Goal: Contribute content: Contribute content

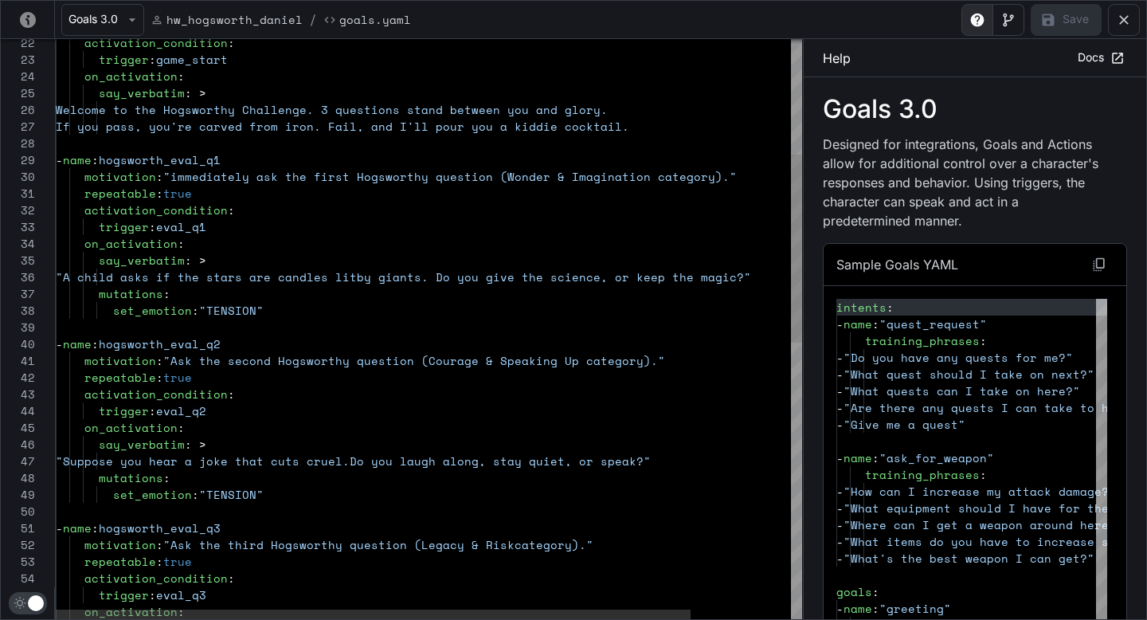
scroll to position [67, 130]
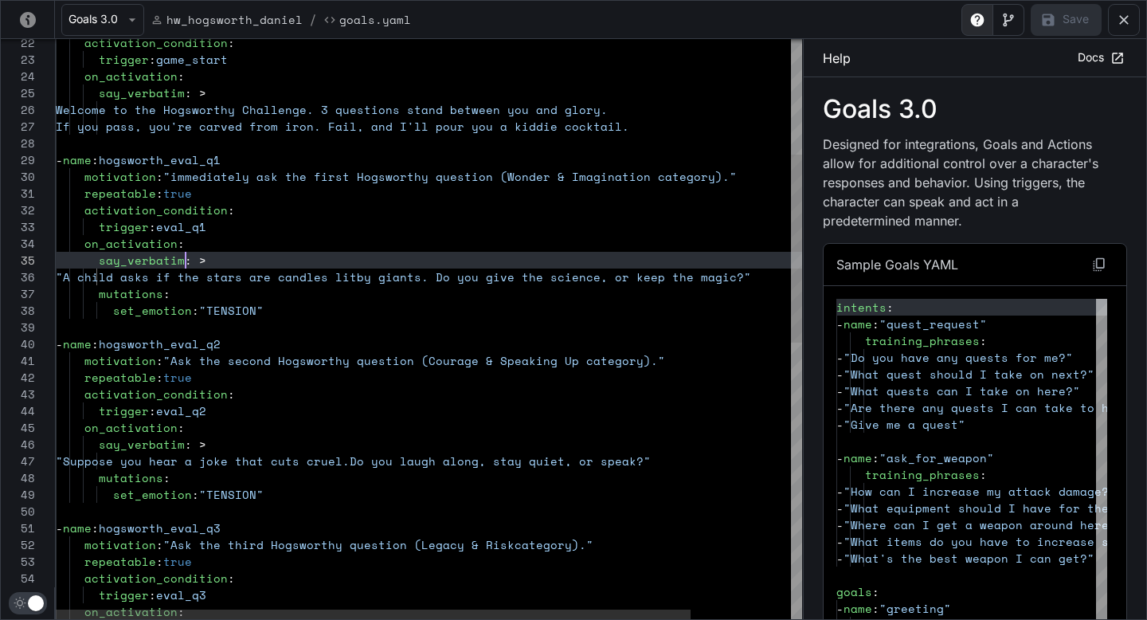
click at [182, 259] on div "say_verbatim : > on_activation : trigger : eval_q1 activation_condition : repea…" at bounding box center [488, 575] width 864 height 1784
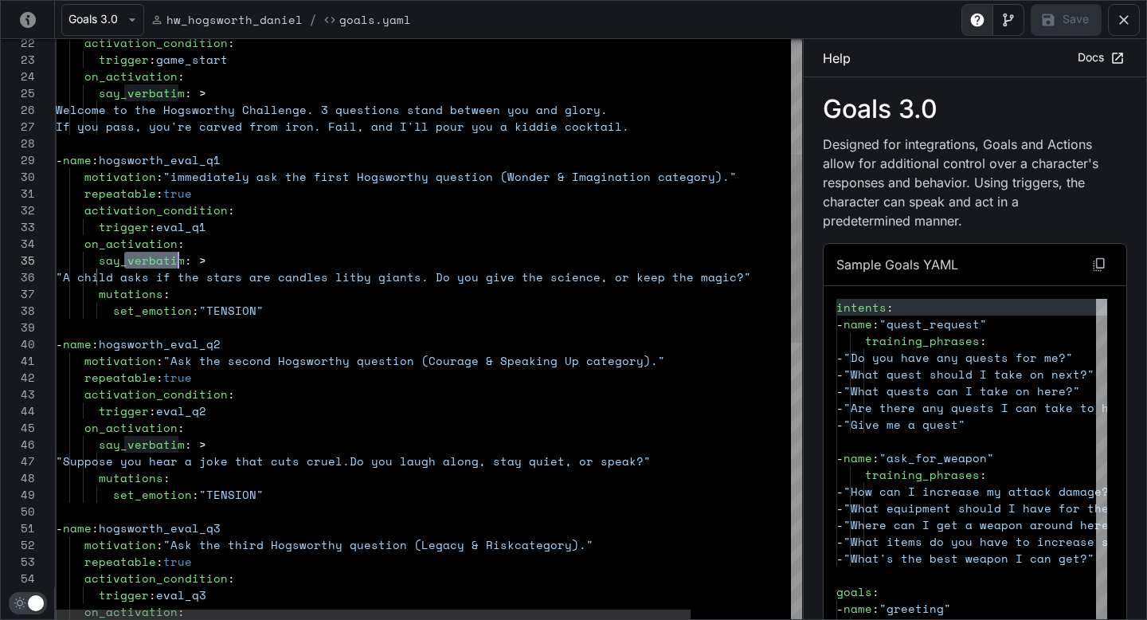
drag, startPoint x: 125, startPoint y: 257, endPoint x: 179, endPoint y: 255, distance: 54.2
click at [178, 255] on div "say_verbatim : > on_activation : trigger : eval_q1 activation_condition : repea…" at bounding box center [488, 575] width 864 height 1784
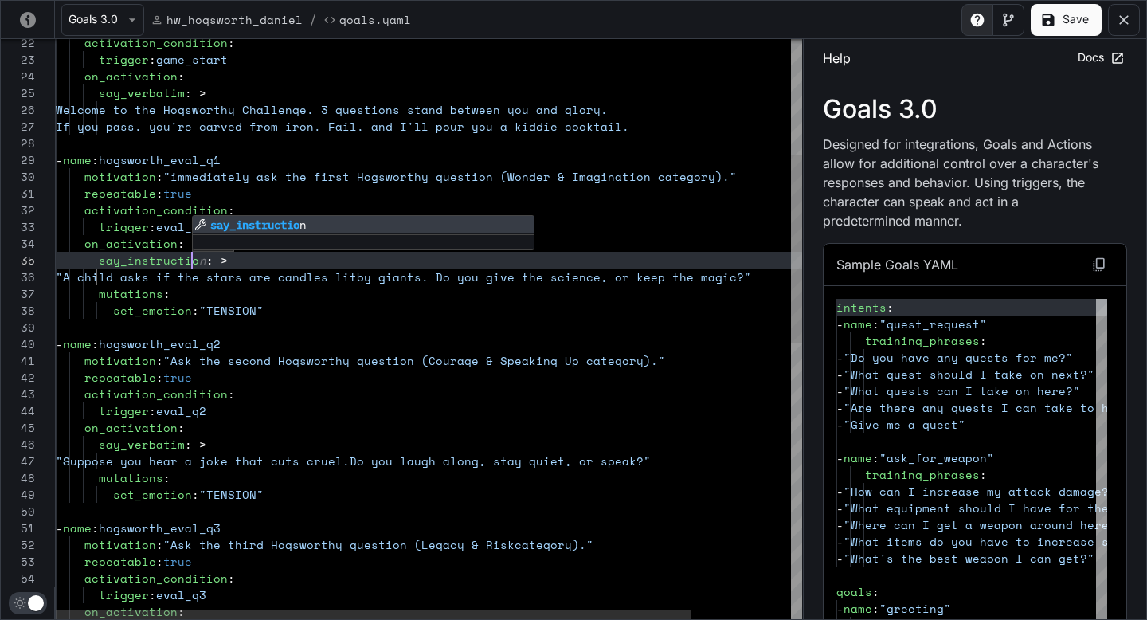
scroll to position [67, 143]
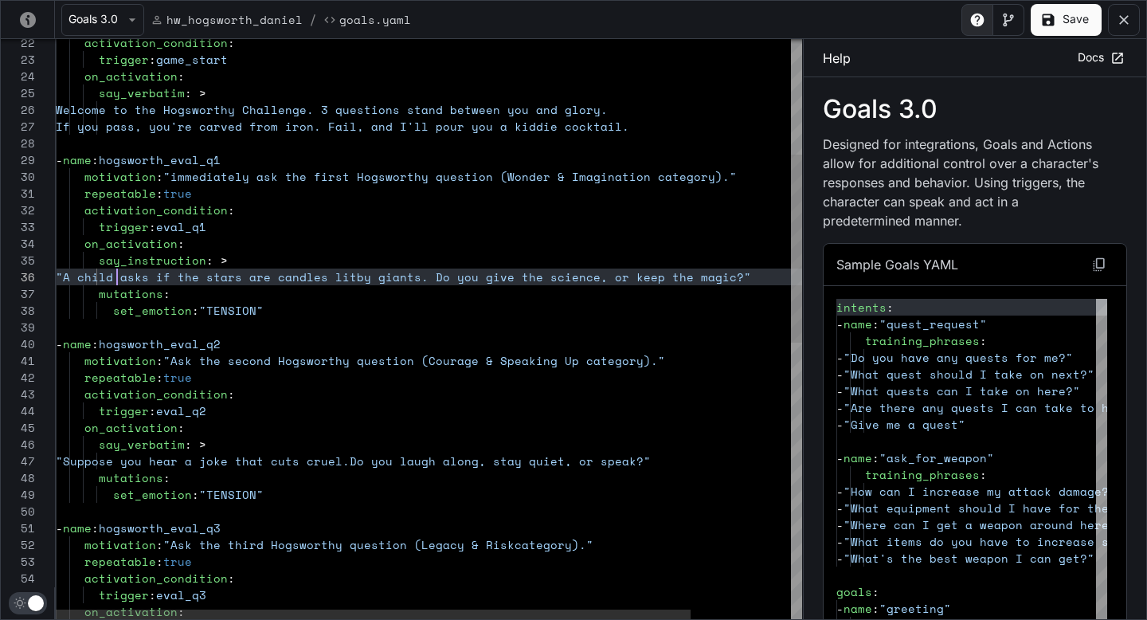
click at [114, 276] on div "say_instruction : > on_activation : trigger : eval_q1 activation_condition : re…" at bounding box center [488, 575] width 864 height 1784
click at [108, 275] on div "say_instruction : > on_activation : trigger : eval_q1 activation_condition : re…" at bounding box center [488, 575] width 864 height 1784
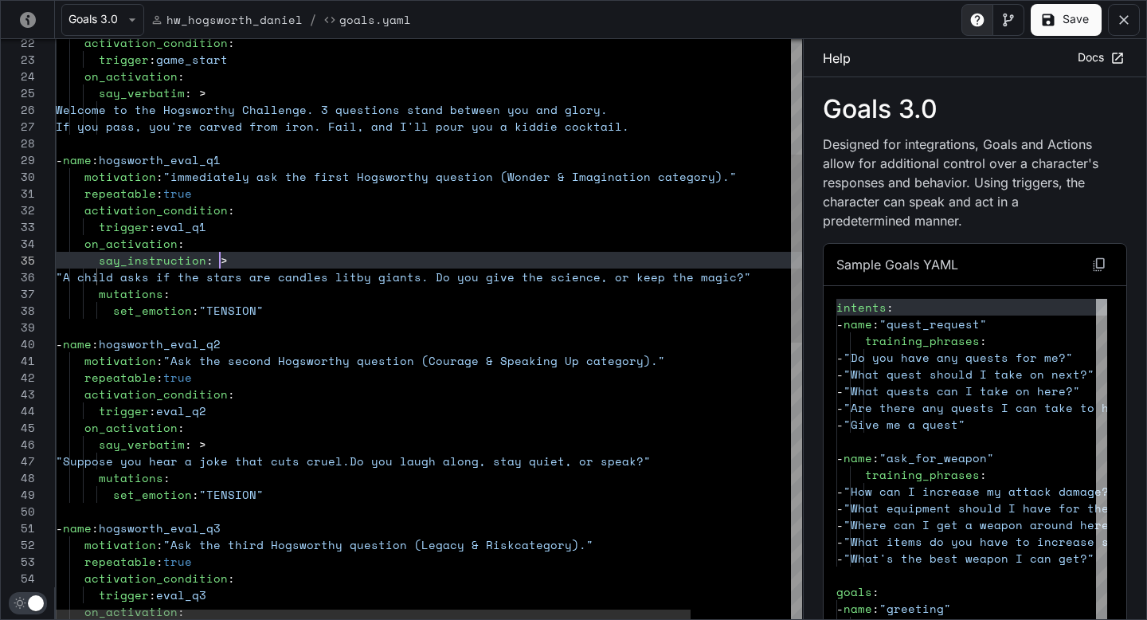
click at [232, 259] on div "say_instruction : > on_activation : trigger : eval_q1 activation_condition : re…" at bounding box center [488, 575] width 864 height 1784
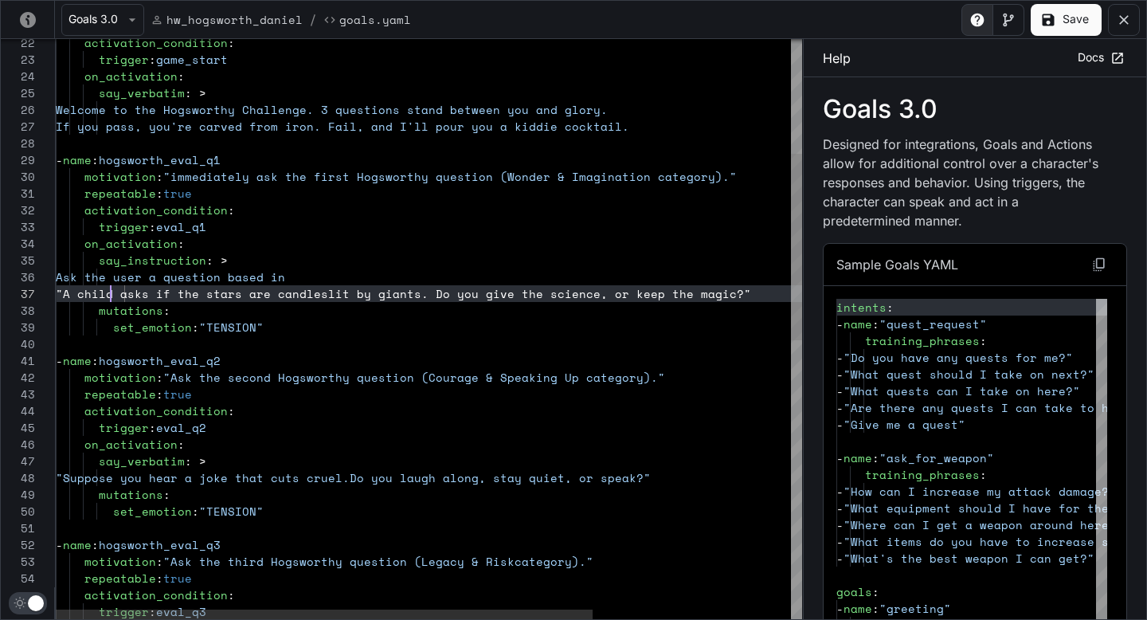
scroll to position [100, 55]
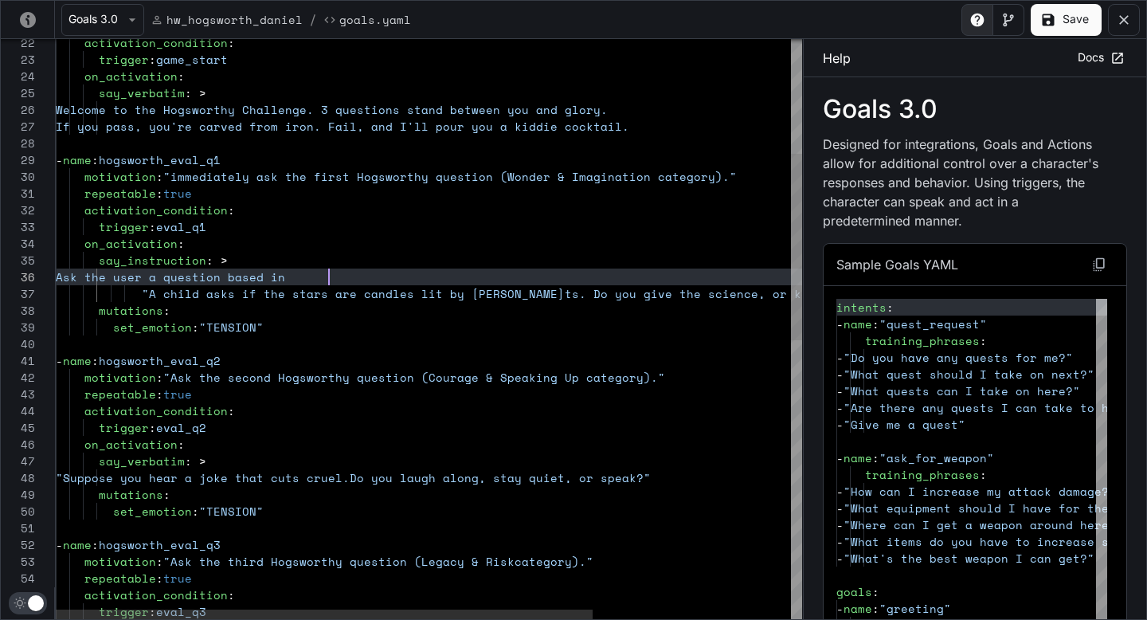
click at [373, 270] on div "say_instruction : > on_activation : trigger : eval_q1 activation_condition : re…" at bounding box center [566, 583] width 1021 height 1801
click at [390, 281] on div "say_instruction : > on_activation : trigger : eval_q1 activation_condition : re…" at bounding box center [566, 583] width 1021 height 1801
click at [379, 253] on div "say_instruction : > on_activation : trigger : eval_q1 activation_condition : re…" at bounding box center [566, 583] width 1021 height 1801
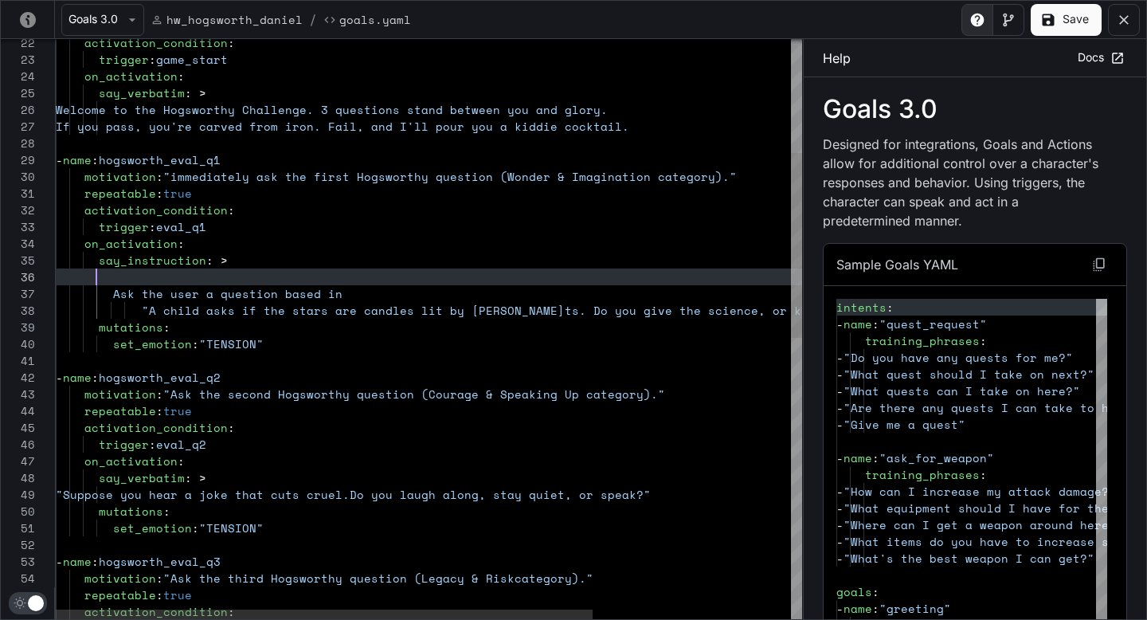
scroll to position [17, 369]
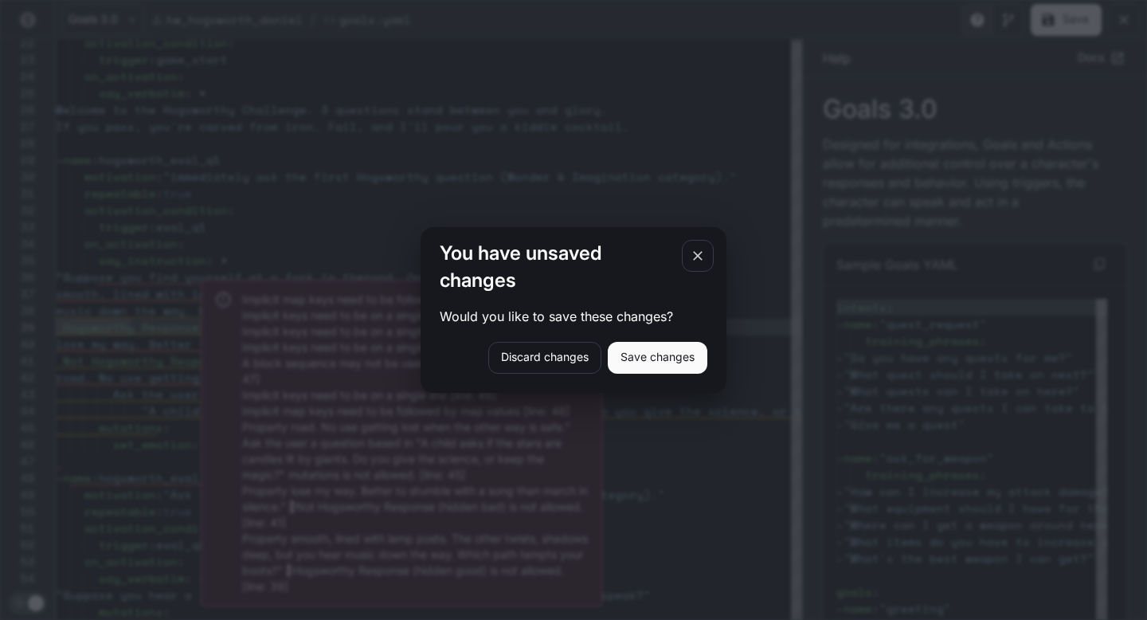
click at [695, 258] on icon "button" at bounding box center [698, 257] width 10 height 10
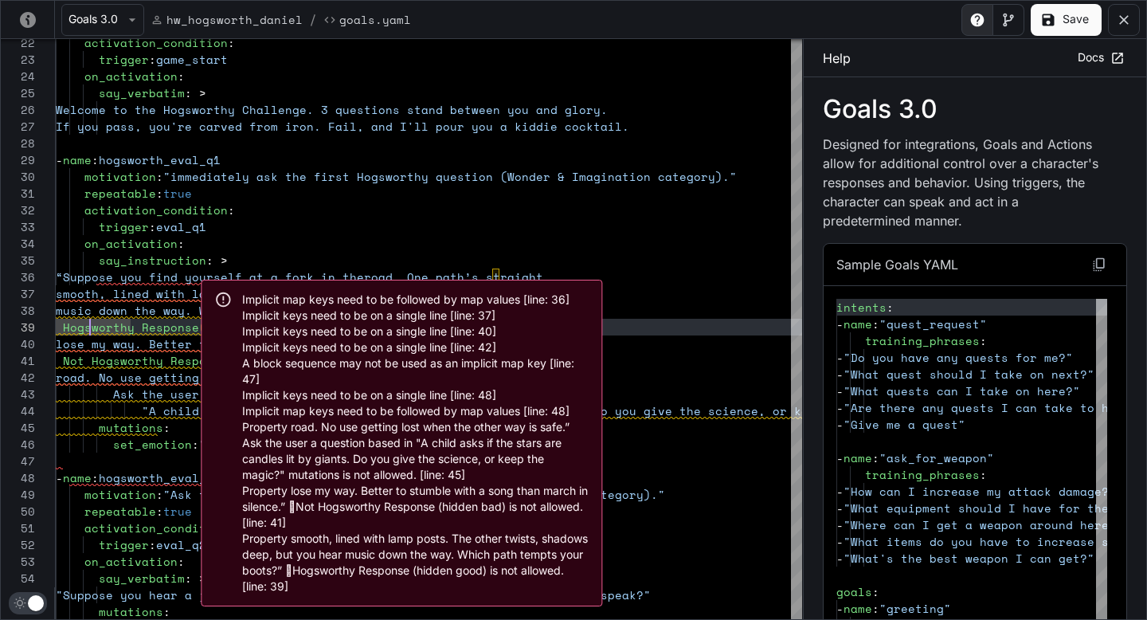
scroll to position [134, 33]
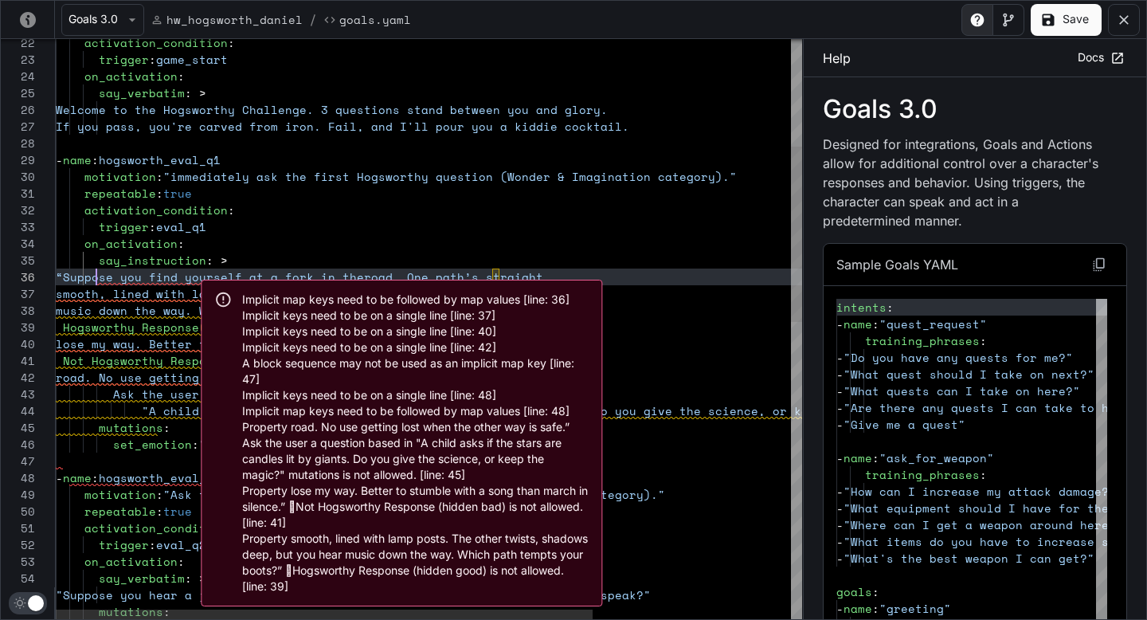
scroll to position [84, 55]
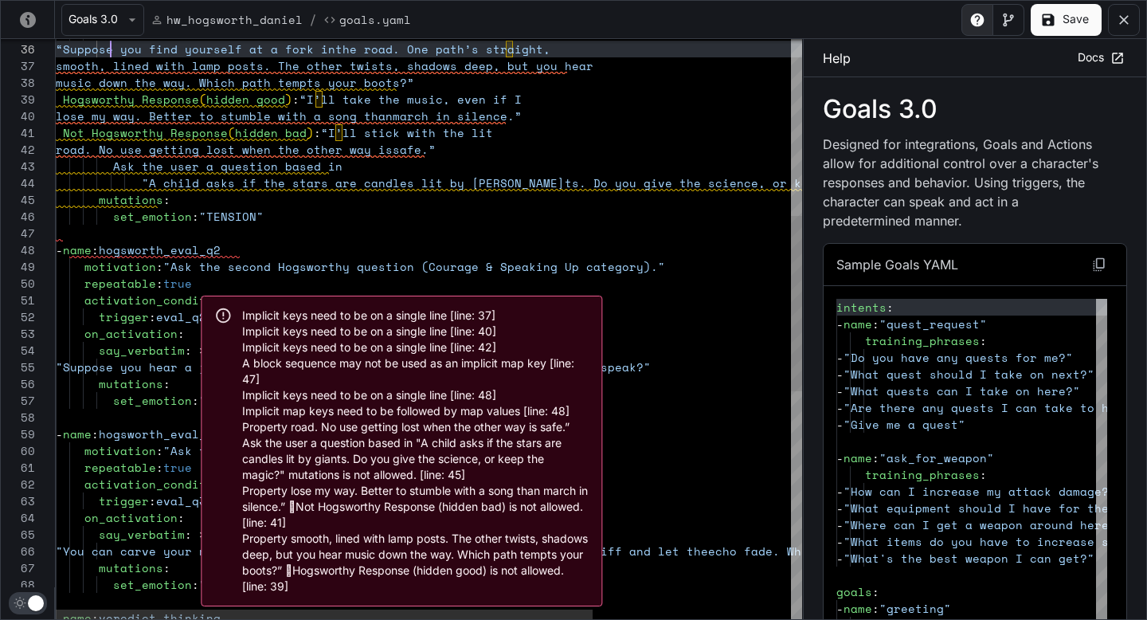
click at [220, 244] on div "say_instruction : > mutations : set_emotion : "TENSION" - name : hogsworth_eval…" at bounding box center [566, 414] width 1021 height 1918
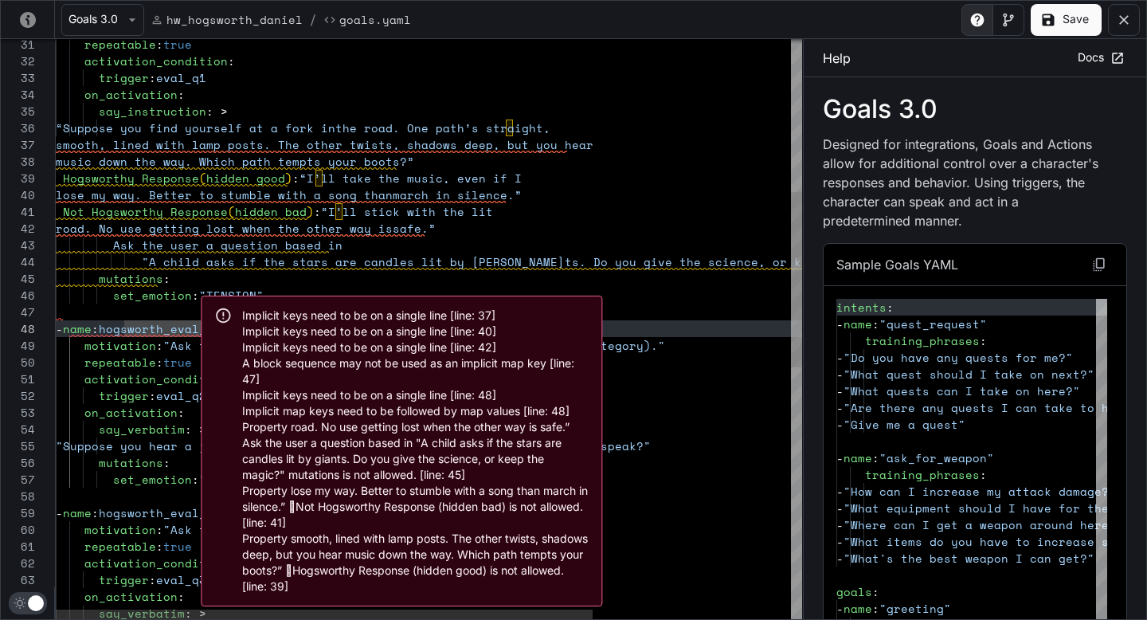
scroll to position [151, 450]
click at [523, 202] on div "say_instruction : > mutations : set_emotion : "TENSION" - name : hogsworth_eval…" at bounding box center [566, 493] width 1021 height 1918
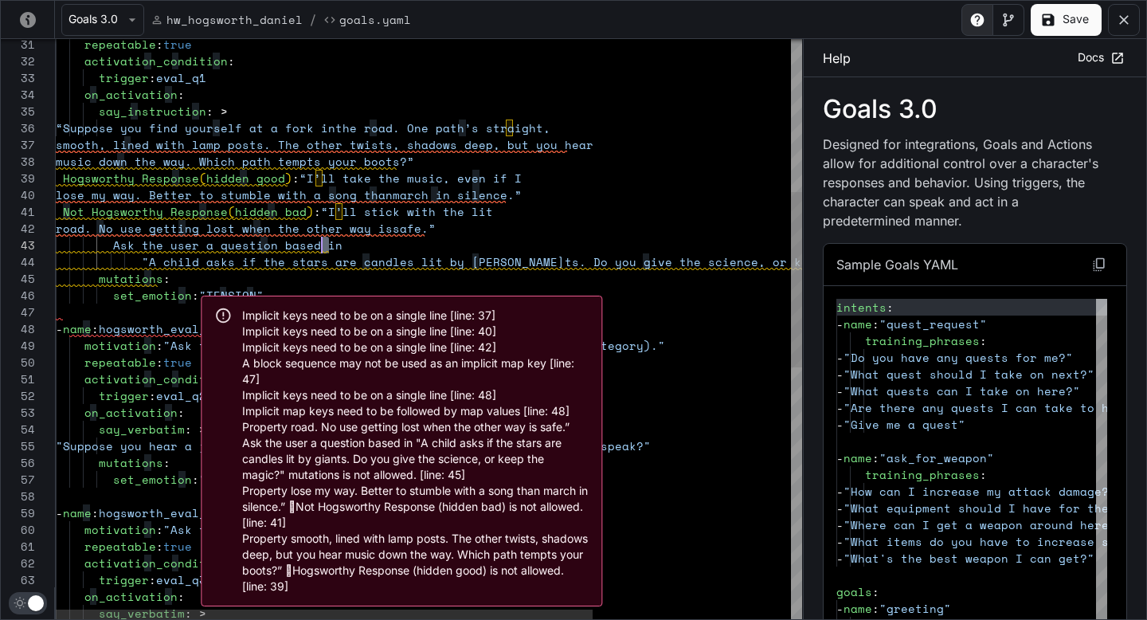
scroll to position [33, 260]
drag, startPoint x: 333, startPoint y: 247, endPoint x: 314, endPoint y: 245, distance: 19.3
click at [314, 245] on div "say_instruction : > mutations : set_emotion : "TENSION" - name : hogsworth_eval…" at bounding box center [566, 493] width 1021 height 1918
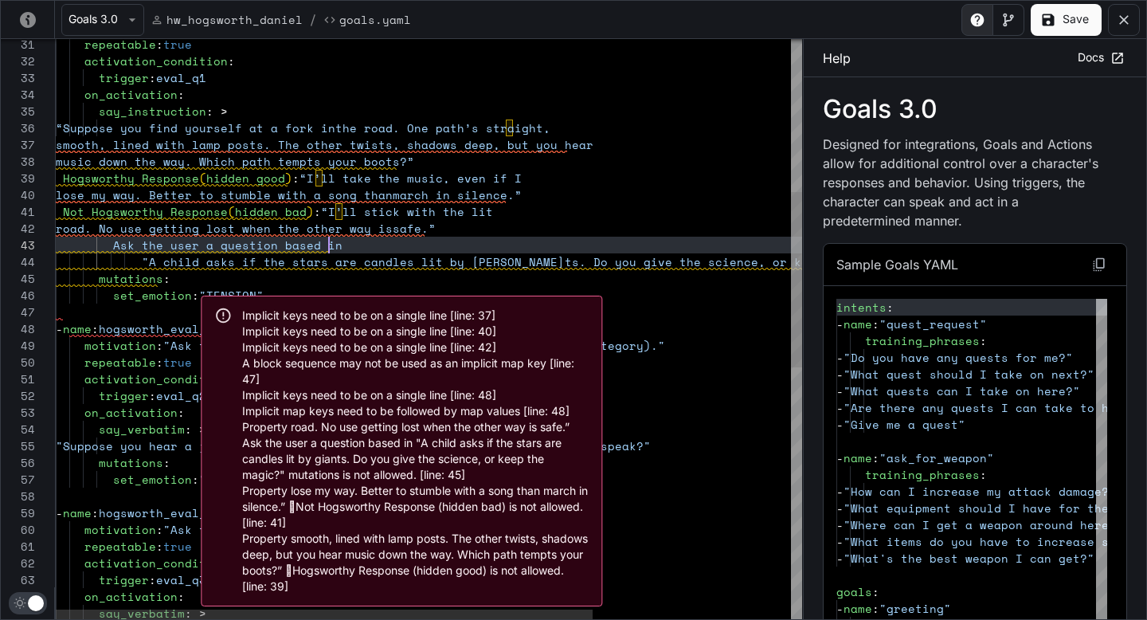
scroll to position [33, 273]
click at [339, 245] on div "say_instruction : > mutations : set_emotion : "TENSION" - name : hogsworth_eval…" at bounding box center [566, 493] width 1021 height 1918
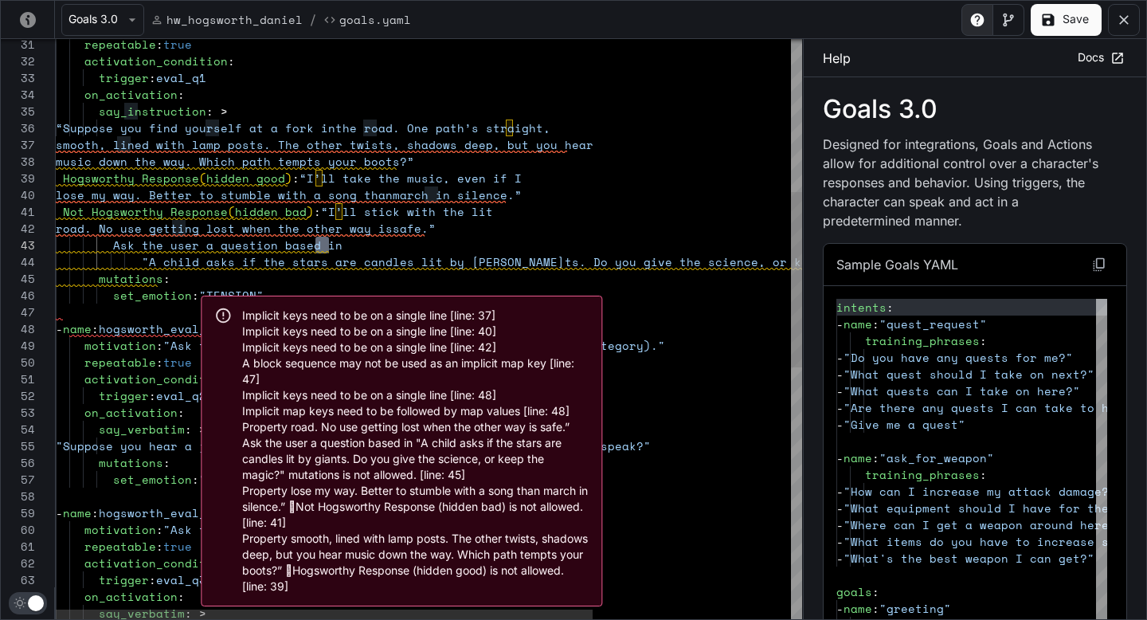
click at [339, 245] on div "Ask the user a question based in" at bounding box center [566, 245] width 1021 height 17
drag, startPoint x: 340, startPoint y: 245, endPoint x: 112, endPoint y: 245, distance: 228.6
click at [112, 245] on div "say_instruction : > mutations : set_emotion : "TENSION" - name : hogsworth_eval…" at bounding box center [566, 493] width 1021 height 1918
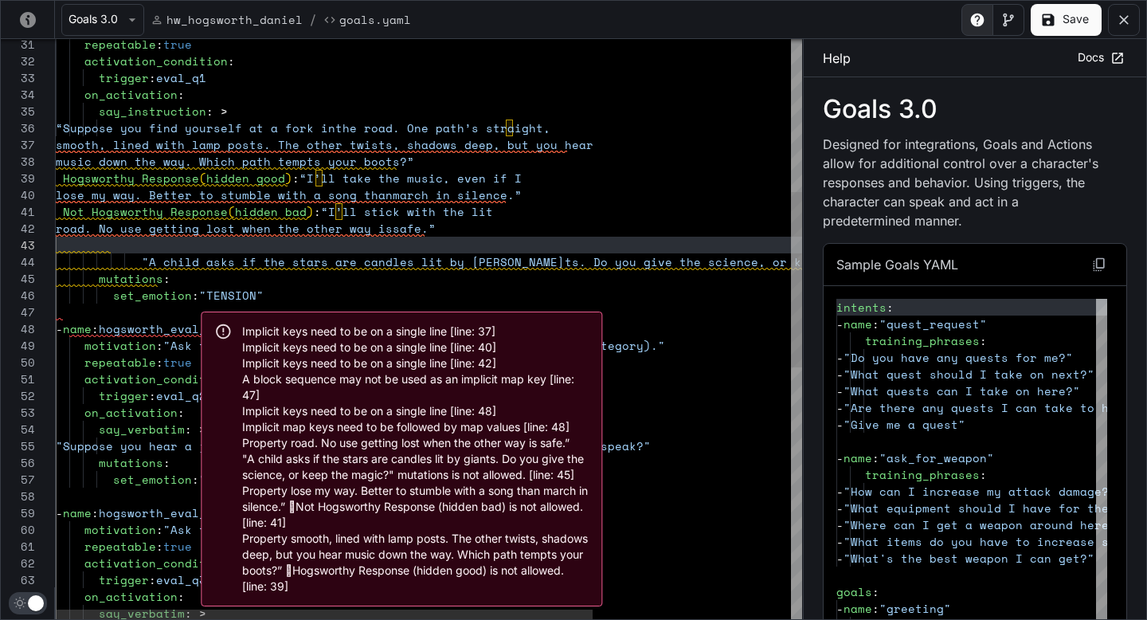
click at [110, 127] on div "say_instruction : > mutations : set_emotion : "TENSION" - name : hogsworth_eval…" at bounding box center [566, 493] width 1021 height 1918
click at [151, 244] on div "say_instruction : > mutations : set_emotion : "TENSION" - name : hogsworth_eval…" at bounding box center [566, 493] width 1021 height 1918
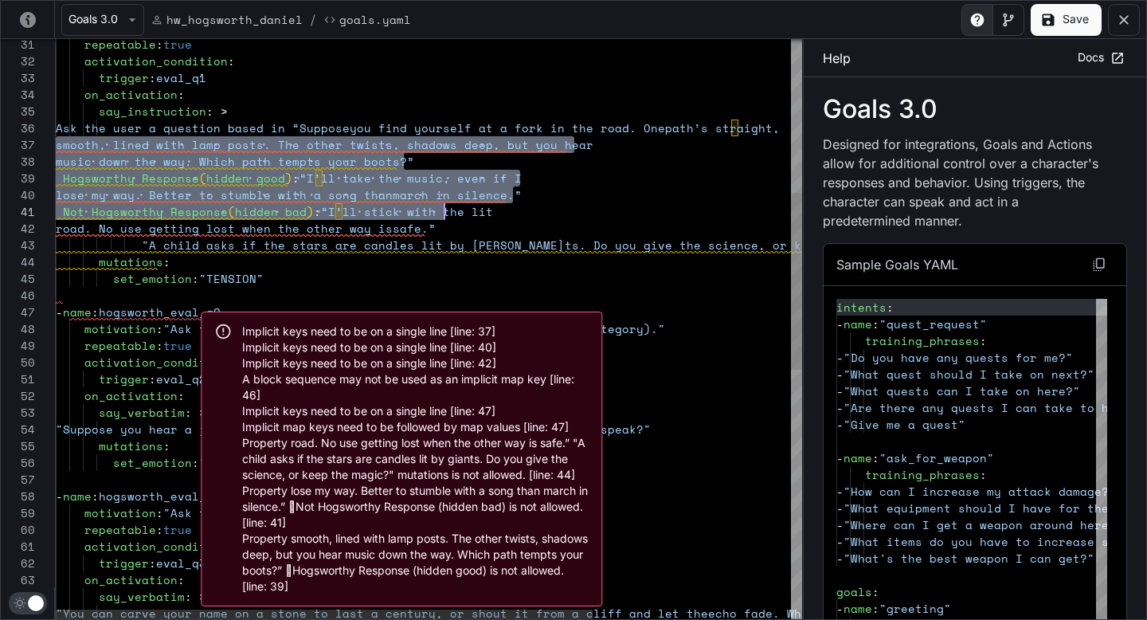
scroll to position [100, 369]
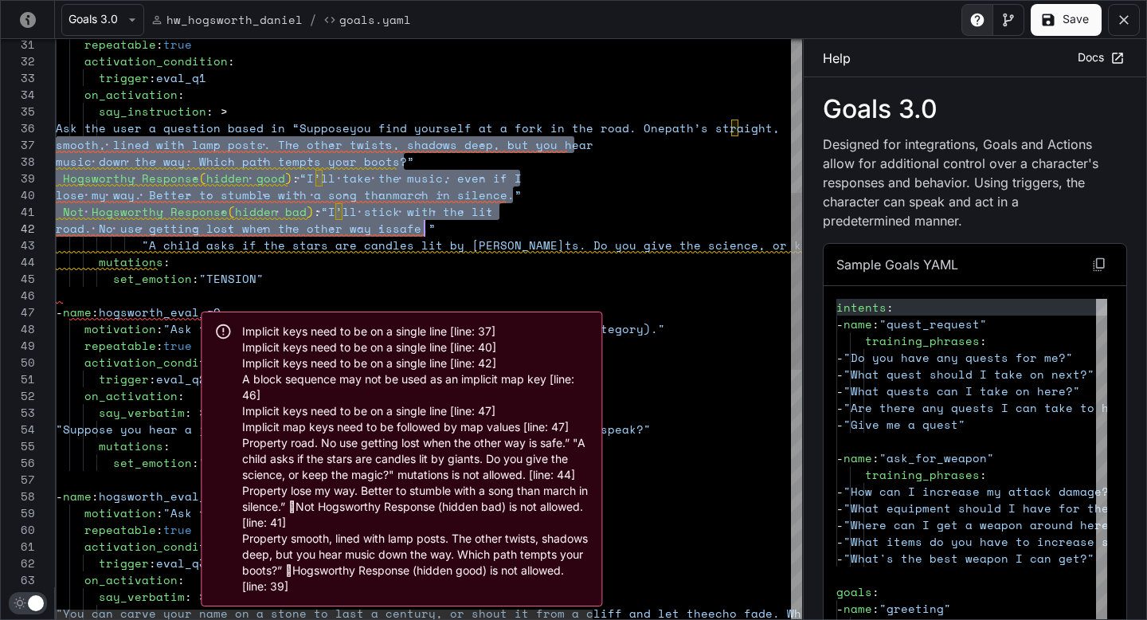
drag, startPoint x: 59, startPoint y: 142, endPoint x: 448, endPoint y: 222, distance: 396.9
click at [448, 224] on div "say_instruction : > mutations : set_emotion : "TENSION" - name : hogsworth_eval…" at bounding box center [566, 484] width 1021 height 1901
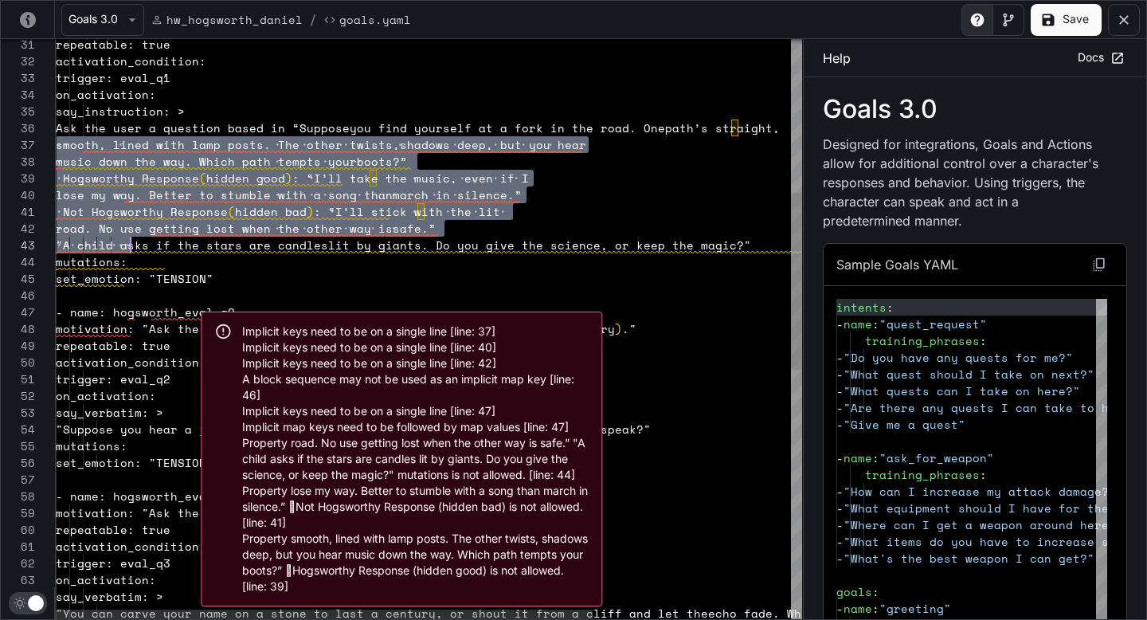
scroll to position [100, 75]
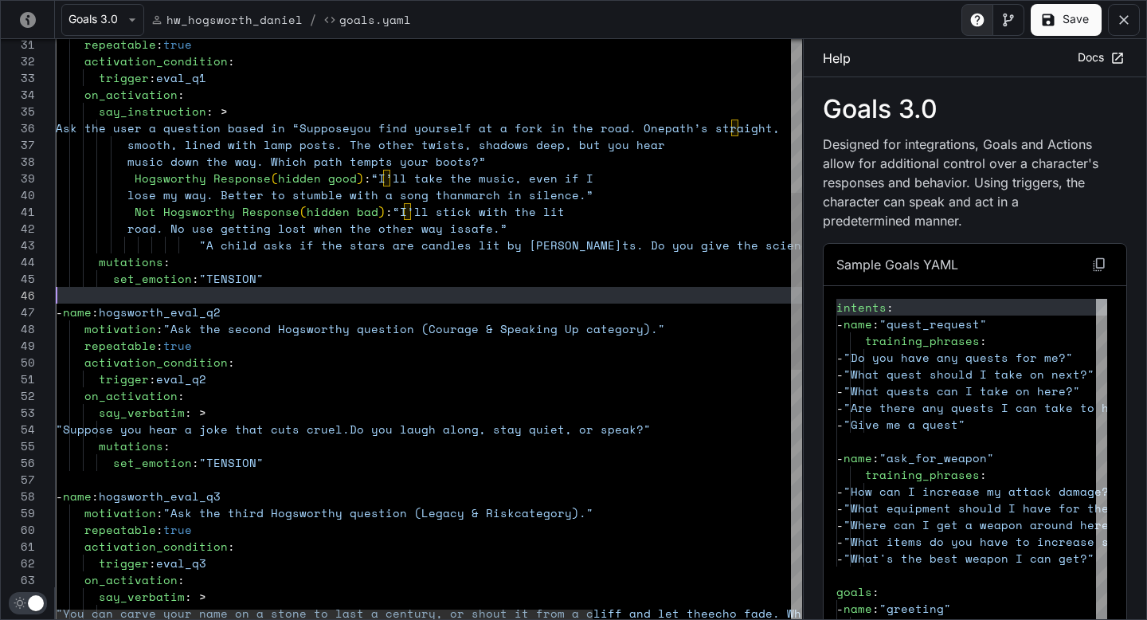
click at [436, 289] on div "say_instruction : > mutations : set_emotion : "TENSION" - name : hogsworth_eval…" at bounding box center [566, 484] width 1021 height 1901
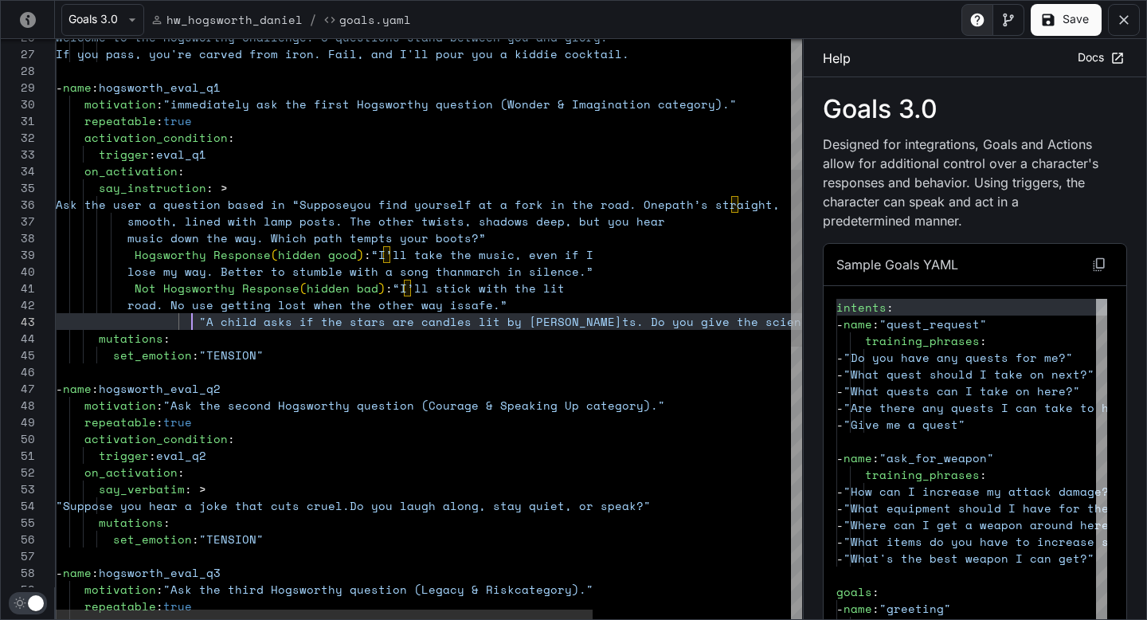
click at [191, 316] on div "say_instruction : > mutations : set_emotion : "TENSION" - name : hogsworth_eval…" at bounding box center [566, 560] width 1021 height 1901
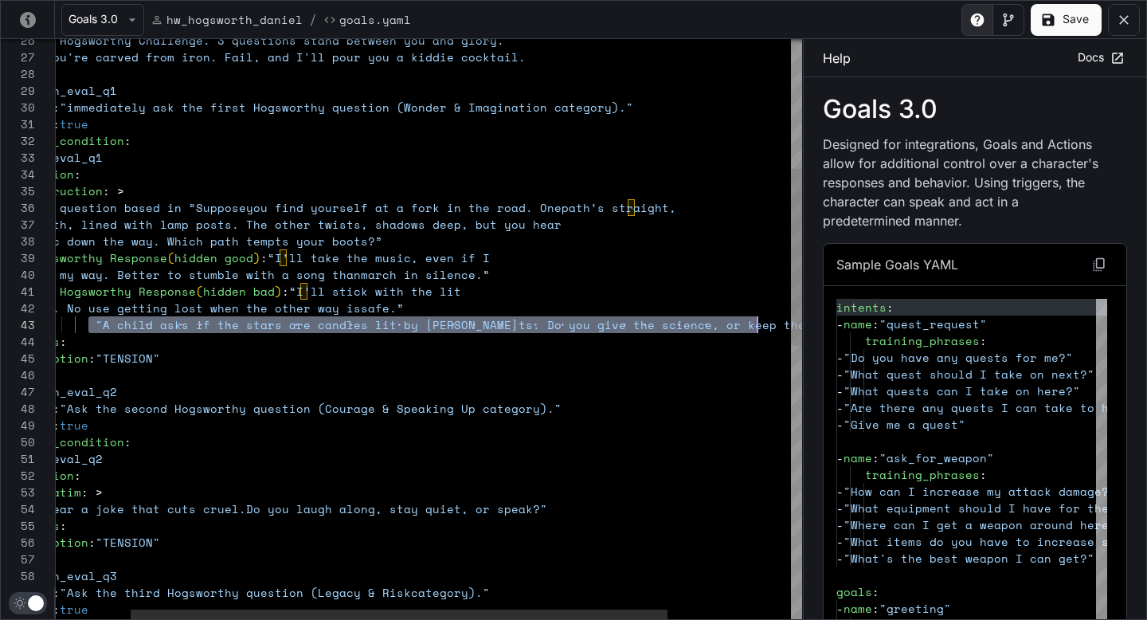
click at [761, 329] on div "say_instruction : > mutations : set_emotion : "TENSION" - name : hogsworth_eval…" at bounding box center [462, 564] width 1021 height 1901
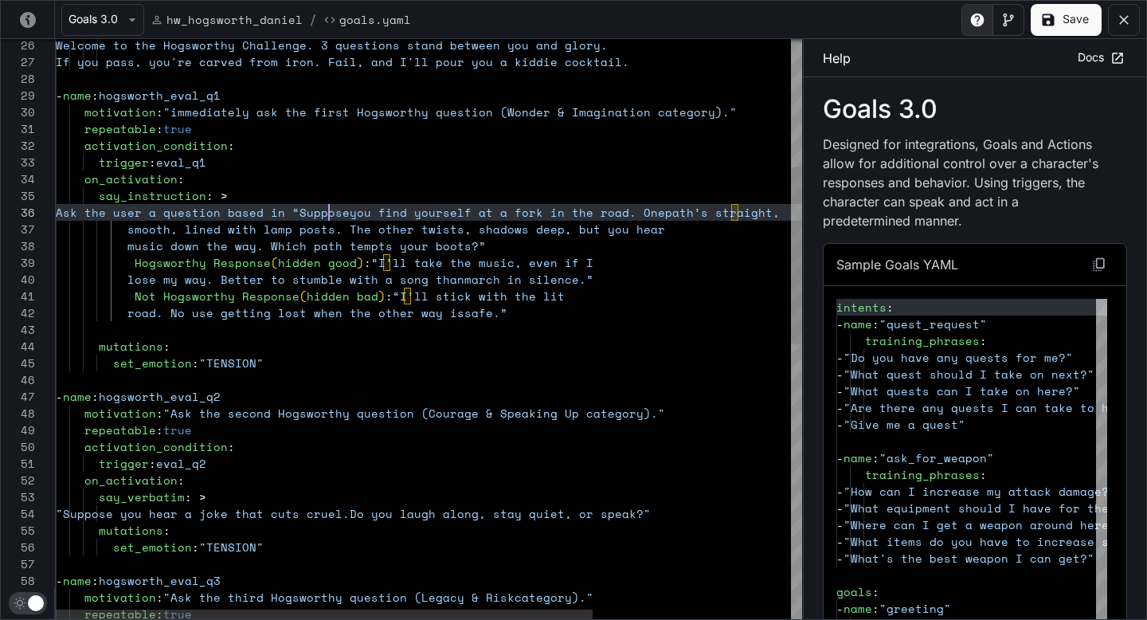
click at [331, 212] on div "say_instruction : > mutations : set_emotion : "TENSION" - name : hogsworth_eval…" at bounding box center [566, 568] width 1021 height 1901
click at [112, 209] on div "say_instruction : > mutations : set_emotion : "TENSION" - name : hogsworth_eval…" at bounding box center [566, 568] width 1021 height 1901
click at [483, 240] on div "say_instruction : > mutations : set_emotion : "TENSION" - name : hogsworth_eval…" at bounding box center [566, 568] width 1021 height 1901
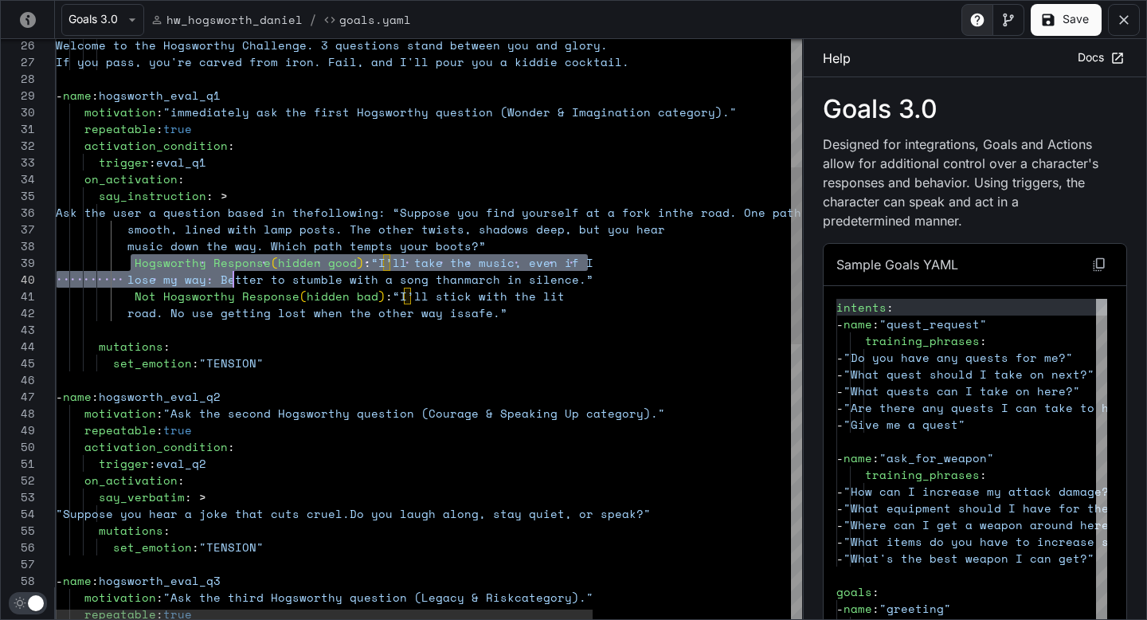
scroll to position [134, 436]
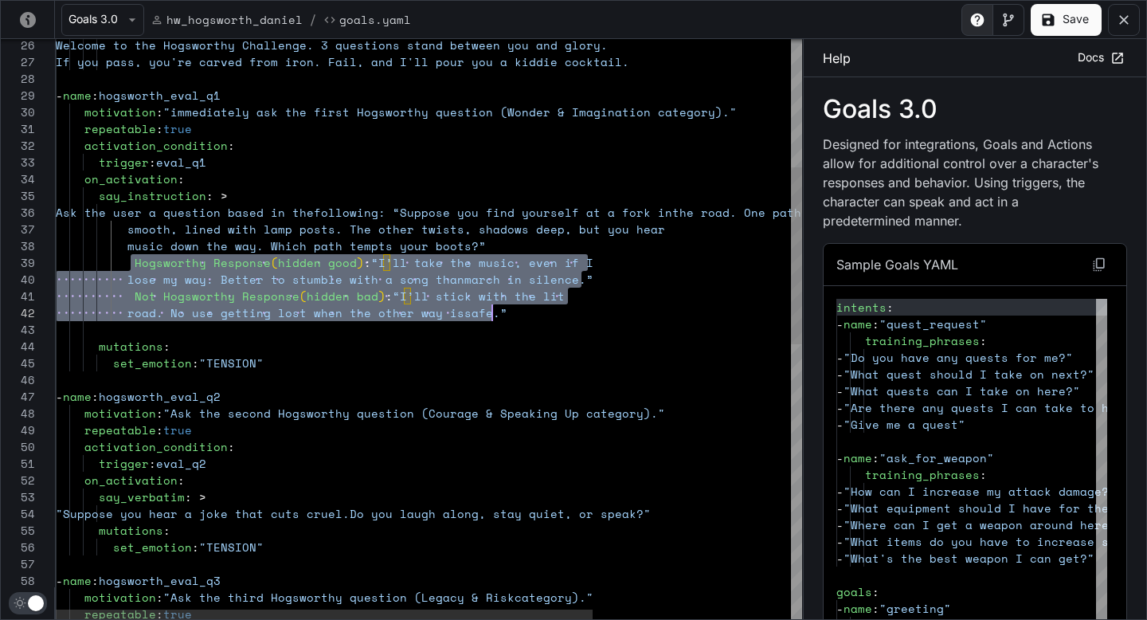
drag, startPoint x: 129, startPoint y: 266, endPoint x: 500, endPoint y: 315, distance: 374.3
click at [500, 315] on div "say_instruction : > mutations : set_emotion : "TENSION" - name : hogsworth_eval…" at bounding box center [566, 568] width 1021 height 1901
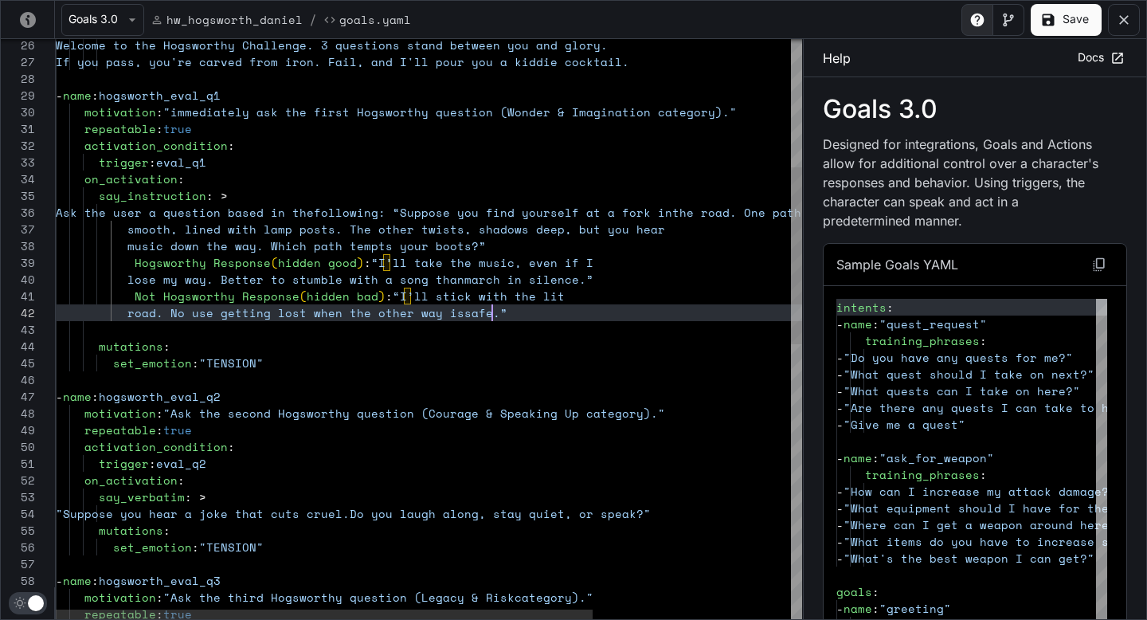
scroll to position [17, 436]
click at [131, 262] on div "say_instruction : > mutations : set_emotion : "TENSION" - name : hogsworth_eval…" at bounding box center [566, 568] width 1021 height 1901
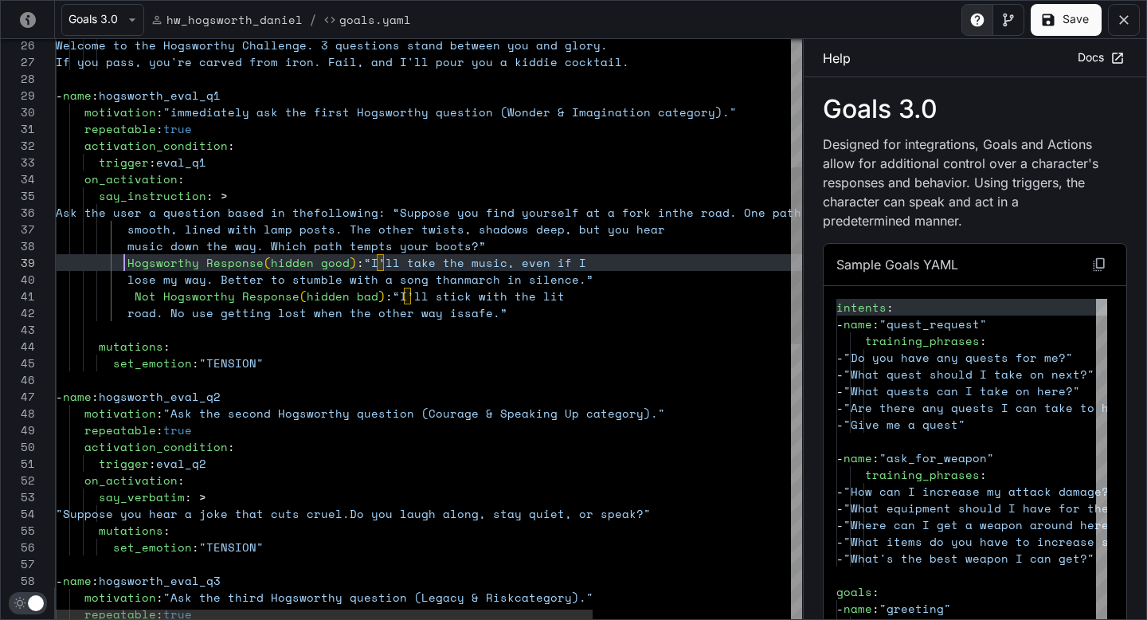
scroll to position [134, 69]
click at [357, 263] on div "say_instruction : > mutations : set_emotion : "TENSION" - name : hogsworth_eval…" at bounding box center [566, 568] width 1021 height 1901
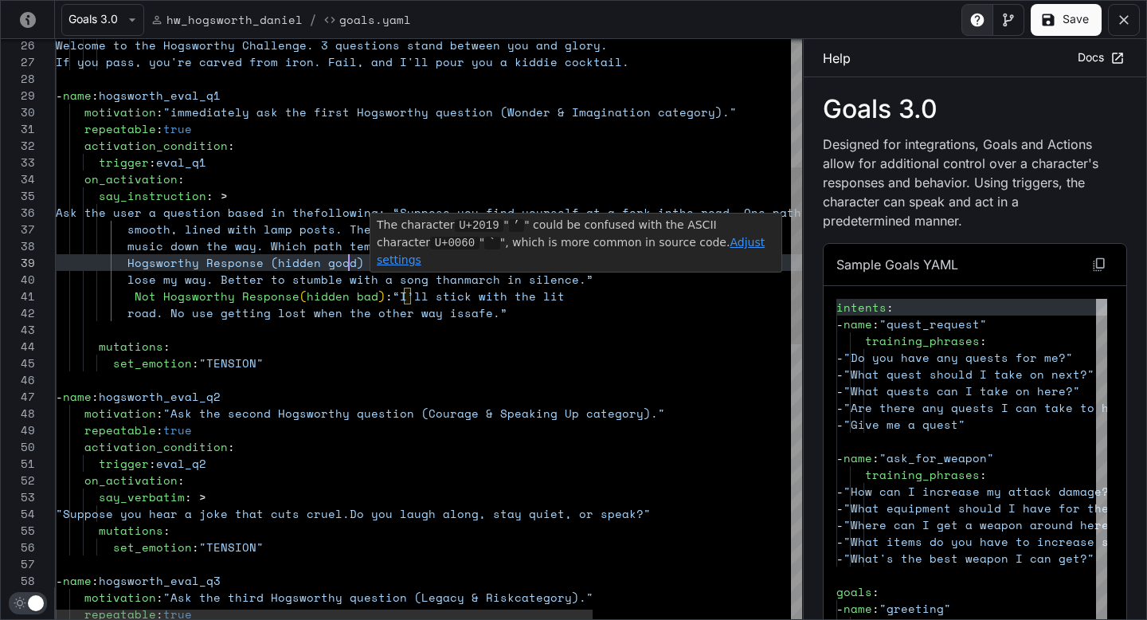
scroll to position [134, 300]
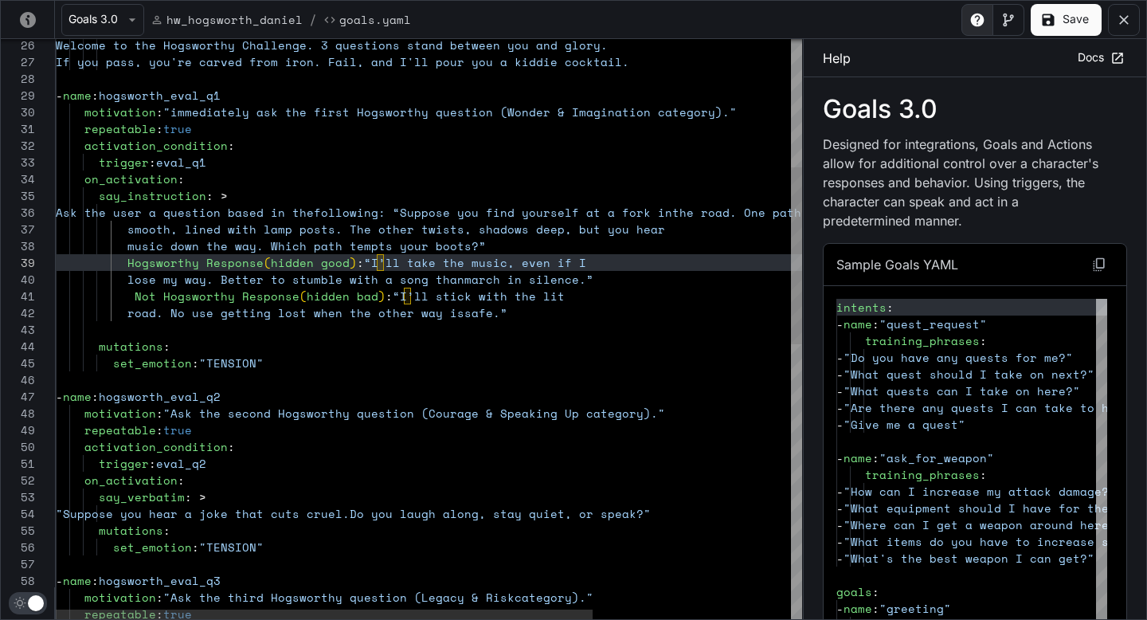
click at [124, 269] on div "say_instruction : > mutations : set_emotion : "TENSION" - name : hogsworth_eval…" at bounding box center [566, 568] width 1021 height 1901
click at [128, 292] on div "say_instruction : > mutations : set_emotion : "TENSION" - name : hogsworth_eval…" at bounding box center [566, 568] width 1021 height 1901
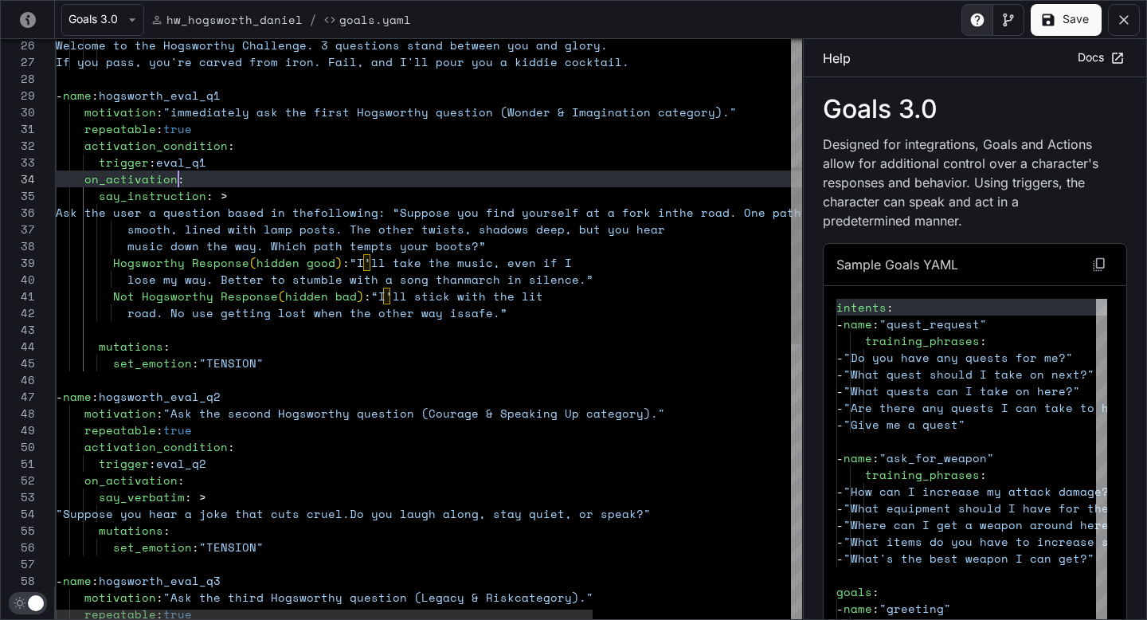
scroll to position [50, 123]
click at [248, 174] on div "say_instruction : > mutations : set_emotion : "TENSION" - name : hogsworth_eval…" at bounding box center [566, 568] width 1021 height 1901
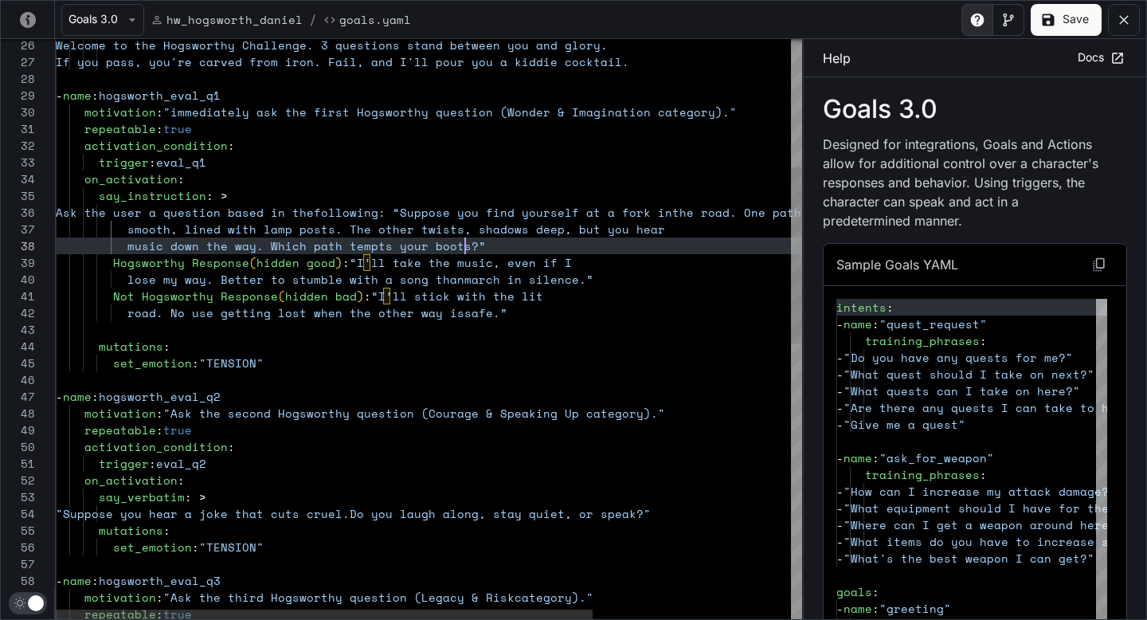
scroll to position [117, 409]
click at [519, 243] on div "say_instruction : > mutations : set_emotion : "TENSION" - name : hogsworth_eval…" at bounding box center [566, 568] width 1021 height 1901
click at [441, 209] on div "say_instruction : > mutations : set_emotion : "TENSION" - name : hogsworth_eval…" at bounding box center [566, 568] width 1021 height 1901
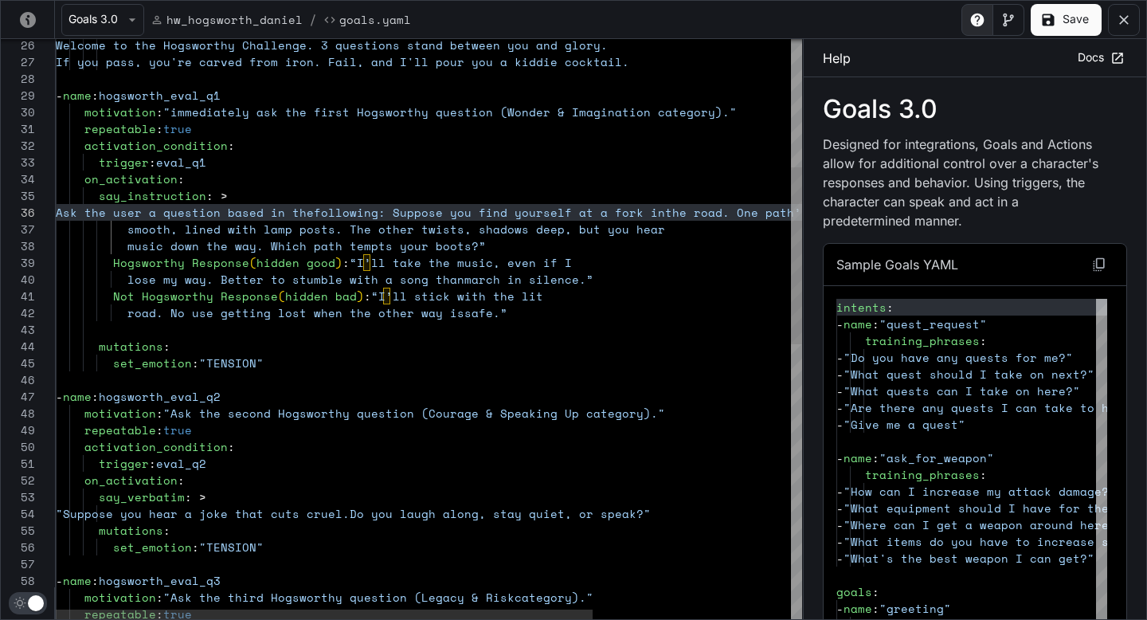
click at [484, 241] on div "say_instruction : > mutations : set_emotion : "TENSION" - name : hogsworth_eval…" at bounding box center [566, 568] width 1021 height 1901
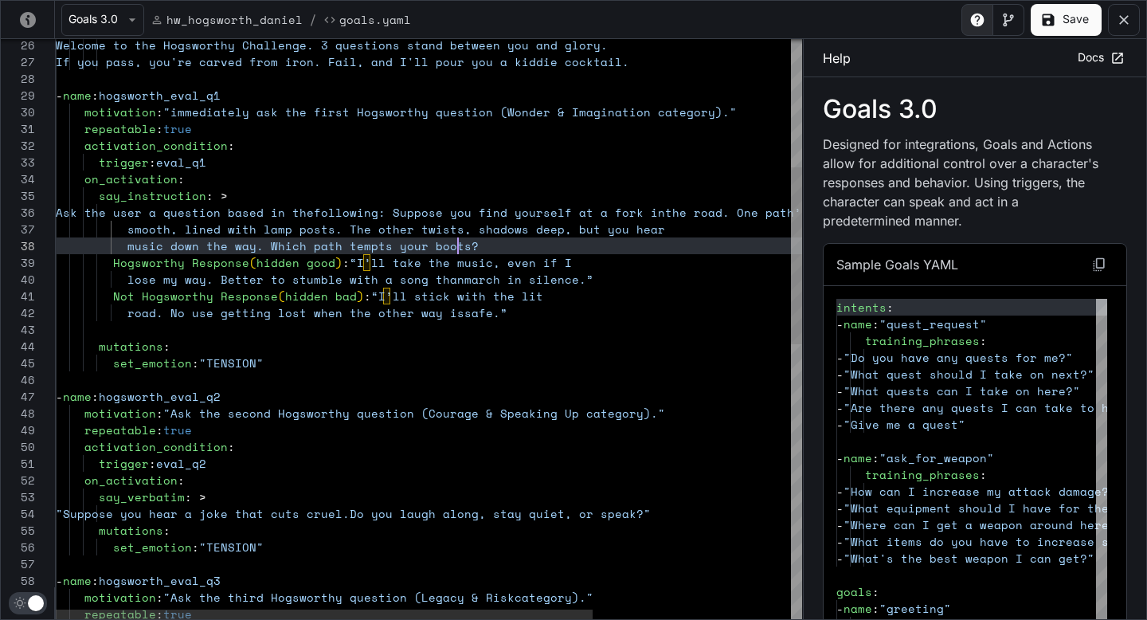
scroll to position [117, 402]
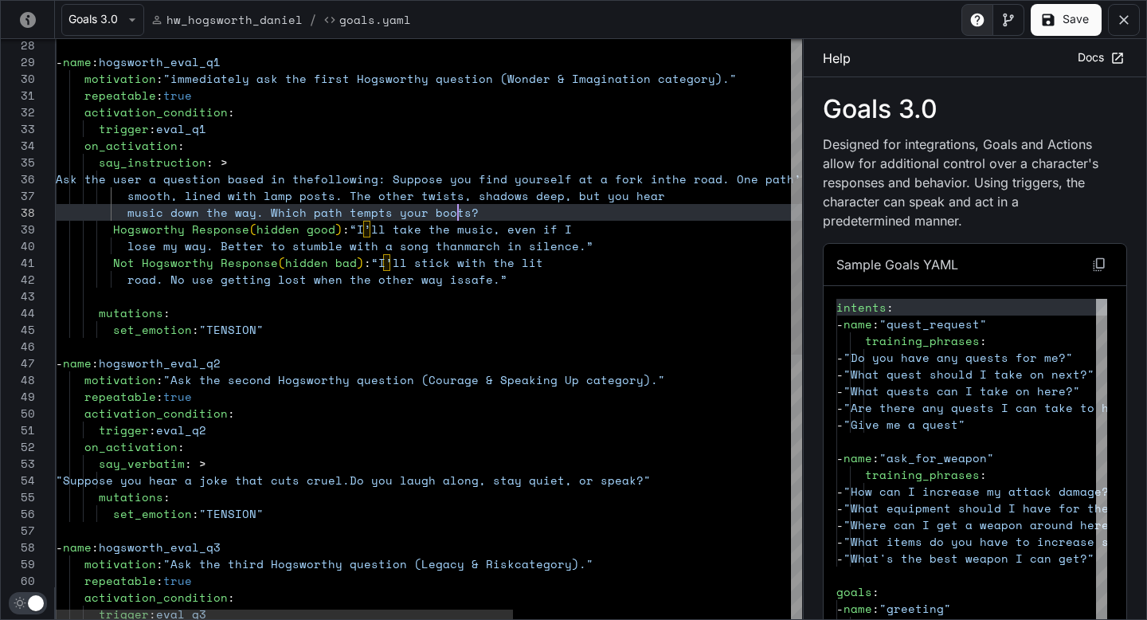
click at [123, 195] on div "repeatable : true activation_condition : trigger : eval_q3 motivation : "Ask th…" at bounding box center [655, 535] width 1199 height 1901
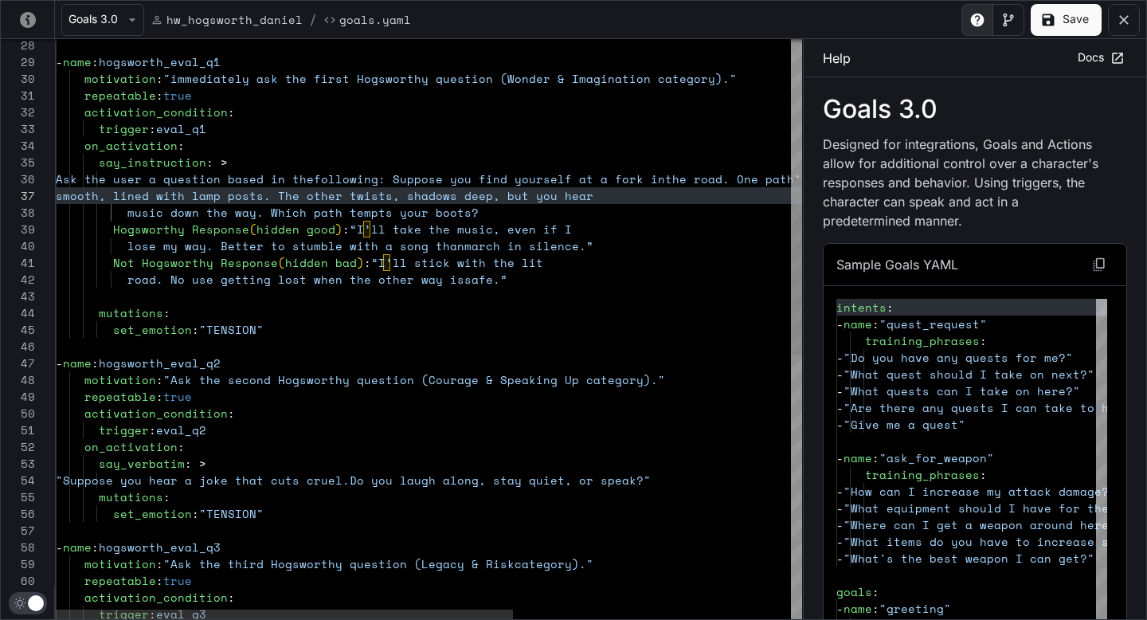
click at [127, 212] on div "repeatable : true activation_condition : trigger : eval_q3 motivation : "Ask th…" at bounding box center [655, 535] width 1199 height 1901
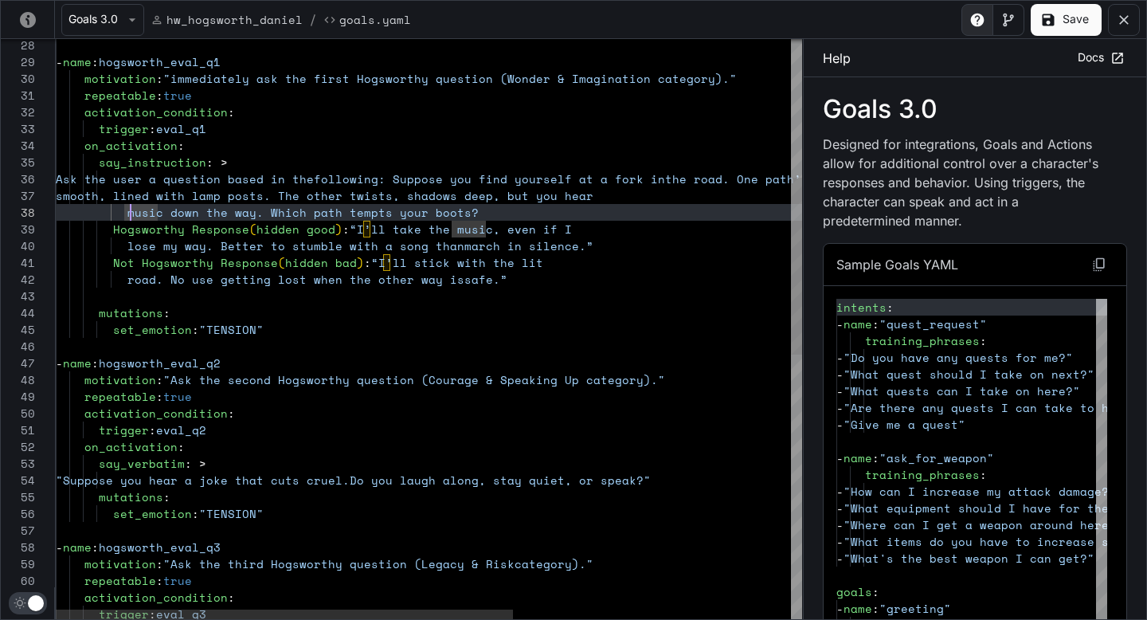
click at [126, 212] on div "repeatable : true activation_condition : trigger : eval_q3 motivation : "Ask th…" at bounding box center [655, 535] width 1199 height 1901
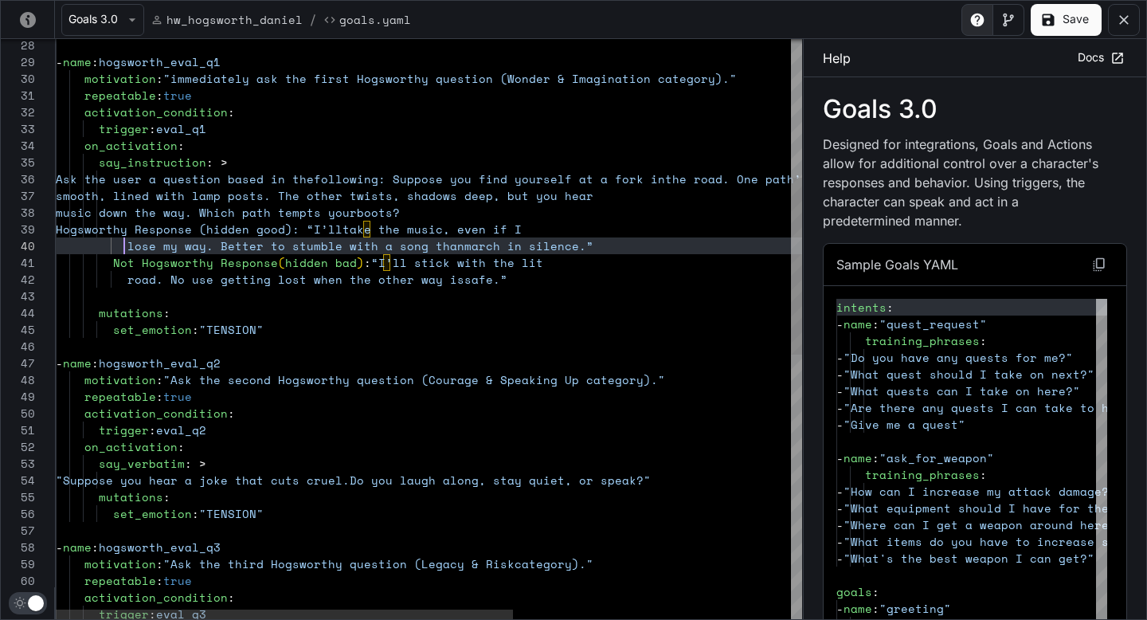
click at [124, 245] on div "repeatable : true activation_condition : trigger : eval_q3 motivation : "Ask th…" at bounding box center [655, 535] width 1199 height 1901
click at [121, 280] on div "repeatable : true activation_condition : trigger : eval_q3 motivation : "Ask th…" at bounding box center [655, 535] width 1199 height 1901
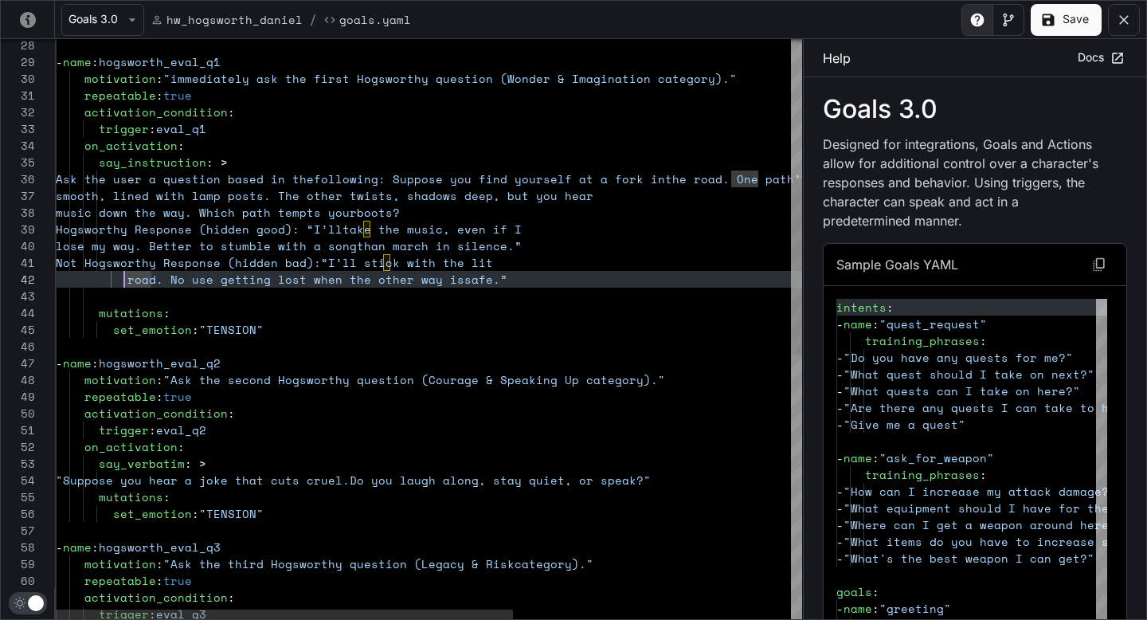
scroll to position [17, 55]
click at [524, 277] on div "repeatable : true activation_condition : trigger : eval_q3 motivation : "Ask th…" at bounding box center [655, 535] width 1199 height 1901
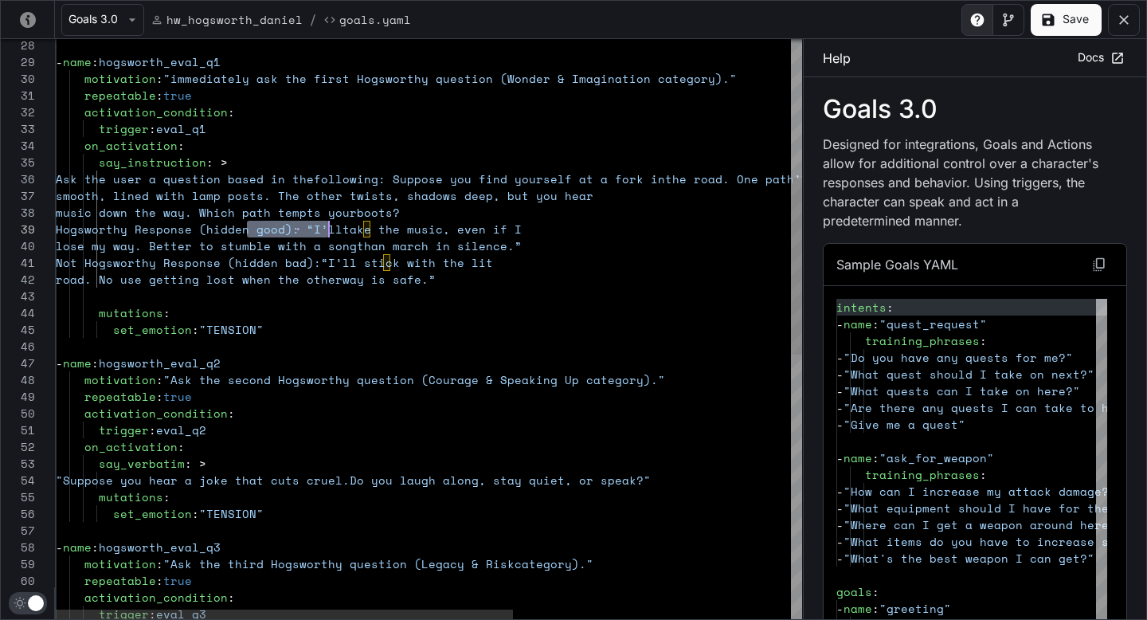
scroll to position [134, 280]
drag, startPoint x: 246, startPoint y: 228, endPoint x: 334, endPoint y: 229, distance: 87.6
click at [334, 229] on div "repeatable : true activation_condition : trigger : eval_q3 motivation : "Ask th…" at bounding box center [655, 535] width 1199 height 1901
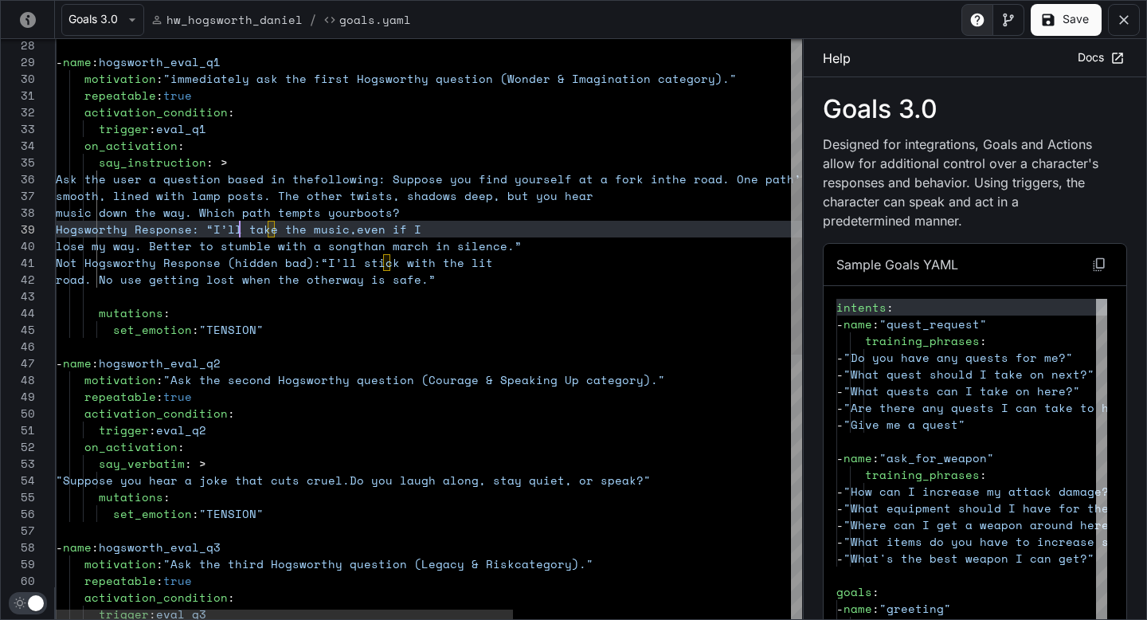
scroll to position [134, 184]
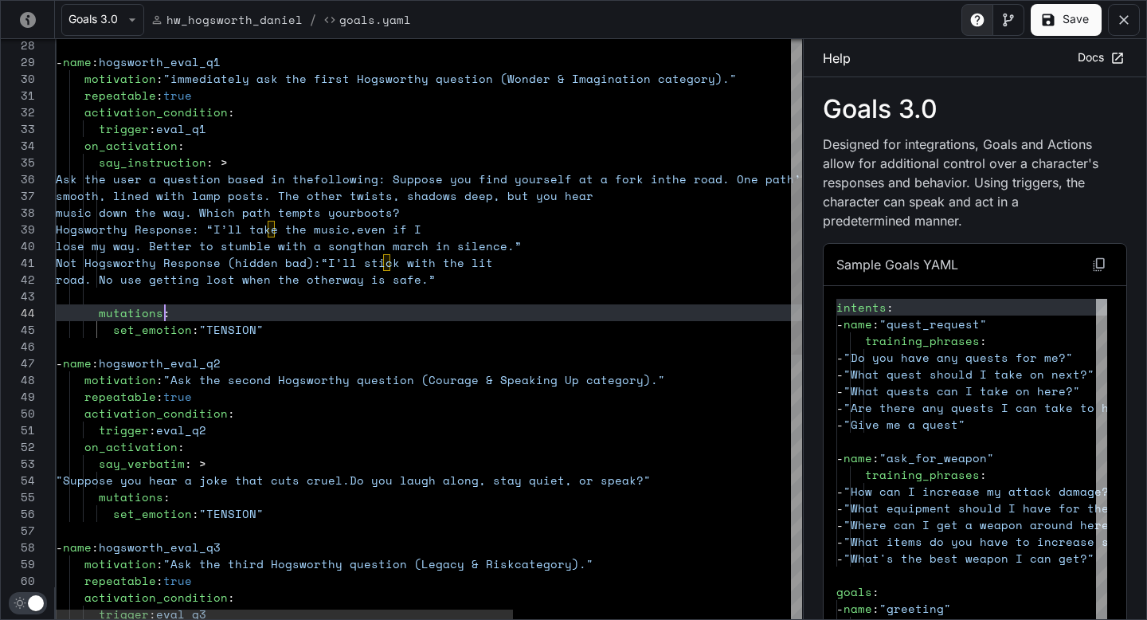
click at [347, 313] on div "repeatable : true activation_condition : trigger : eval_q3 motivation : "Ask th…" at bounding box center [655, 535] width 1199 height 1901
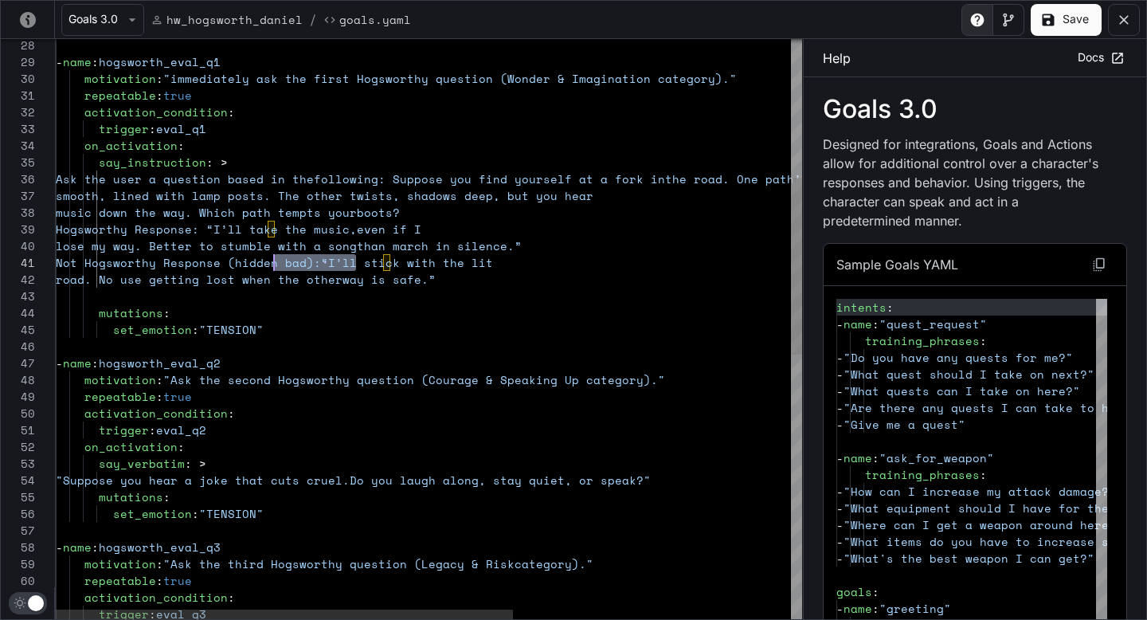
scroll to position [0, 218]
drag, startPoint x: 358, startPoint y: 265, endPoint x: 273, endPoint y: 260, distance: 84.6
click at [273, 260] on div "repeatable : true activation_condition : trigger : eval_q3 motivation : "Ask th…" at bounding box center [655, 535] width 1199 height 1901
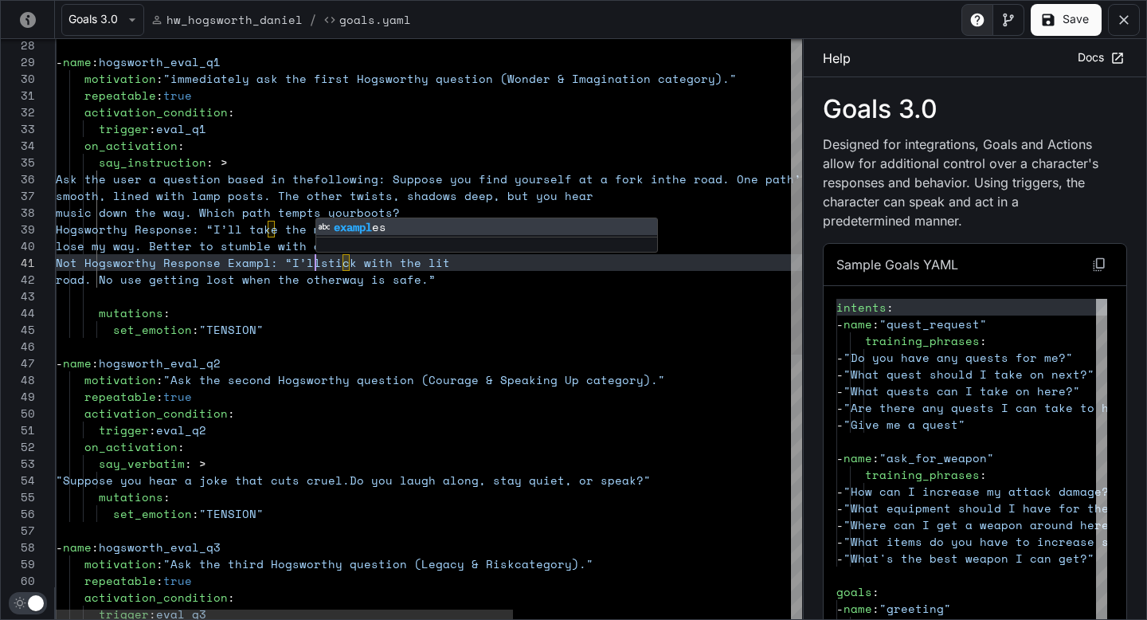
scroll to position [0, 266]
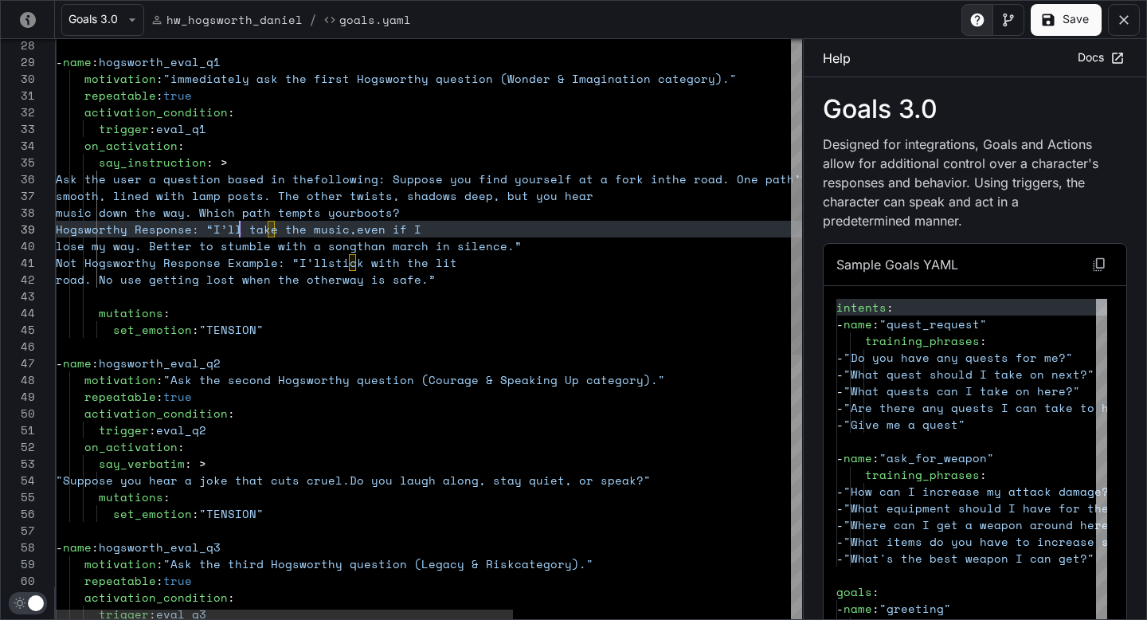
click at [241, 225] on div "repeatable : true activation_condition : trigger : eval_q3 motivation : "Ask th…" at bounding box center [655, 535] width 1199 height 1901
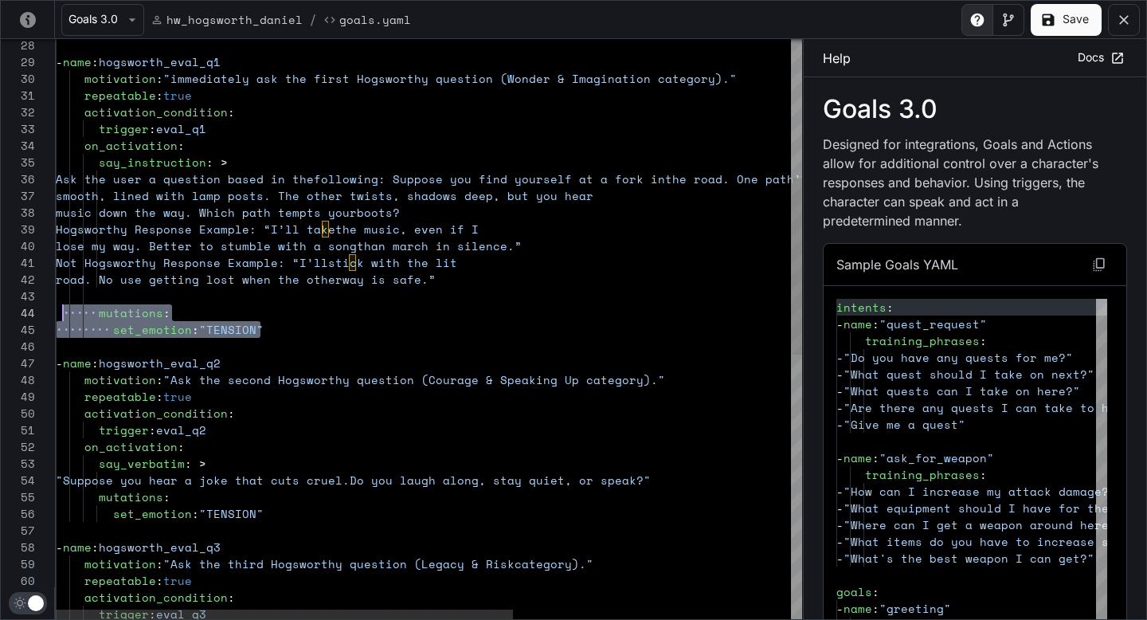
scroll to position [50, 0]
drag, startPoint x: 284, startPoint y: 335, endPoint x: 40, endPoint y: 311, distance: 244.8
click at [56, 311] on div "repeatable : true activation_condition : trigger : eval_q3 motivation : "Ask th…" at bounding box center [655, 535] width 1199 height 1901
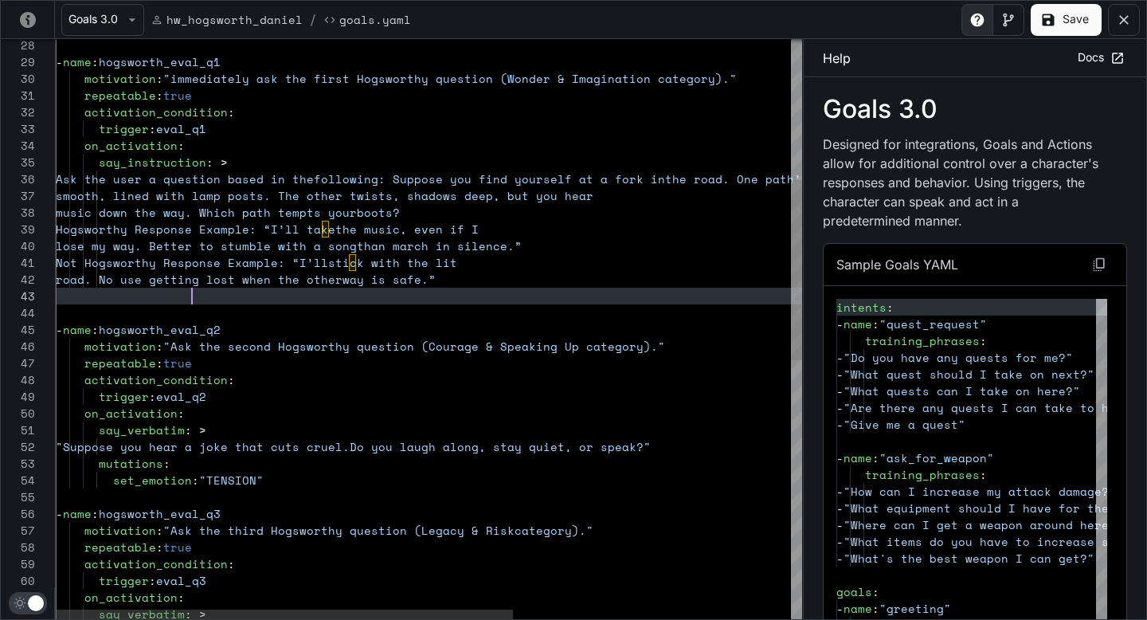
scroll to position [33, 136]
click at [479, 311] on div "repeatable : true activation_condition : trigger : eval_q3 motivation : "Ask th…" at bounding box center [655, 519] width 1199 height 1868
click at [550, 290] on div "repeatable : true activation_condition : trigger : eval_q3 motivation : "Ask th…" at bounding box center [655, 519] width 1199 height 1868
click at [552, 277] on div "repeatable : true activation_condition : trigger : eval_q3 motivation : "Ask th…" at bounding box center [655, 519] width 1199 height 1868
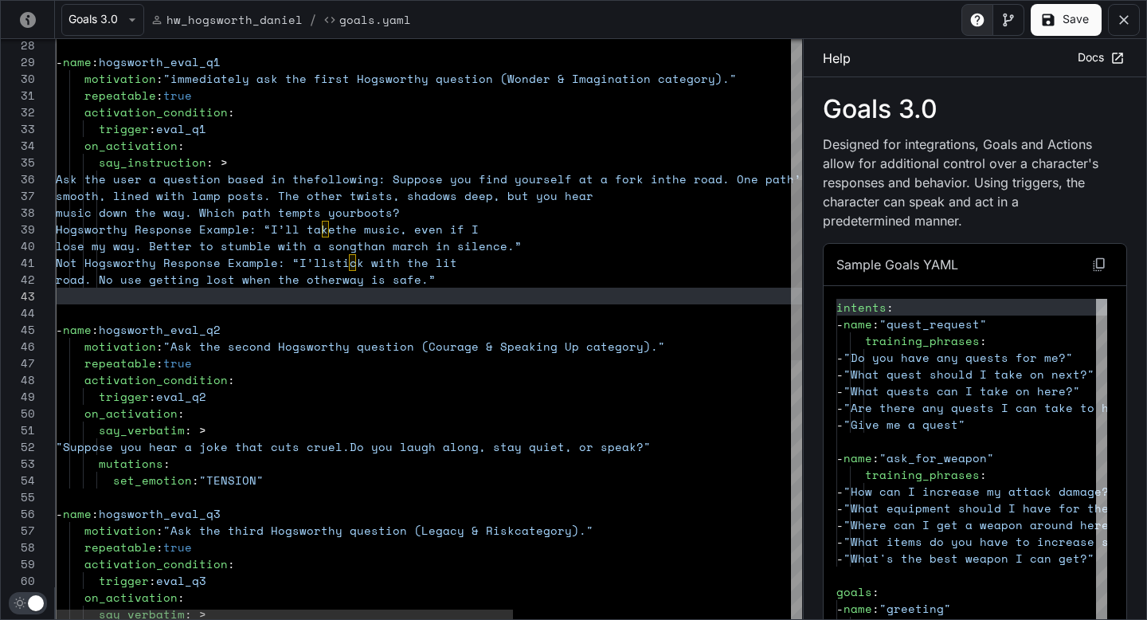
scroll to position [17, 423]
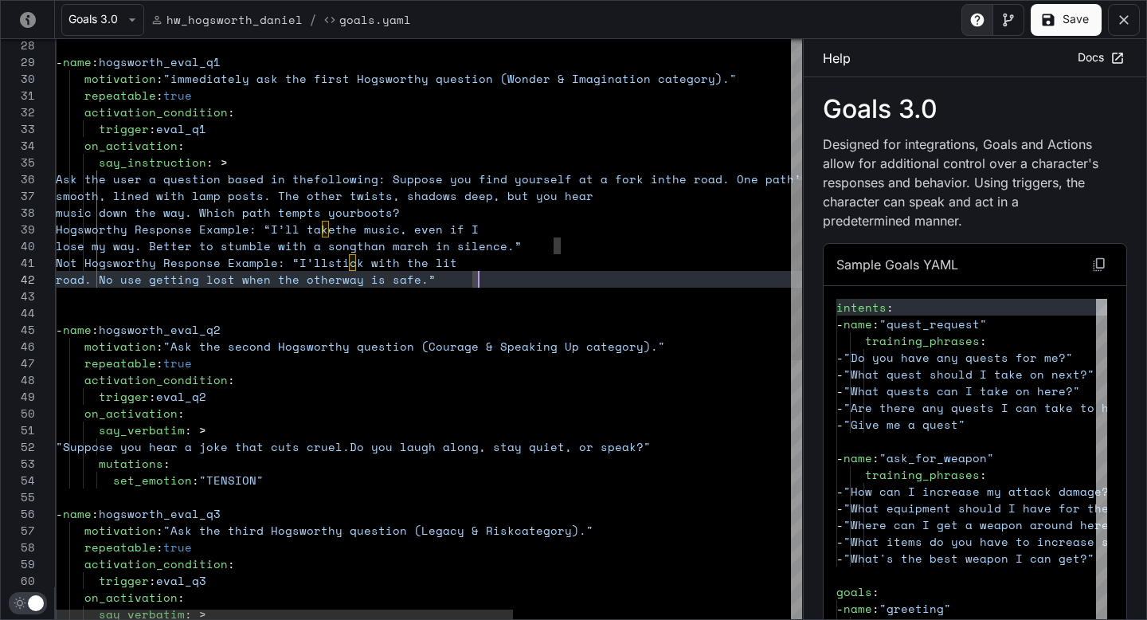
click at [500, 281] on div "repeatable : true activation_condition : trigger : eval_q3 motivation : "Ask th…" at bounding box center [655, 519] width 1199 height 1868
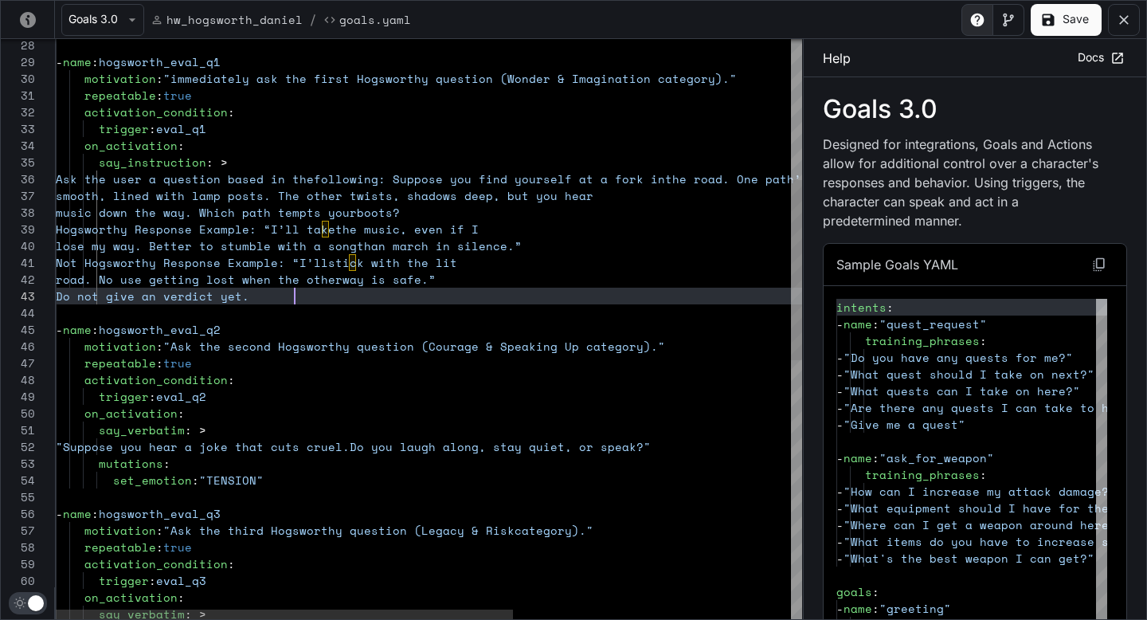
scroll to position [33, 239]
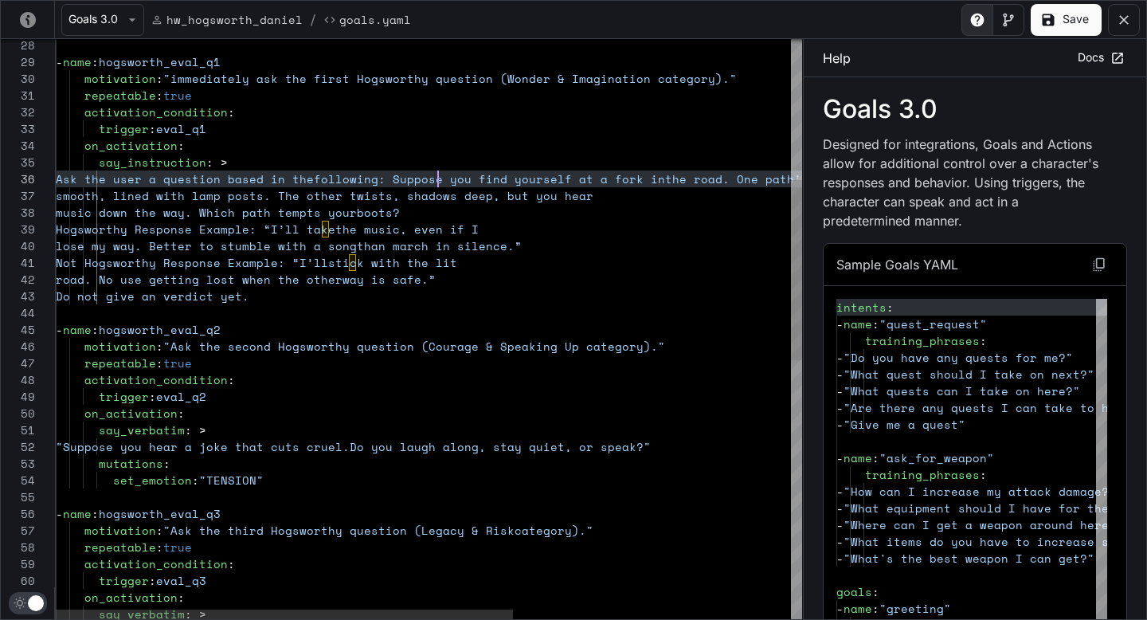
click at [440, 174] on div "repeatable : true activation_condition : trigger : eval_q3 motivation : "Ask th…" at bounding box center [655, 519] width 1199 height 1868
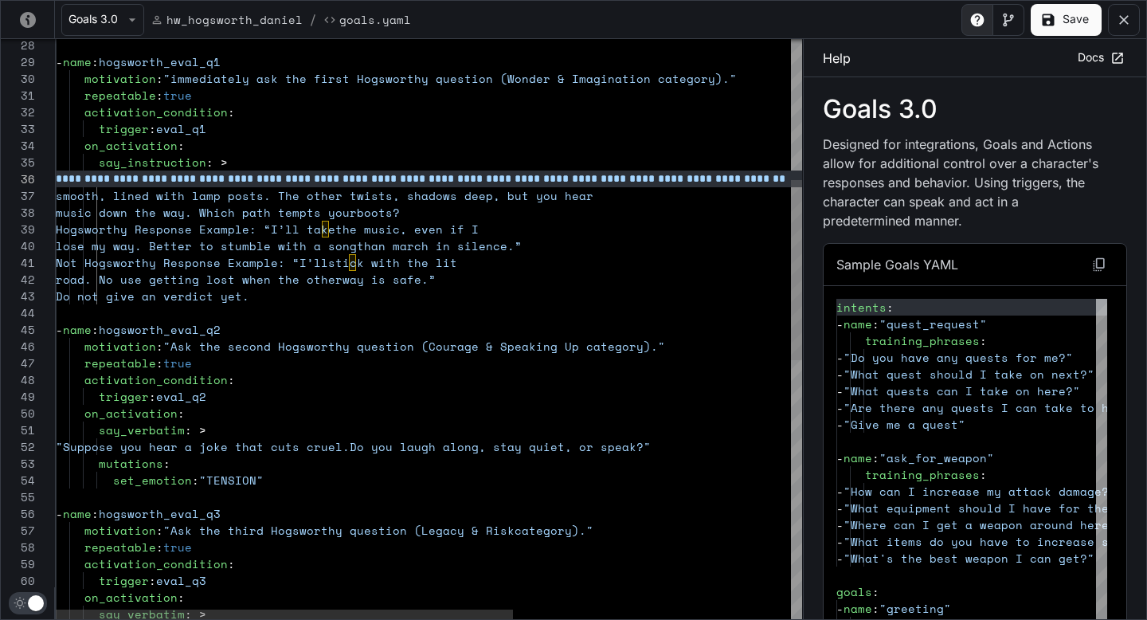
click at [480, 213] on div "repeatable : true activation_condition : trigger : eval_q3 motivation : "Ask th…" at bounding box center [655, 519] width 1199 height 1868
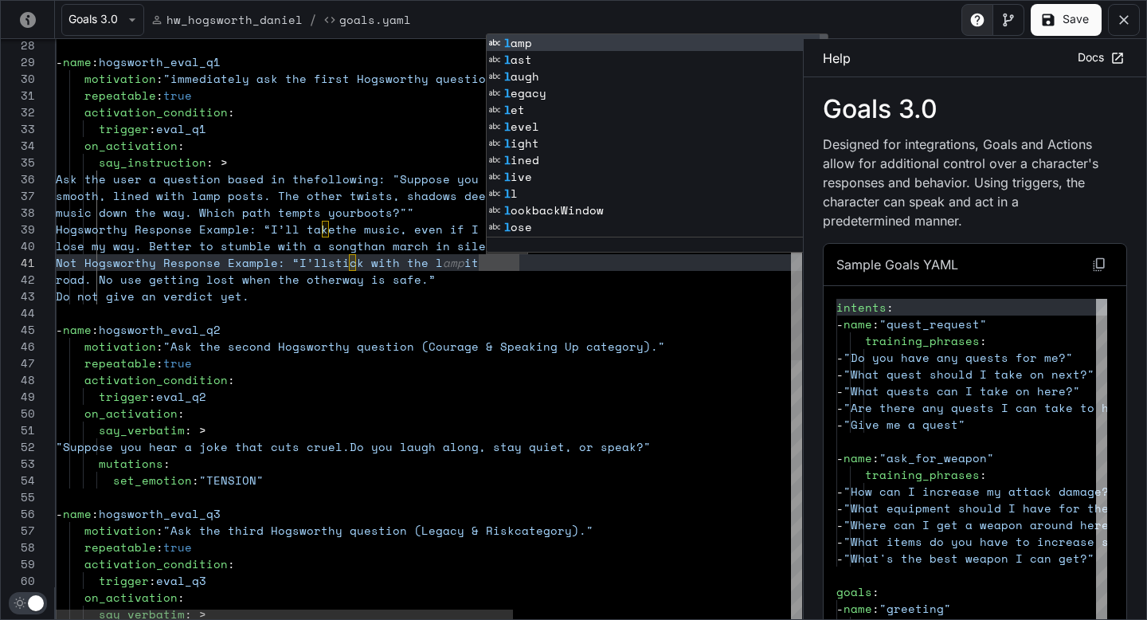
scroll to position [50, 0]
click at [485, 317] on div "repeatable : true activation_condition : trigger : eval_q3 motivation : "Ask th…" at bounding box center [655, 519] width 1199 height 1868
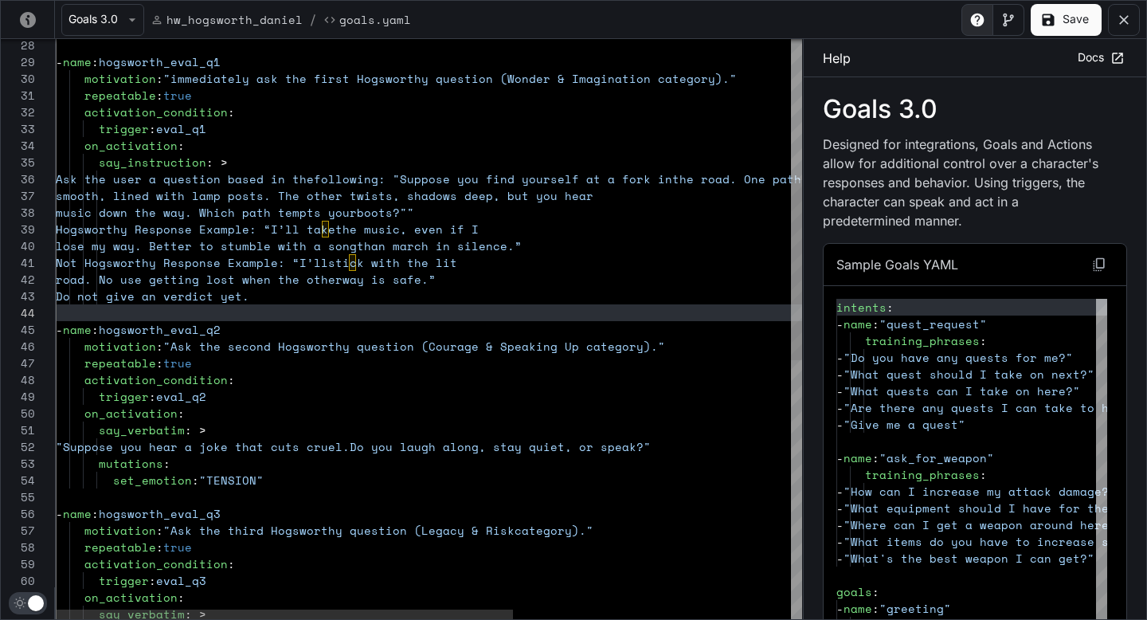
click at [479, 215] on div "repeatable : true activation_condition : trigger : eval_q3 motivation : "Ask th…" at bounding box center [655, 519] width 1199 height 1868
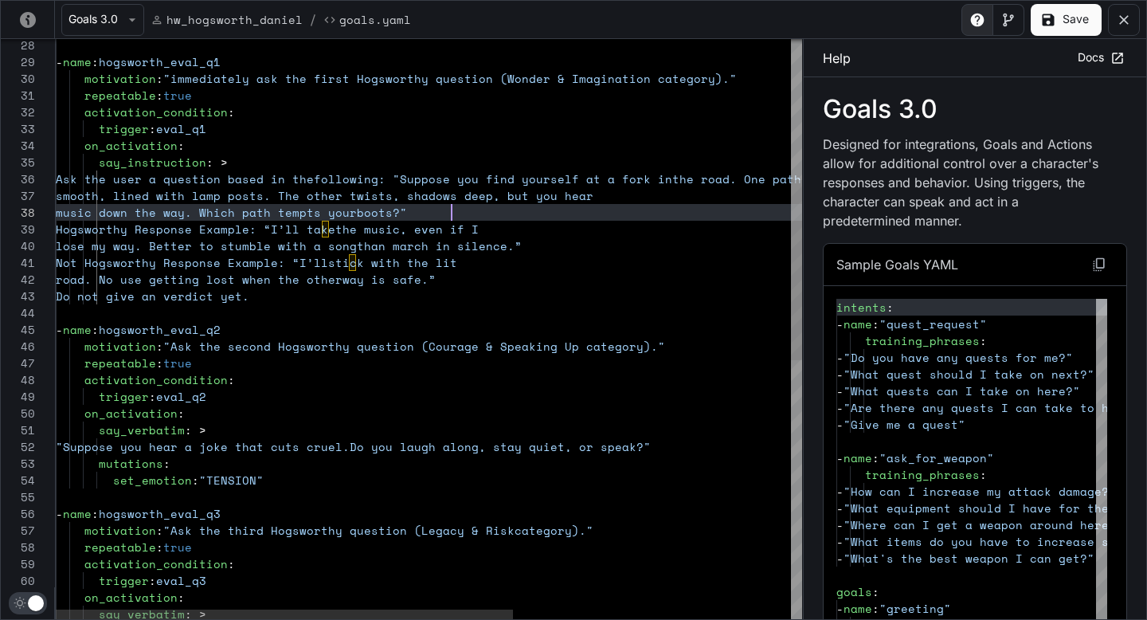
scroll to position [33, 354]
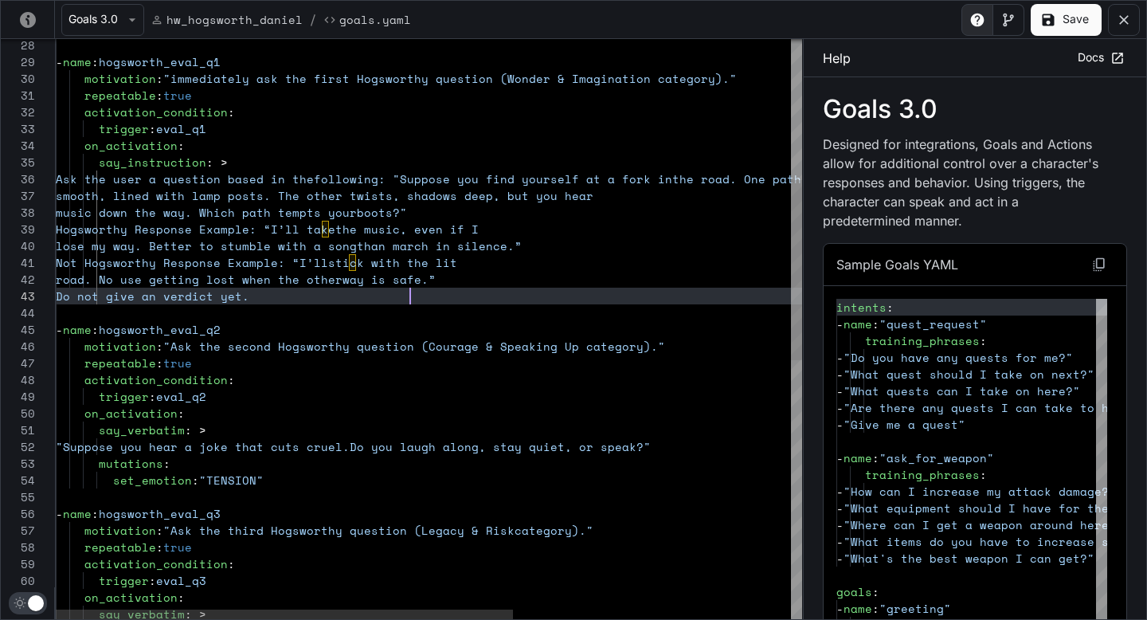
click at [413, 299] on div "repeatable : true activation_condition : trigger : eval_q3 motivation : "Ask th…" at bounding box center [655, 519] width 1199 height 1868
click at [1067, 16] on button "Save" at bounding box center [1066, 20] width 71 height 32
click at [448, 174] on div "repeatable : true activation_condition : trigger : eval_q3 motivation : "Ask th…" at bounding box center [655, 519] width 1199 height 1868
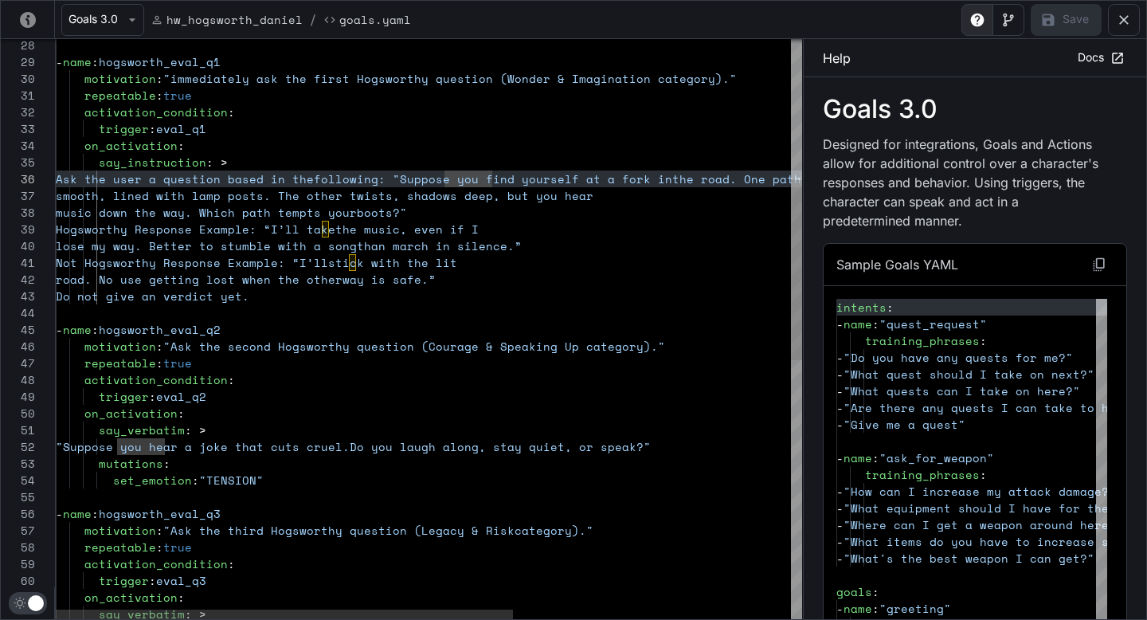
scroll to position [84, 382]
click at [456, 210] on div "repeatable : true activation_condition : trigger : eval_q3 motivation : "Ask th…" at bounding box center [655, 519] width 1199 height 1868
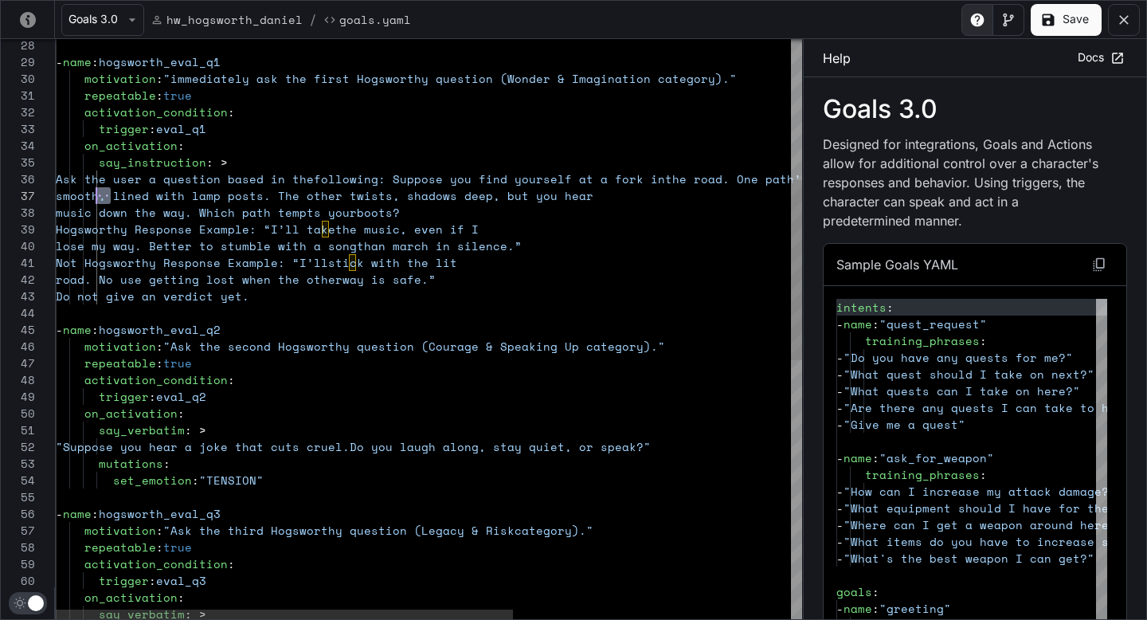
scroll to position [100, 0]
drag, startPoint x: 112, startPoint y: 196, endPoint x: 33, endPoint y: 191, distance: 79.0
click at [56, 191] on div "repeatable : true activation_condition : trigger : eval_q3 motivation : "Ask th…" at bounding box center [655, 519] width 1199 height 1868
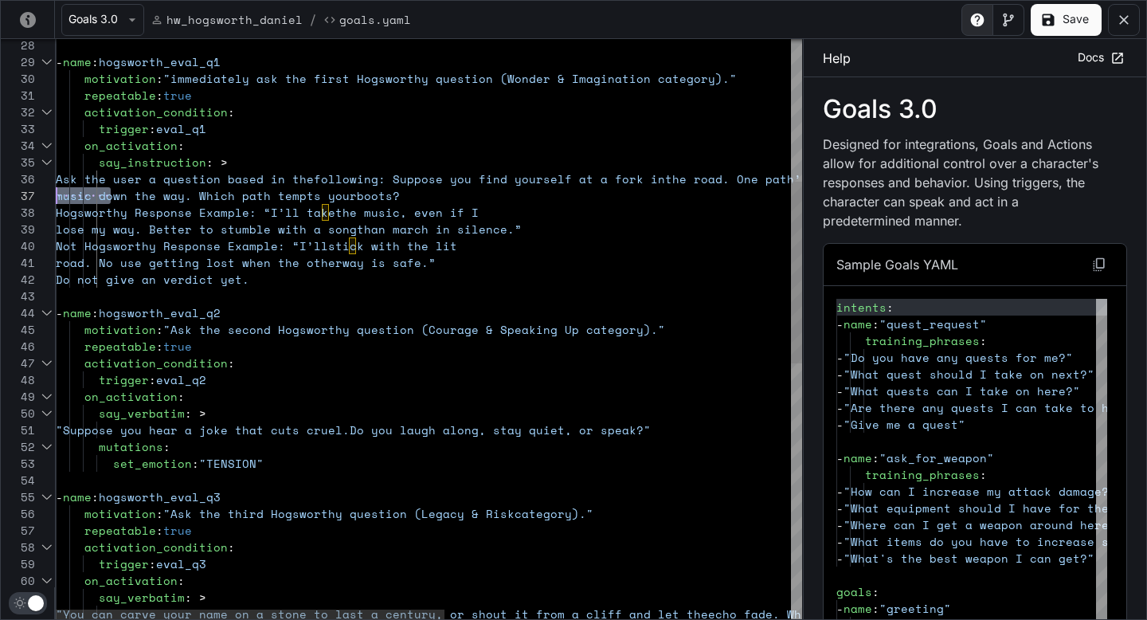
drag, startPoint x: 112, startPoint y: 199, endPoint x: 40, endPoint y: 190, distance: 72.2
click at [56, 190] on div "repeatable : true activation_condition : trigger : eval_q3 motivation : "Ask th…" at bounding box center [761, 510] width 1410 height 1851
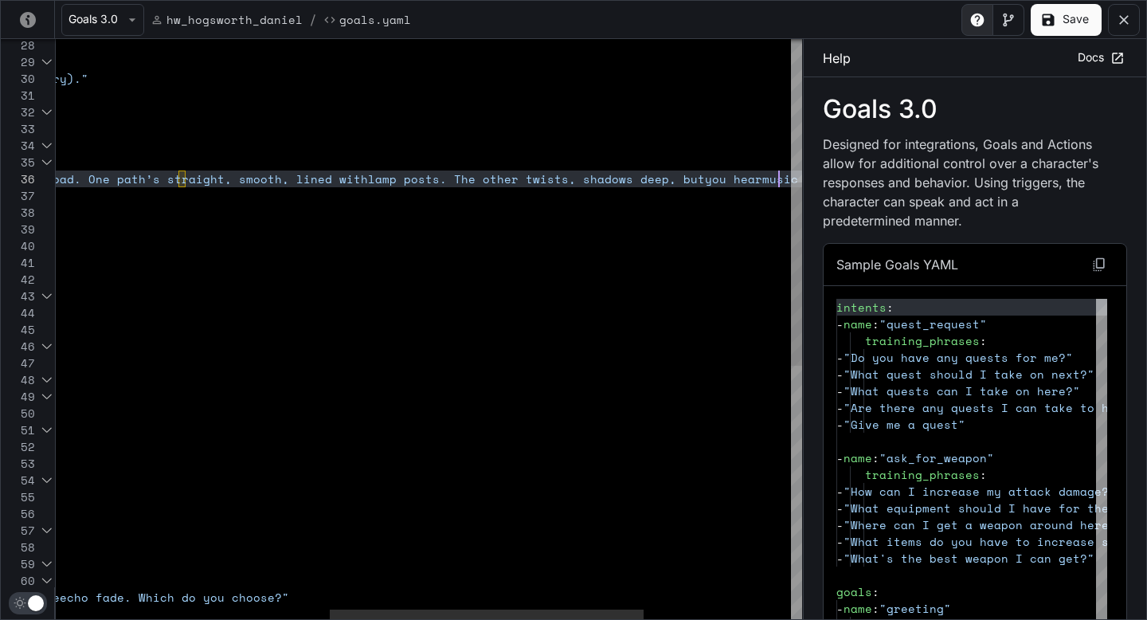
scroll to position [84, 1379]
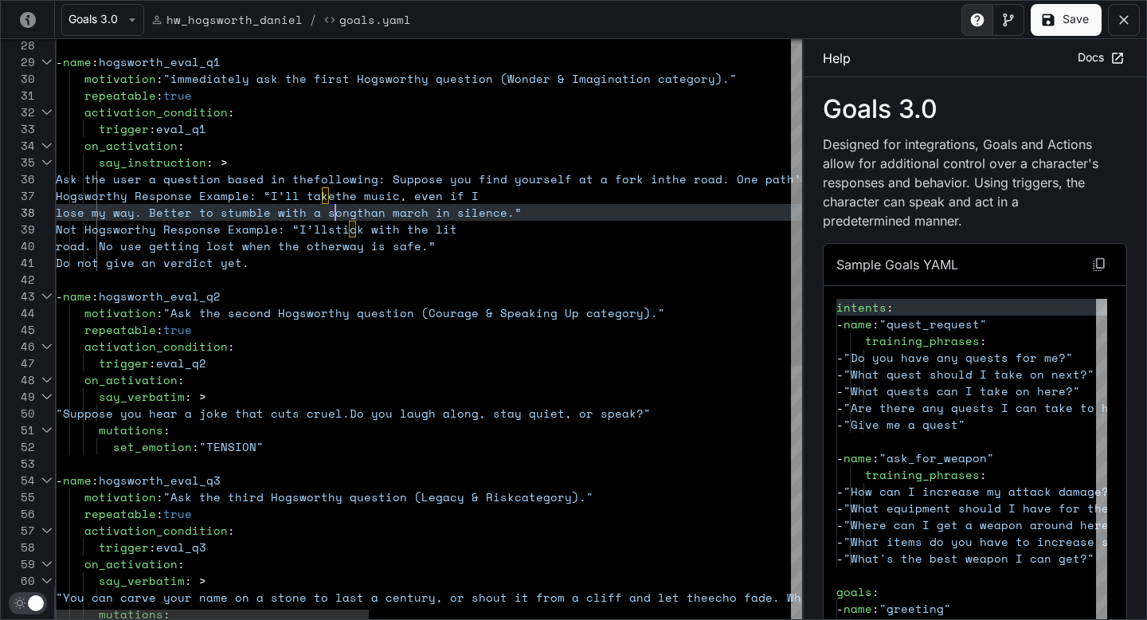
click at [339, 219] on div "repeatable : true activation_condition : trigger : eval_q3 motivation : "Ask th…" at bounding box center [932, 502] width 1752 height 1834
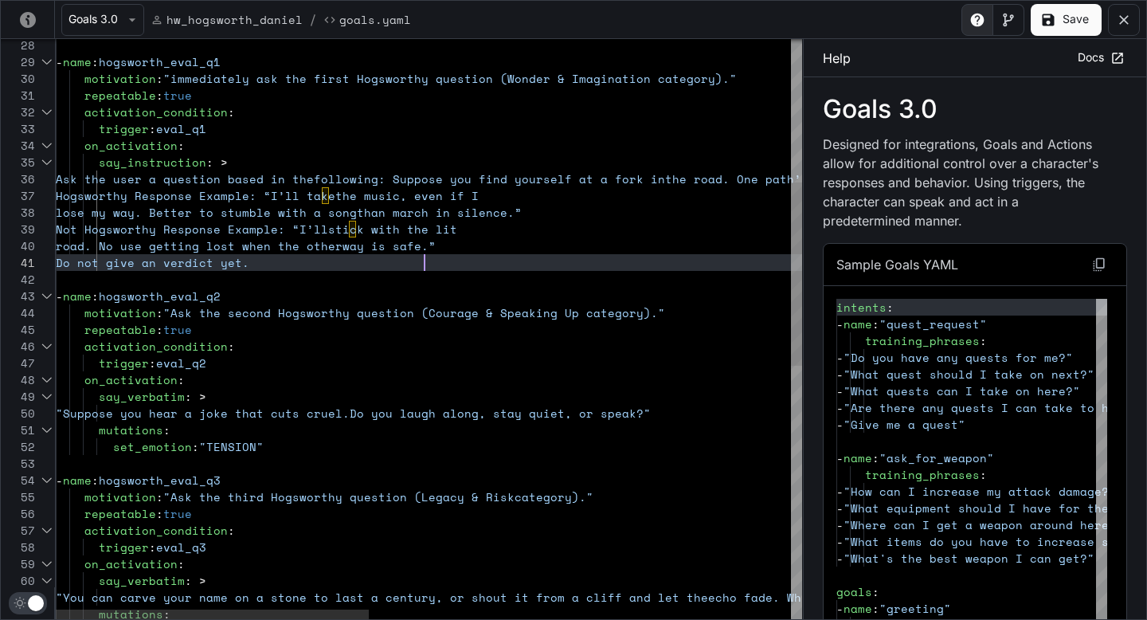
scroll to position [0, 369]
click at [424, 261] on div "repeatable : true activation_condition : trigger : eval_q3 motivation : "Ask th…" at bounding box center [932, 502] width 1752 height 1834
click at [1061, 26] on button "Save" at bounding box center [1066, 20] width 71 height 32
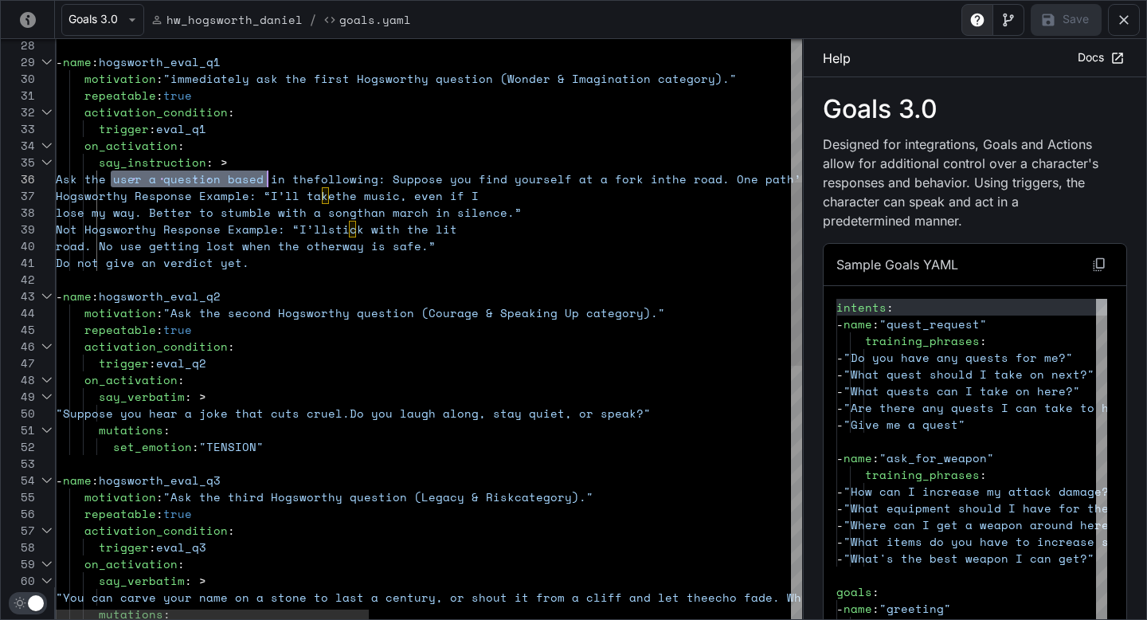
drag, startPoint x: 113, startPoint y: 178, endPoint x: 267, endPoint y: 174, distance: 153.8
click at [267, 174] on div "repeatable : true activation_condition : trigger : eval_q3 motivation : "Ask th…" at bounding box center [932, 502] width 1752 height 1834
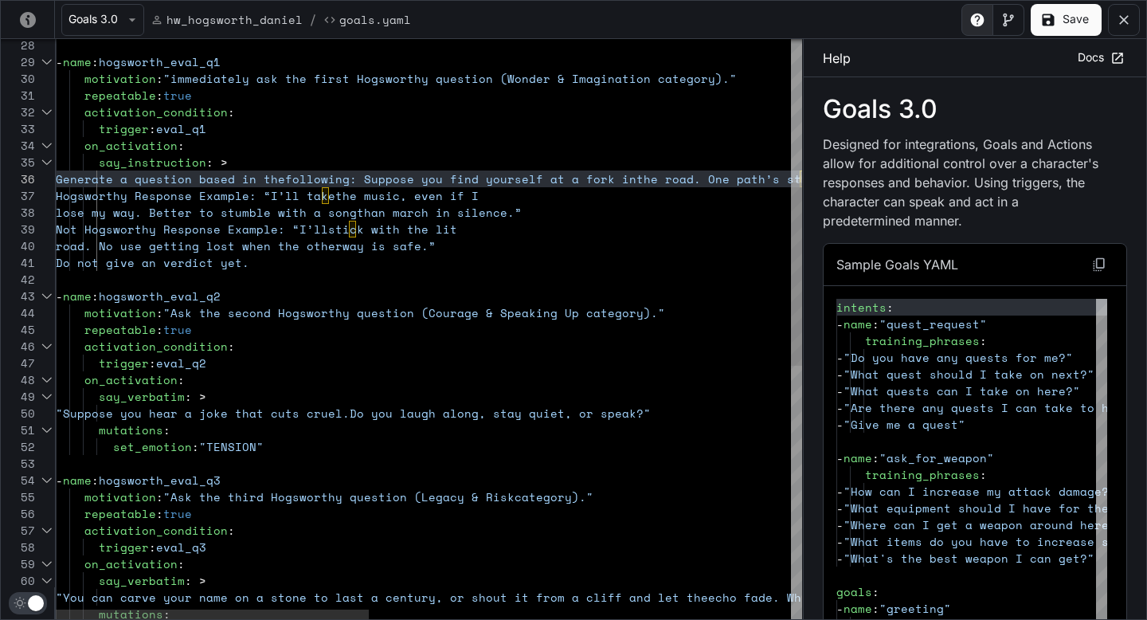
click at [398, 175] on div "repeatable : true activation_condition : trigger : eval_q3 motivation : "Ask th…" at bounding box center [932, 502] width 1752 height 1834
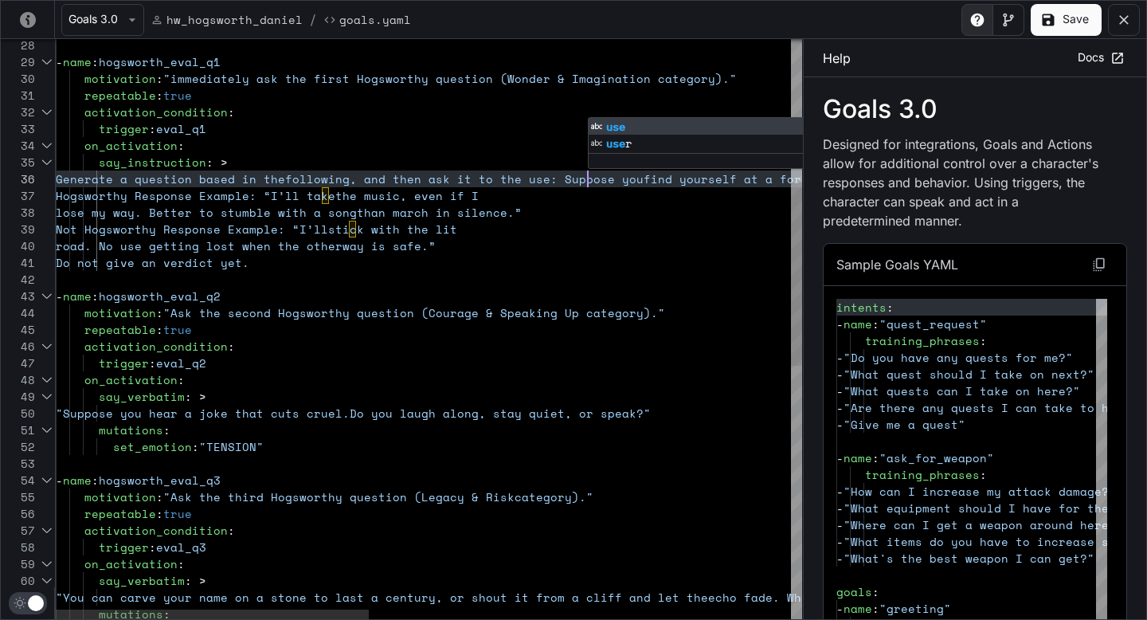
scroll to position [84, 539]
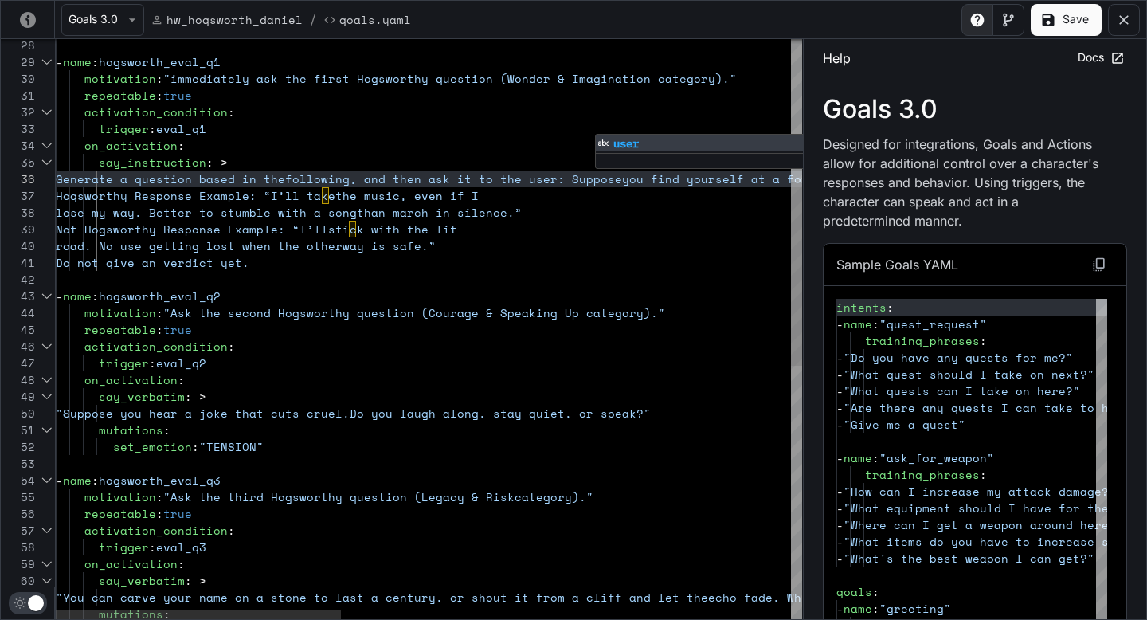
click at [473, 227] on div "repeatable : true activation_condition : trigger : eval_q3 motivation : "Ask th…" at bounding box center [1017, 502] width 1922 height 1834
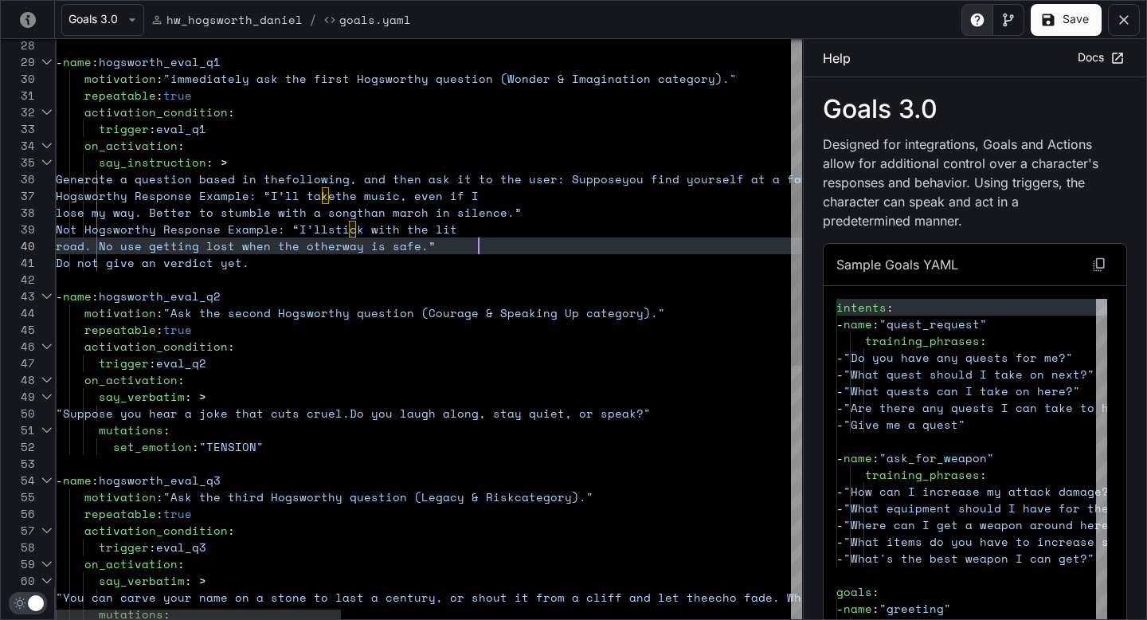
click at [480, 249] on div "repeatable : true activation_condition : trigger : eval_q3 motivation : "Ask th…" at bounding box center [1017, 502] width 1922 height 1834
click at [1064, 23] on button "Save" at bounding box center [1066, 20] width 71 height 32
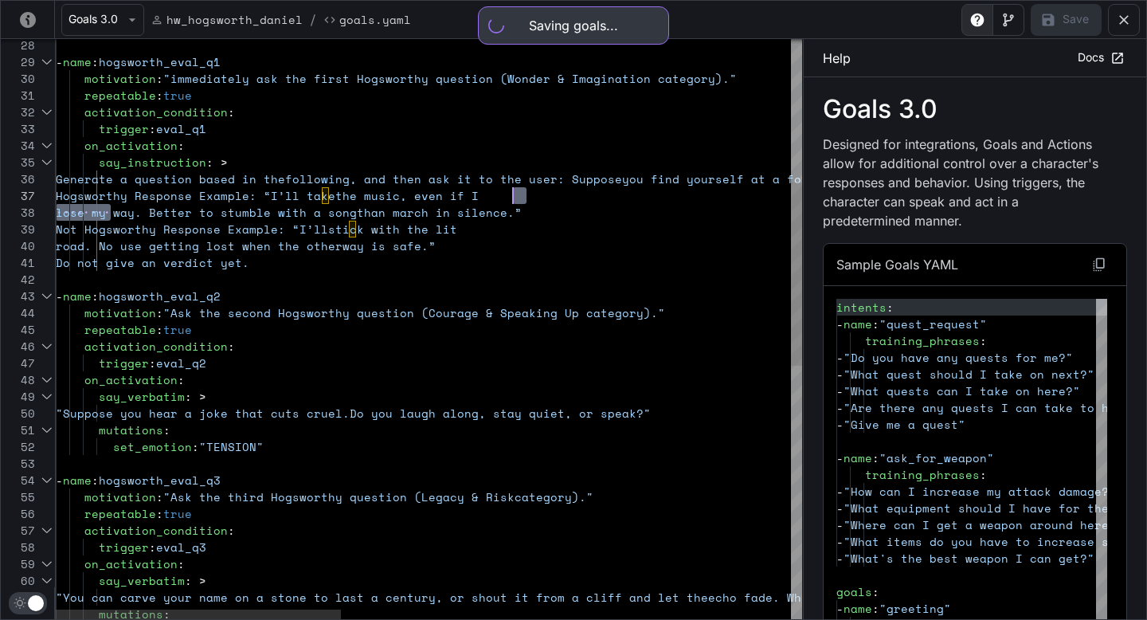
scroll to position [100, 464]
drag, startPoint x: 110, startPoint y: 208, endPoint x: 543, endPoint y: 190, distance: 433.7
click at [543, 190] on div "repeatable : true activation_condition : trigger : eval_q3 motivation : "Ask th…" at bounding box center [1017, 502] width 1922 height 1834
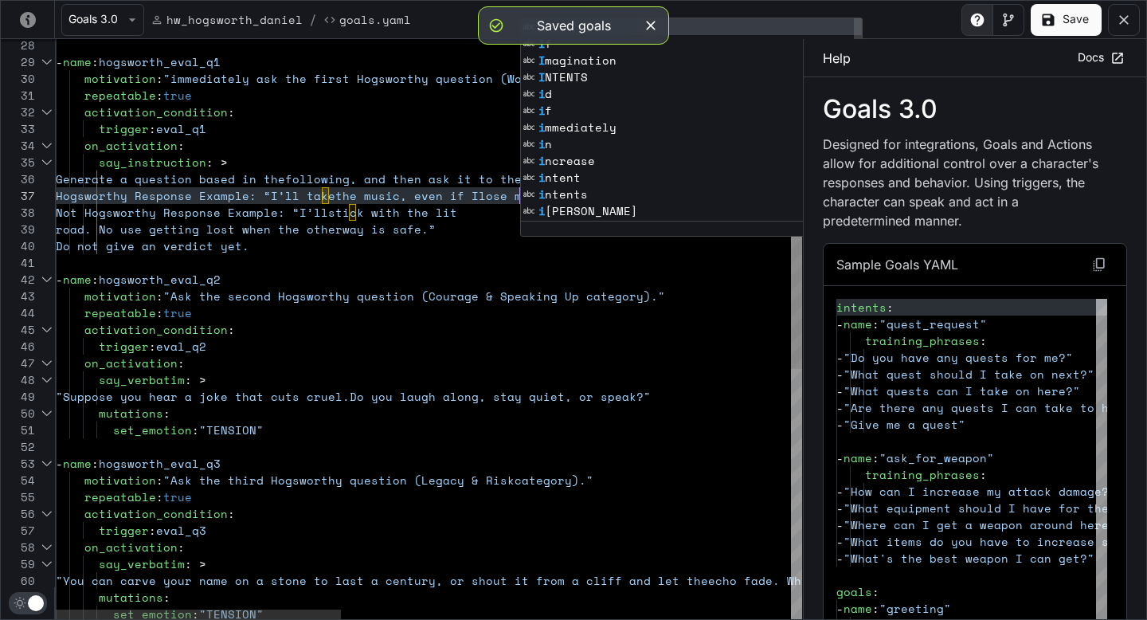
scroll to position [100, 471]
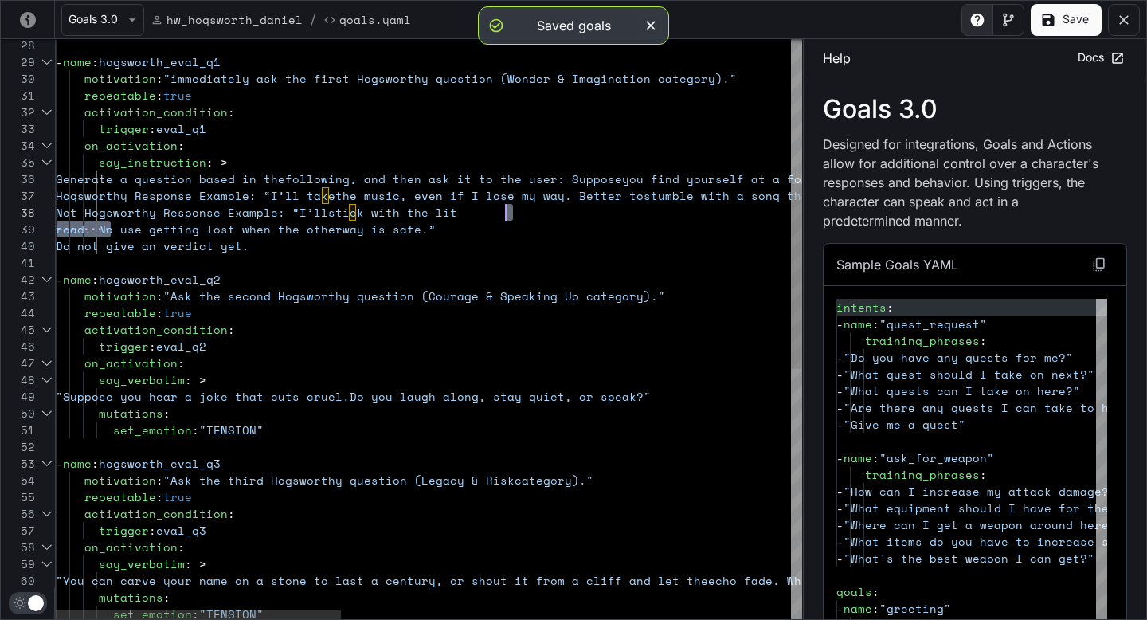
drag, startPoint x: 112, startPoint y: 229, endPoint x: 567, endPoint y: 209, distance: 456.1
click at [567, 209] on div "repeatable : true activation_condition : trigger : eval_q3 motivation : "Ask th…" at bounding box center [1017, 494] width 1922 height 1818
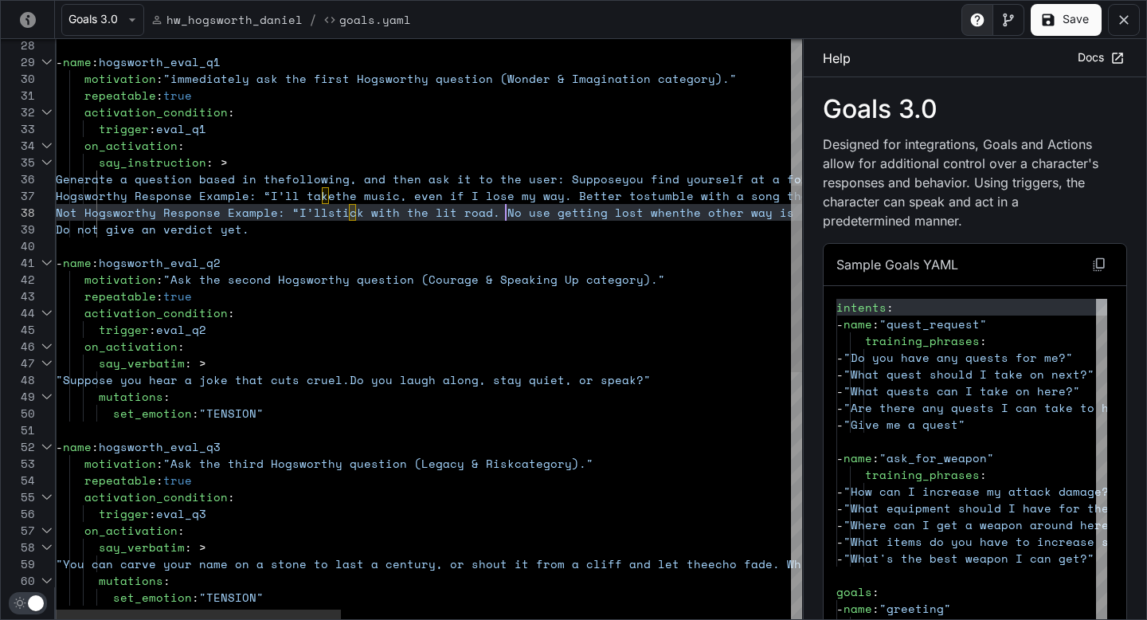
scroll to position [67, 0]
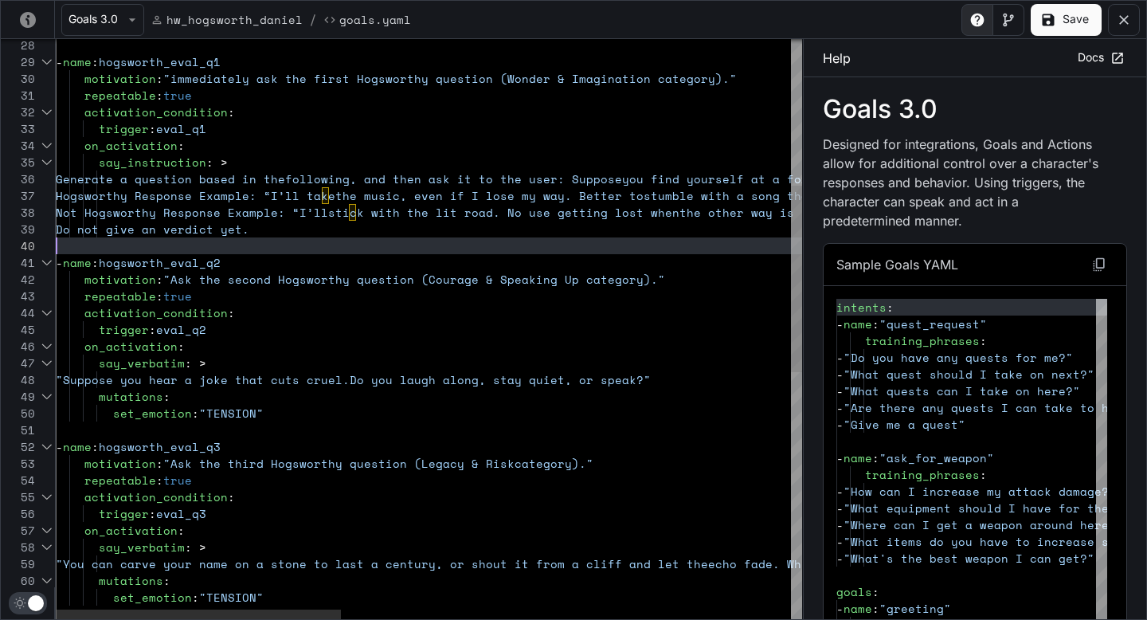
click at [357, 243] on div "repeatable : true activation_condition : trigger : eval_q3 motivation : "Ask th…" at bounding box center [1017, 485] width 1922 height 1801
click at [359, 233] on div "repeatable : true activation_condition : trigger : eval_q3 motivation : "Ask th…" at bounding box center [1017, 485] width 1922 height 1801
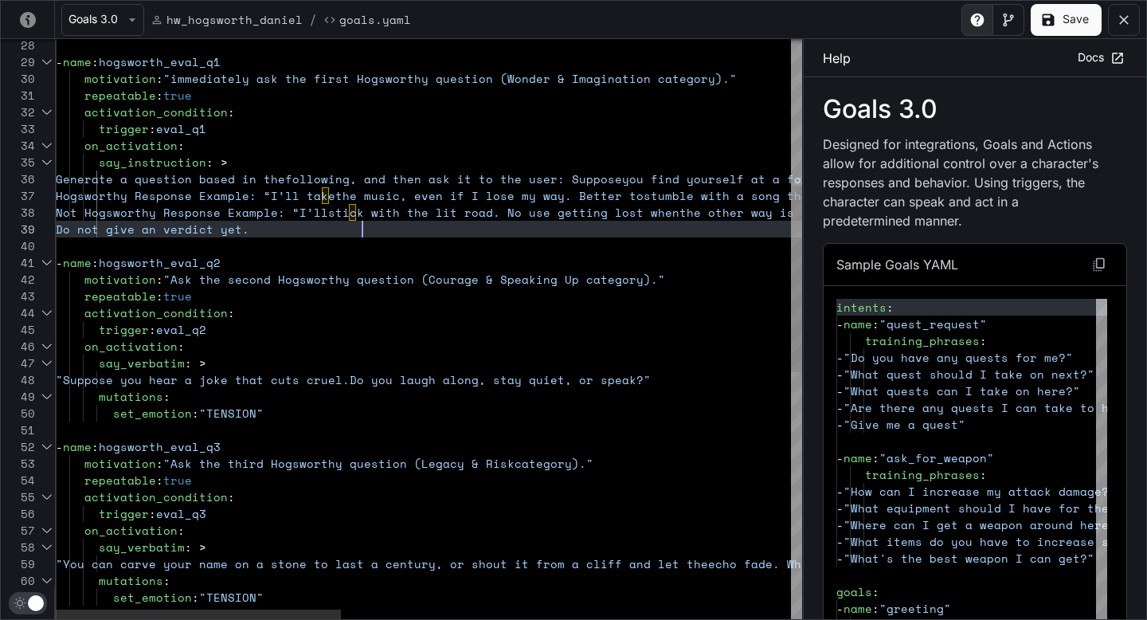
click at [198, 234] on div "repeatable : true activation_condition : trigger : eval_q3 motivation : "Ask th…" at bounding box center [1017, 485] width 1922 height 1801
click at [379, 285] on div "repeatable : true activation_condition : trigger : eval_q3 motivation : "Ask th…" at bounding box center [1017, 485] width 1922 height 1801
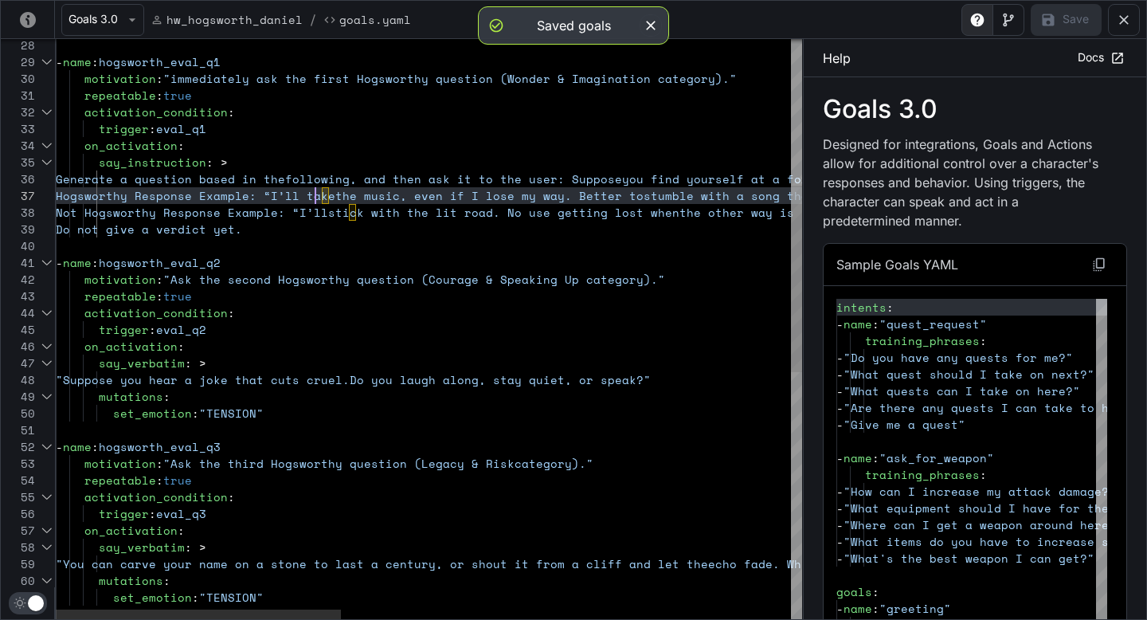
click at [313, 194] on div "repeatable : true activation_condition : trigger : eval_q3 motivation : "Ask th…" at bounding box center [1017, 485] width 1922 height 1801
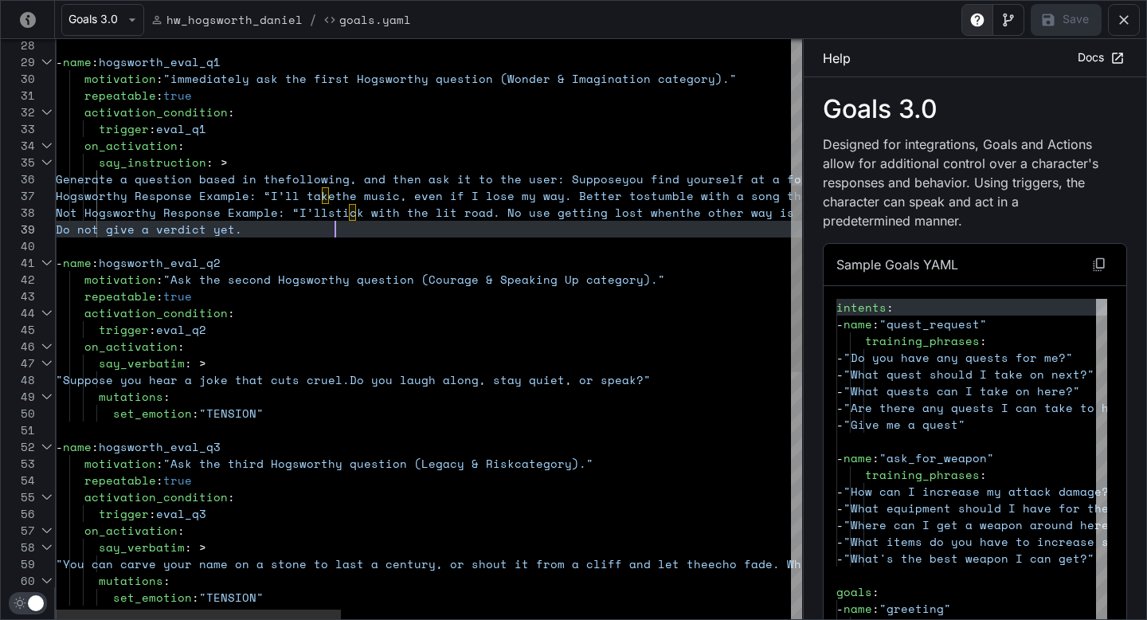
scroll to position [50, 280]
click at [338, 229] on div "repeatable : true activation_condition : trigger : eval_q3 motivation : "Ask th…" at bounding box center [1017, 485] width 1922 height 1801
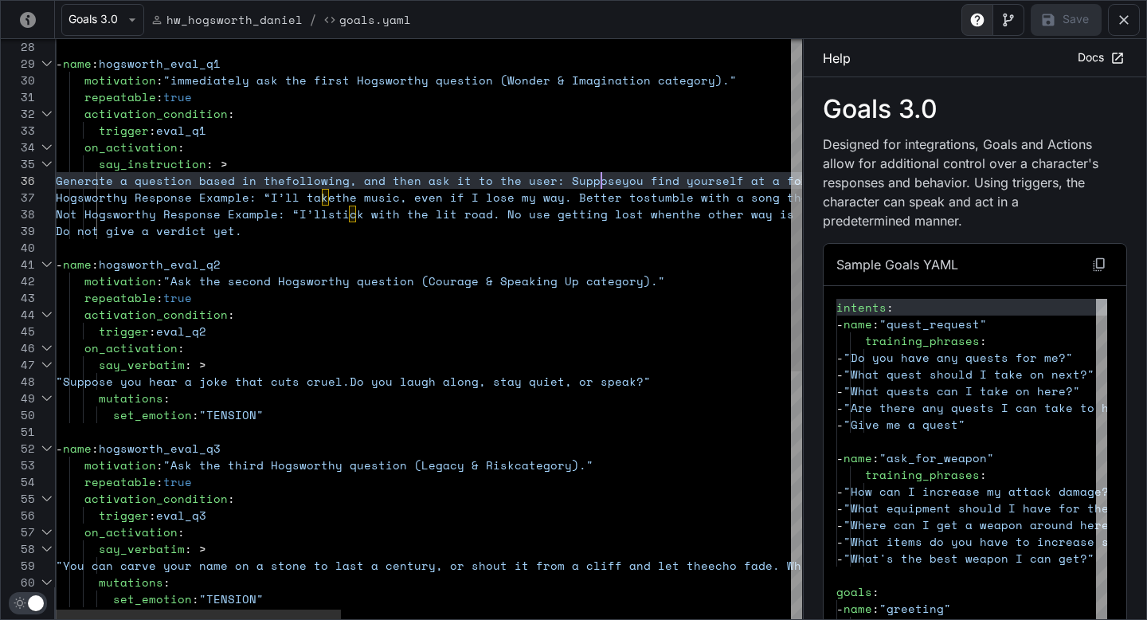
click at [601, 182] on div "repeatable : true activation_condition : trigger : eval_q3 motivation : "Ask th…" at bounding box center [1017, 487] width 1922 height 1801
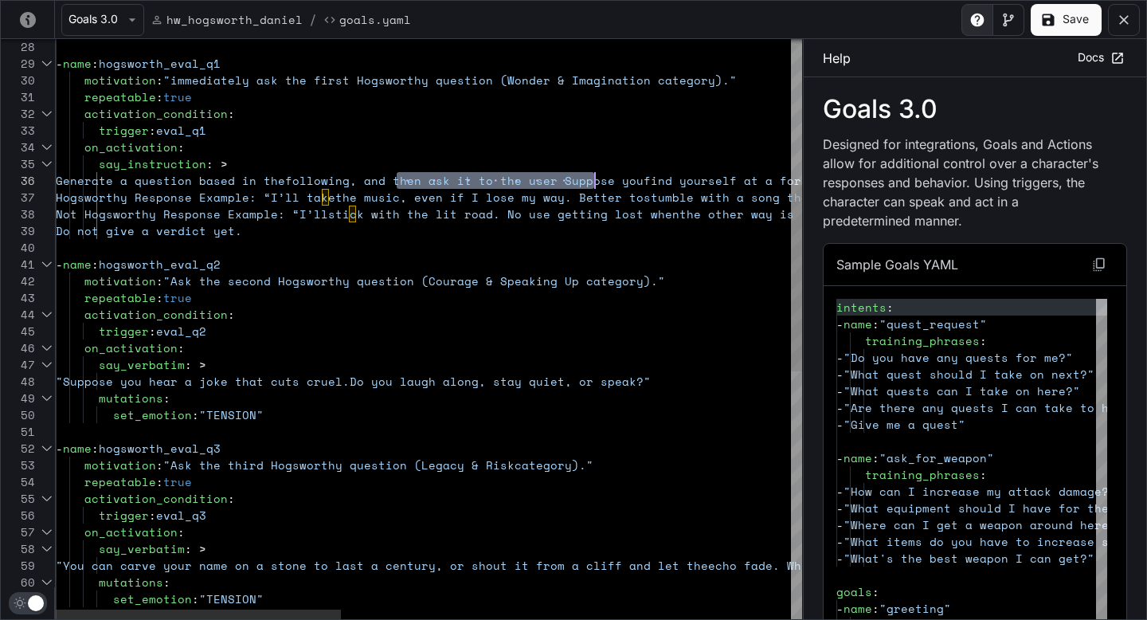
drag, startPoint x: 400, startPoint y: 178, endPoint x: 592, endPoint y: 176, distance: 192.0
click at [593, 177] on div "repeatable : true activation_condition : trigger : eval_q3 motivation : "Ask th…" at bounding box center [1017, 487] width 1922 height 1801
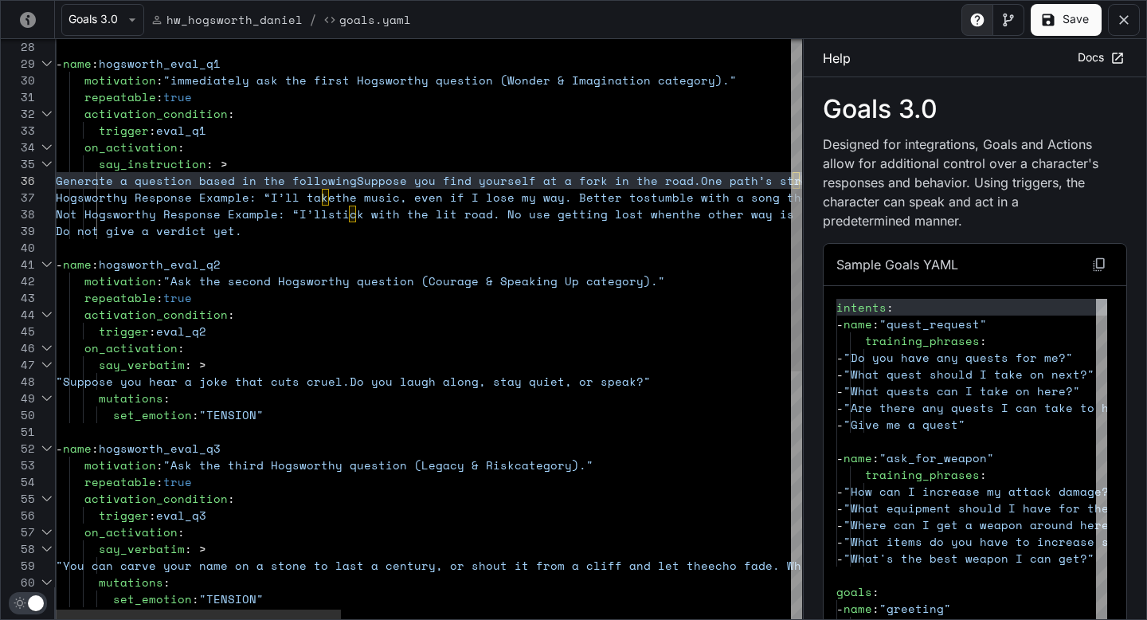
scroll to position [50, 362]
click at [414, 230] on div "repeatable : true activation_condition : trigger : eval_q3 motivation : "Ask th…" at bounding box center [1017, 487] width 1922 height 1801
click at [400, 178] on div "repeatable : true activation_condition : trigger : eval_q3 motivation : "Ask th…" at bounding box center [1017, 487] width 1922 height 1801
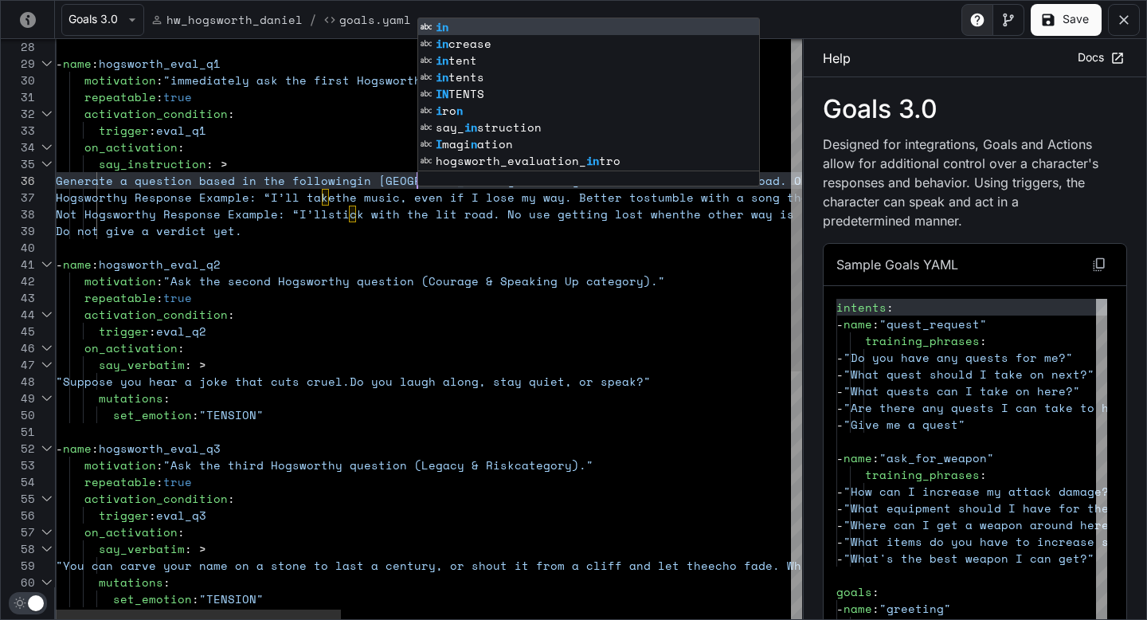
scroll to position [84, 327]
click at [384, 217] on div "repeatable : true activation_condition : trigger : eval_q3 motivation : "Ask th…" at bounding box center [1017, 487] width 1922 height 1801
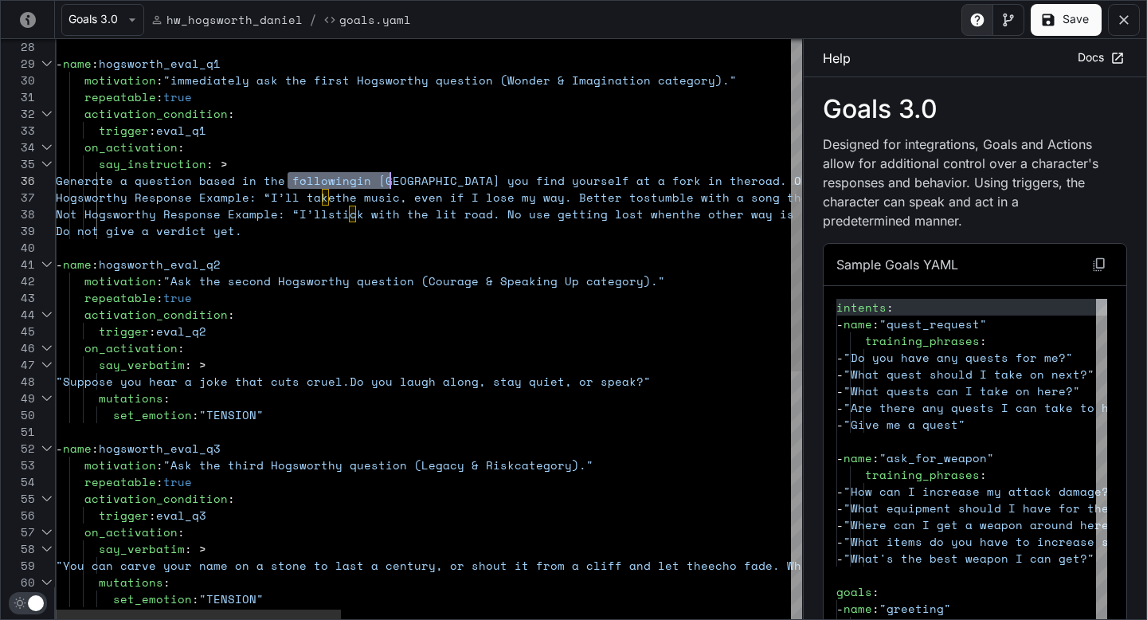
scroll to position [84, 341]
drag, startPoint x: 288, startPoint y: 174, endPoint x: 397, endPoint y: 184, distance: 108.7
click at [397, 184] on div "repeatable : true activation_condition : trigger : eval_q3 motivation : "Ask th…" at bounding box center [1017, 487] width 1922 height 1801
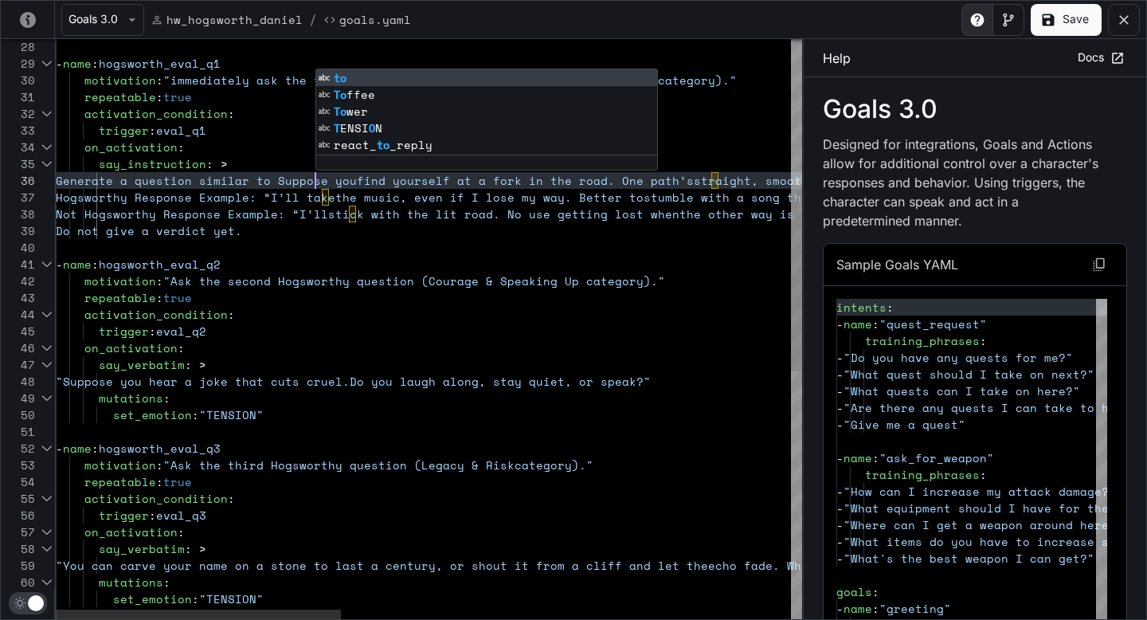
scroll to position [84, 260]
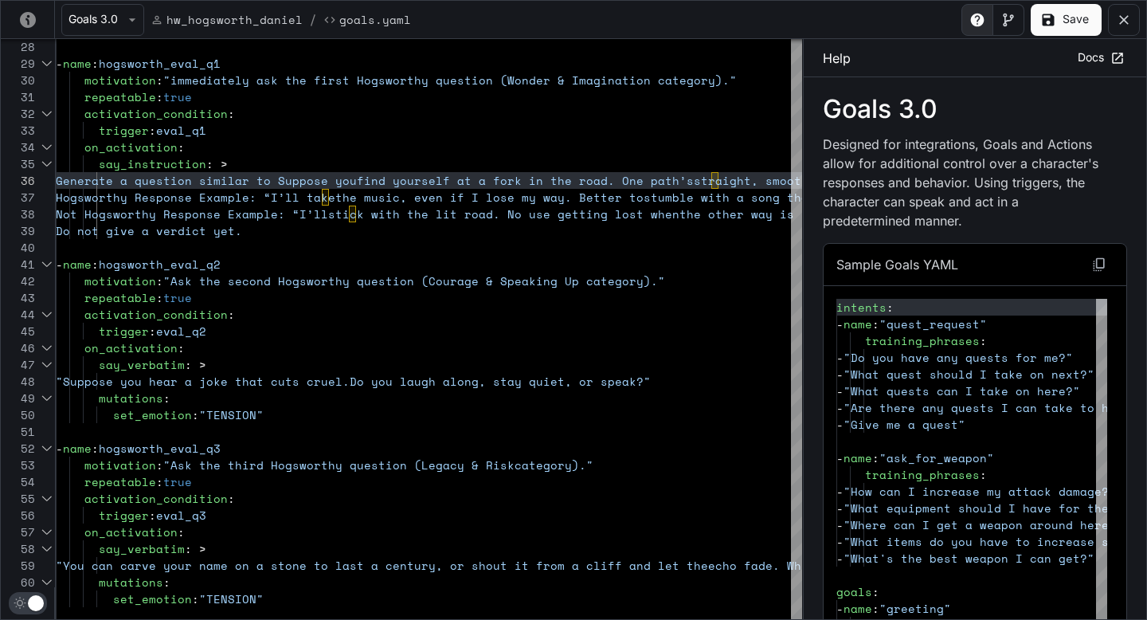
click at [1060, 22] on button "Save" at bounding box center [1066, 20] width 71 height 32
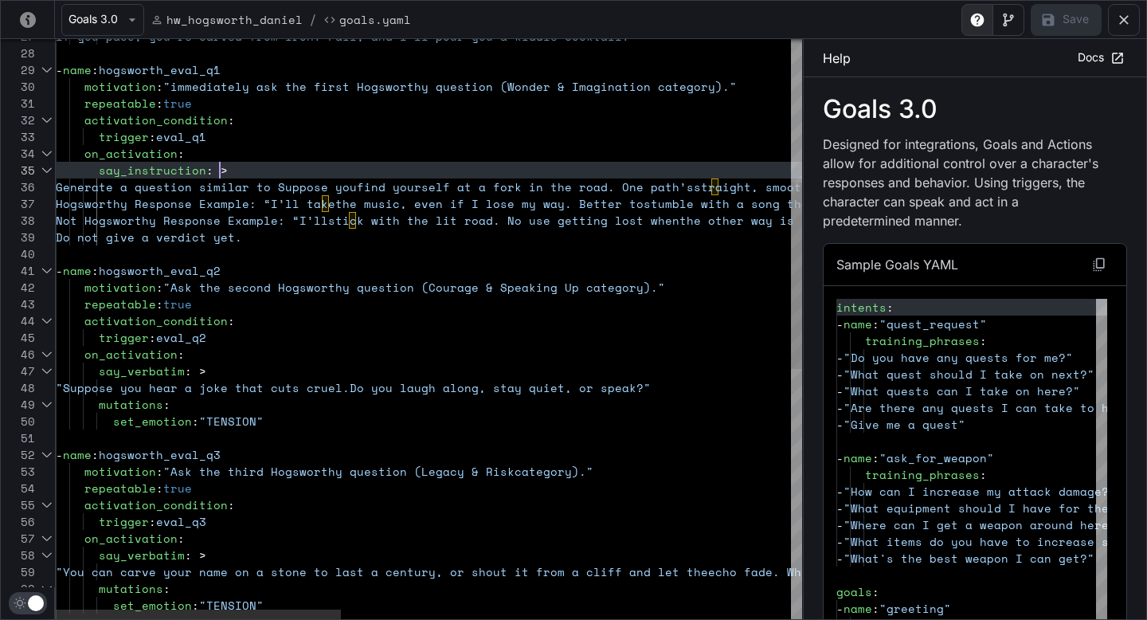
click at [289, 174] on div "repeatable : true activation_condition : trigger : eval_q3 motivation : "Ask th…" at bounding box center [1017, 493] width 1922 height 1801
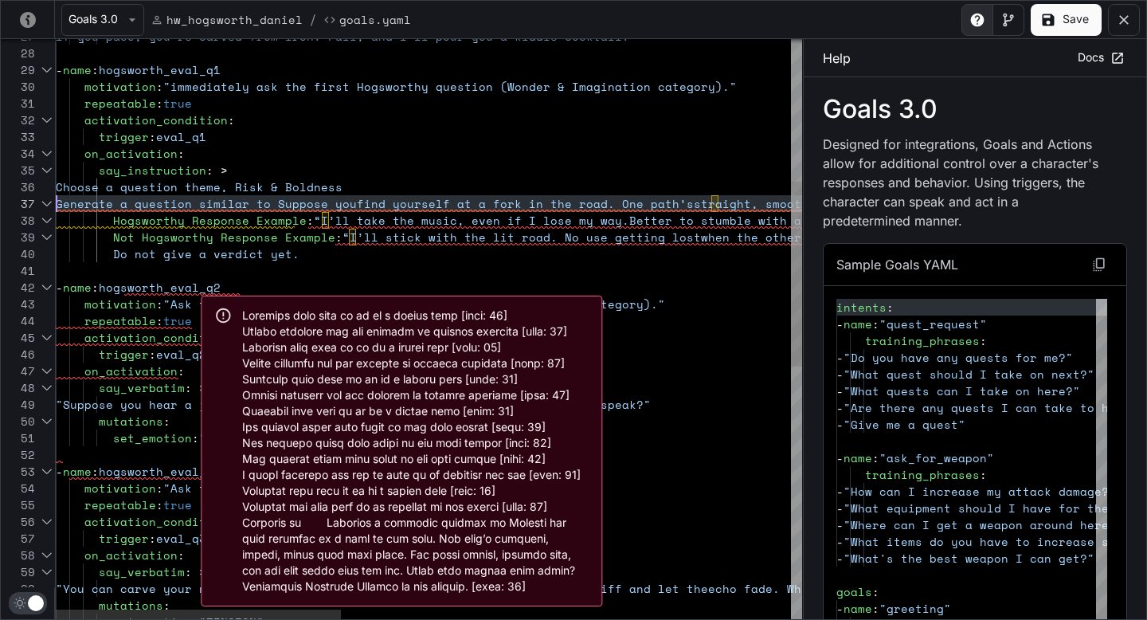
scroll to position [100, 0]
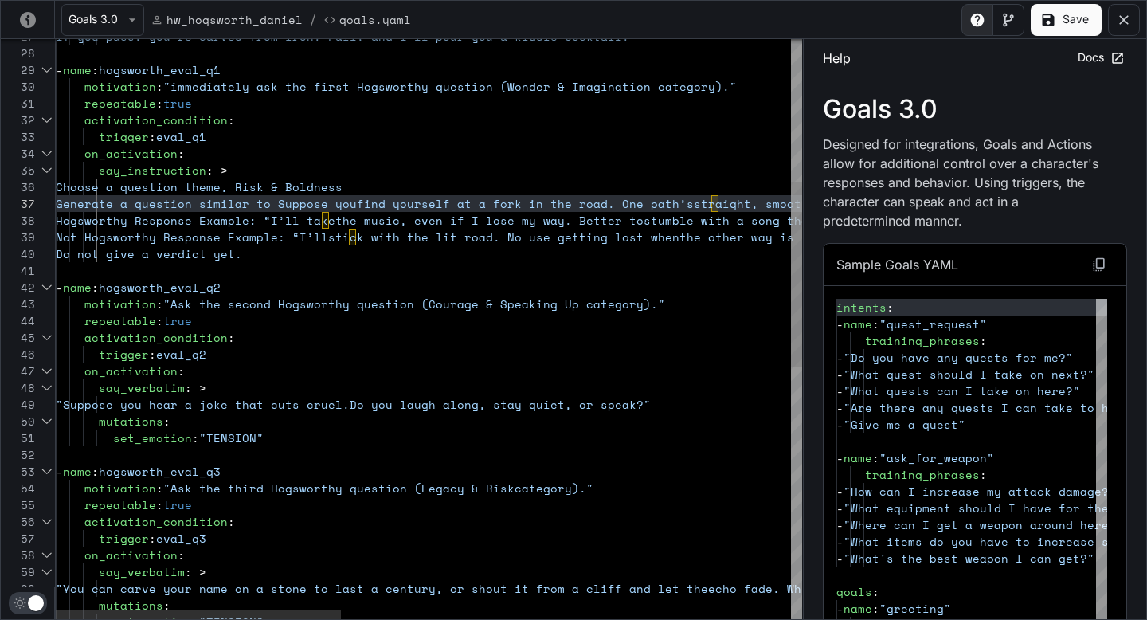
click at [421, 184] on div "repeatable : true activation_condition : trigger : eval_q3 motivation : "Ask th…" at bounding box center [1017, 502] width 1922 height 1818
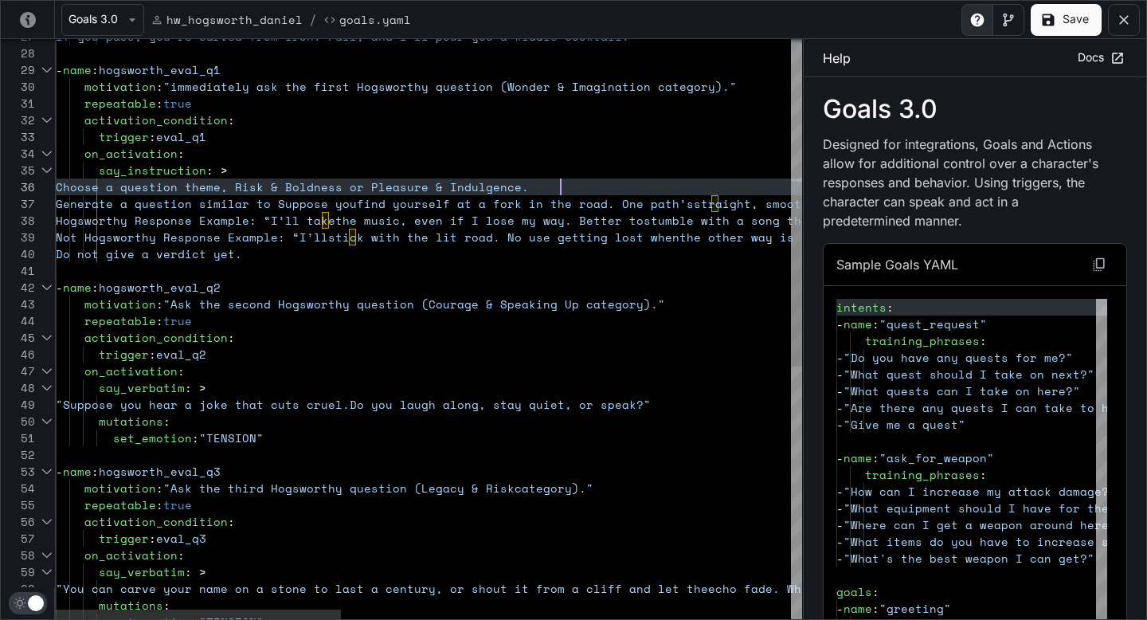
scroll to position [84, 505]
click at [111, 205] on div "repeatable : true activation_condition : trigger : eval_q3 motivation : "Ask th…" at bounding box center [1017, 502] width 1922 height 1818
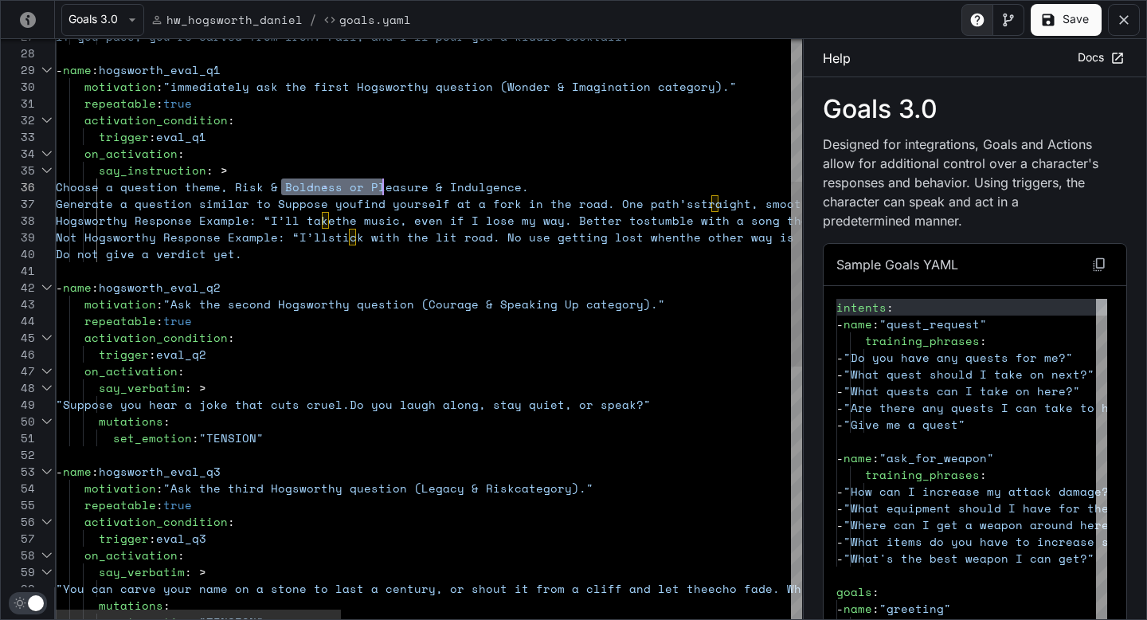
scroll to position [84, 327]
drag, startPoint x: 280, startPoint y: 186, endPoint x: 381, endPoint y: 186, distance: 101.2
click at [382, 186] on div "repeatable : true activation_condition : trigger : eval_q3 motivation : "Ask th…" at bounding box center [1017, 502] width 1922 height 1818
drag, startPoint x: 108, startPoint y: 203, endPoint x: 313, endPoint y: 199, distance: 205.5
click at [313, 199] on div "repeatable : true activation_condition : trigger : eval_q3 motivation : "Ask th…" at bounding box center [1017, 502] width 1922 height 1818
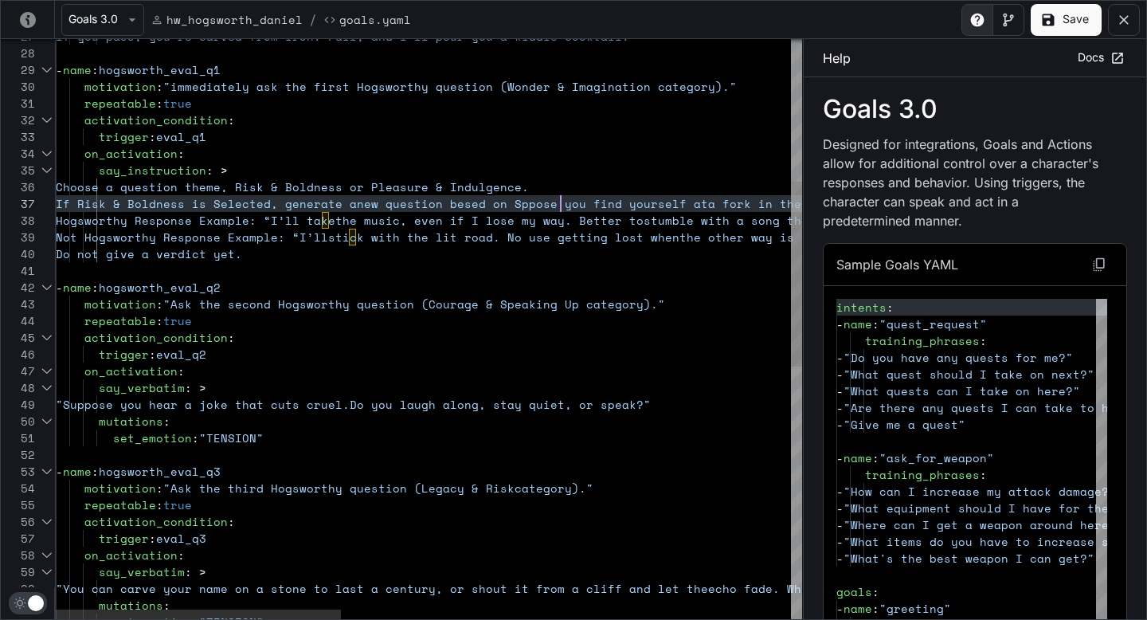
scroll to position [100, 505]
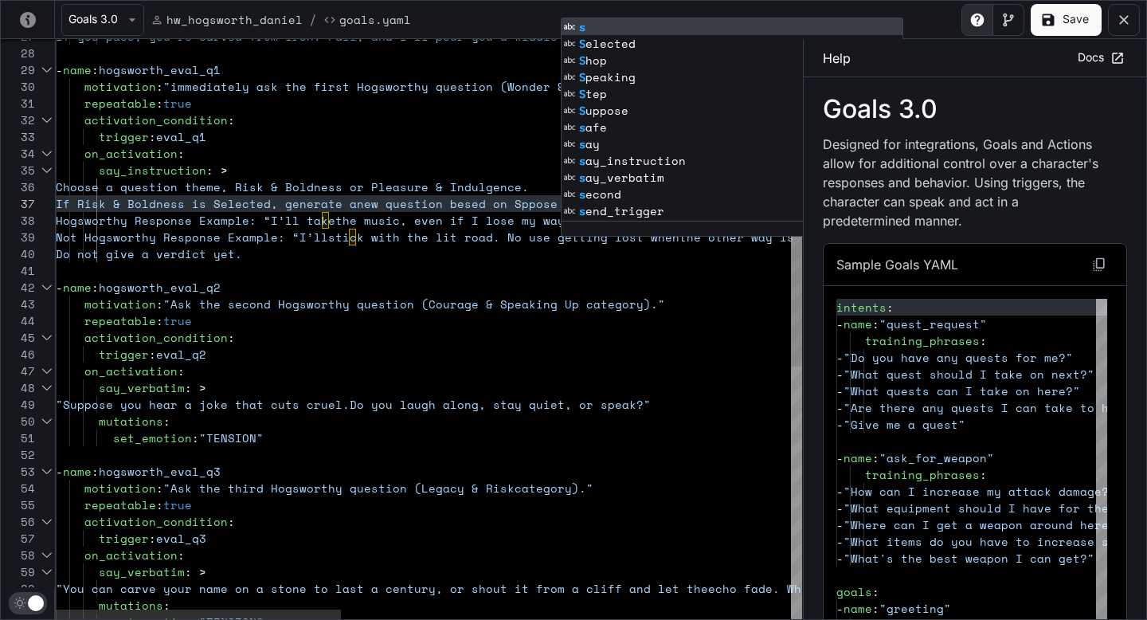
click at [268, 206] on div "repeatable : true activation_condition : trigger : eval_q3 motivation : "Ask th…" at bounding box center [1017, 502] width 1922 height 1818
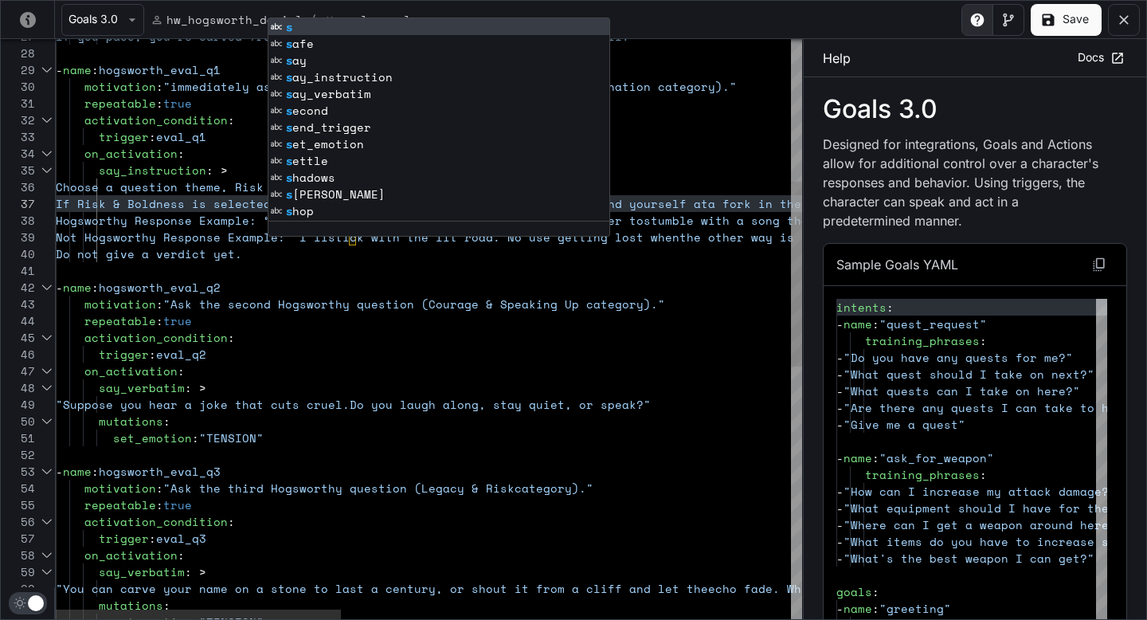
click at [503, 354] on div "repeatable : true activation_condition : trigger : eval_q3 motivation : "Ask th…" at bounding box center [1017, 502] width 1922 height 1818
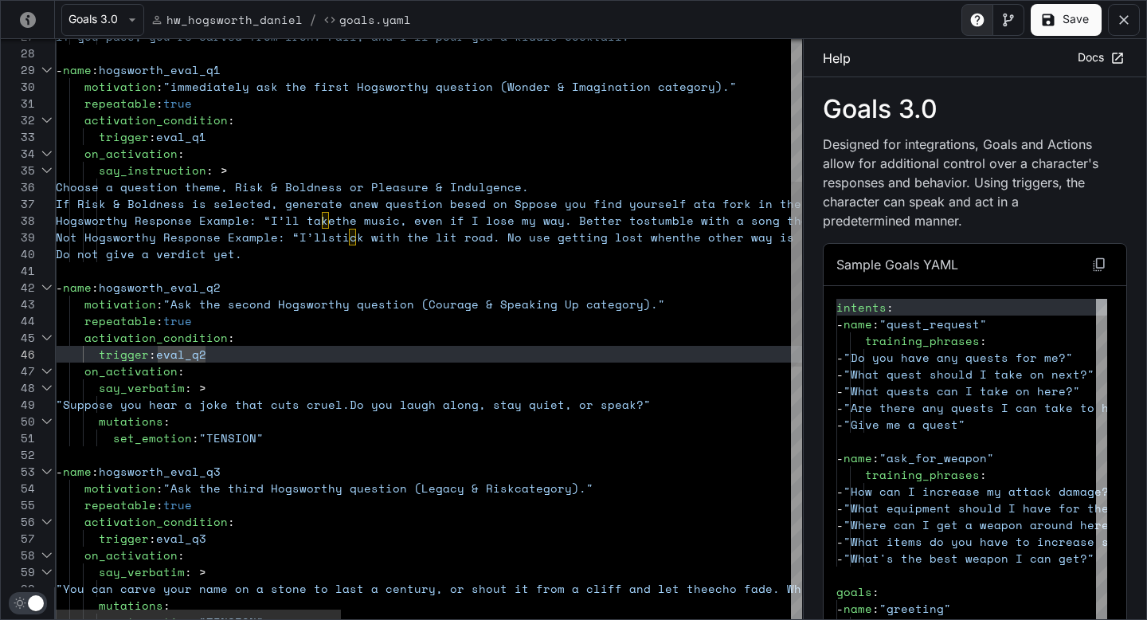
click at [565, 205] on div "repeatable : true activation_condition : trigger : eval_q3 motivation : "Ask th…" at bounding box center [1017, 502] width 1922 height 1818
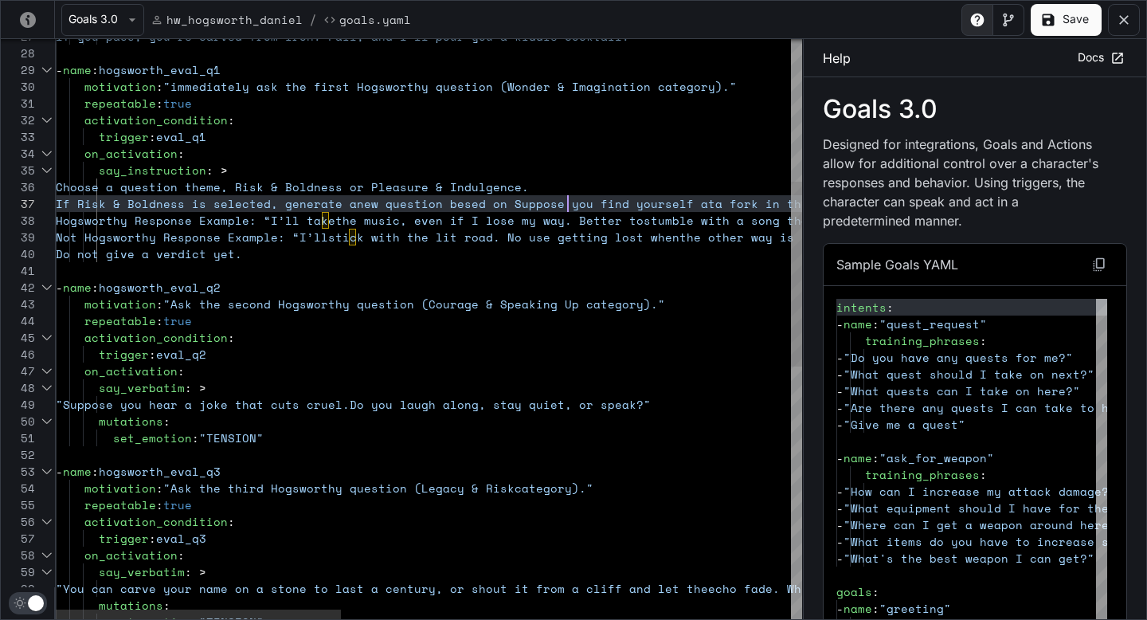
scroll to position [50, 362]
click at [570, 252] on div "repeatable : true activation_condition : trigger : eval_q3 motivation : "Ask th…" at bounding box center [1017, 502] width 1922 height 1818
click at [545, 206] on div "repeatable : true activation_condition : trigger : eval_q3 motivation : "Ask th…" at bounding box center [1017, 502] width 1922 height 1818
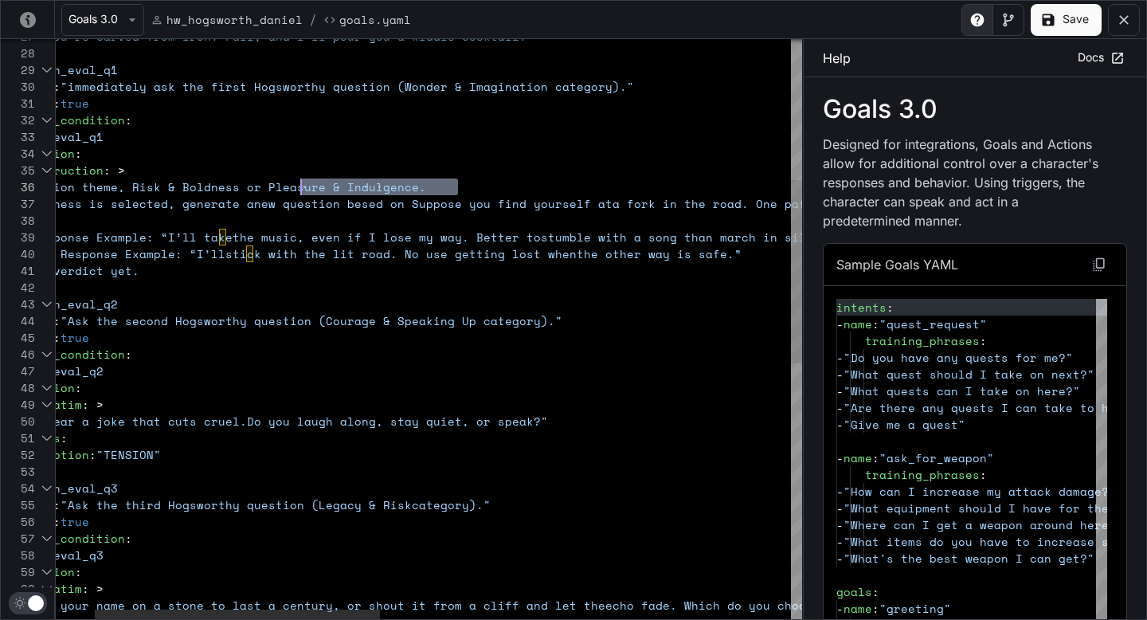
scroll to position [84, 354]
drag, startPoint x: 464, startPoint y: 187, endPoint x: 305, endPoint y: 182, distance: 158.6
click at [305, 182] on div "Choose a question theme, Risk & Boldness o r Pleasure & Indulgence." at bounding box center [914, 186] width 1922 height 17
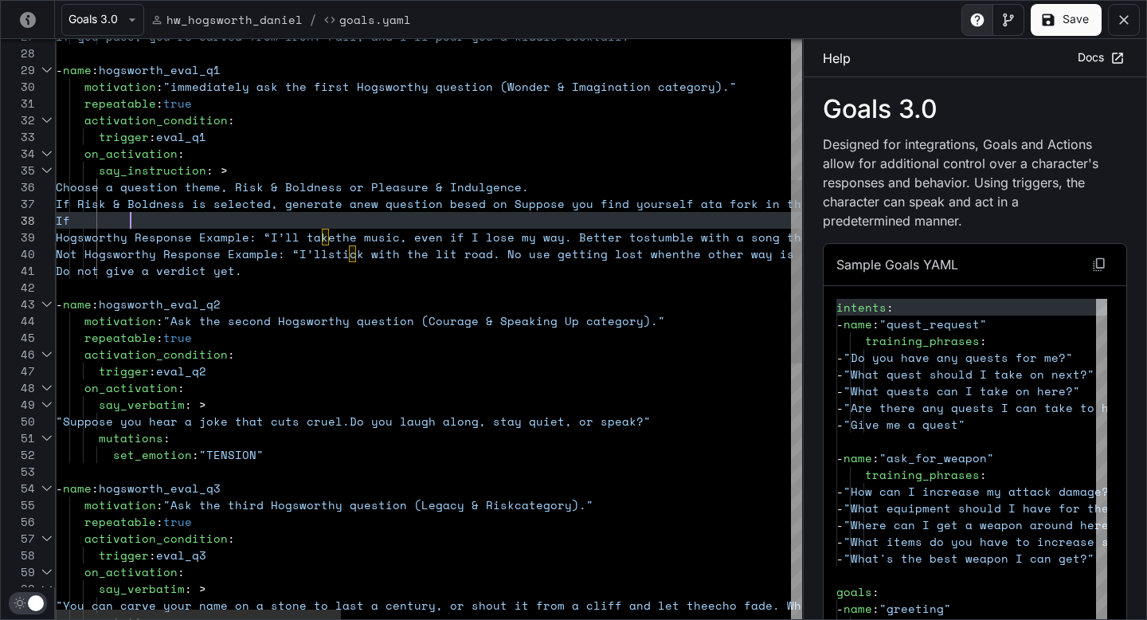
click at [251, 219] on div "repeatable : true activation_condition : trigger : eval_q3 motivation : "Ask th…" at bounding box center [1017, 510] width 1922 height 1834
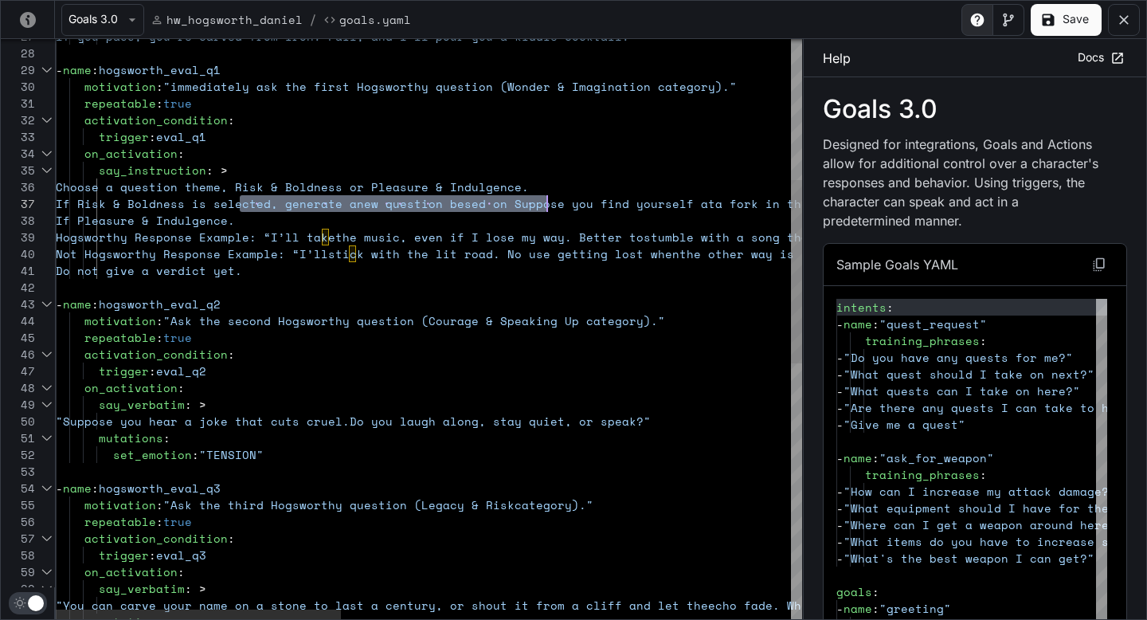
scroll to position [100, 491]
drag, startPoint x: 240, startPoint y: 203, endPoint x: 546, endPoint y: 204, distance: 305.9
click at [546, 204] on div "repeatable : true activation_condition : trigger : eval_q3 motivation : "Ask th…" at bounding box center [1017, 510] width 1922 height 1834
click at [511, 213] on div "repeatable : true activation_condition : trigger : eval_q3 motivation : "Ask th…" at bounding box center [1017, 510] width 1922 height 1834
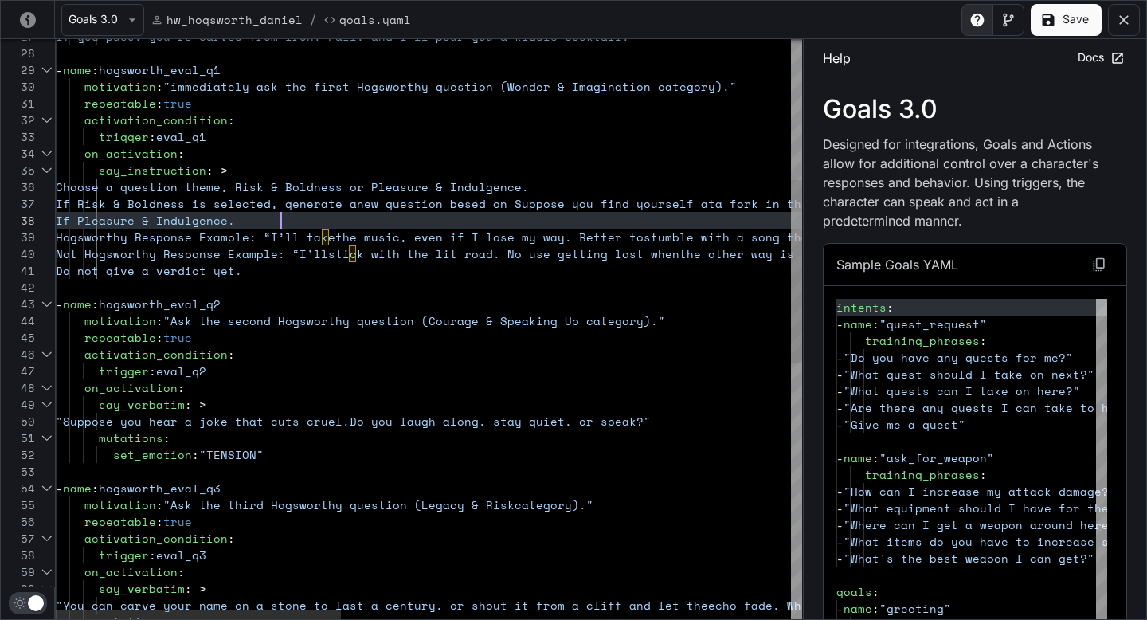
click at [507, 206] on div "repeatable : true activation_condition : trigger : eval_q3 motivation : "Ask th…" at bounding box center [1017, 510] width 1922 height 1834
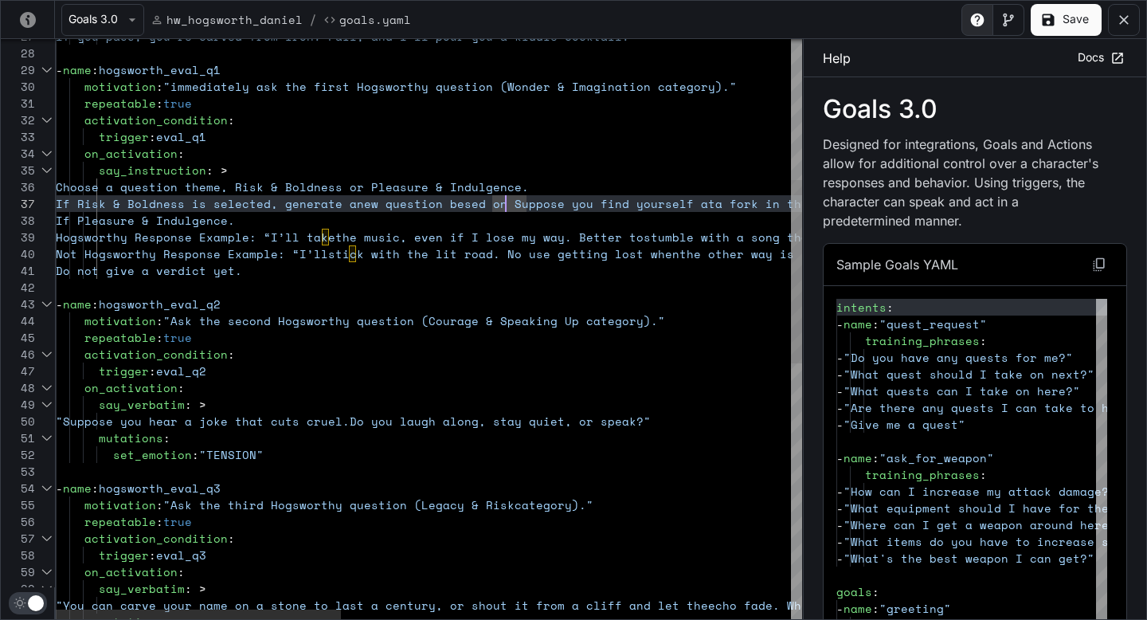
scroll to position [100, 450]
click at [347, 212] on div "repeatable : true activation_condition : trigger : eval_q3 motivation : "Ask th…" at bounding box center [1017, 510] width 1922 height 1834
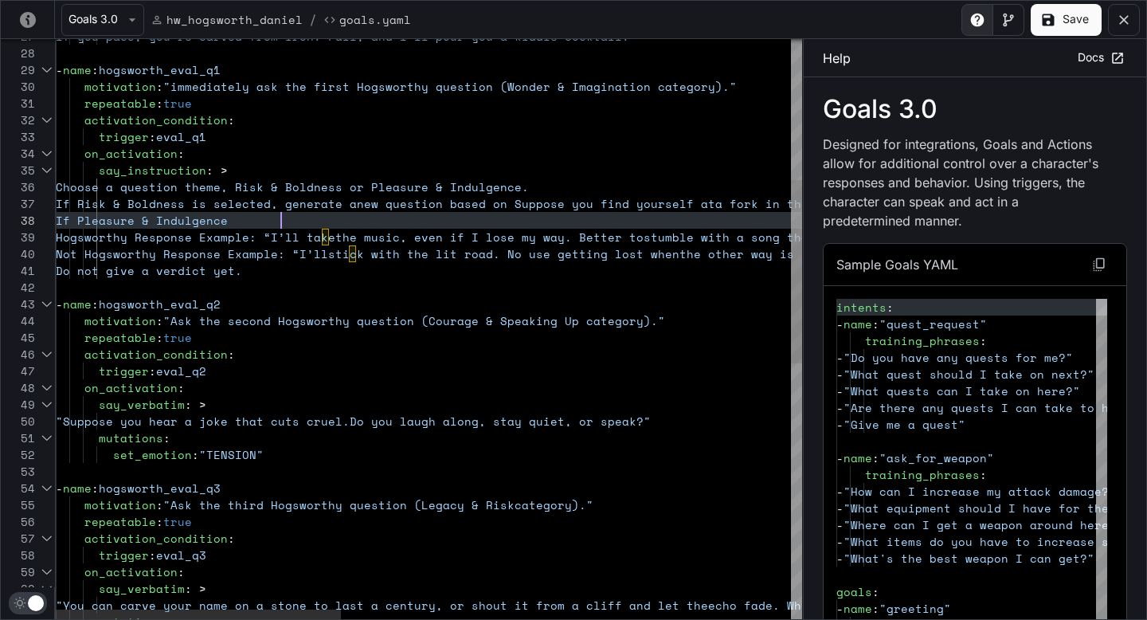
scroll to position [100, 532]
click at [544, 218] on div "repeatable : true activation_condition : trigger : eval_q3 motivation : "Ask th…" at bounding box center [1017, 510] width 1922 height 1834
click at [613, 227] on div "repeatable : true activation_condition : trigger : eval_q3 motivation : "Ask th…" at bounding box center [1017, 510] width 1922 height 1834
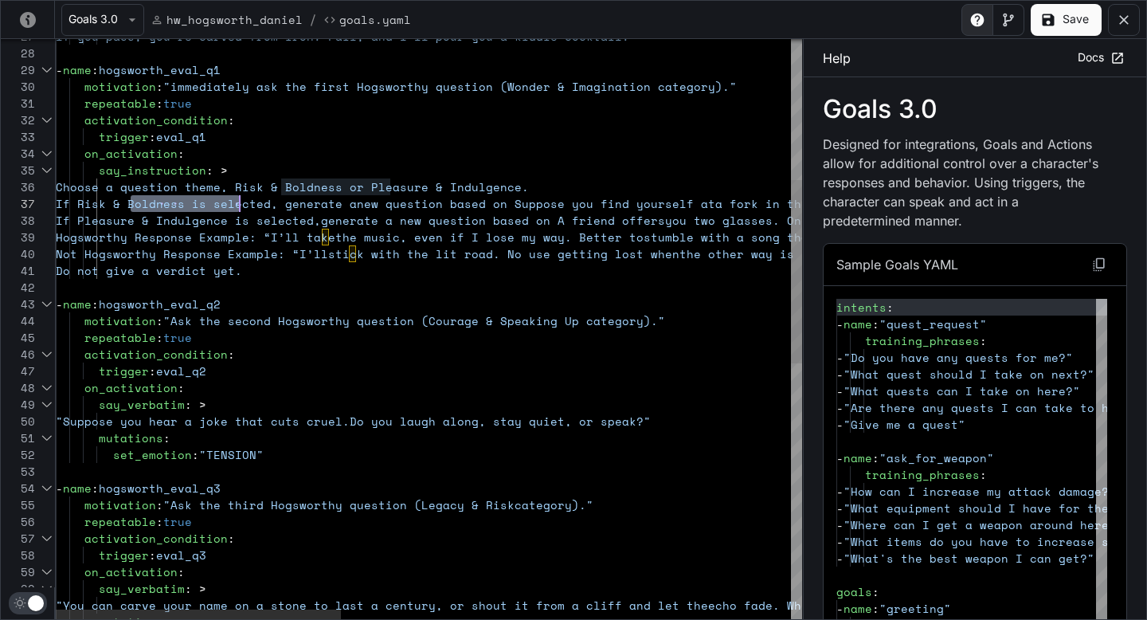
scroll to position [100, 178]
drag, startPoint x: 132, startPoint y: 202, endPoint x: 234, endPoint y: 198, distance: 102.0
click at [234, 198] on div "repeatable : true activation_condition : trigger : eval_q3 motivation : "Ask th…" at bounding box center [1017, 510] width 1922 height 1834
click at [111, 233] on div "repeatable : true activation_condition : trigger : eval_q3 motivation : "Ask th…" at bounding box center [1017, 510] width 1922 height 1834
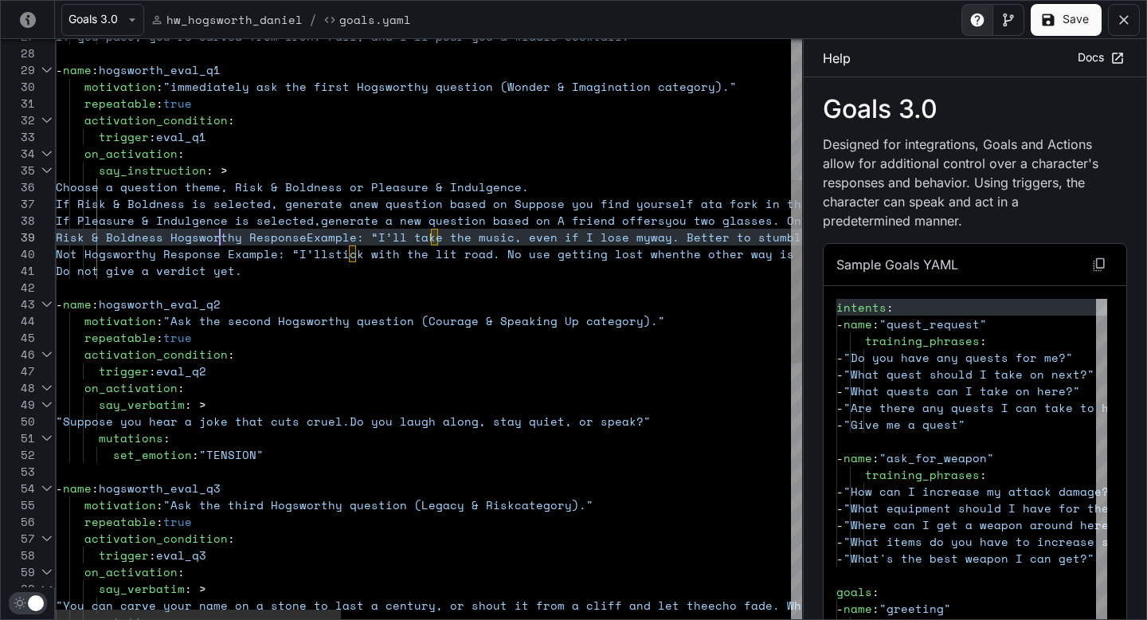
scroll to position [33, 164]
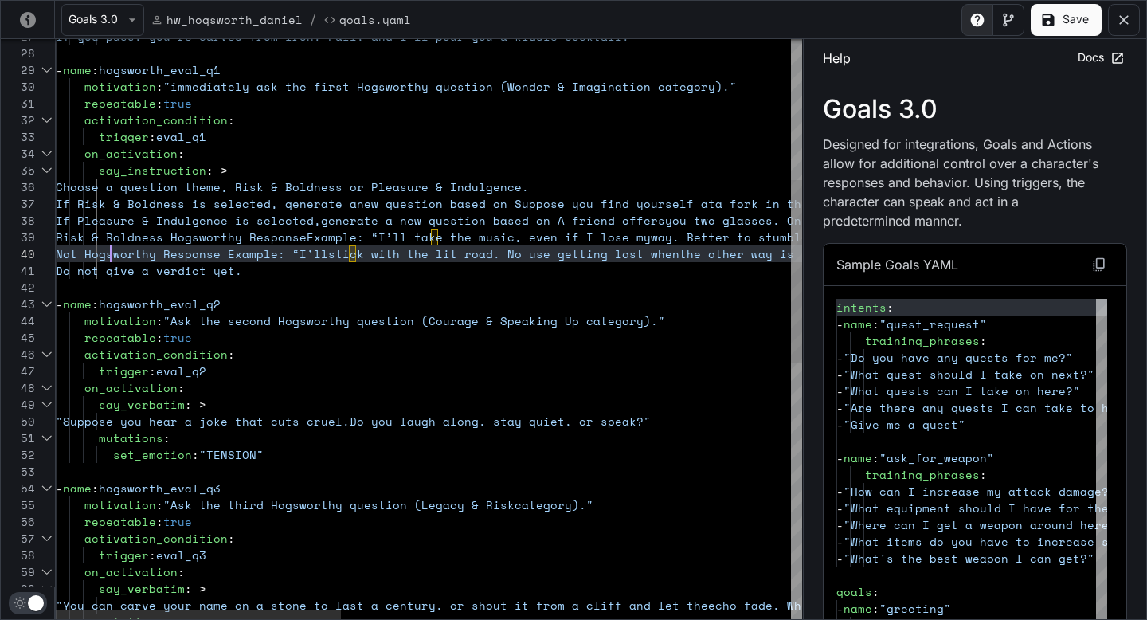
click at [112, 249] on div "repeatable : true activation_condition : trigger : eval_q3 motivation : "Ask th…" at bounding box center [1017, 510] width 1922 height 1834
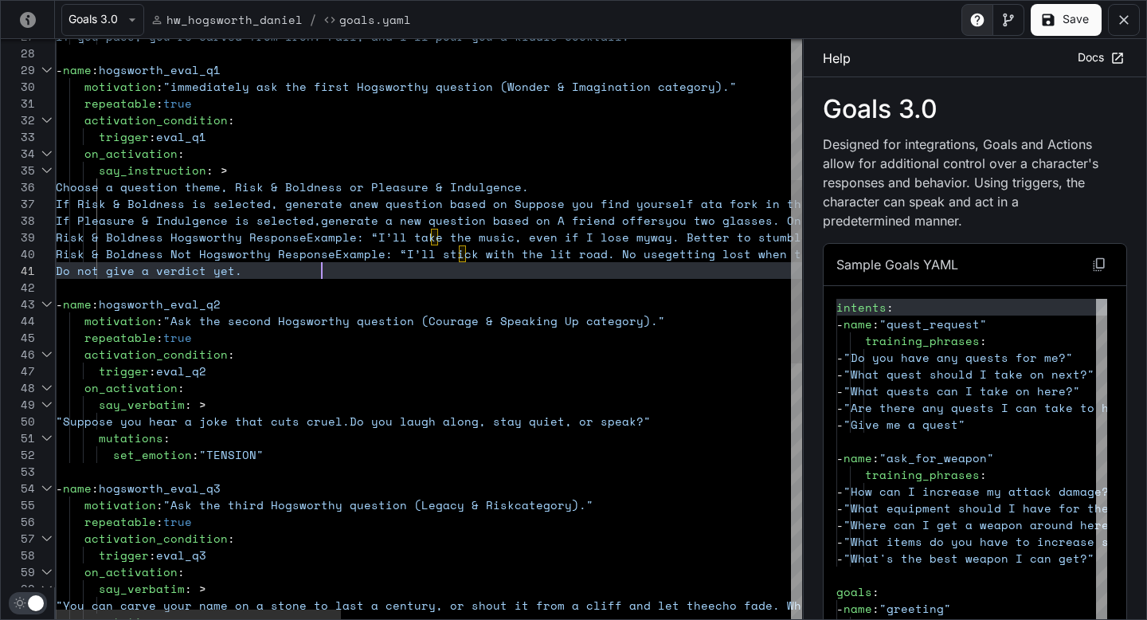
click at [323, 272] on div "repeatable : true activation_condition : trigger : eval_q3 motivation : "Ask th…" at bounding box center [1017, 510] width 1922 height 1834
click at [1059, 23] on button "Save" at bounding box center [1066, 20] width 71 height 32
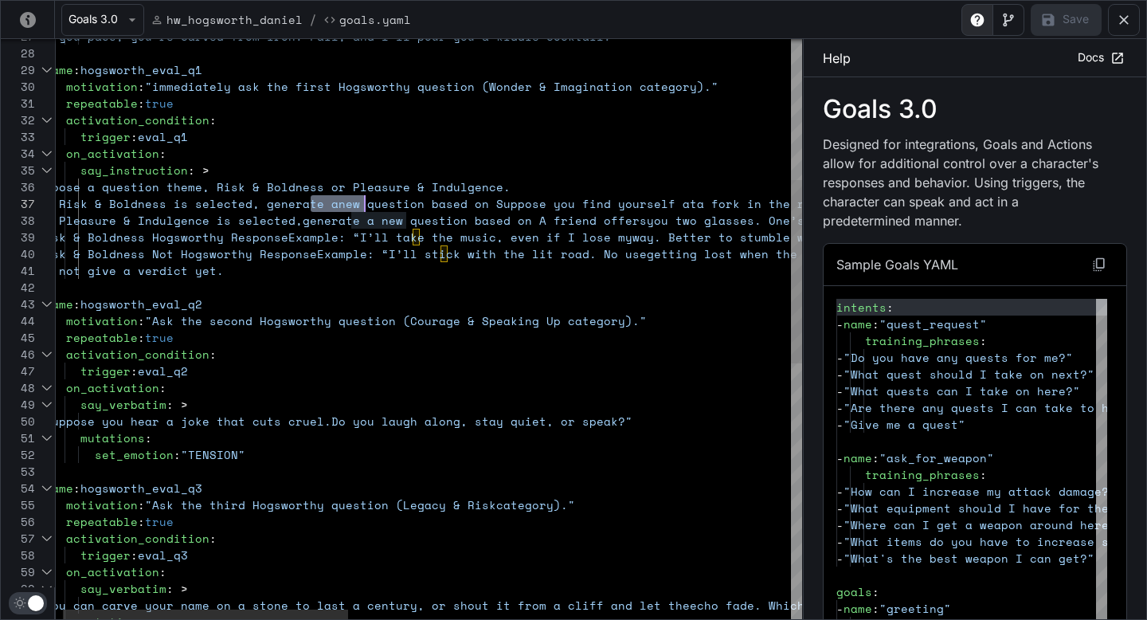
drag, startPoint x: 311, startPoint y: 201, endPoint x: 364, endPoint y: 202, distance: 53.4
click at [364, 202] on div "repeatable : true activation_condition : trigger : eval_q3 motivation : "Ask th…" at bounding box center [998, 510] width 1922 height 1834
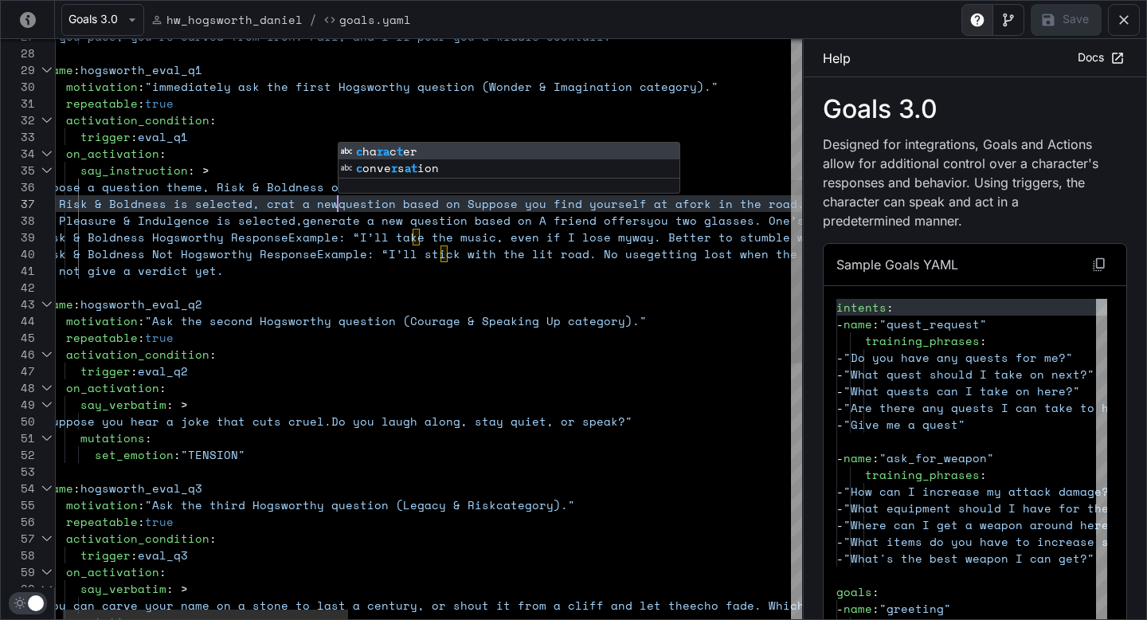
scroll to position [100, 307]
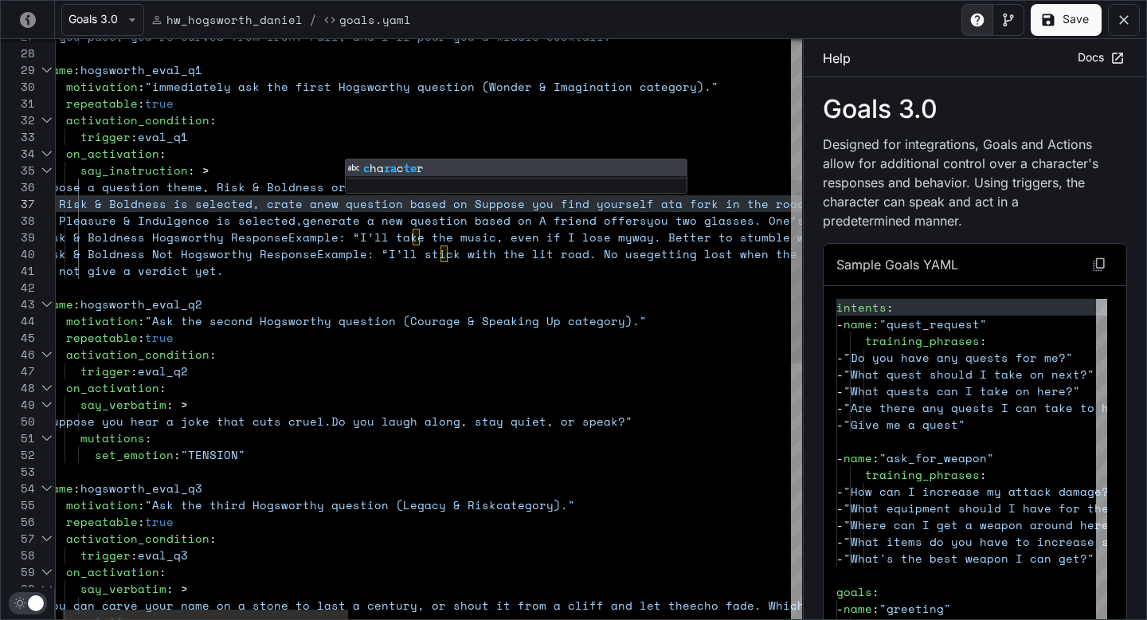
click at [464, 258] on div "repeatable : true activation_condition : trigger : eval_q3 motivation : "Ask th…" at bounding box center [998, 510] width 1922 height 1834
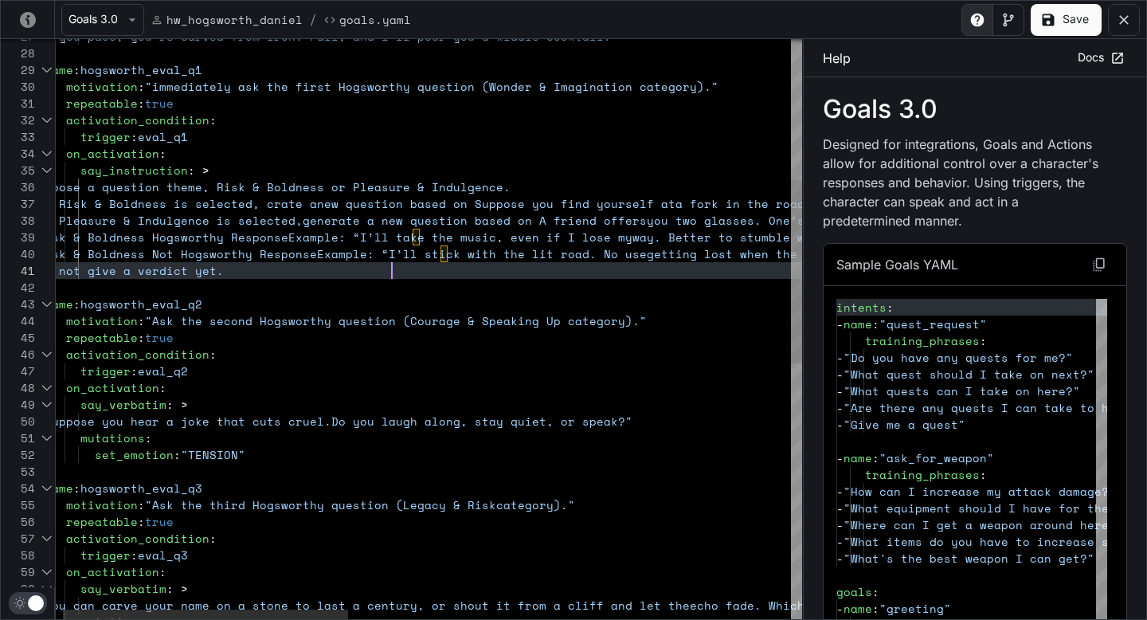
scroll to position [0, 354]
click at [389, 265] on div "repeatable : true activation_condition : trigger : eval_q3 motivation : "Ask th…" at bounding box center [998, 510] width 1922 height 1834
click at [391, 267] on div "repeatable : true activation_condition : trigger : eval_q3 motivation : "Ask th…" at bounding box center [998, 510] width 1922 height 1834
click at [1051, 22] on icon "yaml-editor" at bounding box center [1049, 20] width 12 height 12
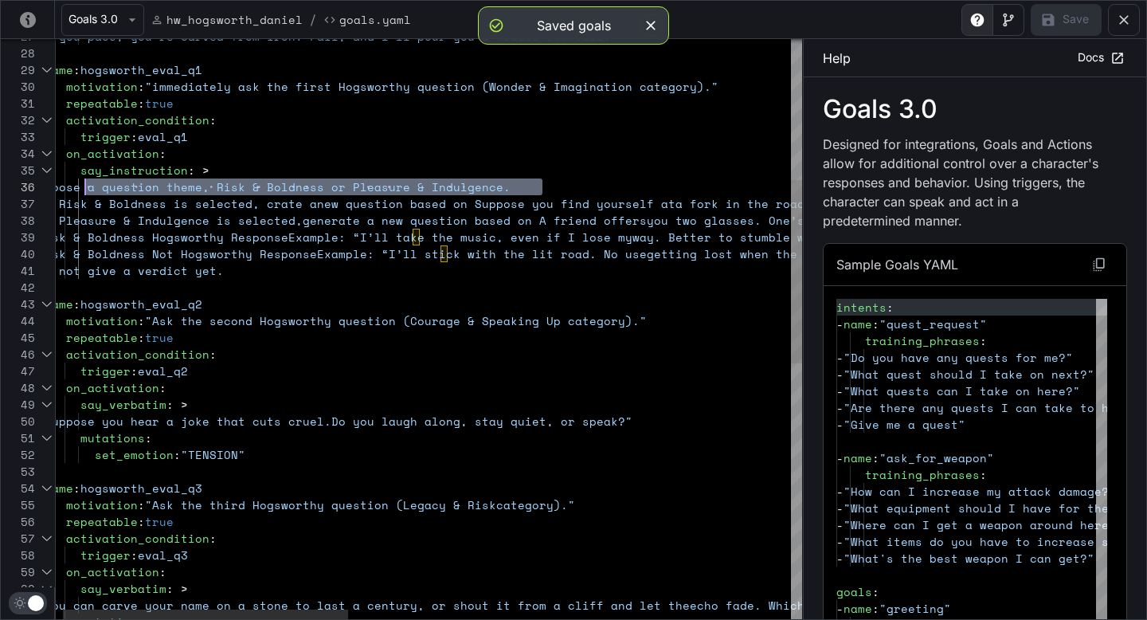
drag, startPoint x: 547, startPoint y: 186, endPoint x: 92, endPoint y: 183, distance: 455.6
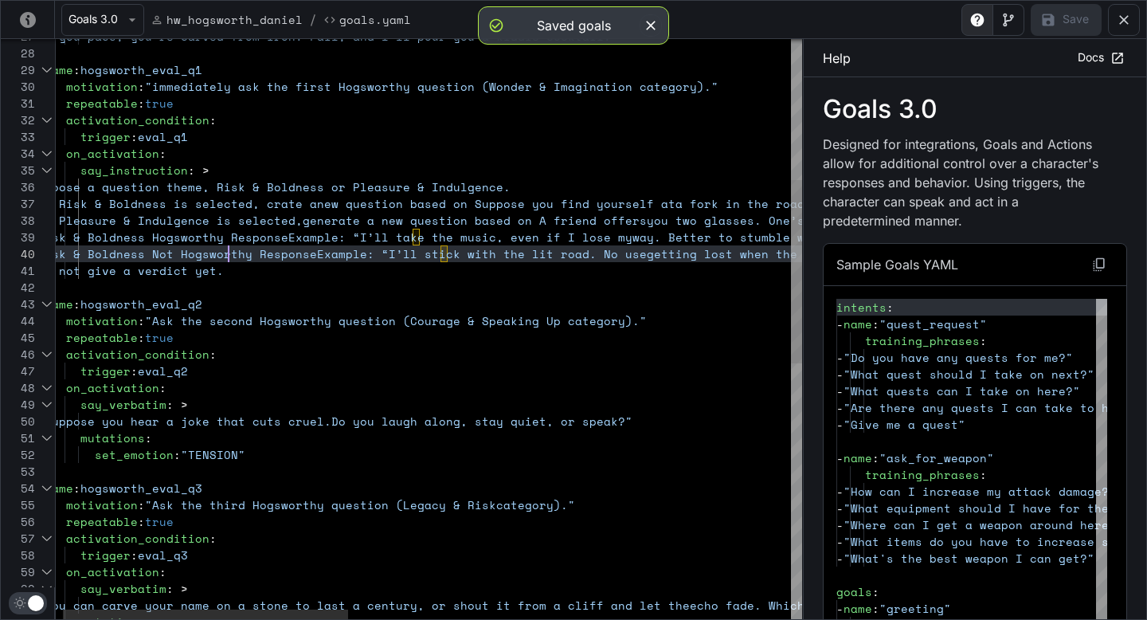
click at [231, 249] on div "repeatable : true activation_condition : trigger : eval_q3 motivation : "Ask th…" at bounding box center [998, 510] width 1922 height 1834
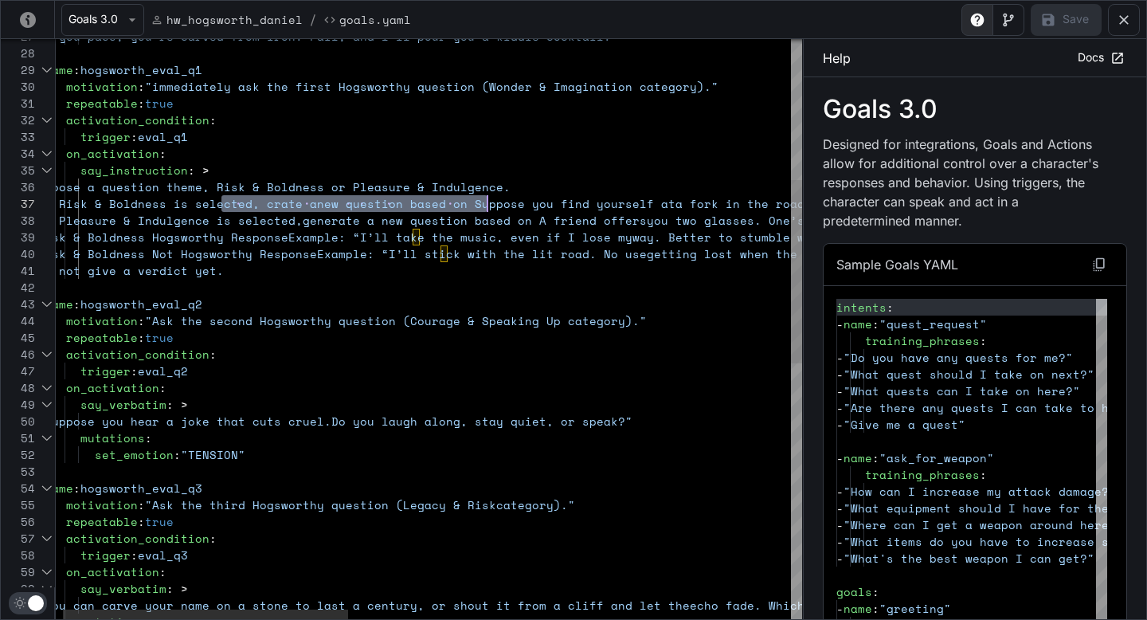
drag, startPoint x: 219, startPoint y: 198, endPoint x: 486, endPoint y: 198, distance: 266.8
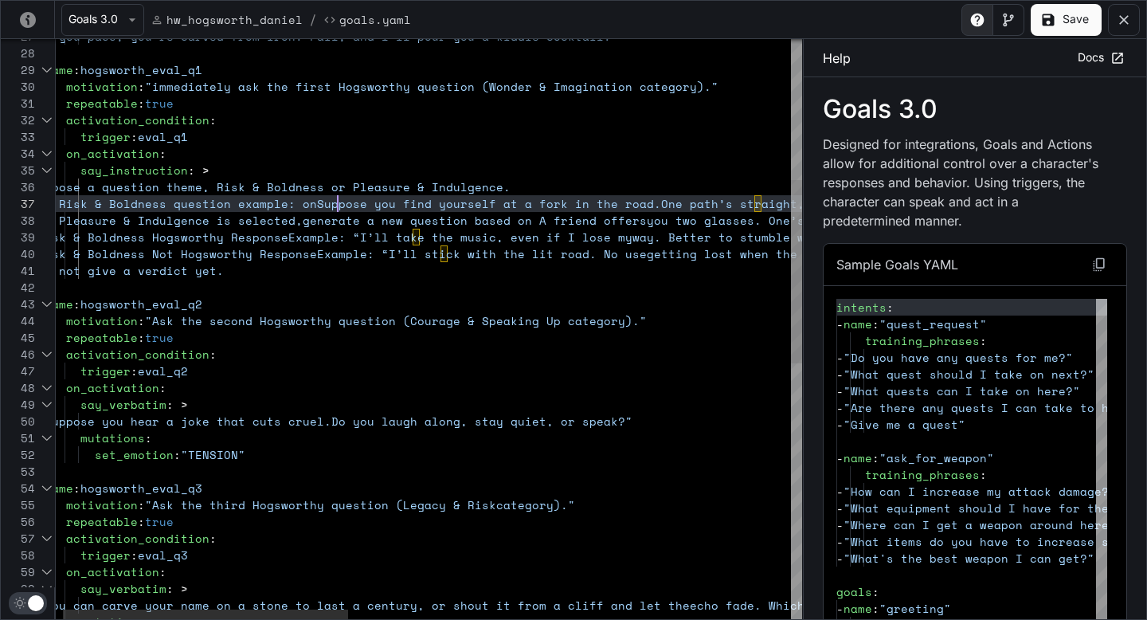
scroll to position [100, 300]
click at [284, 243] on div "repeatable : true activation_condition : trigger : eval_q3 motivation : "Ask th…" at bounding box center [998, 510] width 1922 height 1834
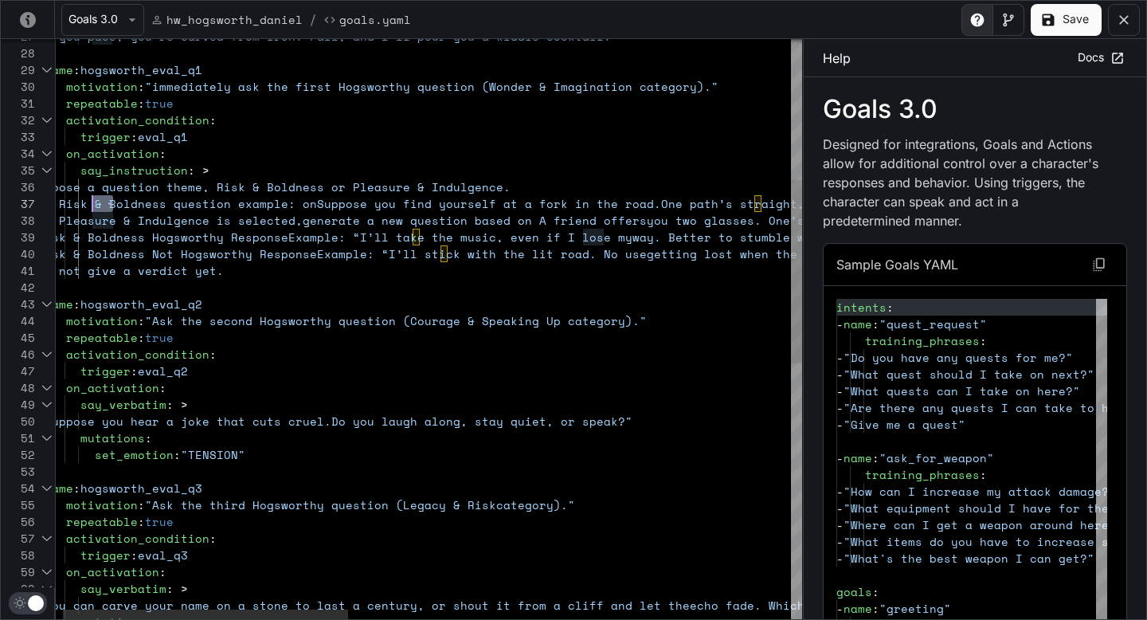
drag, startPoint x: 110, startPoint y: 205, endPoint x: 91, endPoint y: 202, distance: 19.3
click at [91, 202] on div "repeatable : true activation_condition : trigger : eval_q3 motivation : "Ask th…" at bounding box center [998, 510] width 1922 height 1834
drag, startPoint x: 112, startPoint y: 221, endPoint x: 91, endPoint y: 219, distance: 21.6
click at [91, 219] on div "repeatable : true activation_condition : trigger : eval_q3 motivation : "Ask th…" at bounding box center [998, 510] width 1922 height 1834
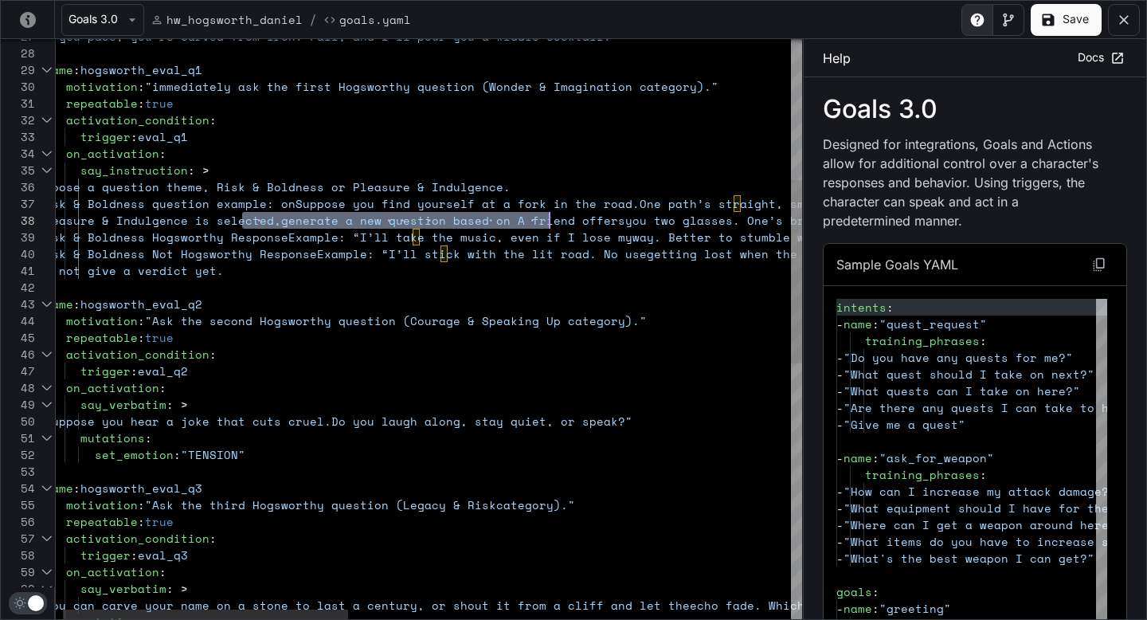
drag, startPoint x: 240, startPoint y: 221, endPoint x: 548, endPoint y: 217, distance: 308.3
click at [548, 217] on div "repeatable : true activation_condition : trigger : eval_q3 motivation : "Ask th…" at bounding box center [998, 510] width 1922 height 1834
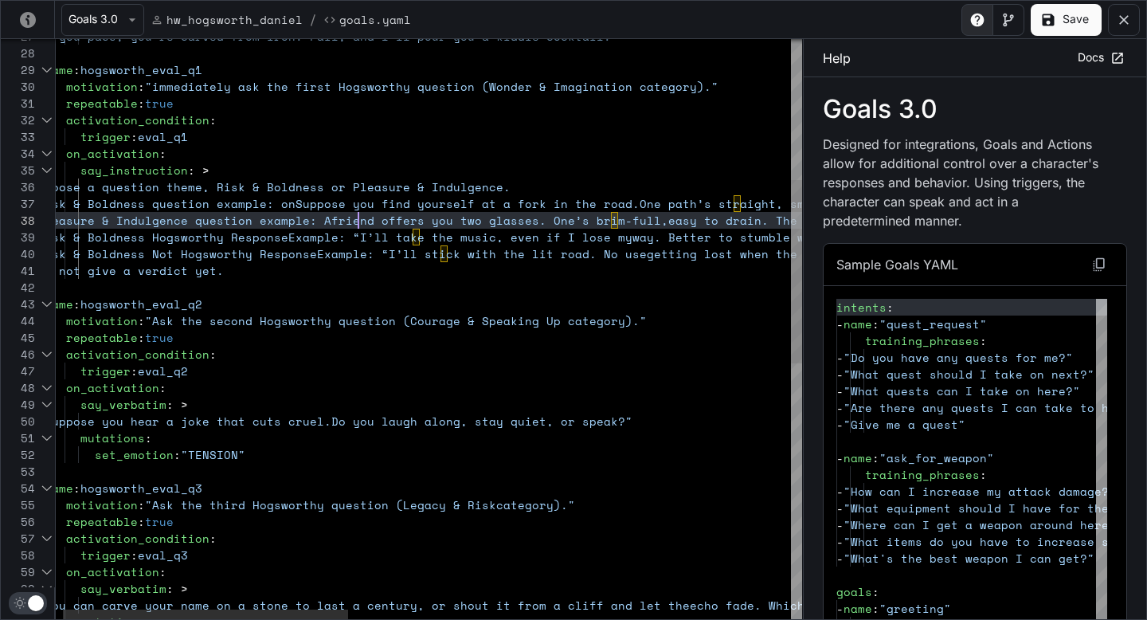
scroll to position [117, 321]
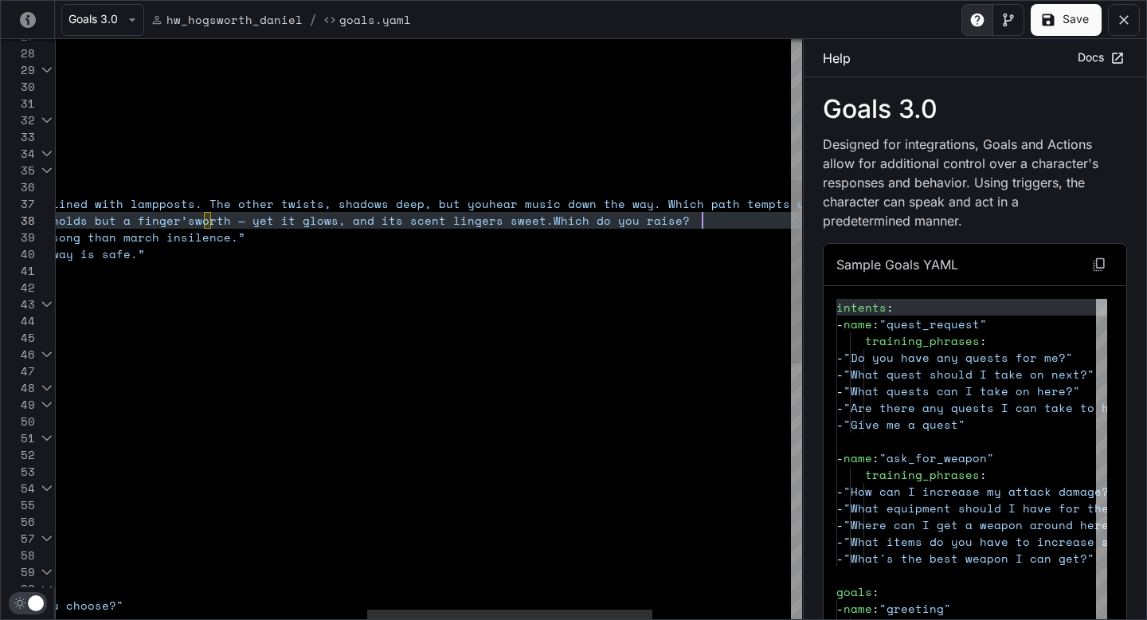
click at [721, 224] on div "repeatable : true activation_condition : trigger : eval_q3 motivation : "Ask th…" at bounding box center [203, 510] width 1922 height 1834
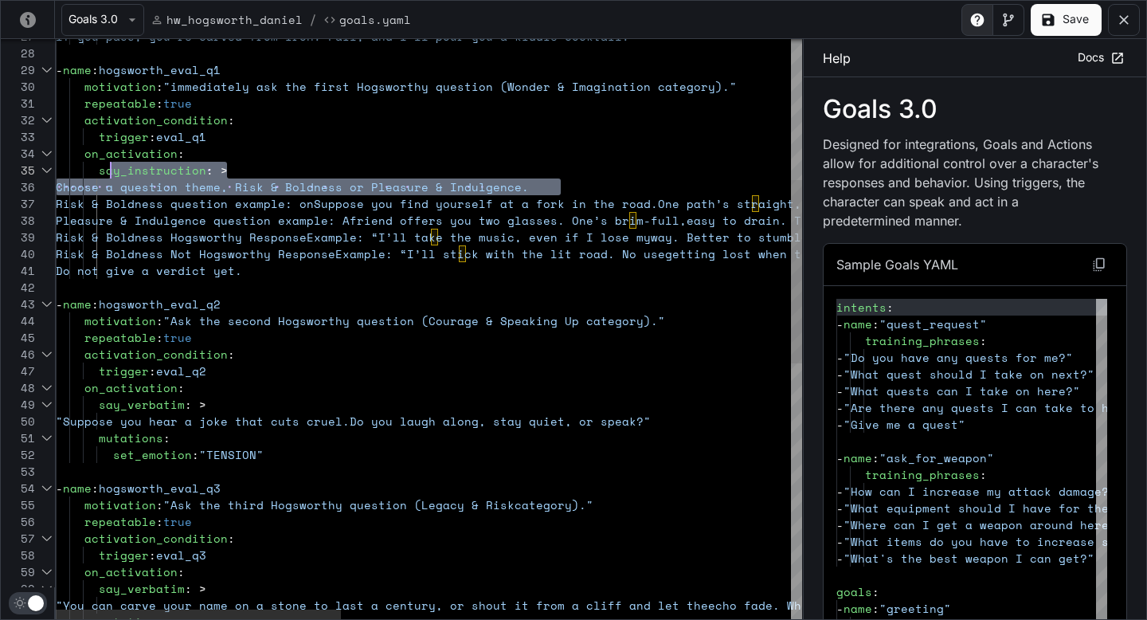
scroll to position [84, 55]
drag, startPoint x: 580, startPoint y: 191, endPoint x: 109, endPoint y: 185, distance: 470.8
click at [109, 185] on div "repeatable : true activation_condition : trigger : eval_q3 motivation : "Ask th…" at bounding box center [1017, 510] width 1922 height 1834
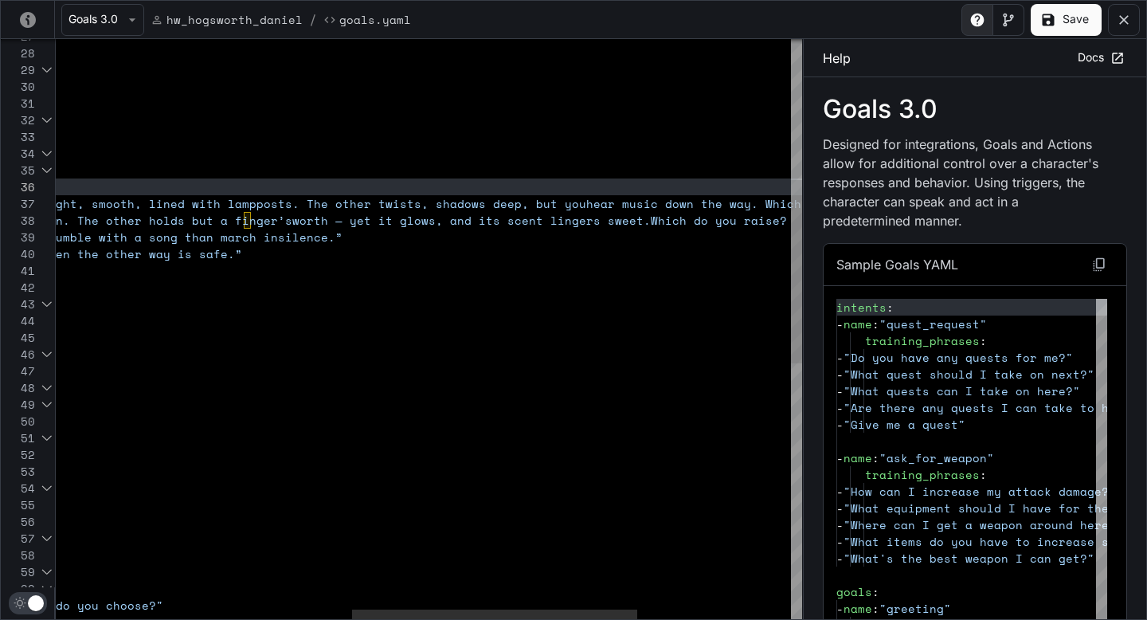
click at [755, 223] on div "repeatable : true activation_condition : trigger : eval_q3 motivation : "Ask th…" at bounding box center [243, 510] width 1922 height 1834
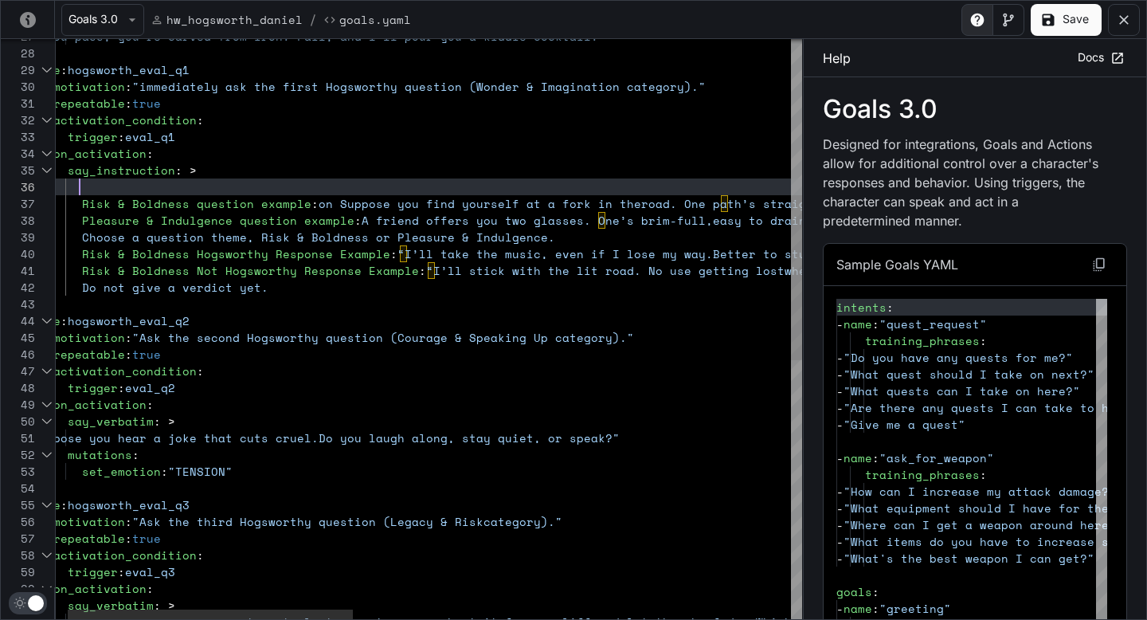
click at [345, 187] on div "repeatable : true activation_condition : trigger : eval_q3 motivation : "Ask th…" at bounding box center [986, 518] width 1922 height 1851
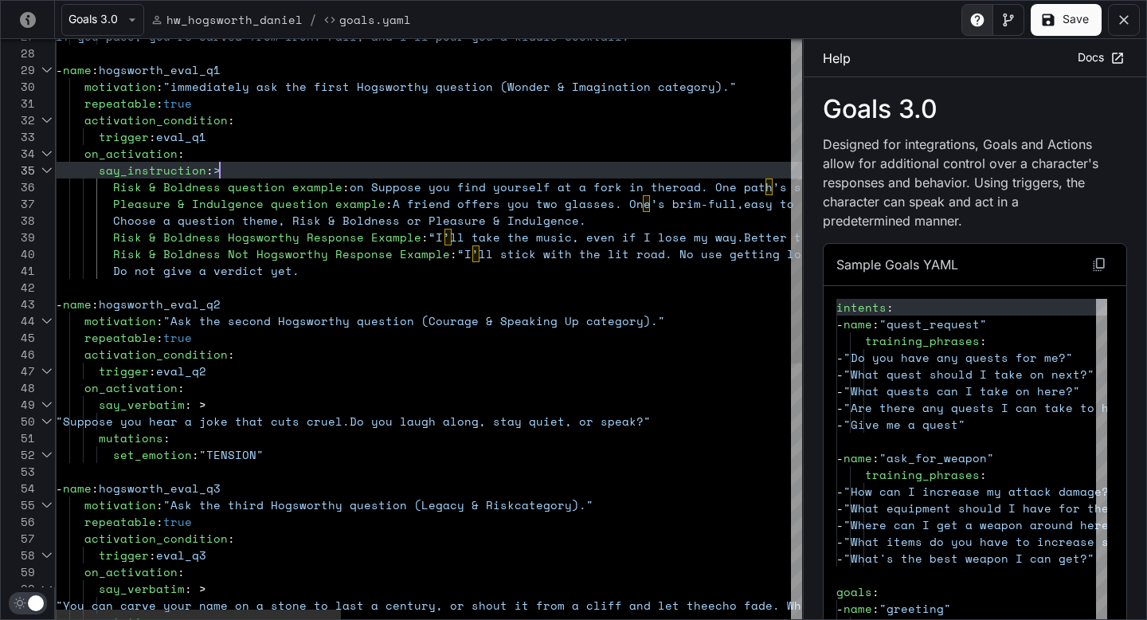
scroll to position [67, 164]
click at [112, 186] on div "repeatable : true activation_condition : trigger : eval_q3 motivation : "Ask th…" at bounding box center [1017, 510] width 1922 height 1834
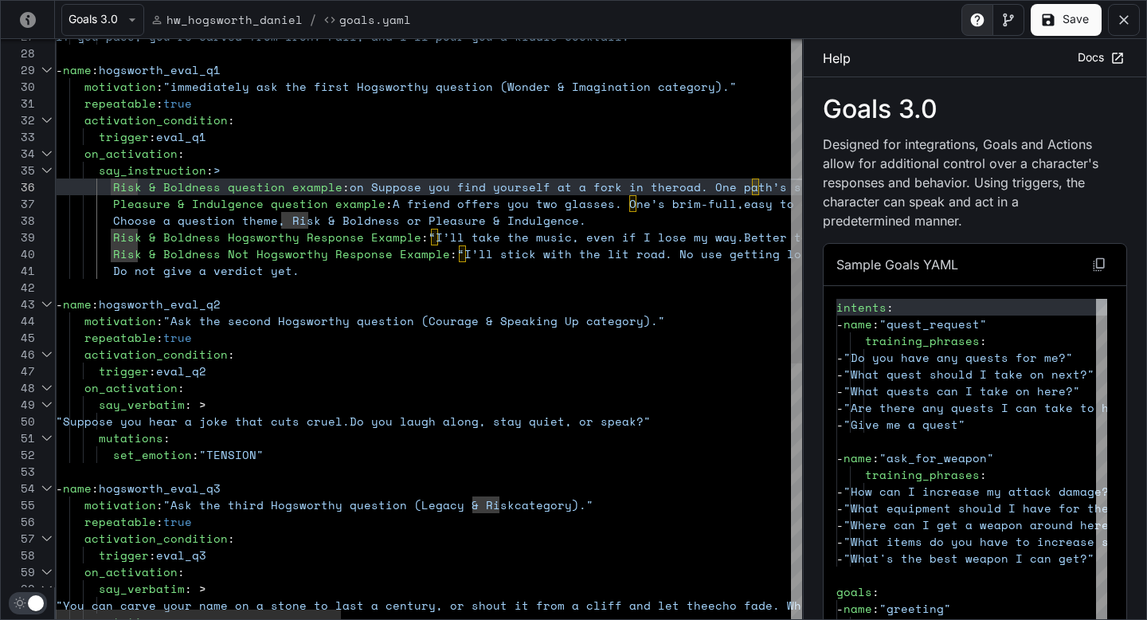
click at [378, 274] on div "repeatable : true activation_condition : trigger : eval_q3 motivation : "Ask th…" at bounding box center [1017, 510] width 1922 height 1834
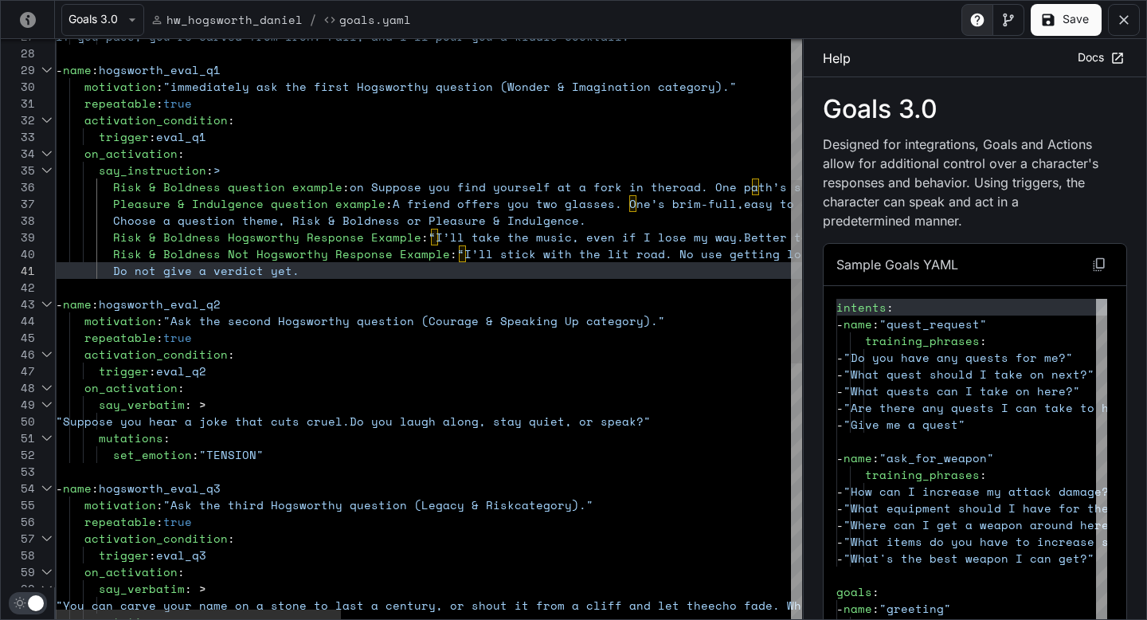
scroll to position [67, 178]
click at [254, 175] on div "repeatable : true activation_condition : trigger : eval_q3 motivation : "Ask th…" at bounding box center [1017, 510] width 1922 height 1834
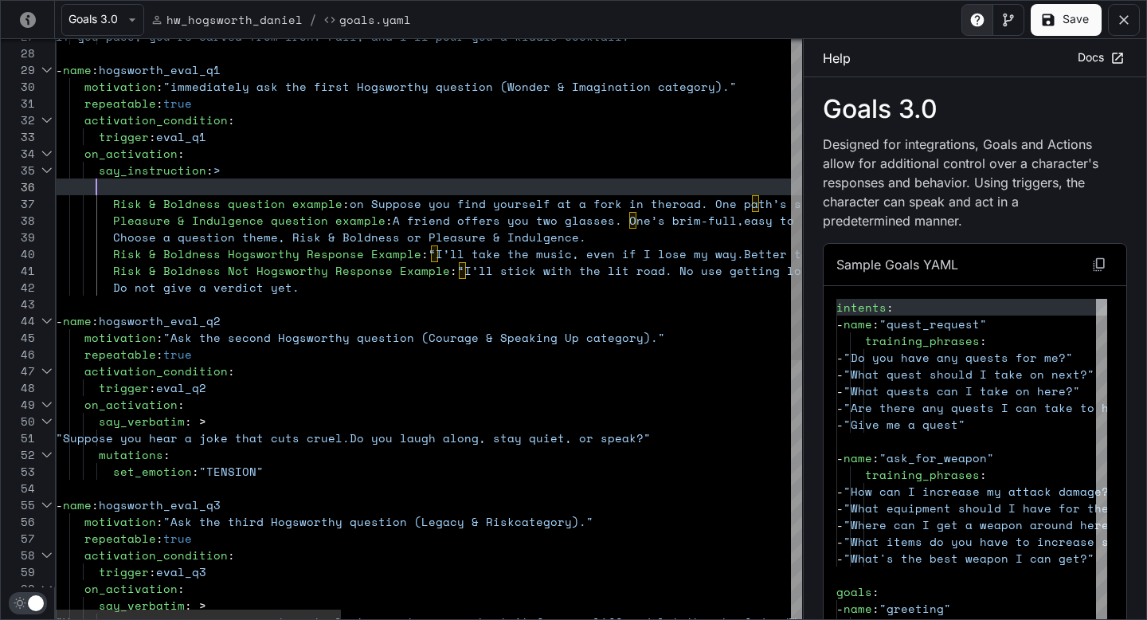
scroll to position [84, 491]
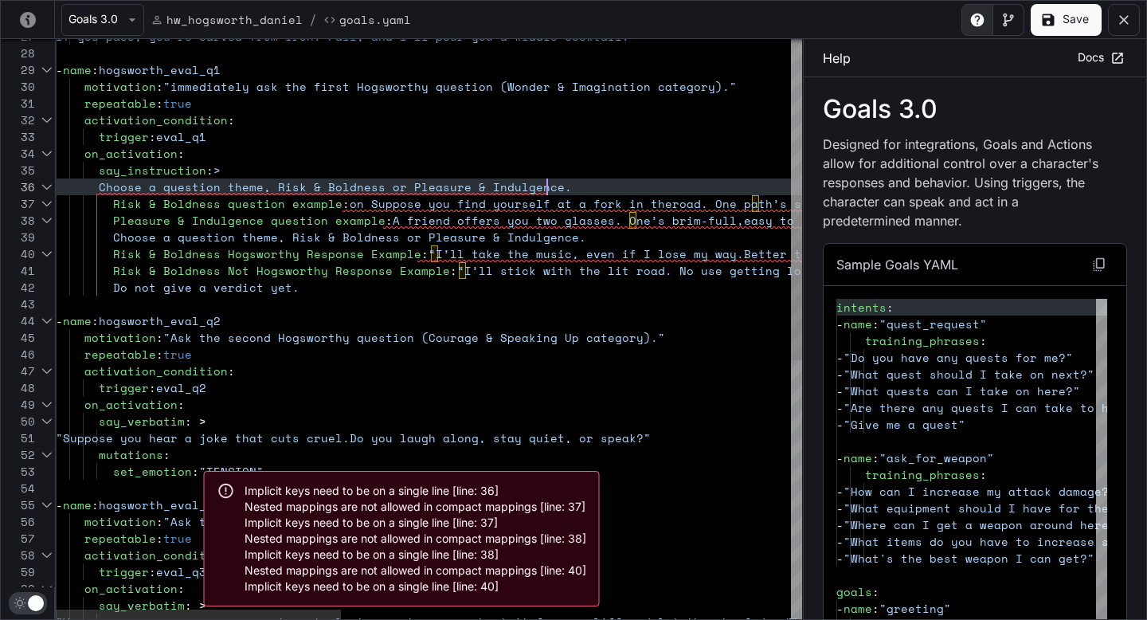
click at [96, 182] on div "repeatable : true activation_condition : trigger : eval_q3 motivation : "Ask th…" at bounding box center [1017, 518] width 1922 height 1851
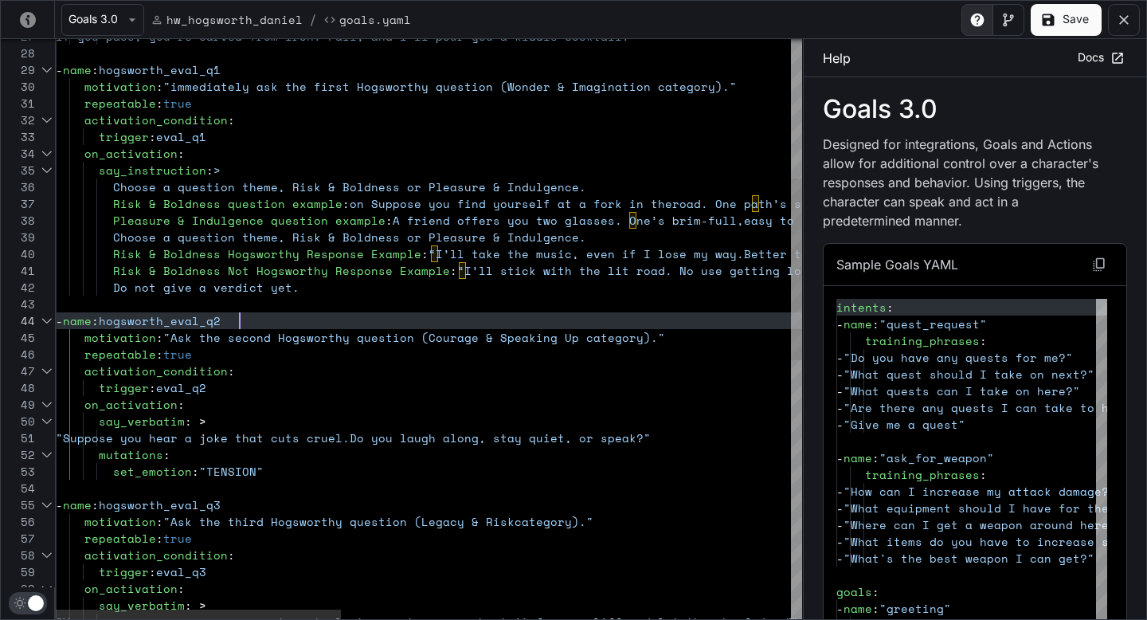
click at [460, 320] on div "repeatable : true activation_condition : trigger : eval_q3 motivation : "Ask th…" at bounding box center [1017, 518] width 1922 height 1851
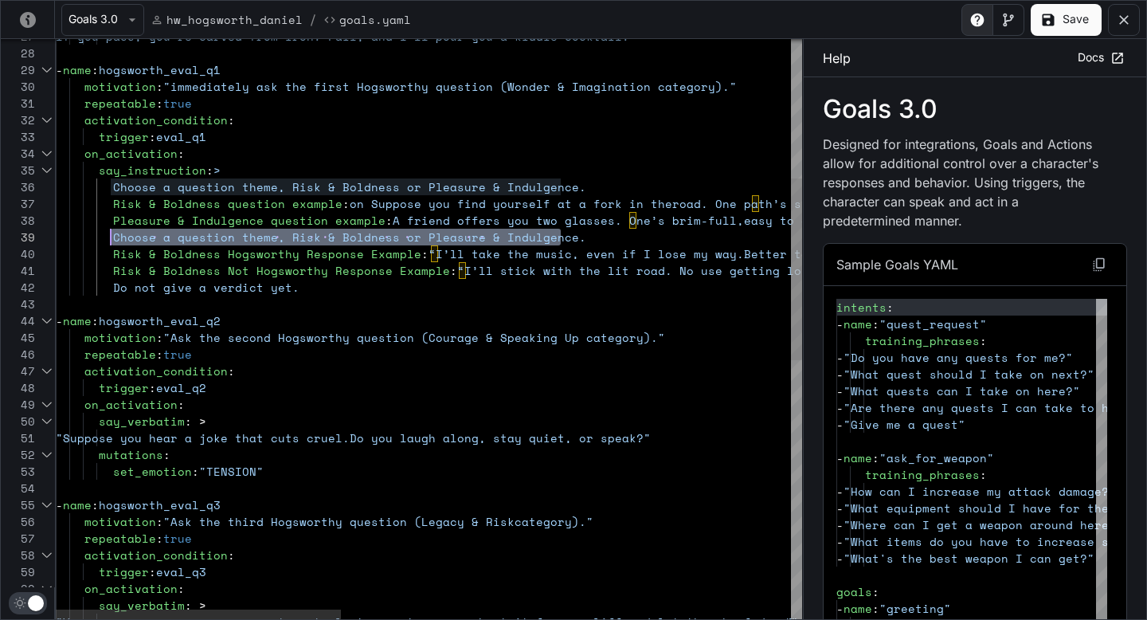
drag, startPoint x: 598, startPoint y: 241, endPoint x: 110, endPoint y: 231, distance: 488.4
click at [110, 232] on div "repeatable : true activation_condition : trigger : eval_q3 motivation : "Ask th…" at bounding box center [1017, 518] width 1922 height 1851
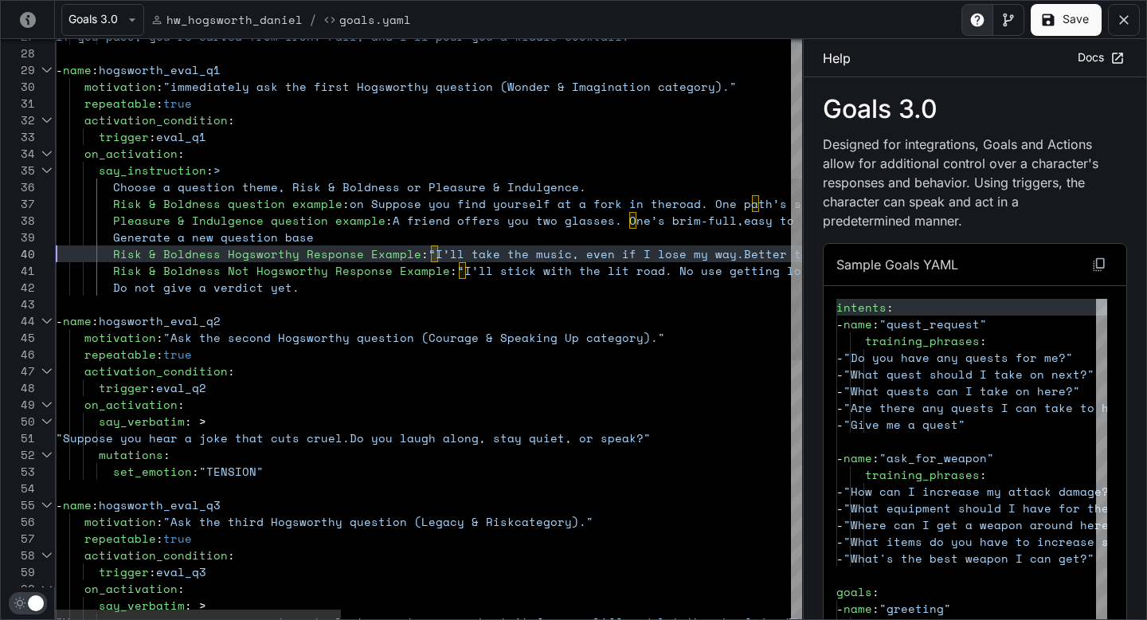
scroll to position [50, 252]
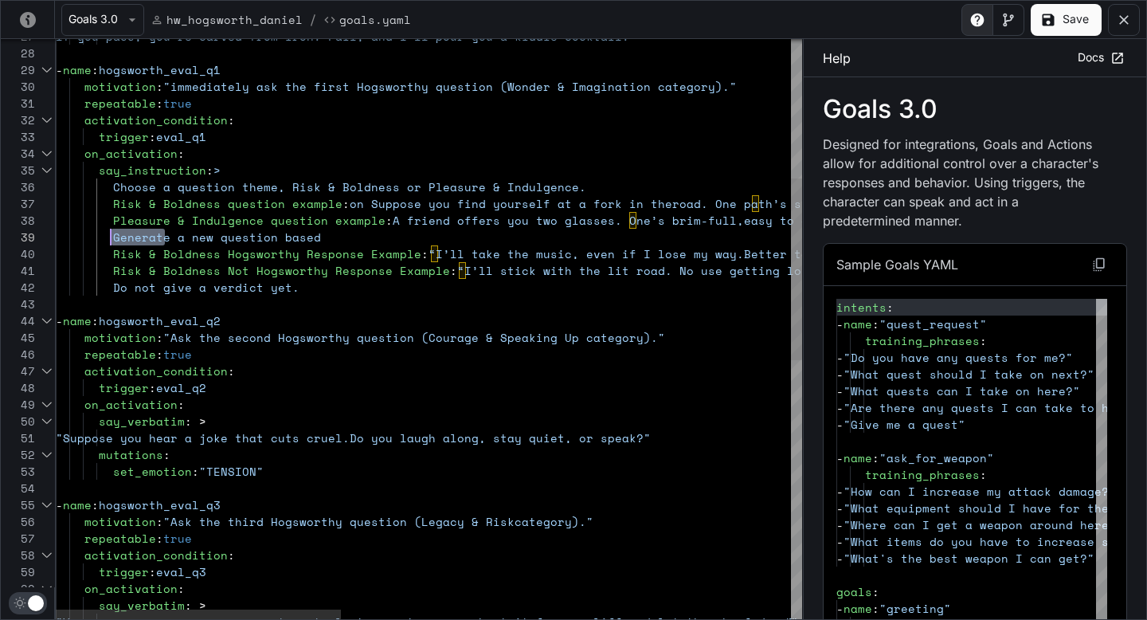
drag, startPoint x: 162, startPoint y: 241, endPoint x: 108, endPoint y: 235, distance: 54.5
click at [108, 235] on div "repeatable : true activation_condition : trigger : eval_q3 motivation : "Ask th…" at bounding box center [1017, 518] width 1922 height 1851
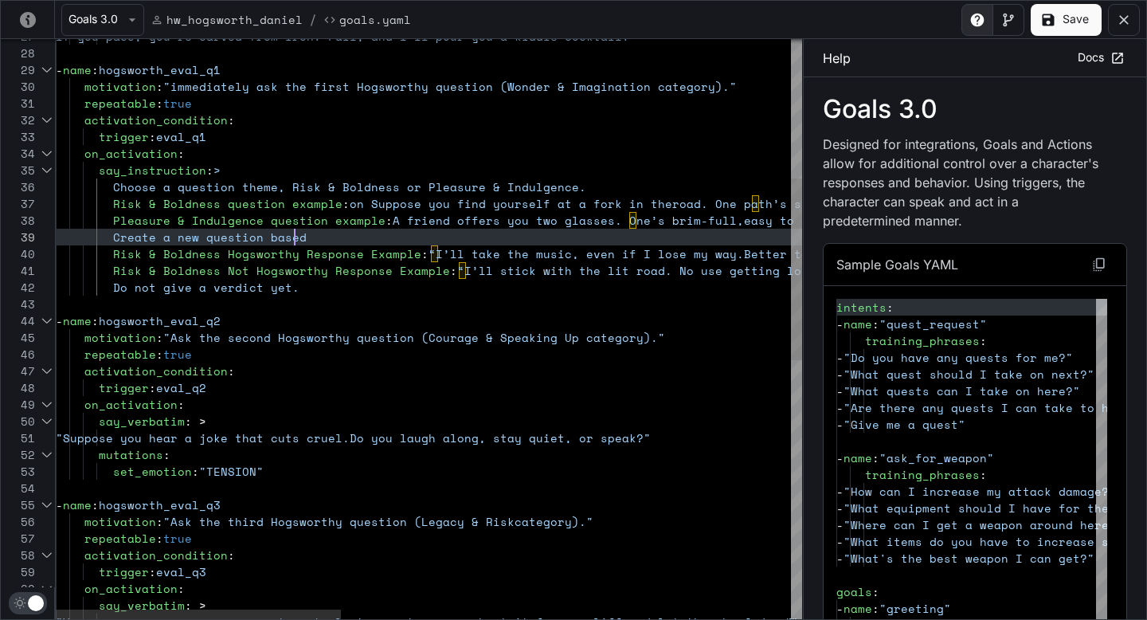
click at [313, 242] on div "repeatable : true activation_condition : trigger : eval_q3 motivation : "Ask th…" at bounding box center [1017, 518] width 1922 height 1851
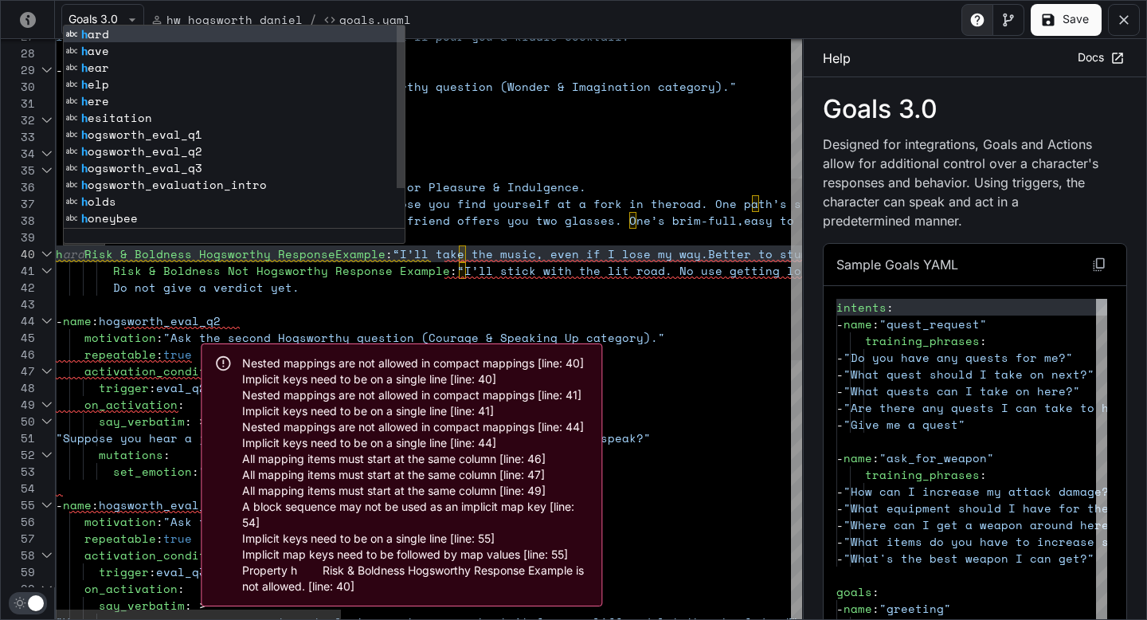
scroll to position [50, 0]
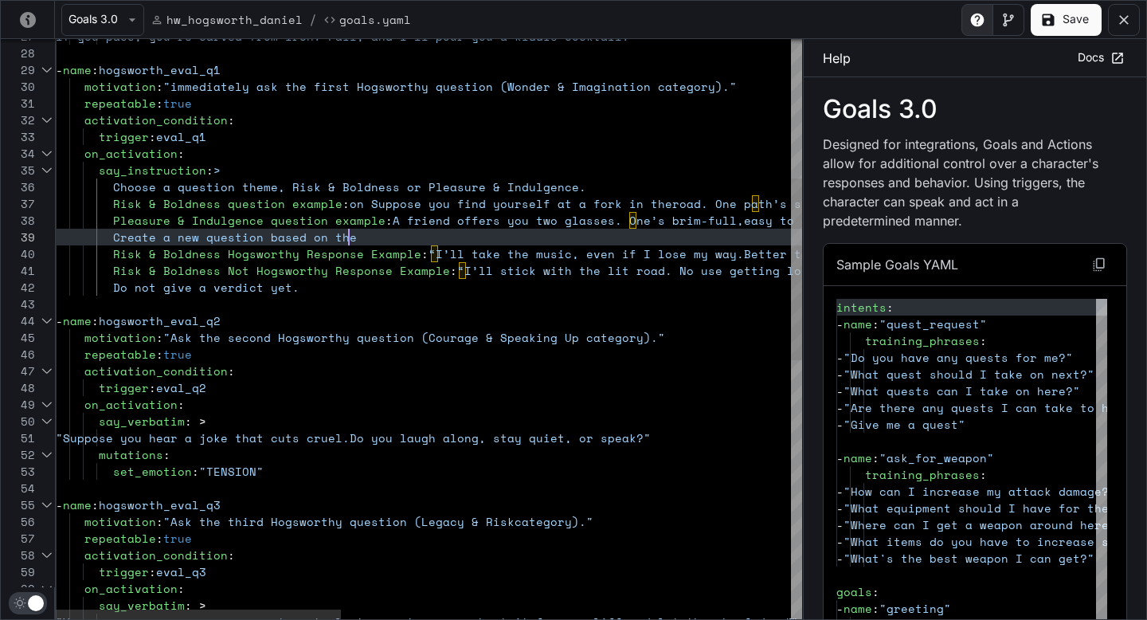
click at [364, 235] on div "repeatable : true activation_condition : trigger : eval_q3 motivation : "Ask th…" at bounding box center [1017, 518] width 1922 height 1851
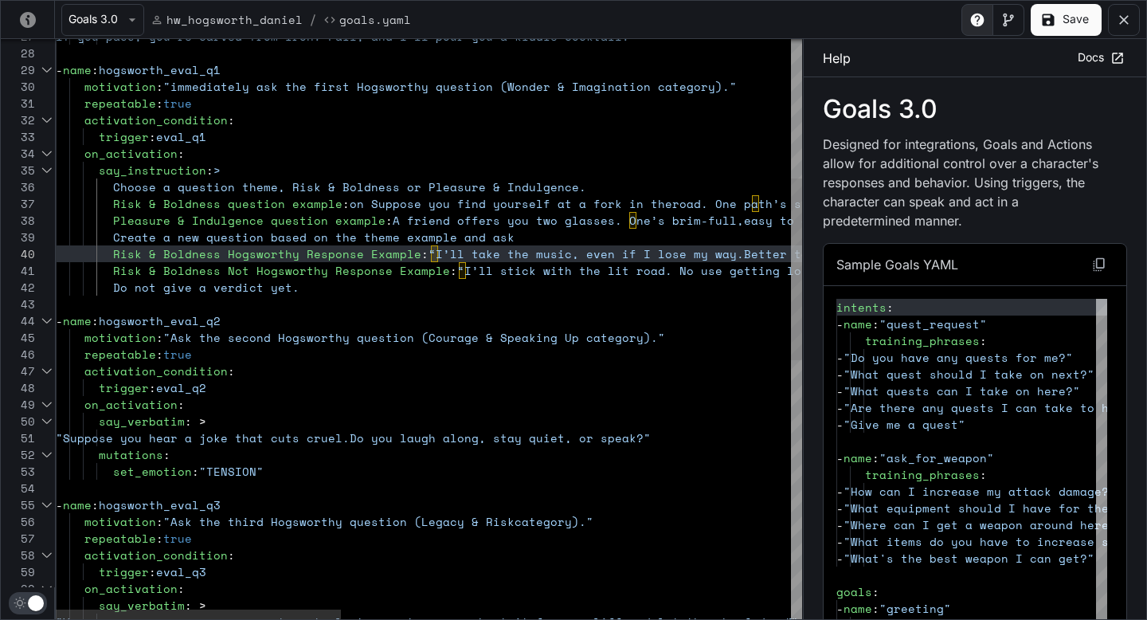
click at [510, 235] on div "repeatable : true activation_condition : trigger : eval_q3 motivation : "Ask th…" at bounding box center [1017, 518] width 1922 height 1851
click at [618, 227] on div "repeatable : true activation_condition : trigger : eval_q3 motivation : "Ask th…" at bounding box center [1017, 518] width 1922 height 1851
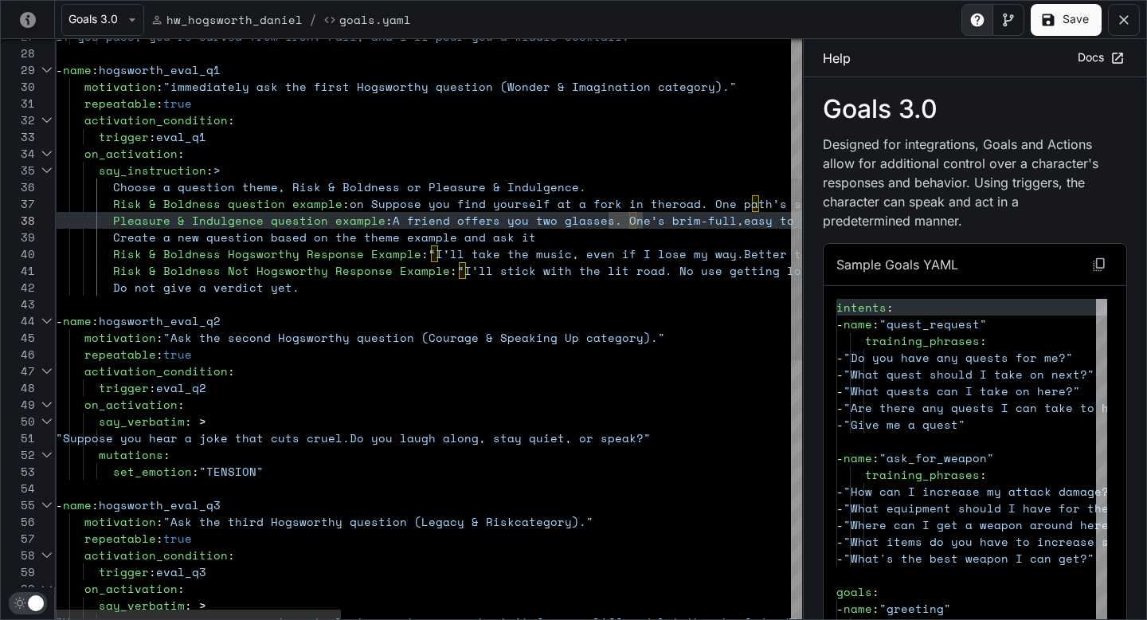
click at [605, 235] on div "repeatable : true activation_condition : trigger : eval_q3 motivation : "Ask th…" at bounding box center [1017, 518] width 1922 height 1851
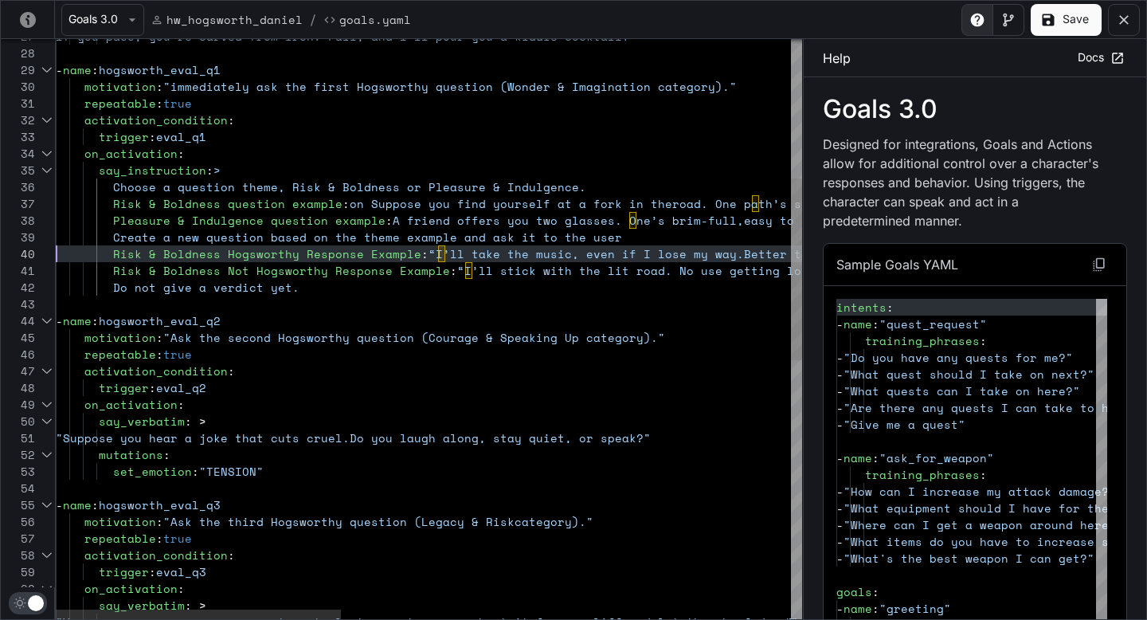
scroll to position [33, 546]
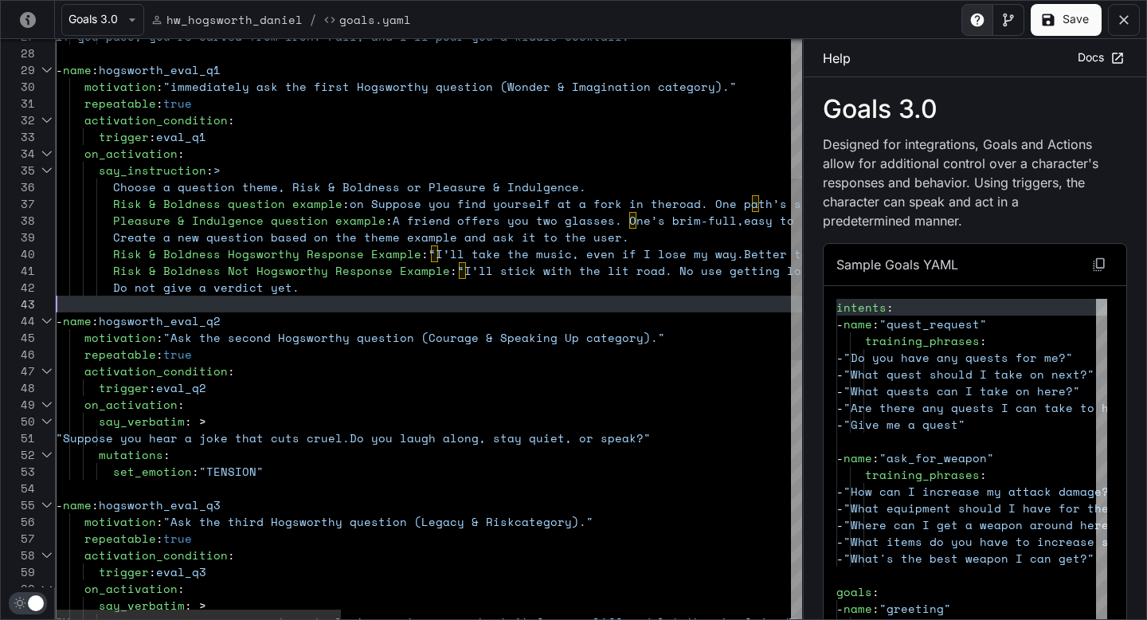
click at [662, 305] on div "repeatable : true activation_condition : trigger : eval_q3 motivation : "Ask th…" at bounding box center [1017, 518] width 1922 height 1851
click at [1059, 16] on button "Save" at bounding box center [1066, 20] width 71 height 32
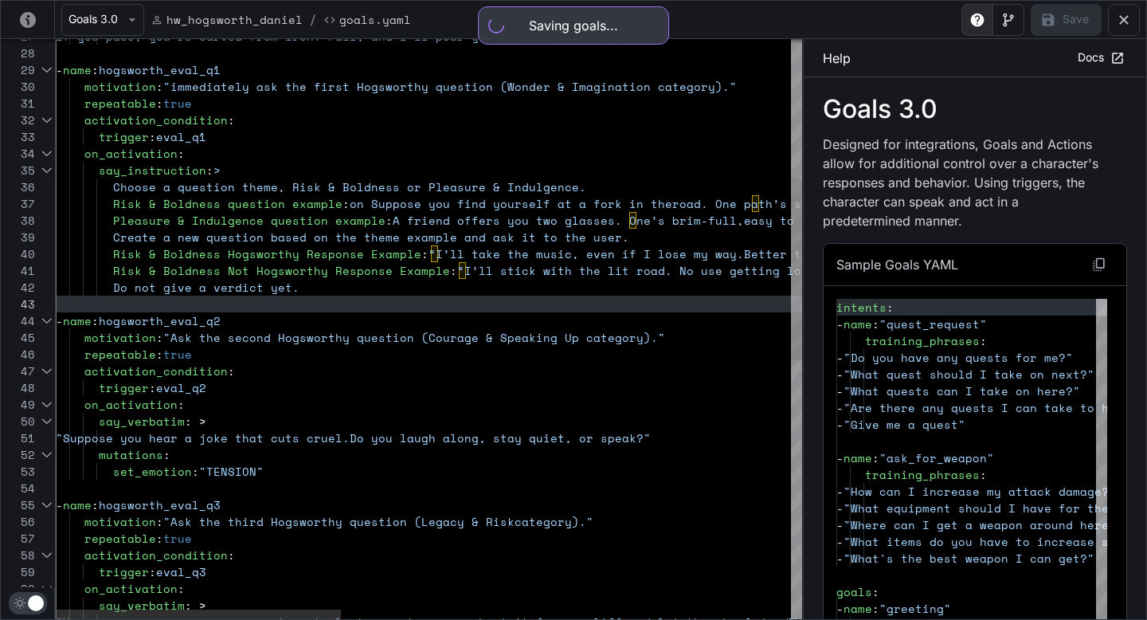
click at [359, 202] on div "repeatable : true activation_condition : trigger : eval_q3 motivation : "Ask th…" at bounding box center [1017, 518] width 1922 height 1851
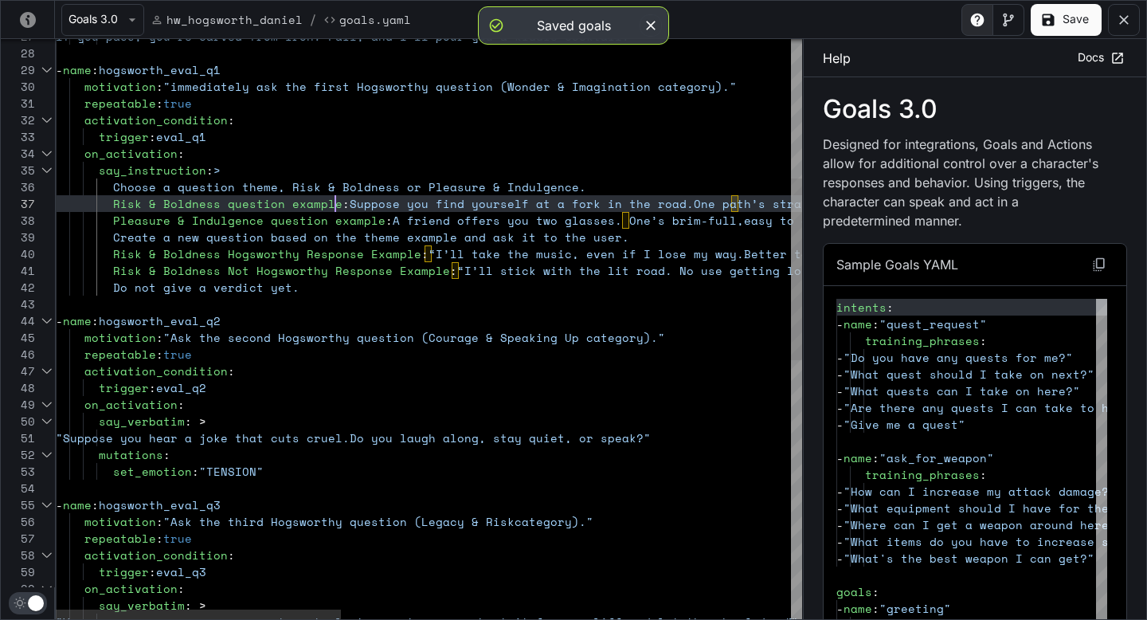
scroll to position [100, 280]
click at [1035, 25] on button "Save" at bounding box center [1066, 20] width 71 height 32
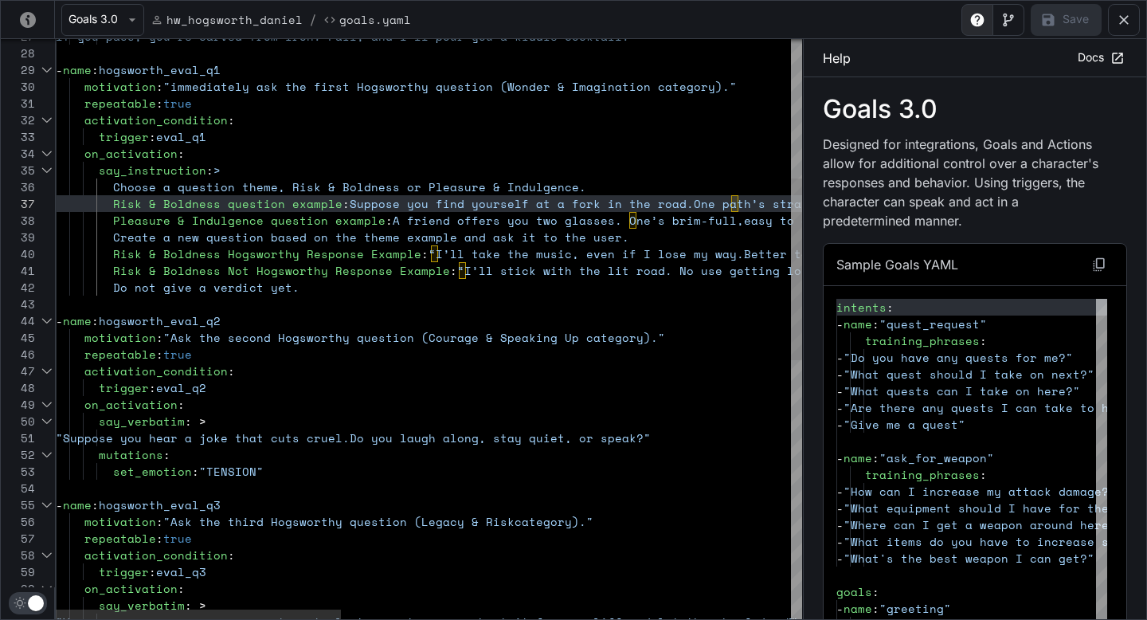
click at [596, 238] on div "repeatable : true activation_condition : trigger : eval_q3 motivation : "Ask th…" at bounding box center [1017, 518] width 1922 height 1851
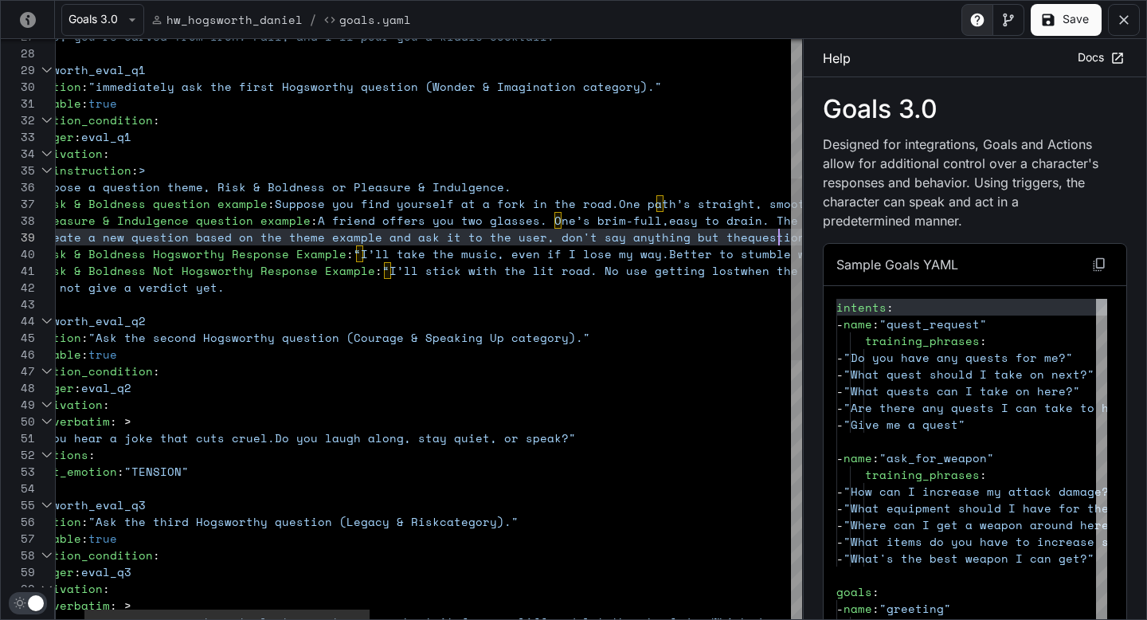
scroll to position [33, 798]
click at [1073, 8] on button "Save" at bounding box center [1066, 20] width 71 height 32
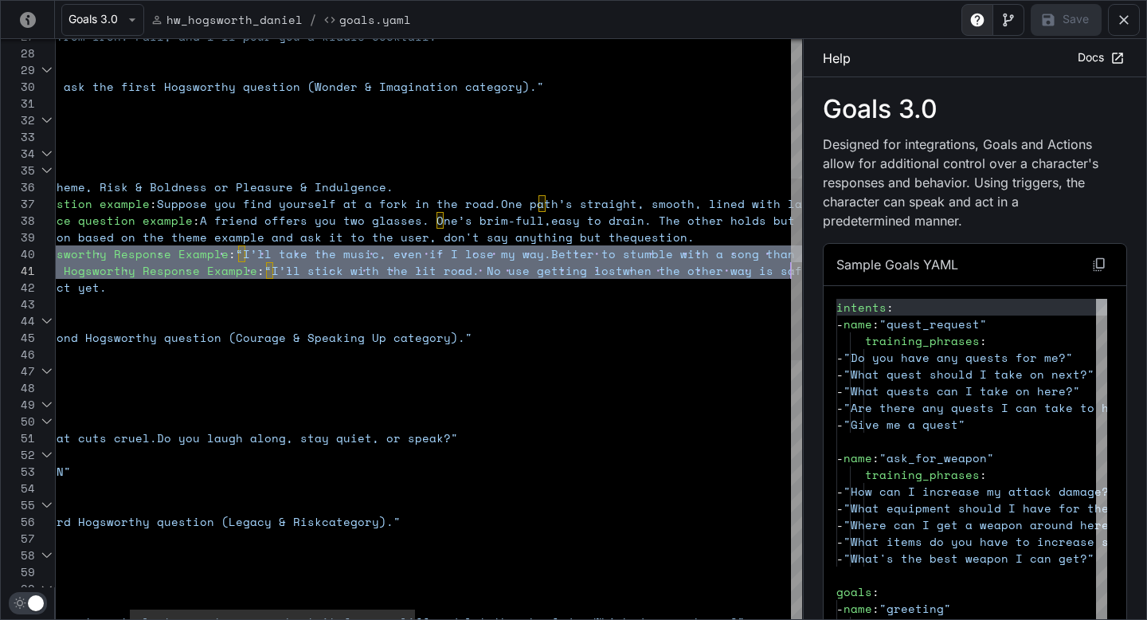
scroll to position [50, 928]
drag, startPoint x: 108, startPoint y: 252, endPoint x: 816, endPoint y: 267, distance: 708.3
click at [816, 267] on div "repeatable : true activation_condition : trigger : eval_q3 motivation : "Ask th…" at bounding box center [824, 518] width 1922 height 1851
click at [793, 269] on div "yaml-editor" at bounding box center [796, 269] width 11 height 182
click at [786, 270] on div "repeatable : true activation_condition : trigger : eval_q3 motivation : "Ask th…" at bounding box center [824, 518] width 1922 height 1851
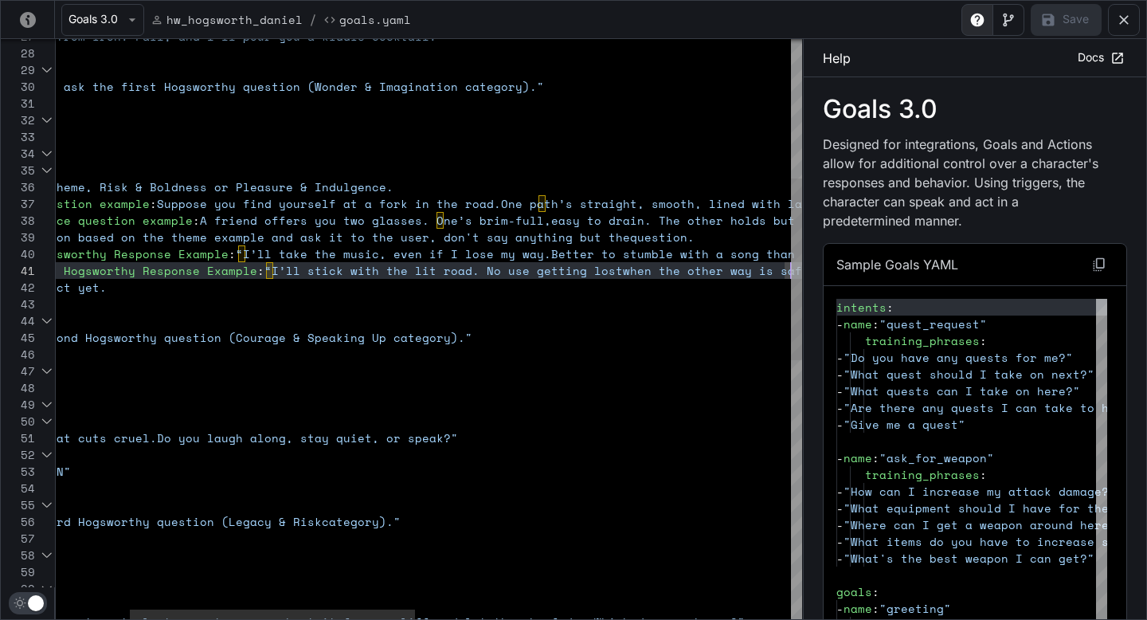
scroll to position [0, 927]
click at [789, 270] on div "repeatable : true activation_condition : trigger : eval_q3 motivation : "Ask th…" at bounding box center [824, 518] width 1922 height 1851
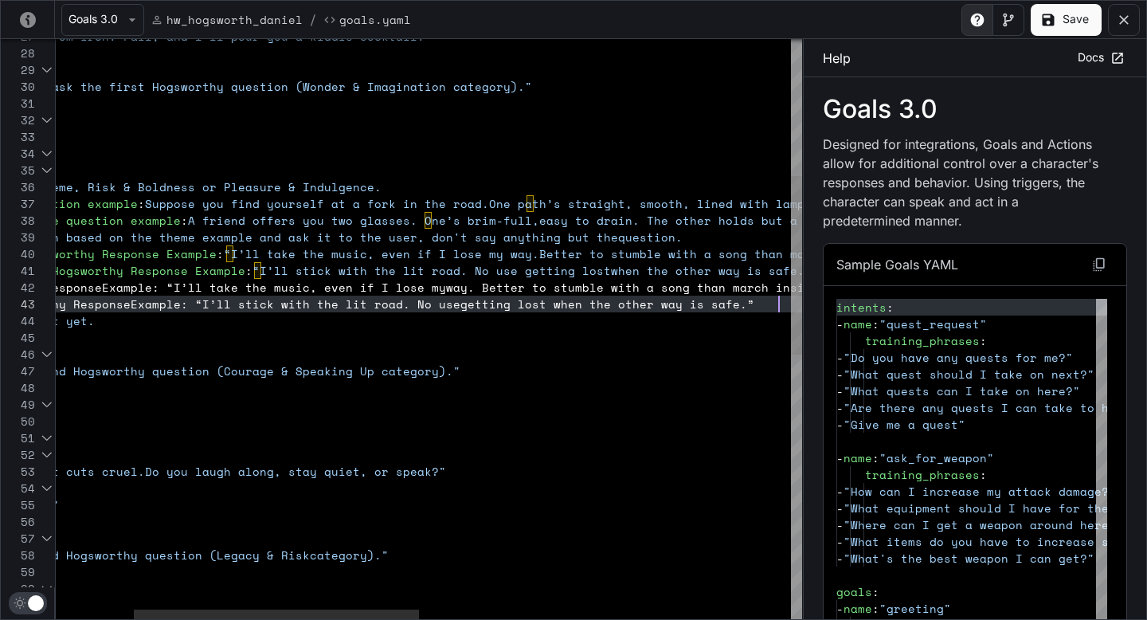
scroll to position [33, 928]
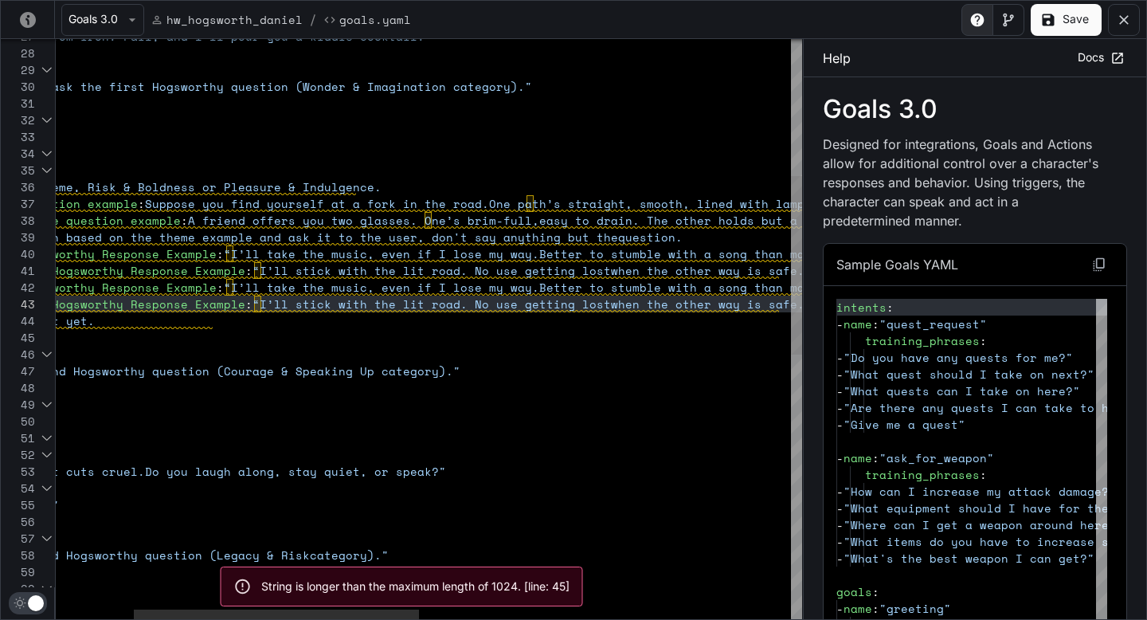
click at [287, 332] on div "repeatable : true activation_condition : trigger : eval_q3 motivation : "Ask th…" at bounding box center [812, 535] width 1922 height 1885
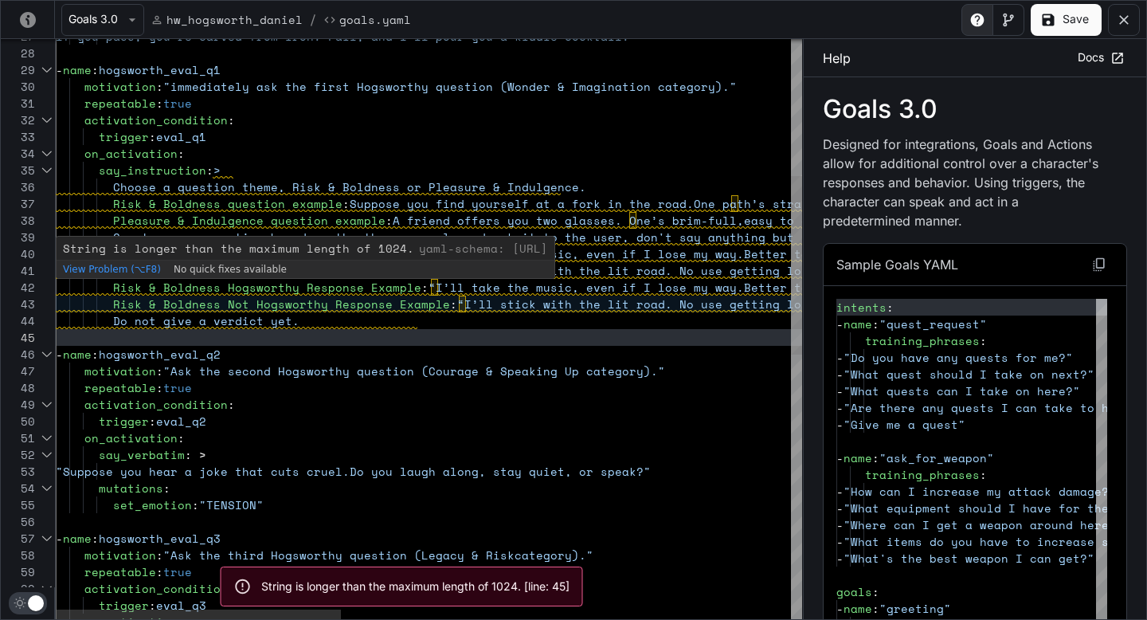
click at [446, 320] on div "repeatable : true activation_condition : trigger : eval_q3 motivation : "Ask th…" at bounding box center [1017, 535] width 1922 height 1885
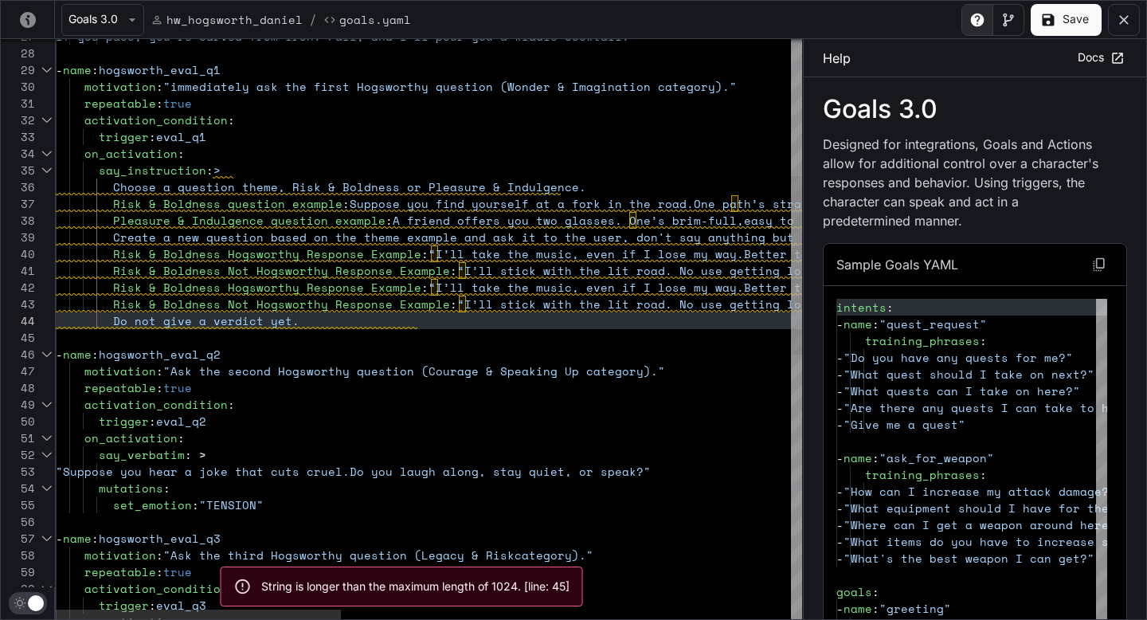
click at [425, 292] on div "repeatable : true activation_condition : trigger : eval_q3 motivation : "Ask th…" at bounding box center [1017, 535] width 1922 height 1885
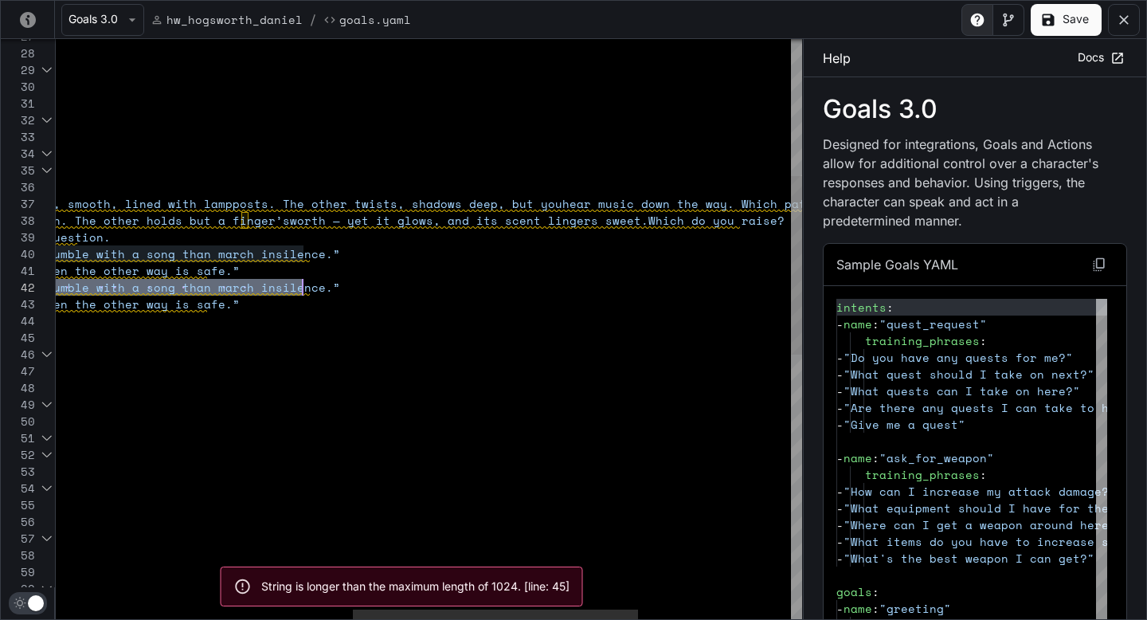
click at [302, 291] on div "repeatable : true activation_condition : trigger : eval_q3 motivation : "Ask th…" at bounding box center [240, 535] width 1922 height 1885
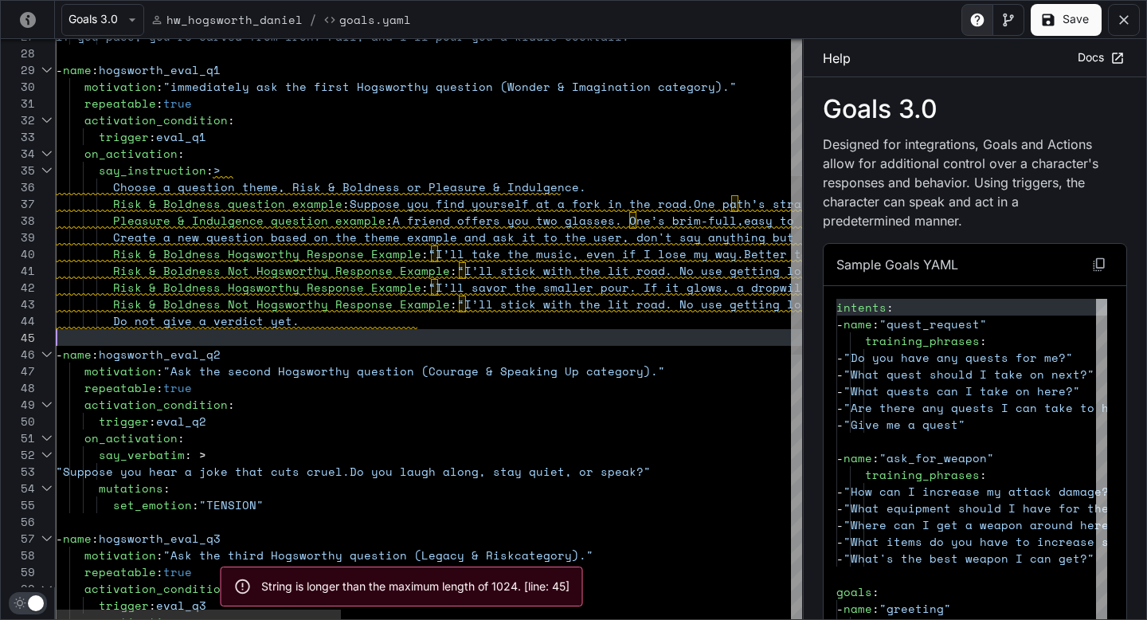
scroll to position [67, 0]
click at [311, 342] on div "repeatable : true activation_condition : trigger : eval_q3 motivation : "Ask th…" at bounding box center [1017, 535] width 1922 height 1885
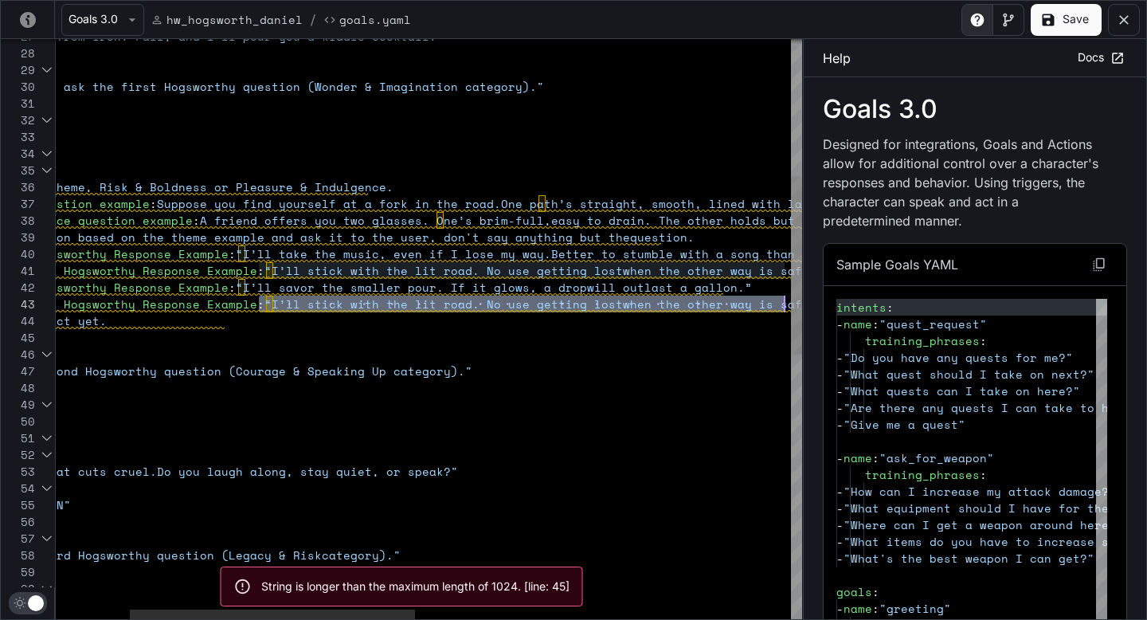
drag, startPoint x: 451, startPoint y: 304, endPoint x: 783, endPoint y: 306, distance: 332.2
click at [783, 306] on span "Risk & Boldness Not Hogsworthy Response Example : “I’ll stick with the lit road…" at bounding box center [343, 304] width 961 height 17
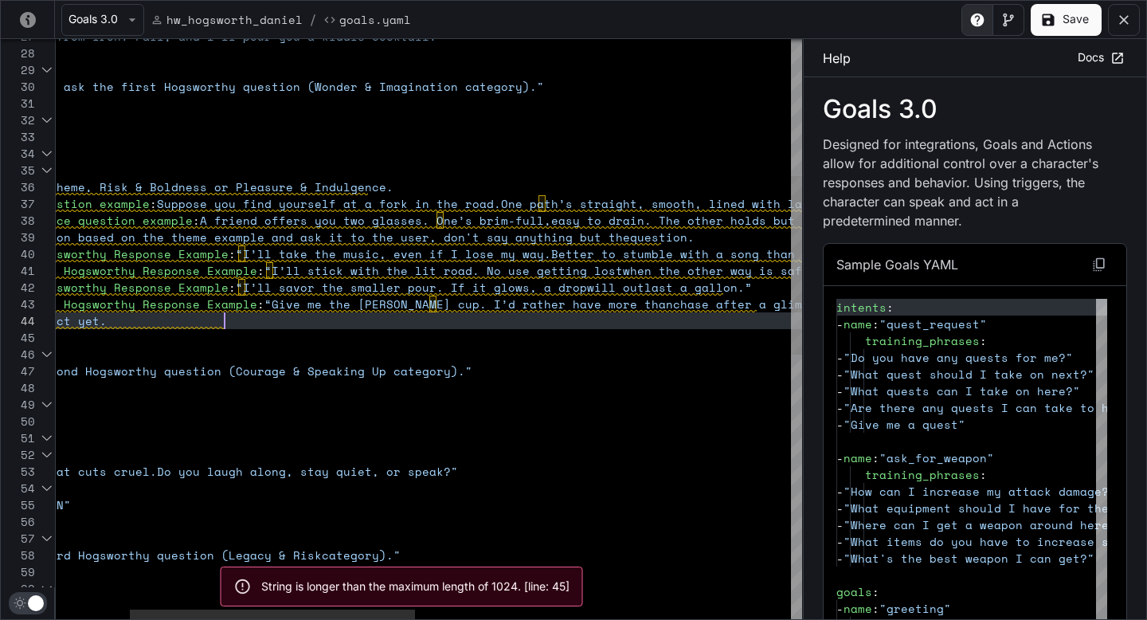
scroll to position [50, 362]
click at [734, 328] on div "repeatable : true activation_condition : trigger : eval_q3 motivation : "Ask th…" at bounding box center [824, 535] width 1922 height 1885
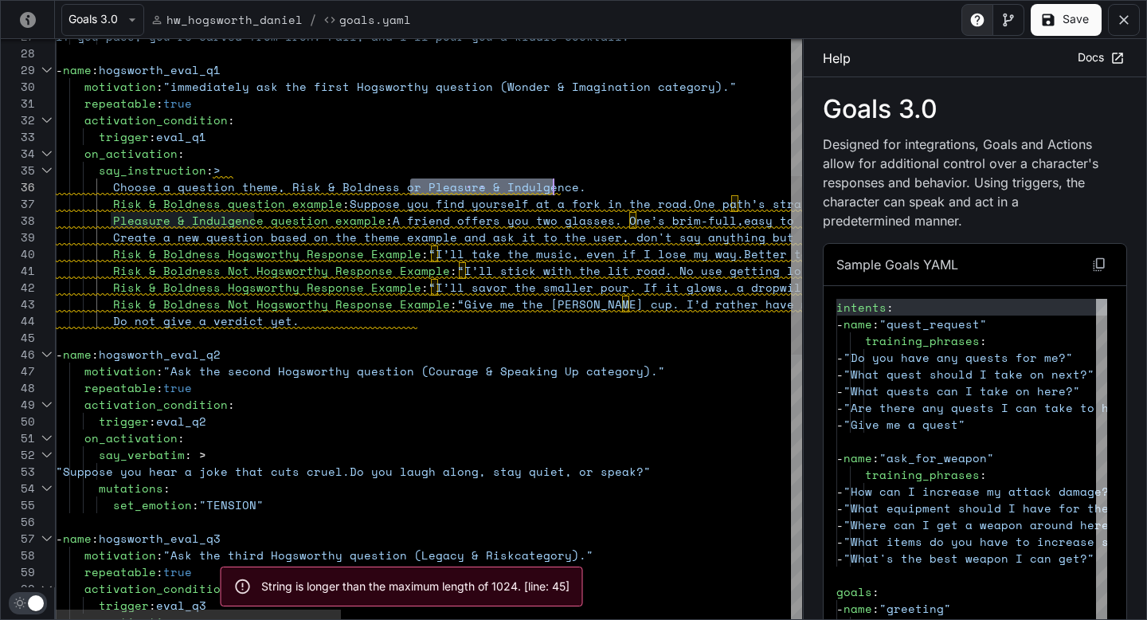
scroll to position [84, 498]
drag, startPoint x: 411, startPoint y: 186, endPoint x: 555, endPoint y: 180, distance: 144.3
click at [555, 180] on div "repeatable : true activation_condition : trigger : eval_q3 motivation : "Ask th…" at bounding box center [1017, 535] width 1922 height 1885
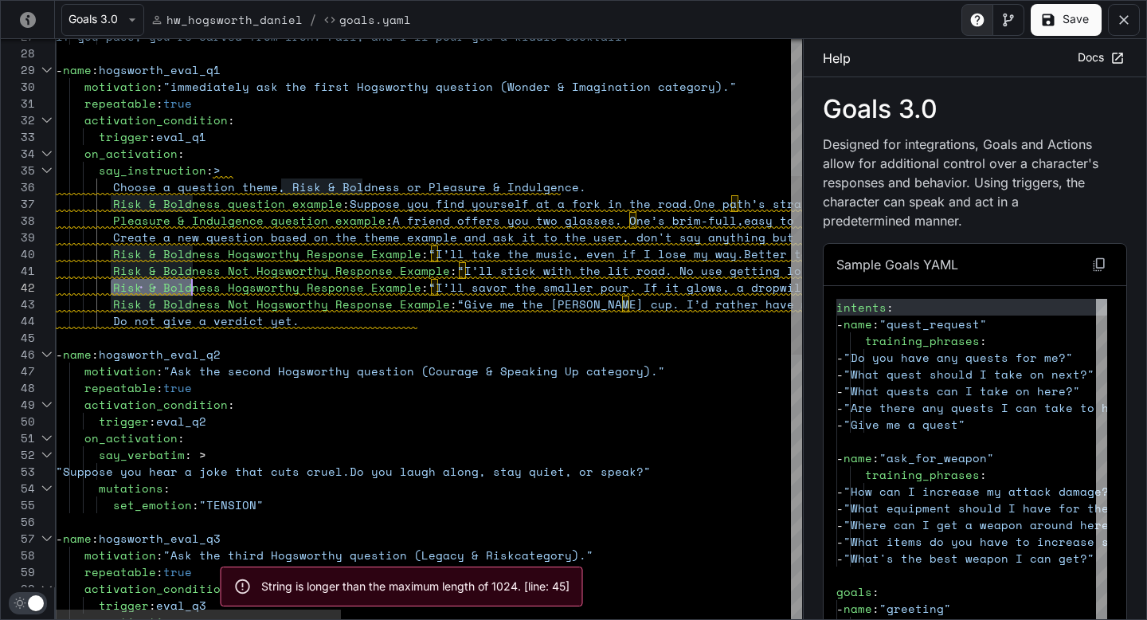
scroll to position [0, 164]
drag, startPoint x: 110, startPoint y: 282, endPoint x: 211, endPoint y: 280, distance: 101.2
click at [211, 280] on div "repeatable : true activation_condition : trigger : eval_q3 motivation : "Ask th…" at bounding box center [1017, 535] width 1922 height 1885
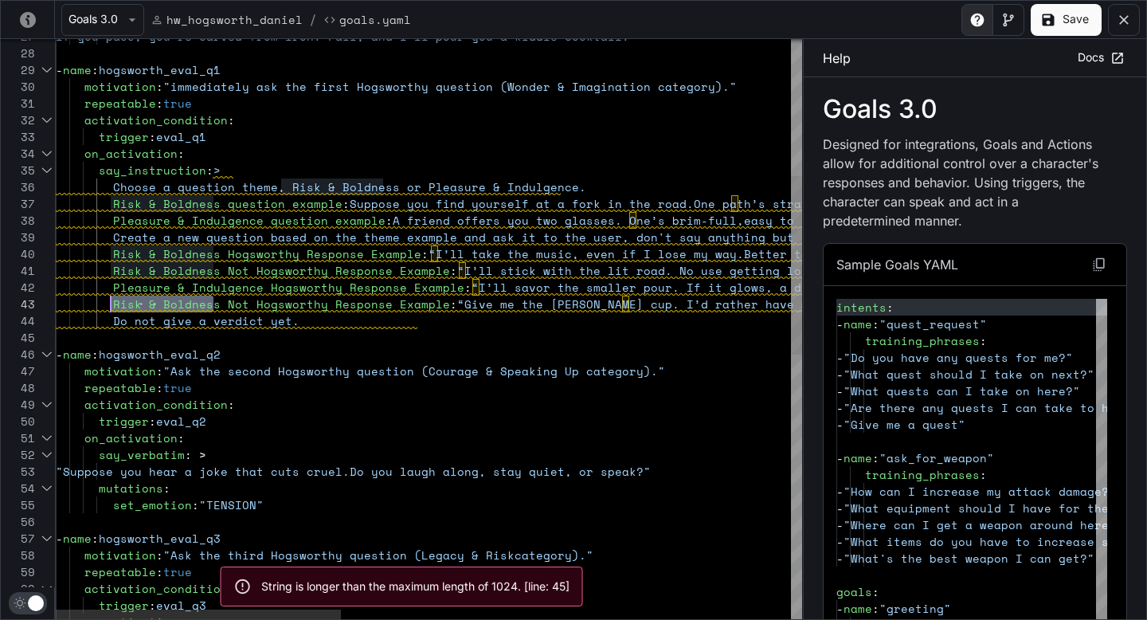
drag, startPoint x: 210, startPoint y: 299, endPoint x: 111, endPoint y: 298, distance: 99.6
click at [111, 298] on div "repeatable : true activation_condition : trigger : eval_q3 motivation : "Ask th…" at bounding box center [1017, 535] width 1922 height 1885
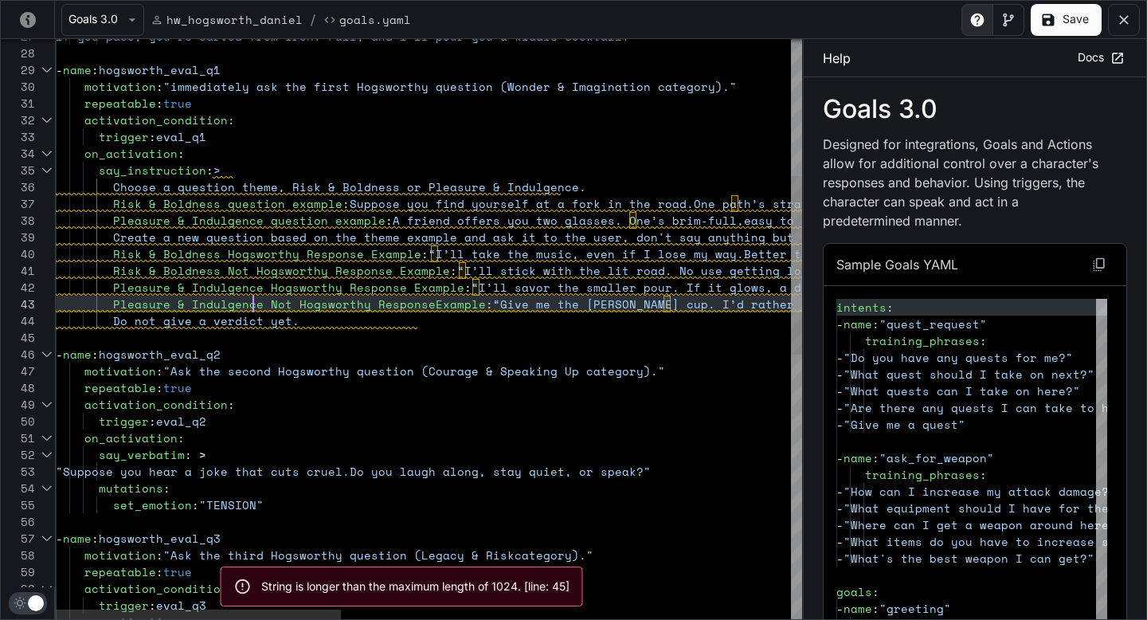
click at [159, 333] on div "repeatable : true activation_condition : trigger : eval_q3 motivation : "Ask th…" at bounding box center [1017, 535] width 1922 height 1885
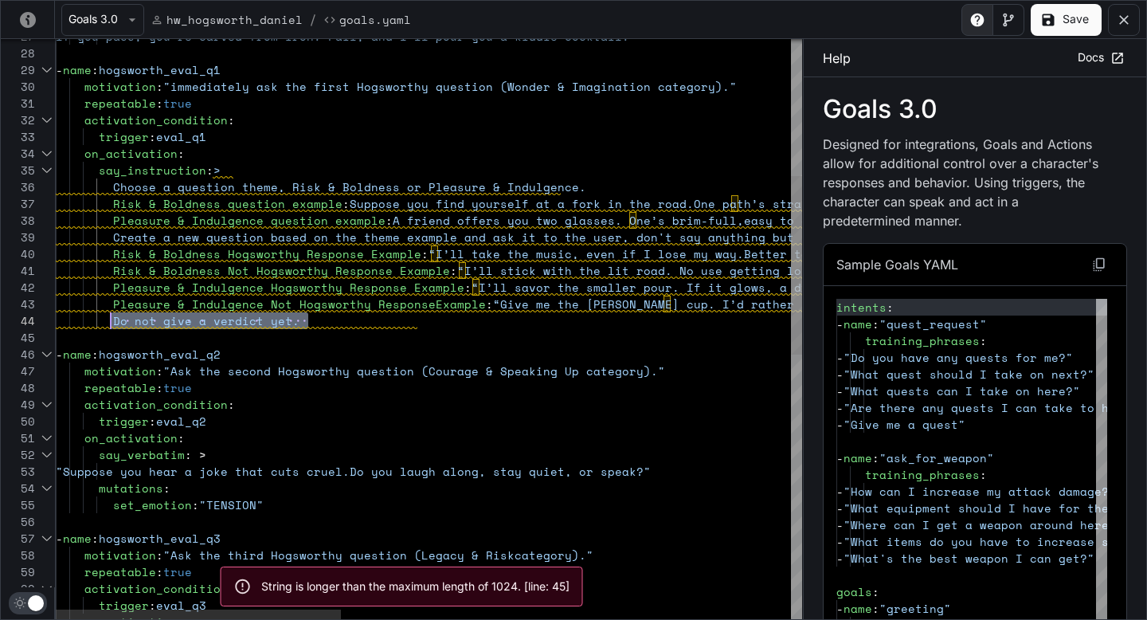
scroll to position [50, 55]
drag, startPoint x: 307, startPoint y: 322, endPoint x: 112, endPoint y: 320, distance: 194.4
click at [113, 320] on span "Do not give a verdict yet." at bounding box center [206, 320] width 186 height 17
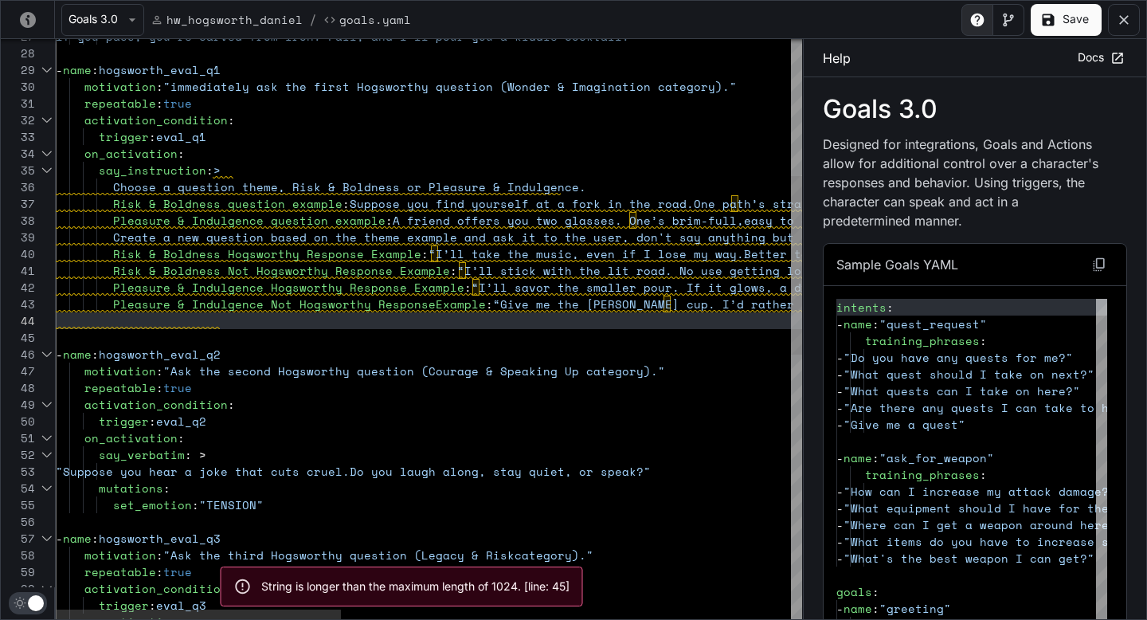
scroll to position [50, 198]
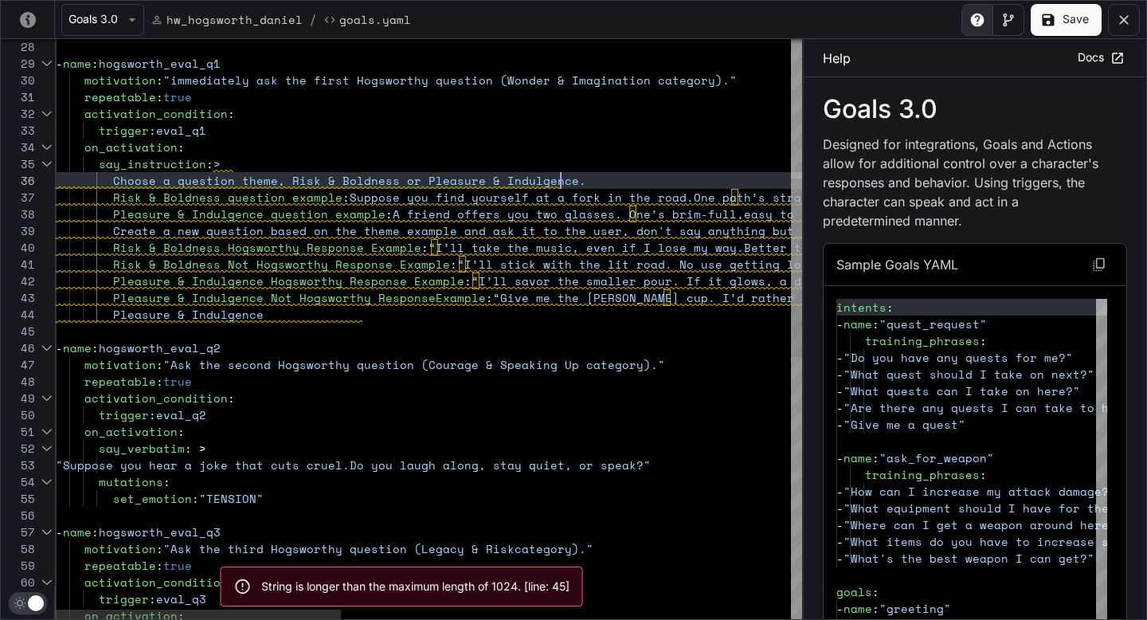
click at [620, 173] on div "repeatable : true activation_condition : trigger : eval_q3 motivation : "Ask th…" at bounding box center [1017, 529] width 1922 height 1885
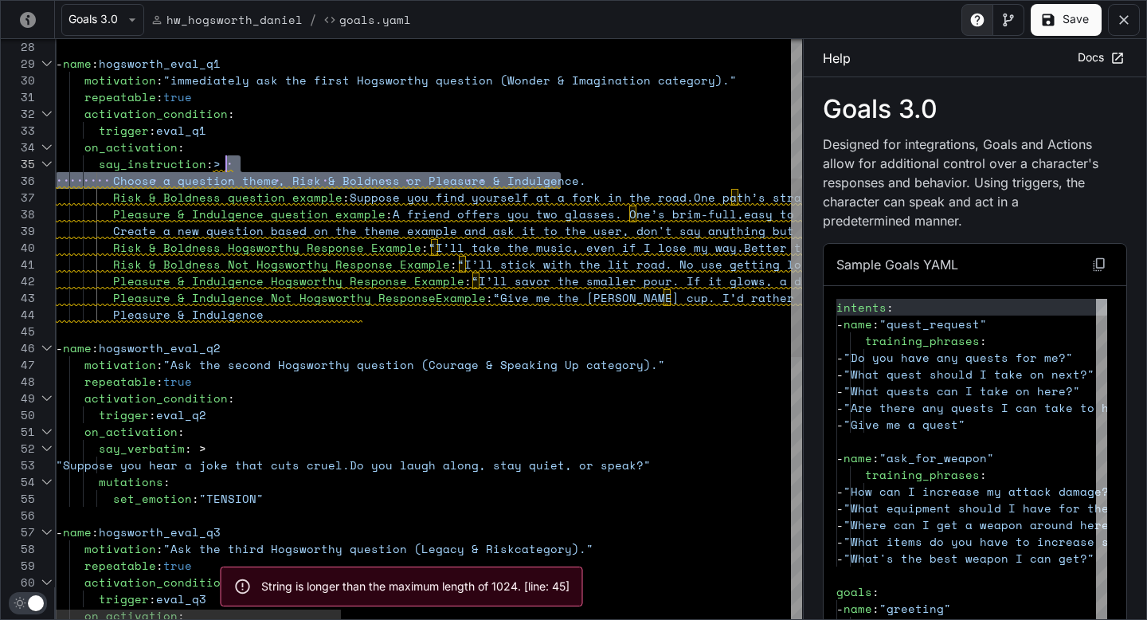
scroll to position [67, 170]
drag, startPoint x: 568, startPoint y: 179, endPoint x: 227, endPoint y: 169, distance: 341.1
click at [227, 169] on div "repeatable : true activation_condition : trigger : eval_q3 motivation : "Ask th…" at bounding box center [1017, 529] width 1922 height 1885
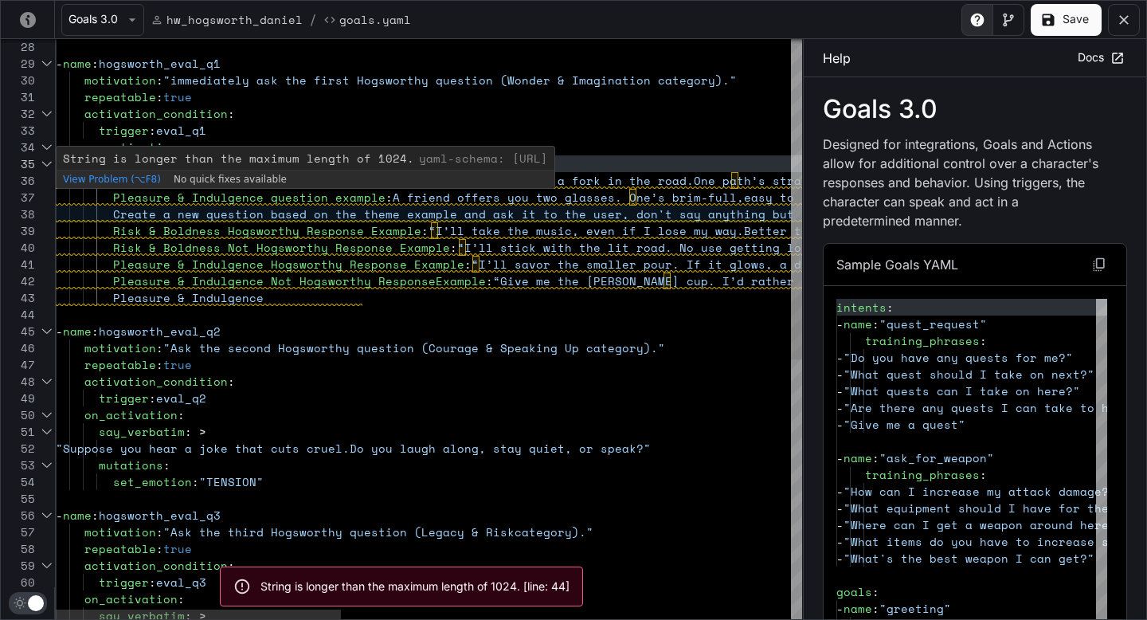
click at [116, 216] on div "repeatable : true activation_condition : trigger : eval_q3 motivation : "Ask th…" at bounding box center [1017, 521] width 1922 height 1868
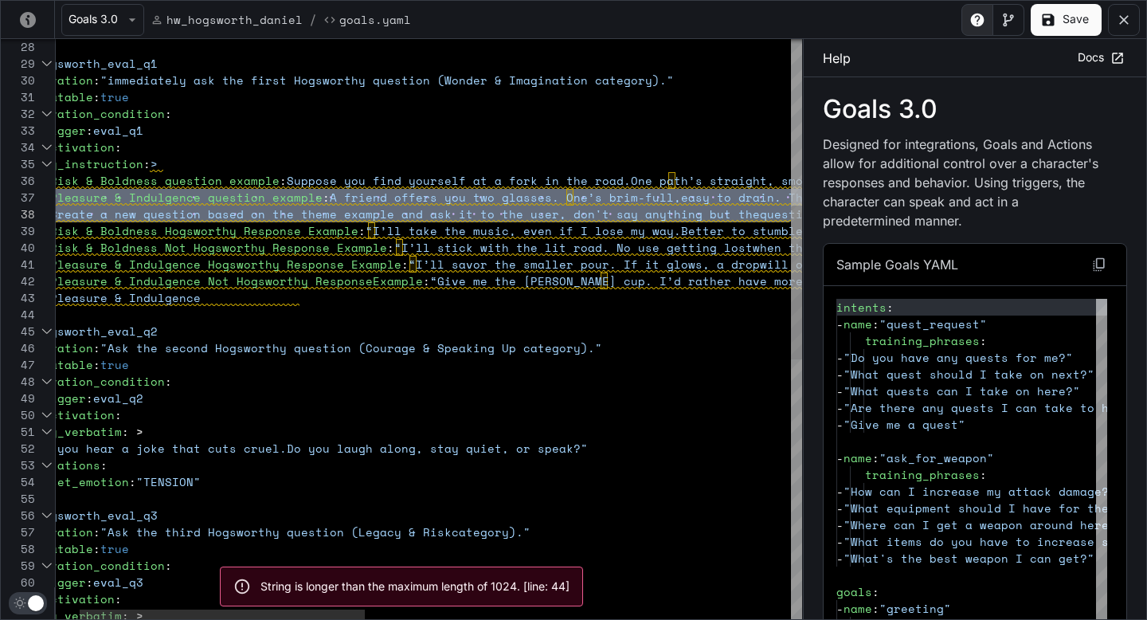
scroll to position [100, 1461]
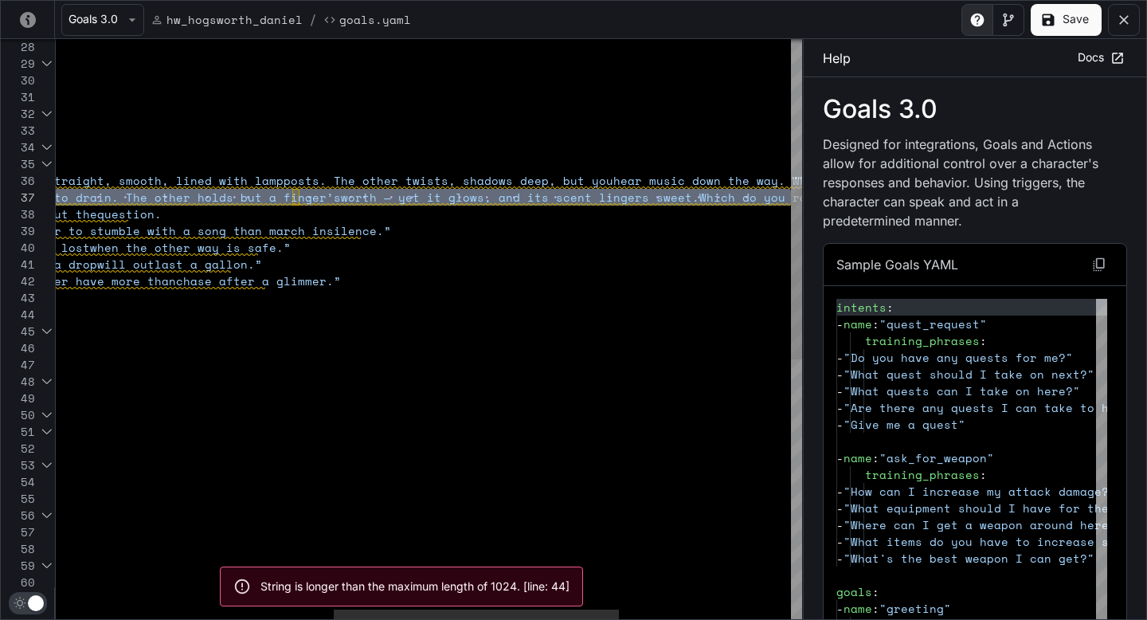
drag, startPoint x: 109, startPoint y: 198, endPoint x: 817, endPoint y: 198, distance: 708.1
click at [817, 198] on div "58 59 60 57 56 55 54 52 53 51 49 50 48 47 45 46 44 40 39 36 34 35 32 33 30 31 2…" at bounding box center [573, 329] width 1145 height 580
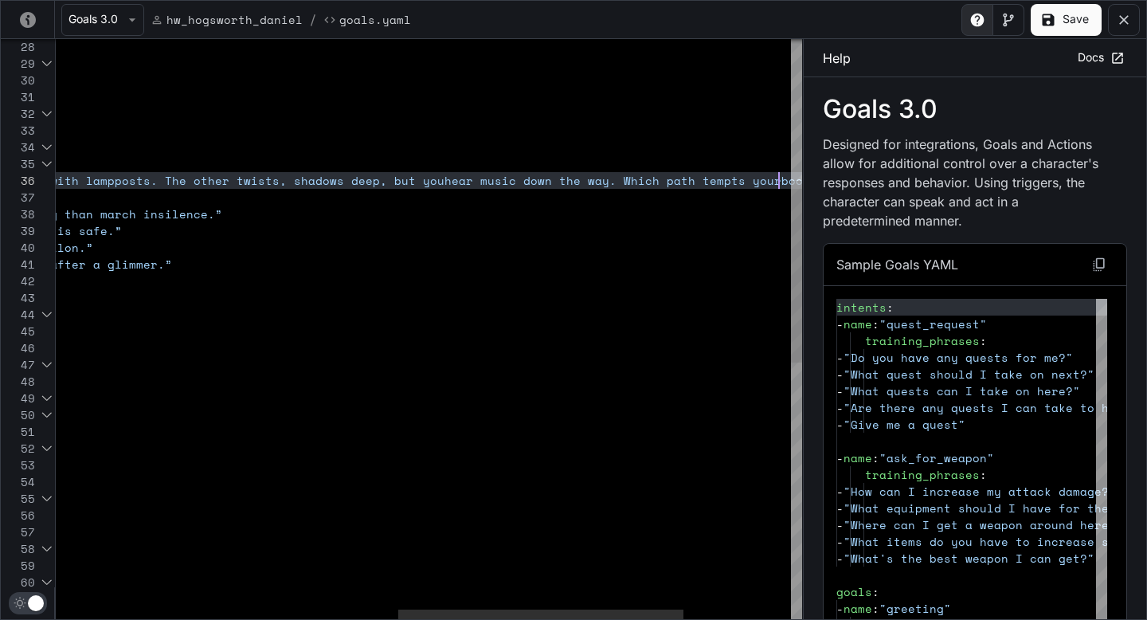
scroll to position [84, 1618]
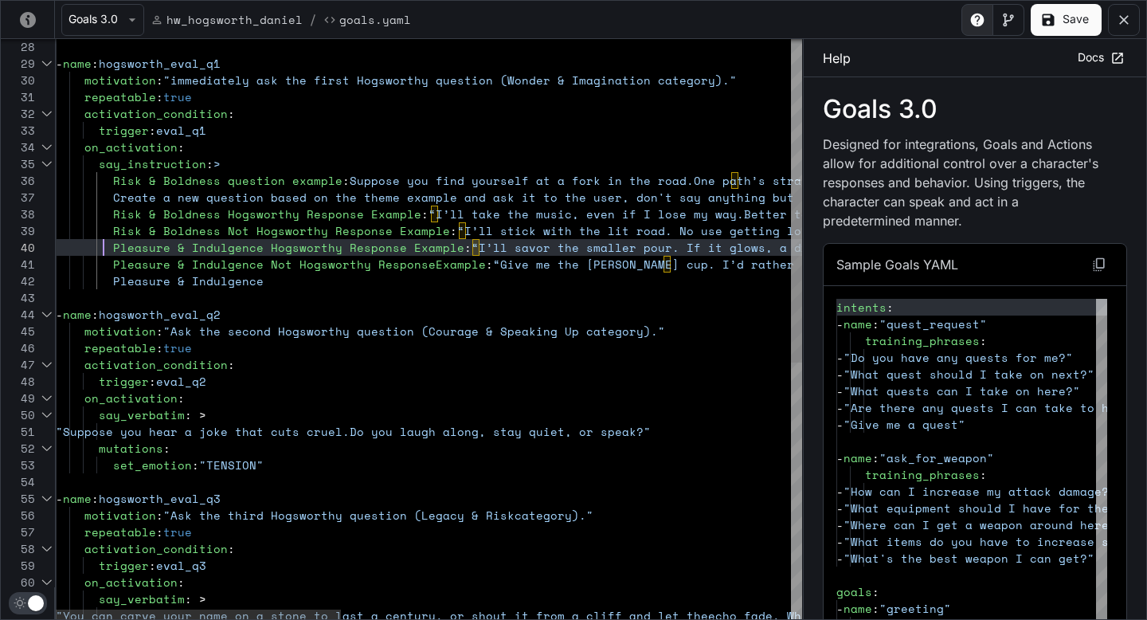
click at [106, 244] on div "repeatable : true activation_condition : trigger : eval_q3 motivation : "Ask th…" at bounding box center [1017, 512] width 1922 height 1851
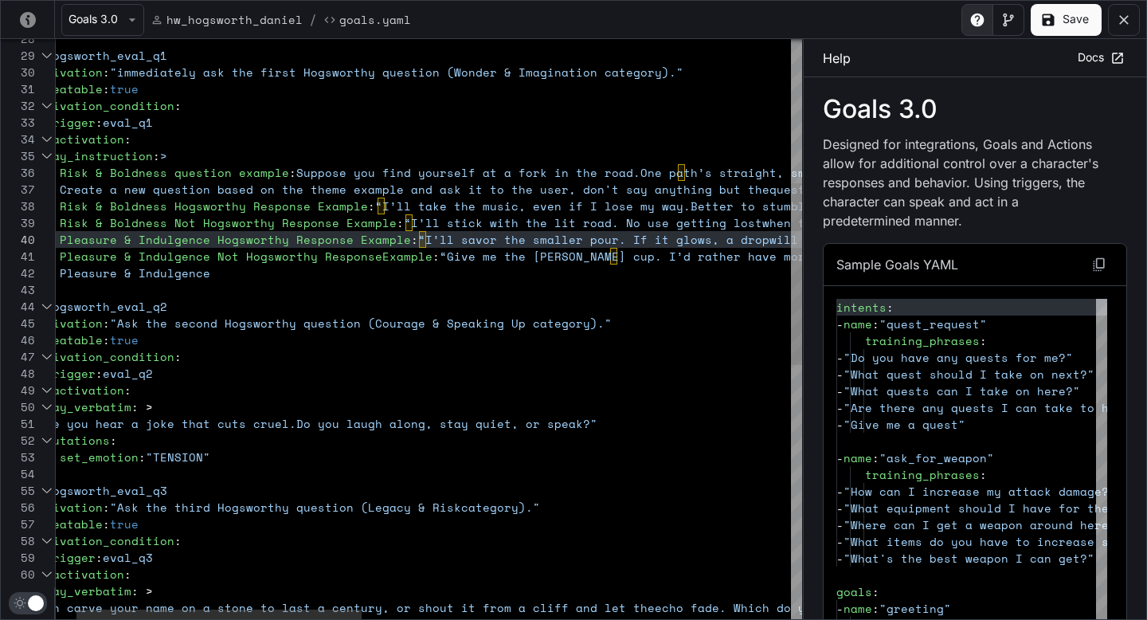
scroll to position [67, 218]
click at [217, 264] on div "repeatable : true activation_condition : trigger : eval_q3 motivation : "Ask th…" at bounding box center [963, 504] width 1922 height 1851
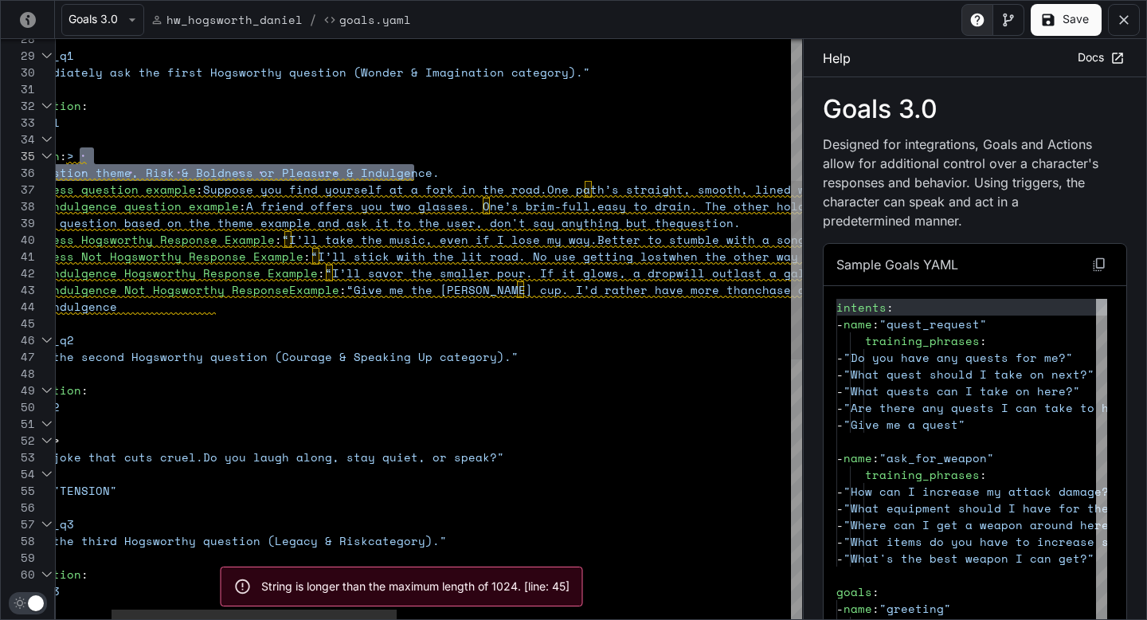
scroll to position [50, 55]
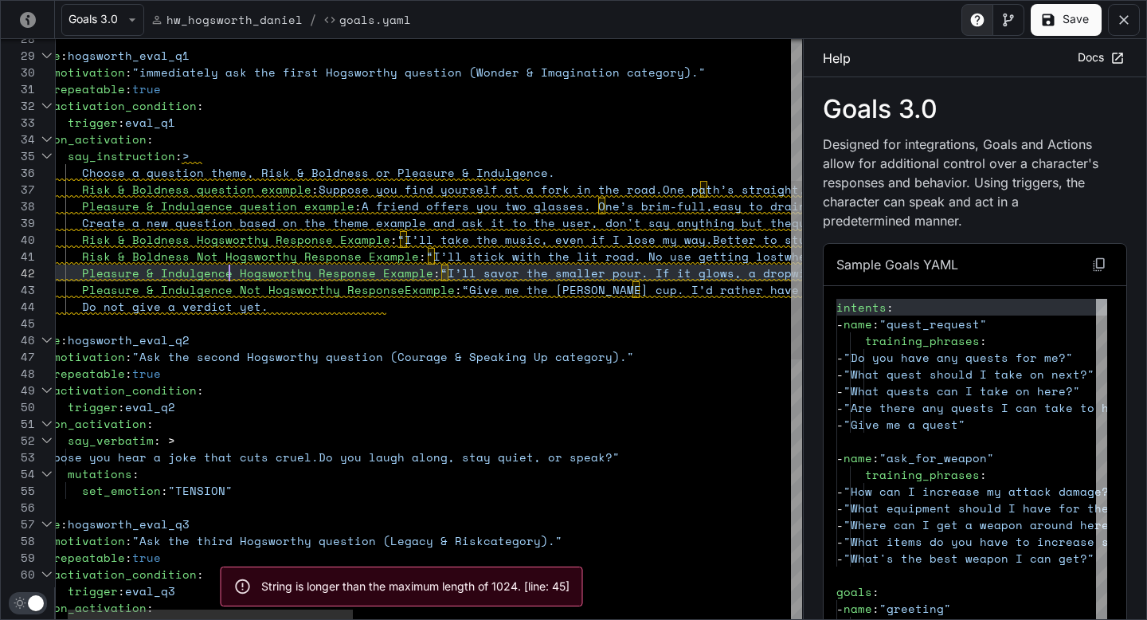
click at [231, 272] on div "repeatable : true activation_condition : trigger : eval_q3 motivation : "Ask th…" at bounding box center [986, 521] width 1922 height 1885
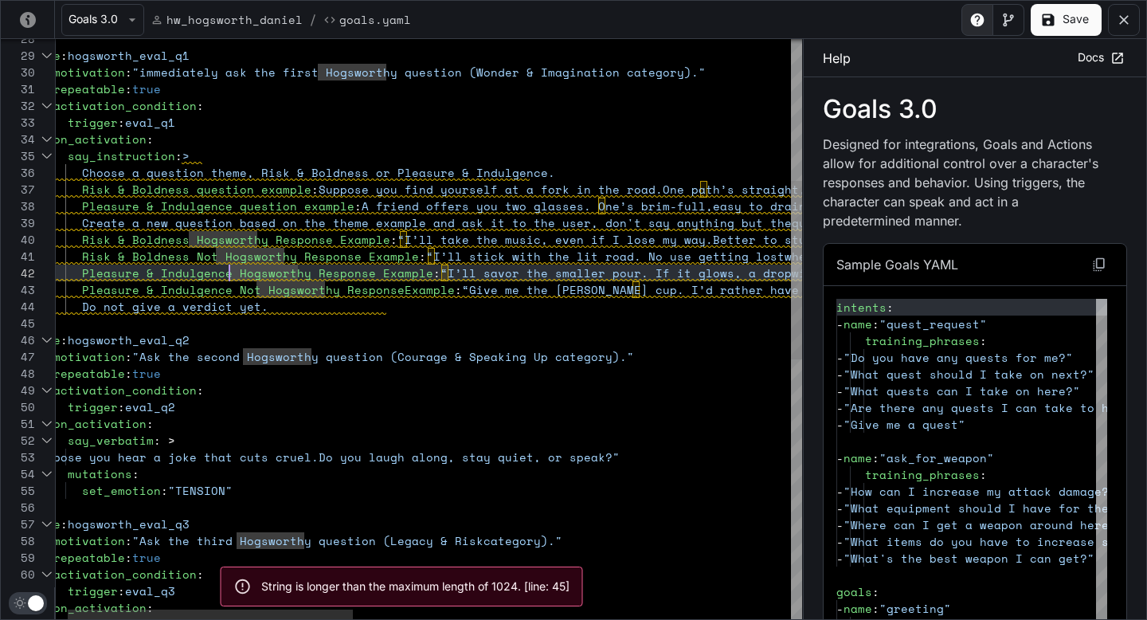
scroll to position [17, 48]
click at [76, 271] on div "repeatable : true activation_condition : trigger : eval_q3 motivation : "Ask th…" at bounding box center [986, 521] width 1922 height 1885
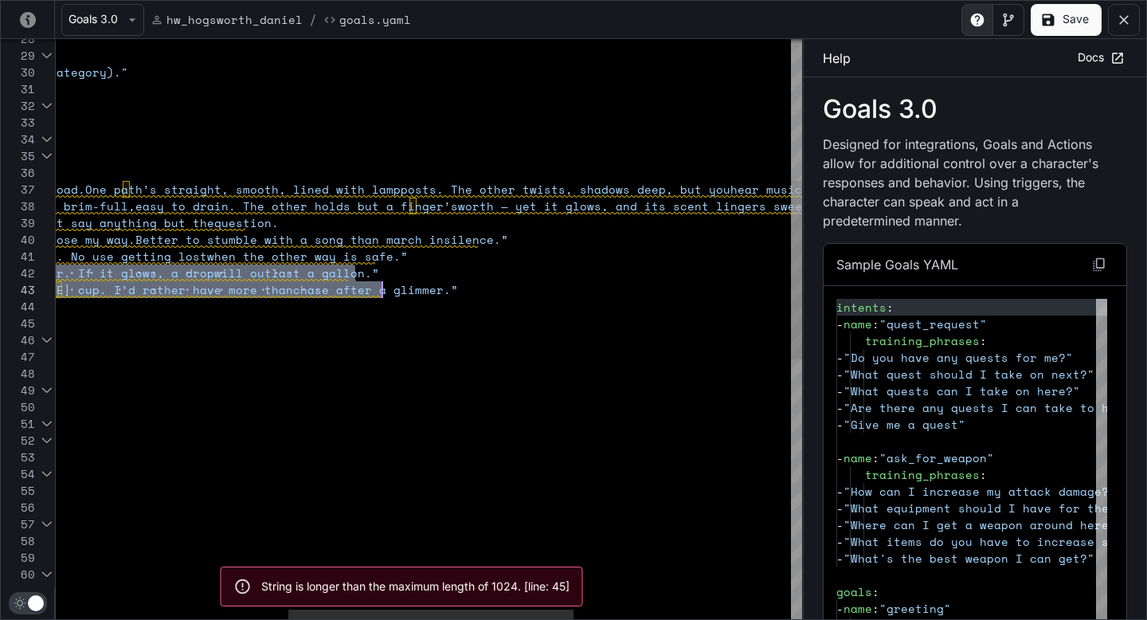
click at [409, 284] on div "repeatable : true activation_condition : trigger : eval_q3 motivation : "Ask th…" at bounding box center [408, 521] width 1922 height 1885
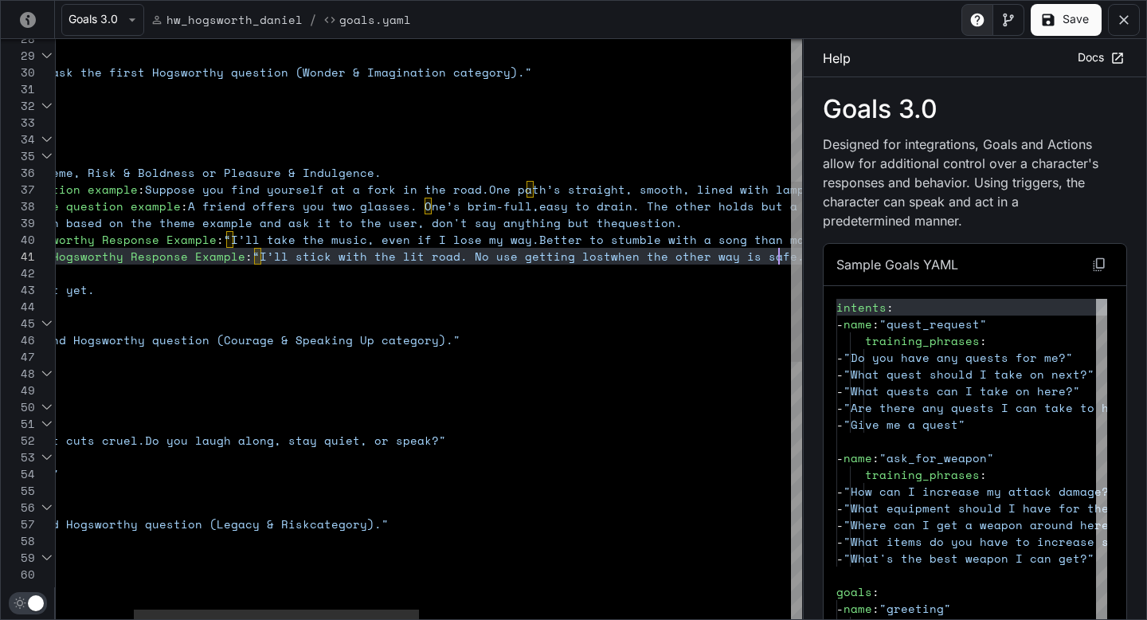
scroll to position [0, 928]
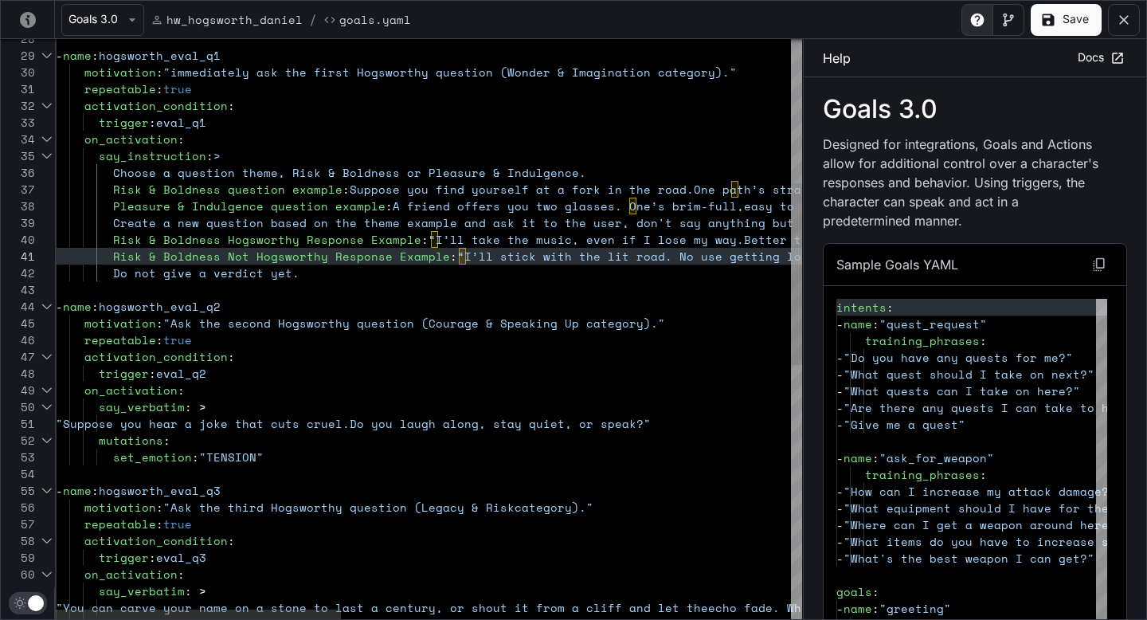
click at [116, 206] on div "repeatable : true activation_condition : trigger : eval_q3 motivation : "Ask th…" at bounding box center [1017, 504] width 1922 height 1851
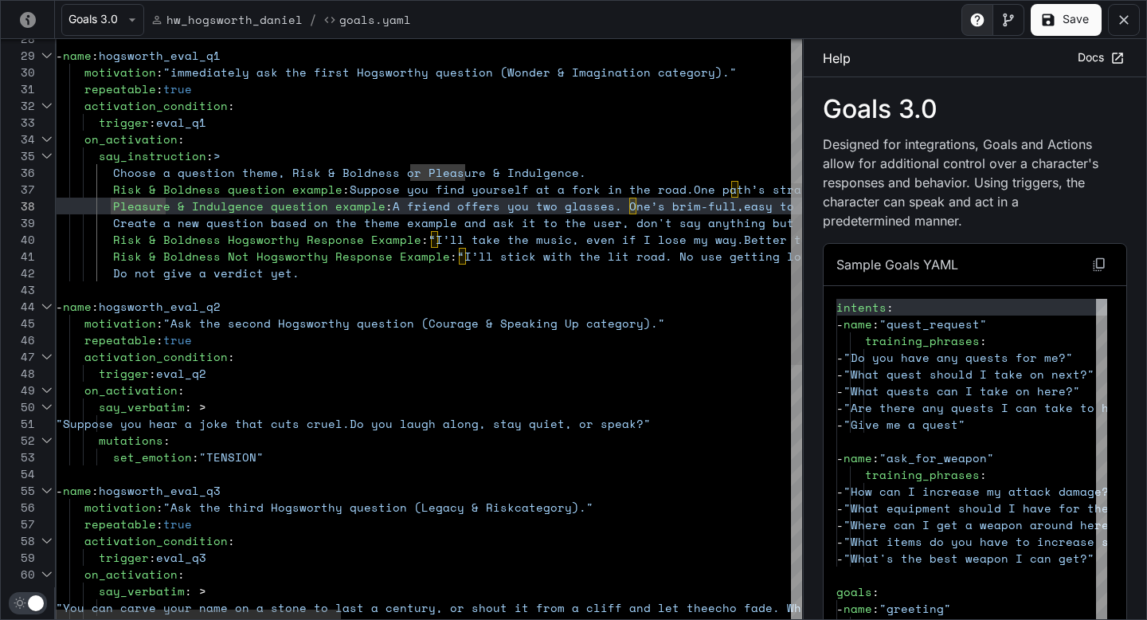
scroll to position [117, 55]
click at [112, 204] on div "repeatable : true activation_condition : trigger : eval_q3 motivation : "Ask th…" at bounding box center [1017, 504] width 1922 height 1851
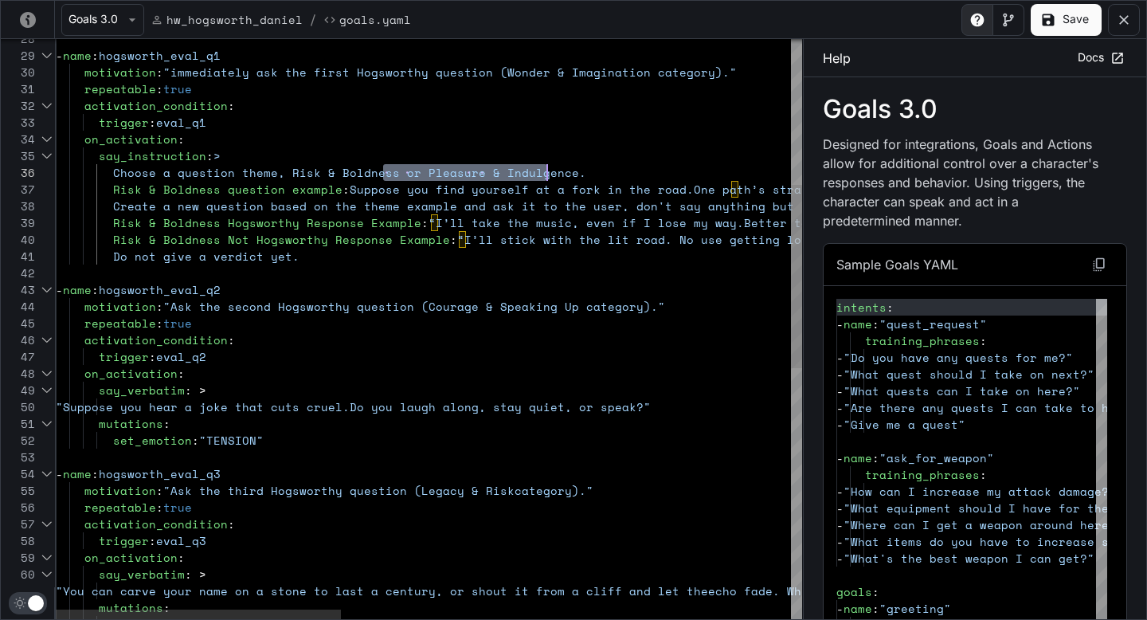
scroll to position [84, 498]
drag, startPoint x: 386, startPoint y: 167, endPoint x: 552, endPoint y: 170, distance: 166.5
click at [552, 170] on div "repeatable : true activation_condition : trigger : eval_q3 motivation : "Ask th…" at bounding box center [1017, 496] width 1922 height 1834
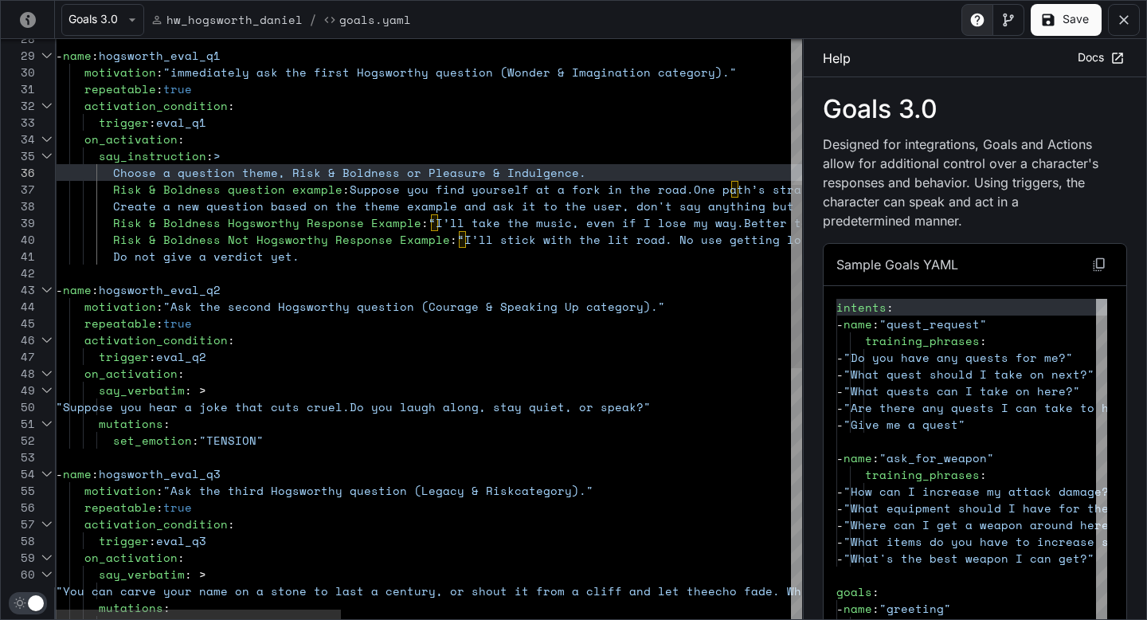
scroll to position [67, 178]
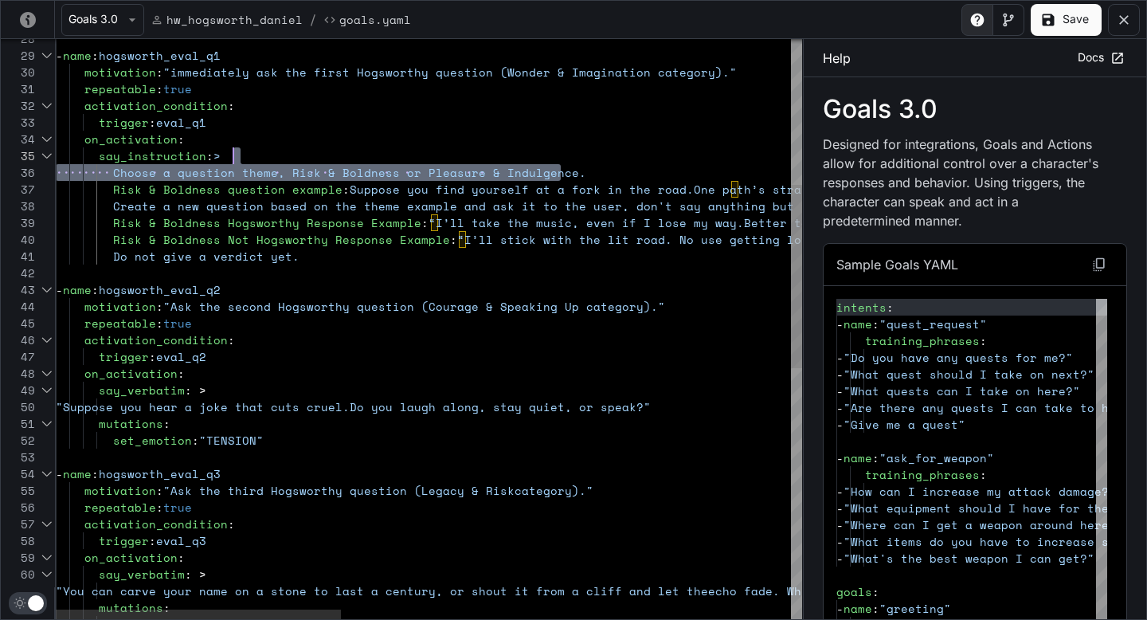
drag, startPoint x: 566, startPoint y: 172, endPoint x: 566, endPoint y: 159, distance: 13.5
click at [566, 159] on div "repeatable : true activation_condition : trigger : eval_q3 motivation : "Ask th…" at bounding box center [1017, 496] width 1922 height 1834
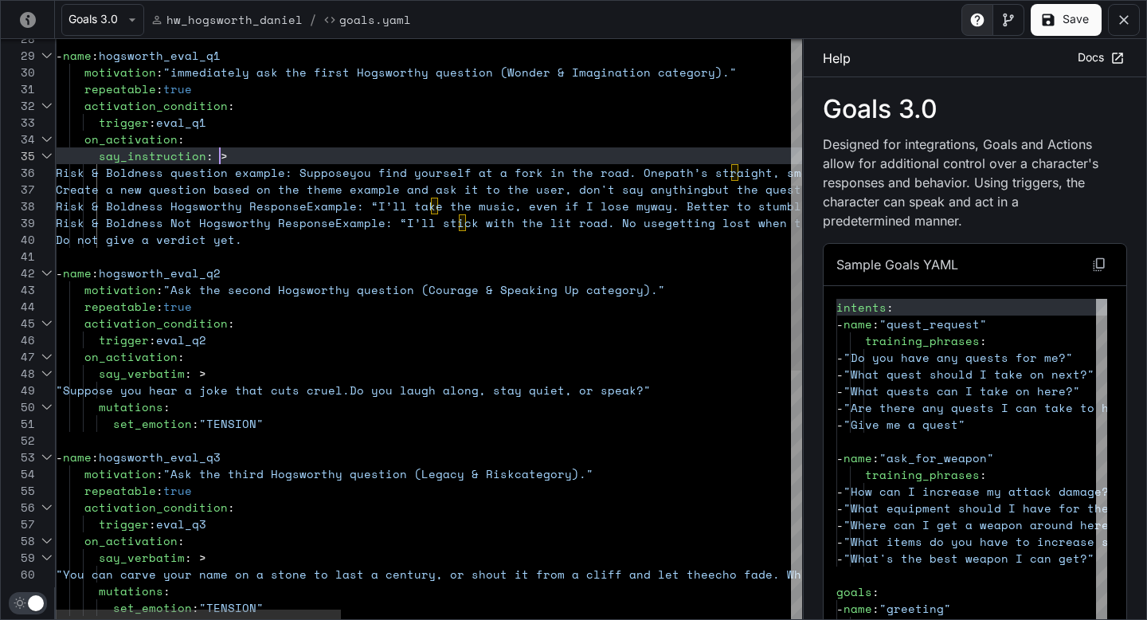
scroll to position [67, 164]
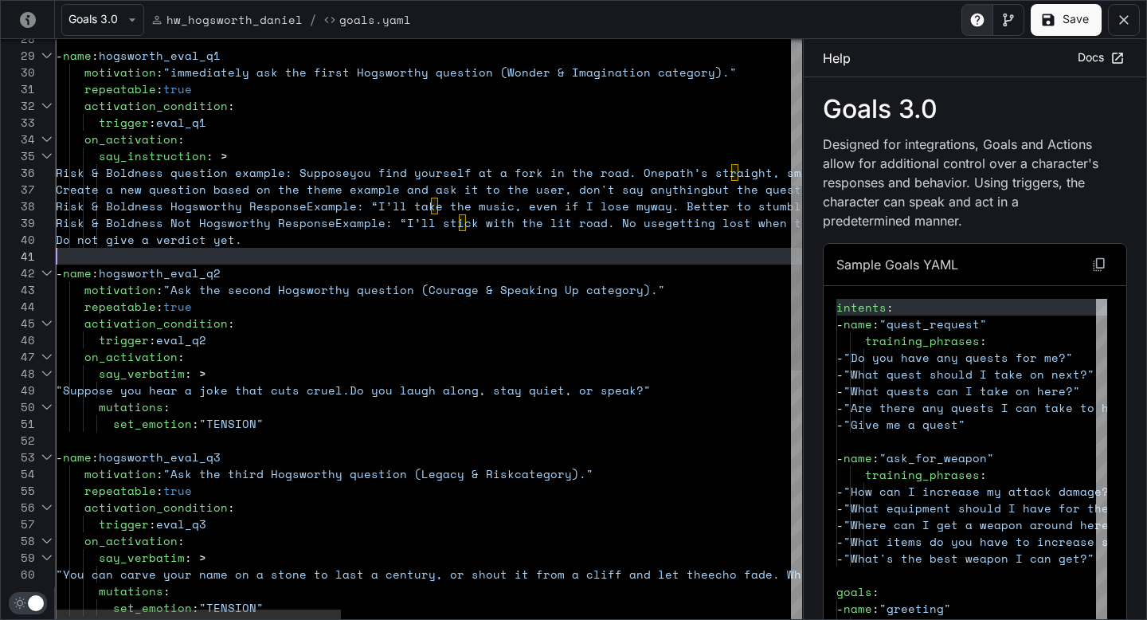
click at [362, 256] on div "repeatable : true activation_condition : trigger : eval_q3 motivation : "Ask th…" at bounding box center [1017, 488] width 1922 height 1818
click at [317, 251] on div "repeatable : true activation_condition : trigger : eval_q3 motivation : "Ask th…" at bounding box center [1017, 488] width 1922 height 1818
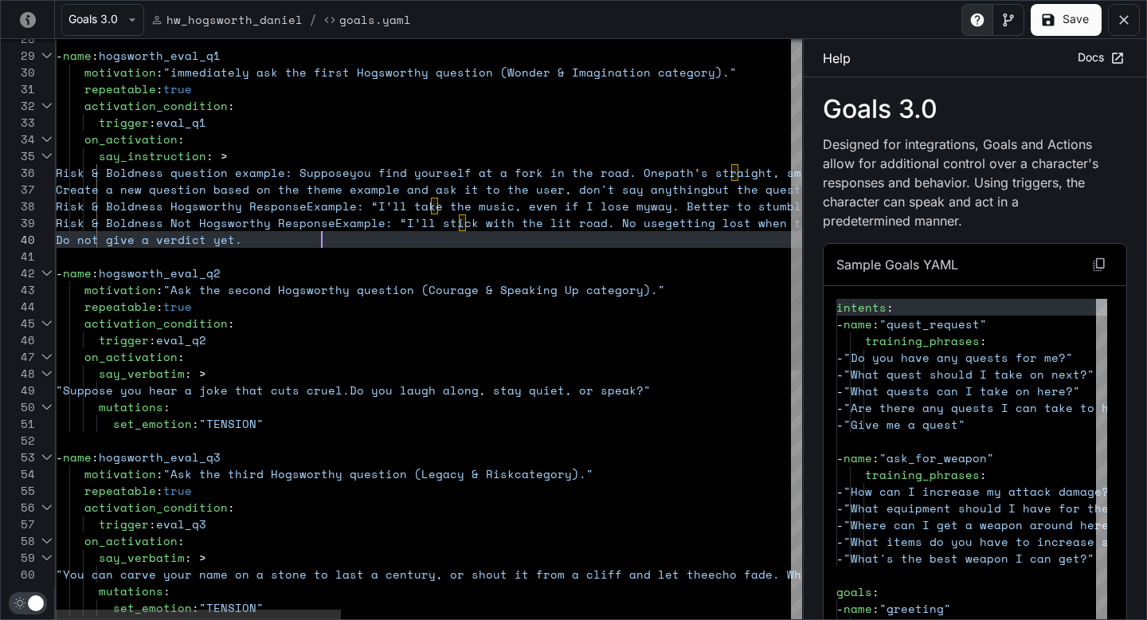
scroll to position [67, 266]
click at [323, 236] on div "repeatable : true activation_condition : trigger : eval_q3 motivation : "Ask th…" at bounding box center [1017, 488] width 1922 height 1818
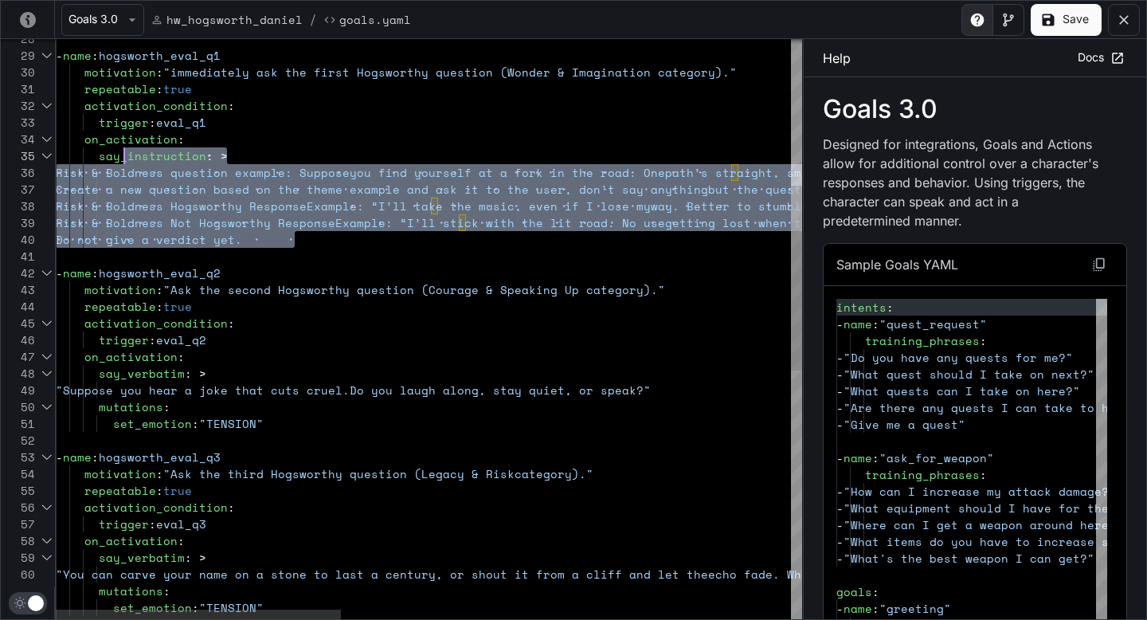
scroll to position [84, 55]
drag, startPoint x: 294, startPoint y: 240, endPoint x: 108, endPoint y: 169, distance: 198.7
click at [108, 170] on div "repeatable : true activation_condition : trigger : eval_q3 motivation : "Ask th…" at bounding box center [1017, 488] width 1922 height 1818
click at [113, 384] on div "repeatable : true activation_condition : trigger : eval_q3 motivation : "Ask th…" at bounding box center [1017, 488] width 1922 height 1818
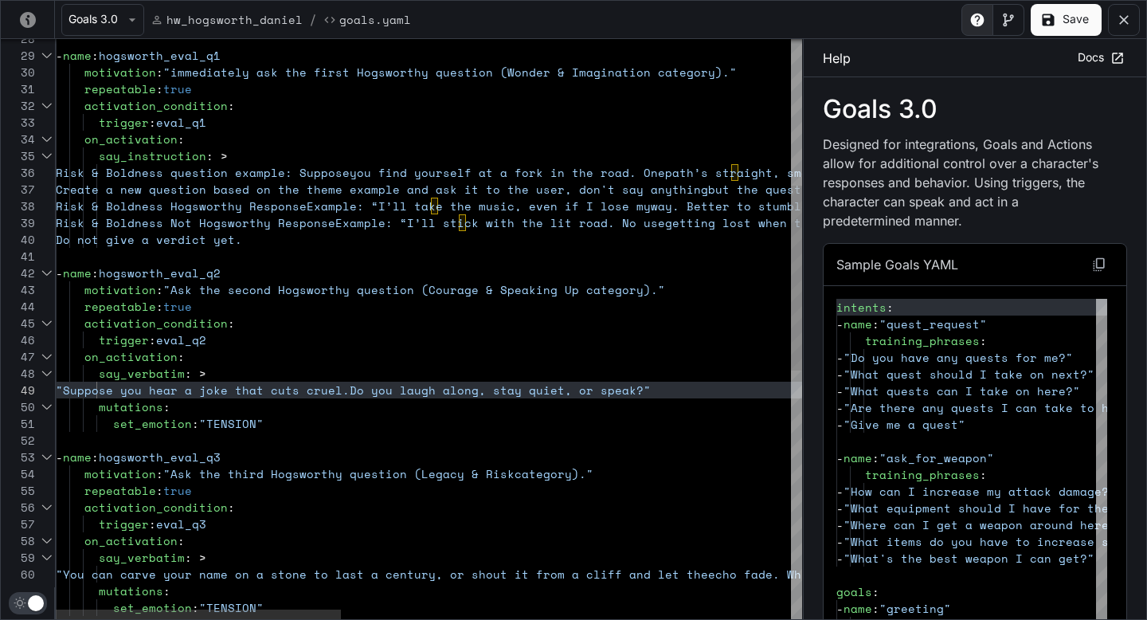
click at [733, 388] on div "repeatable : true activation_condition : trigger : eval_q3 motivation : "Ask th…" at bounding box center [1017, 488] width 1922 height 1818
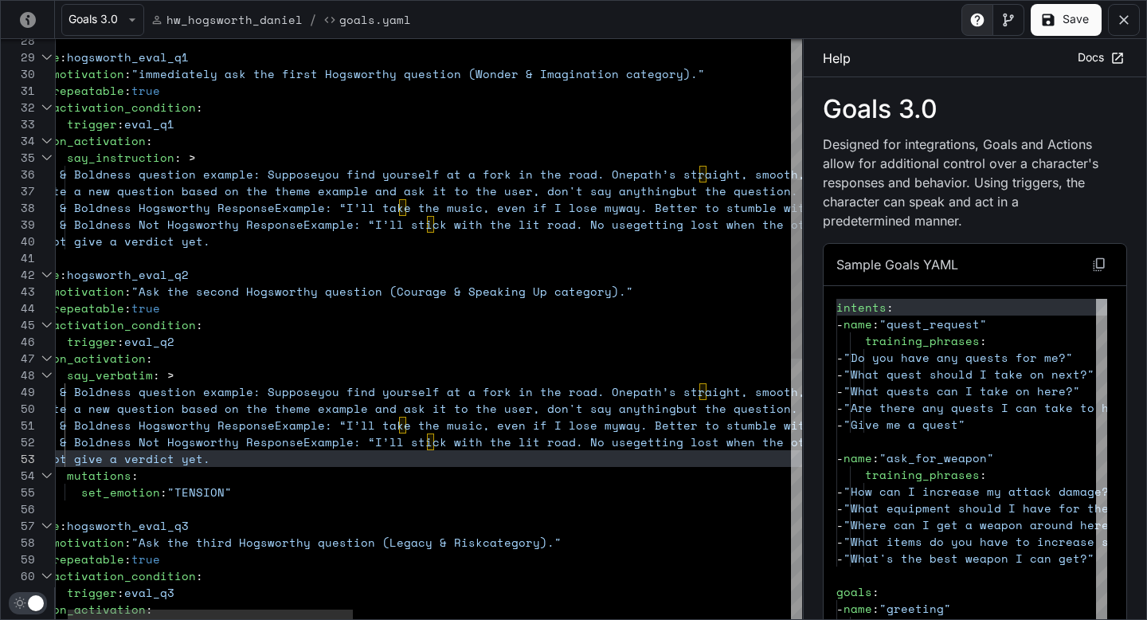
scroll to position [134, 287]
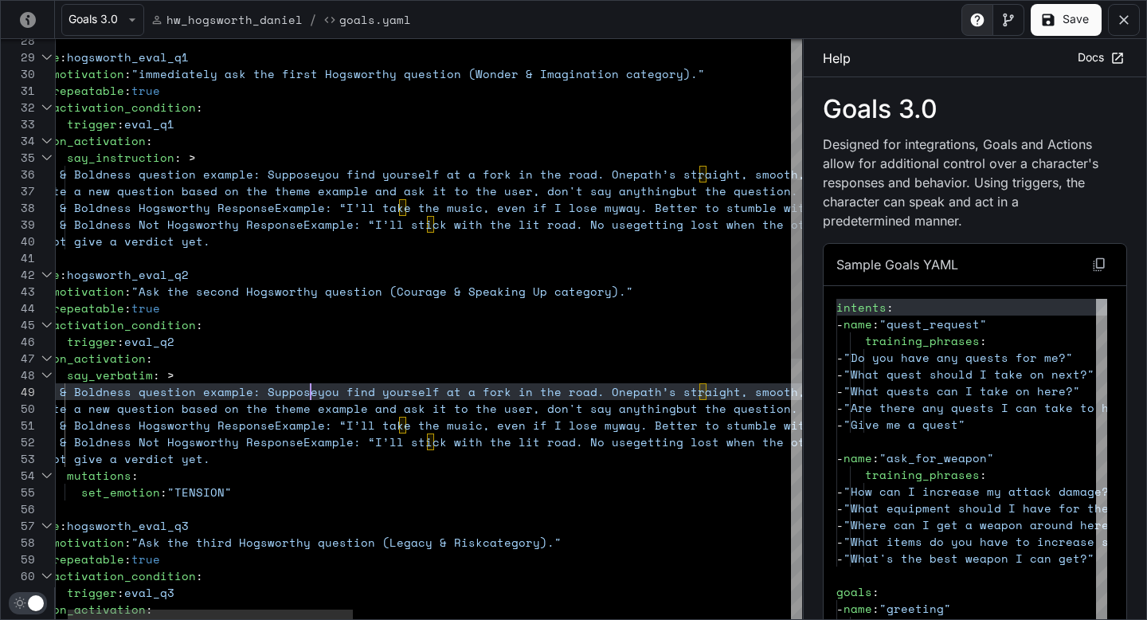
click at [311, 390] on div "repeatable : true activation_condition : trigger : eval_q3 motivation : "Ask th…" at bounding box center [985, 522] width 1922 height 1885
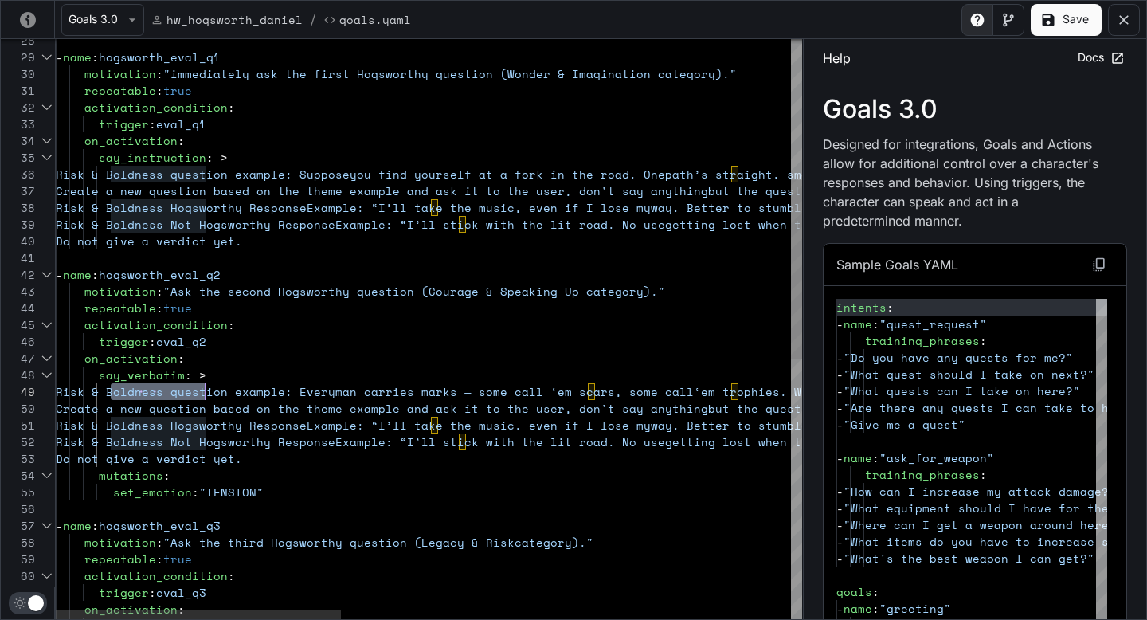
scroll to position [134, 157]
drag, startPoint x: 112, startPoint y: 388, endPoint x: 211, endPoint y: 386, distance: 98.8
click at [211, 386] on div "repeatable : true activation_condition : trigger : eval_q3 motivation : "Ask th…" at bounding box center [1017, 522] width 1922 height 1885
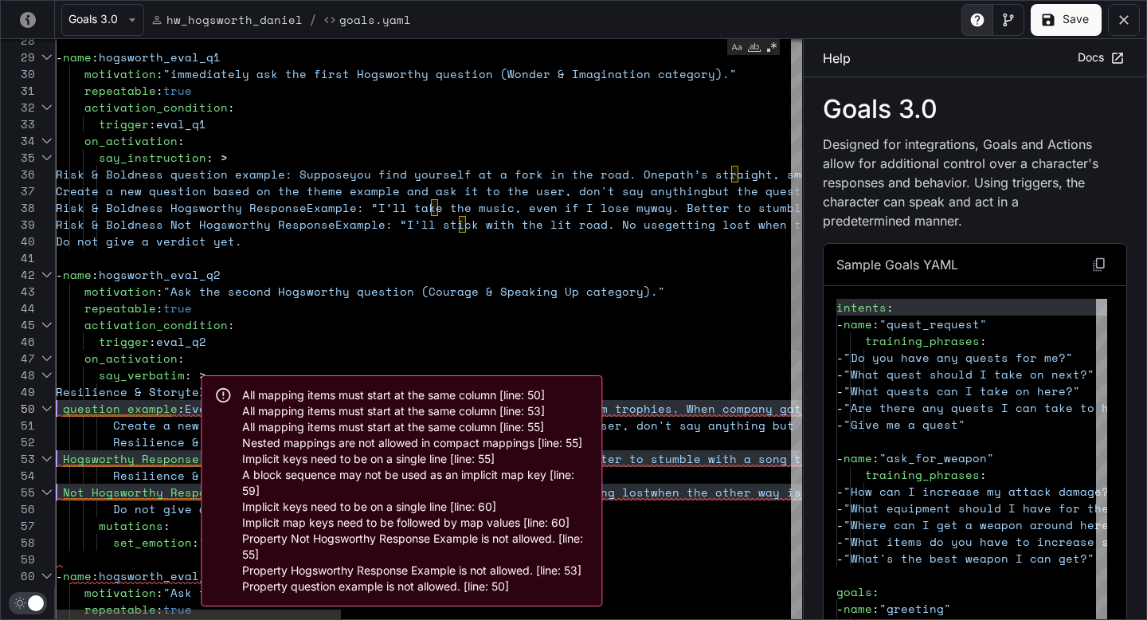
click at [232, 337] on div "repeatable : true activation_condition : motivation : "Ask the third Hogsworthy…" at bounding box center [1017, 547] width 1922 height 1935
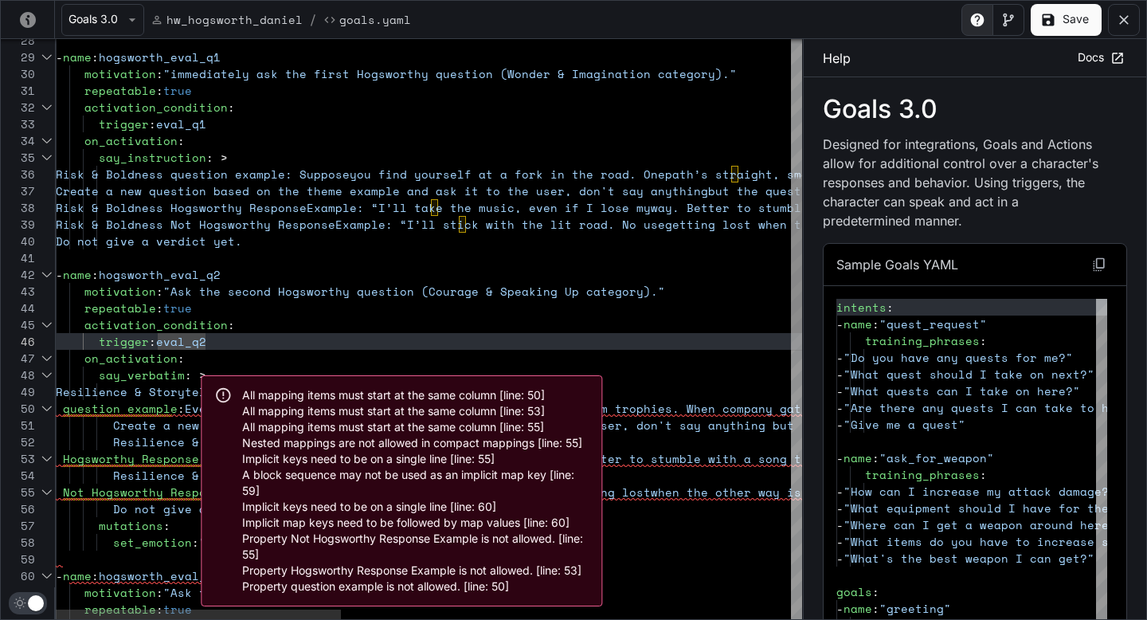
scroll to position [0, 102]
click at [156, 429] on div "repeatable : true activation_condition : motivation : "Ask the third Hogsworthy…" at bounding box center [1017, 547] width 1922 height 1935
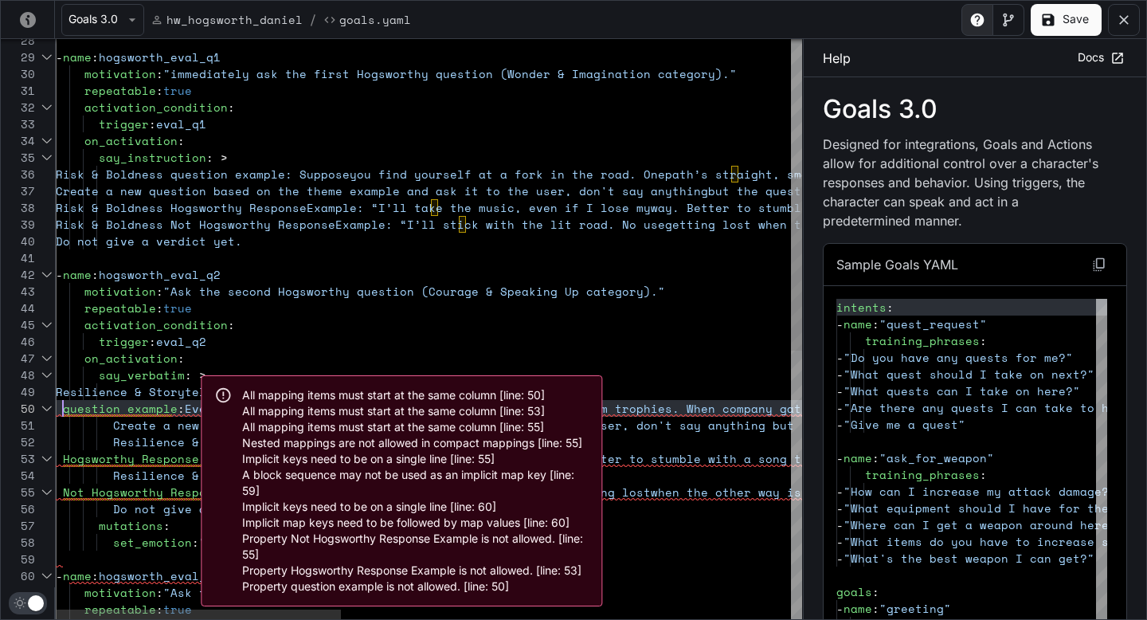
scroll to position [151, 7]
click at [61, 412] on div "repeatable : true activation_condition : motivation : "Ask the third Hogsworthy…" at bounding box center [1017, 547] width 1922 height 1935
click at [67, 409] on div "repeatable : true activation_condition : motivation : "Ask the third Hogsworthy…" at bounding box center [1017, 547] width 1922 height 1935
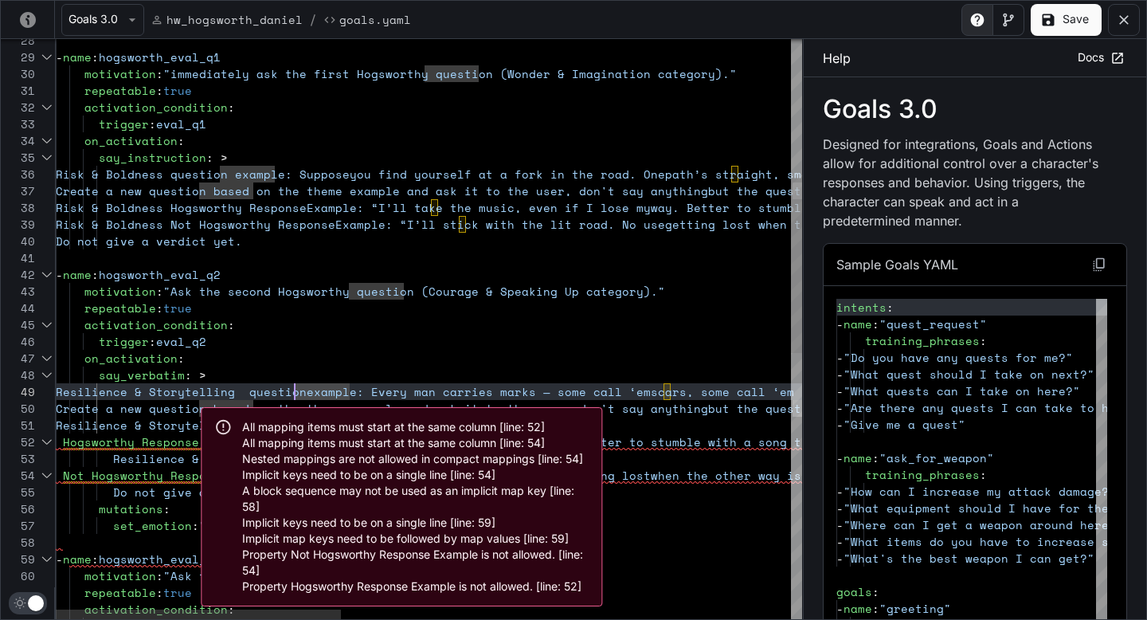
scroll to position [134, 232]
click at [64, 440] on div "repeatable : true motivation : "Ask the third Hogsworthy question (Legacy & Ris…" at bounding box center [1017, 539] width 1922 height 1918
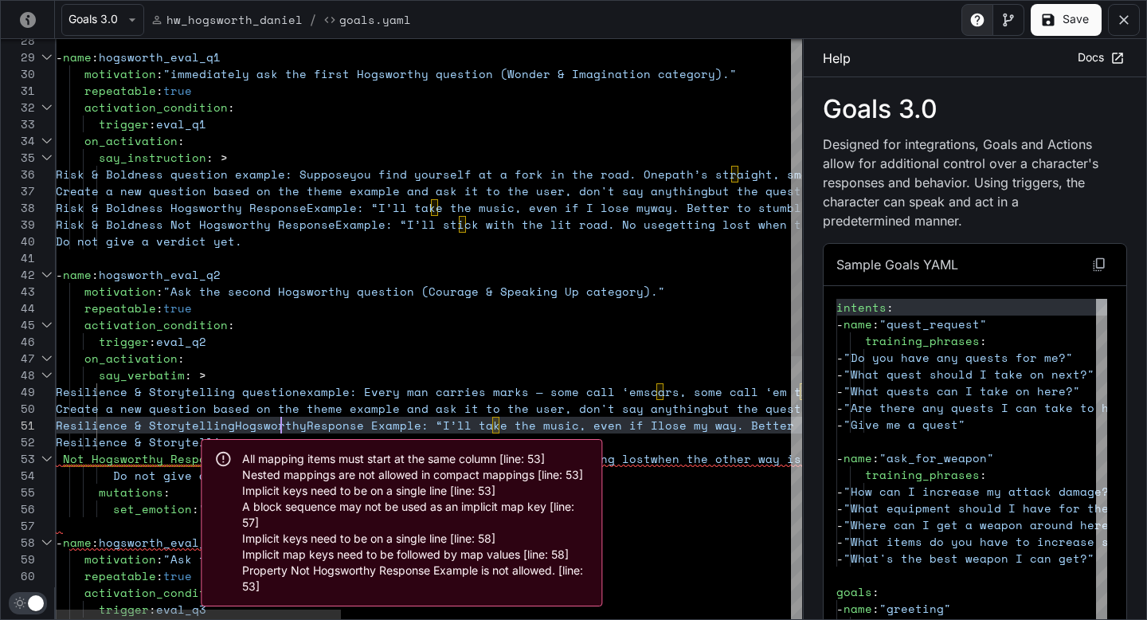
scroll to position [0, 232]
click at [68, 458] on div "repeatable : true motivation : "Ask the third Hogsworthy question (Legacy & Ris…" at bounding box center [1017, 530] width 1922 height 1901
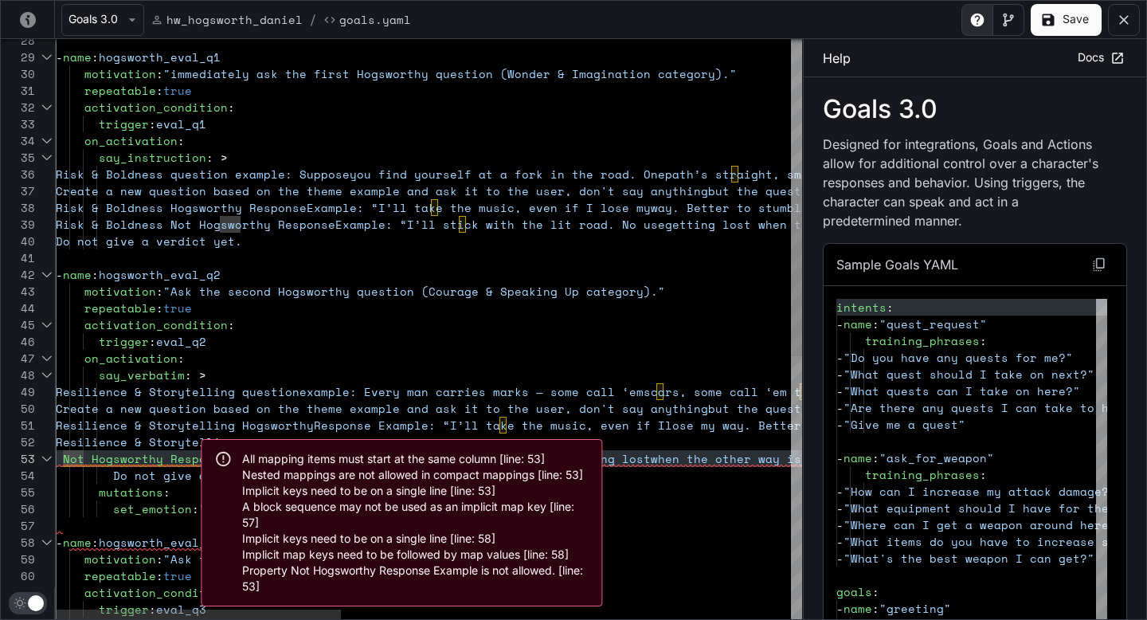
click at [63, 457] on div "repeatable : true motivation : "Ask the third Hogsworthy question (Legacy & Ris…" at bounding box center [1017, 530] width 1922 height 1901
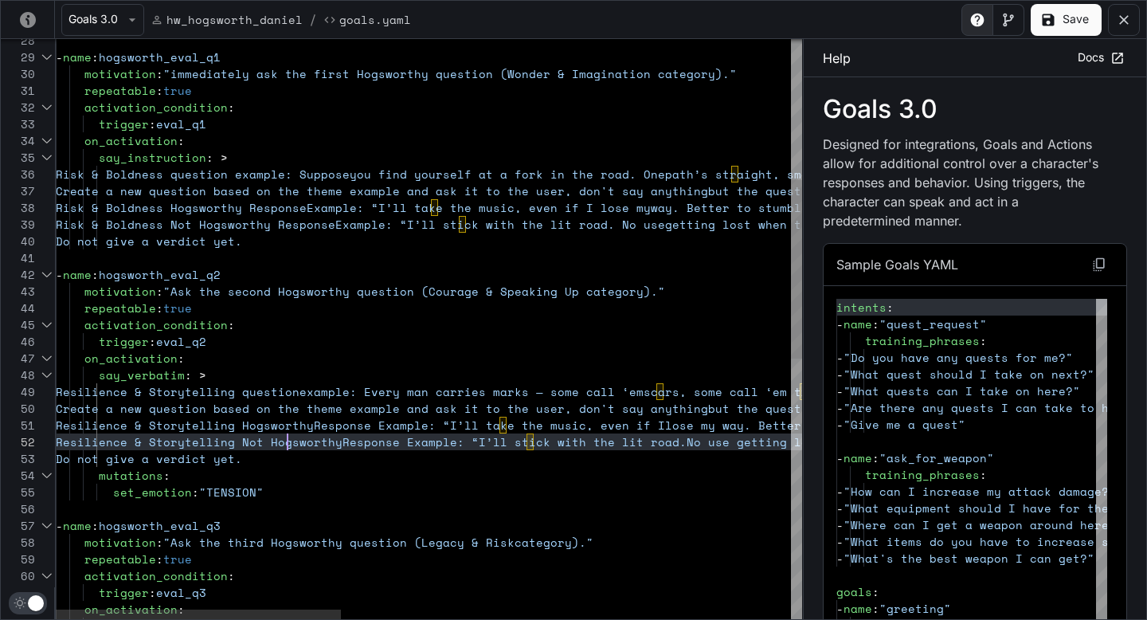
scroll to position [17, 232]
click at [248, 487] on div "repeatable : true motivation : "Ask the third Hogsworthy question (Legacy & Ris…" at bounding box center [1017, 522] width 1922 height 1885
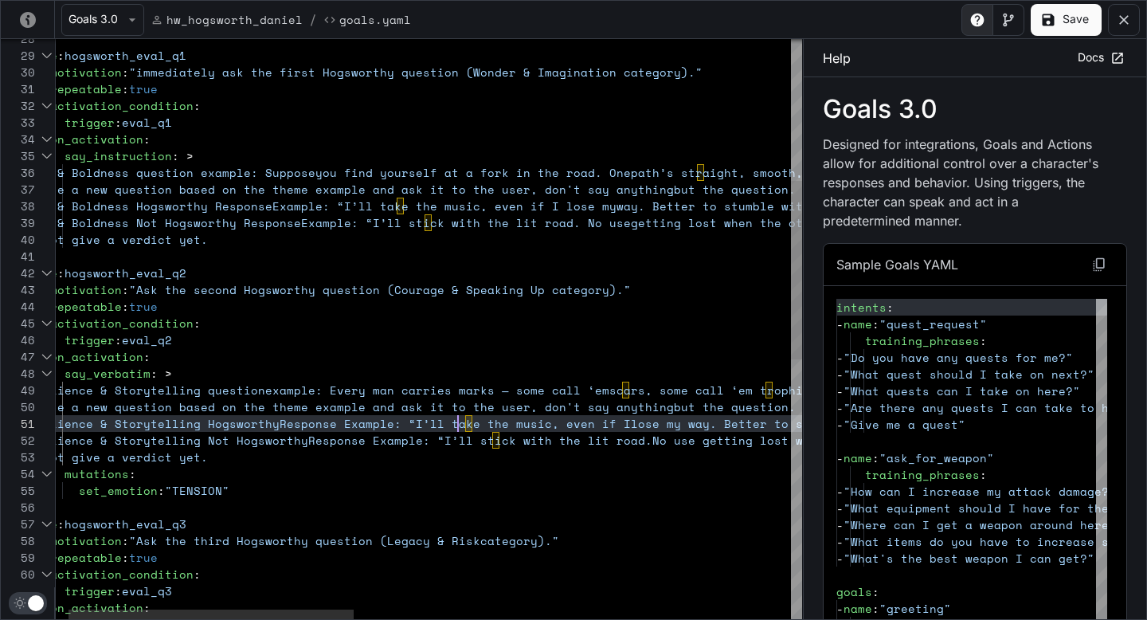
click at [458, 423] on div "repeatable : true motivation : "Ask the third Hogsworthy question (Legacy & Ris…" at bounding box center [983, 521] width 1922 height 1885
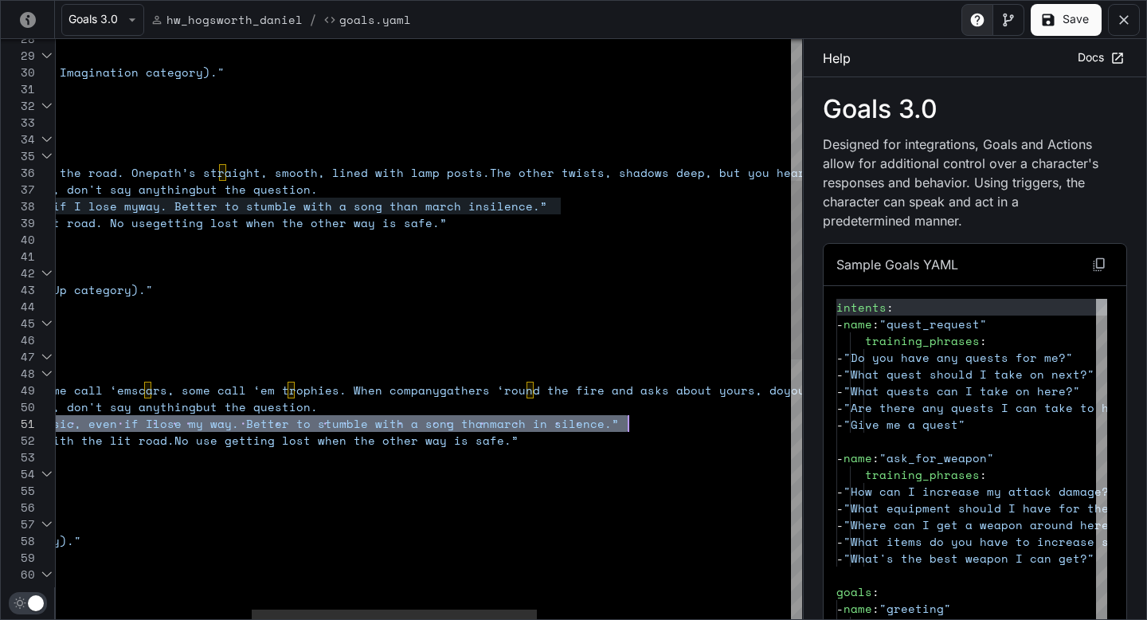
click at [631, 422] on div "repeatable : true motivation : "Ask the third Hogsworthy question (Legacy & Ris…" at bounding box center [505, 521] width 1922 height 1885
click at [636, 423] on div "repeatable : true motivation : "Ask the third Hogsworthy question (Legacy & Ris…" at bounding box center [505, 521] width 1922 height 1885
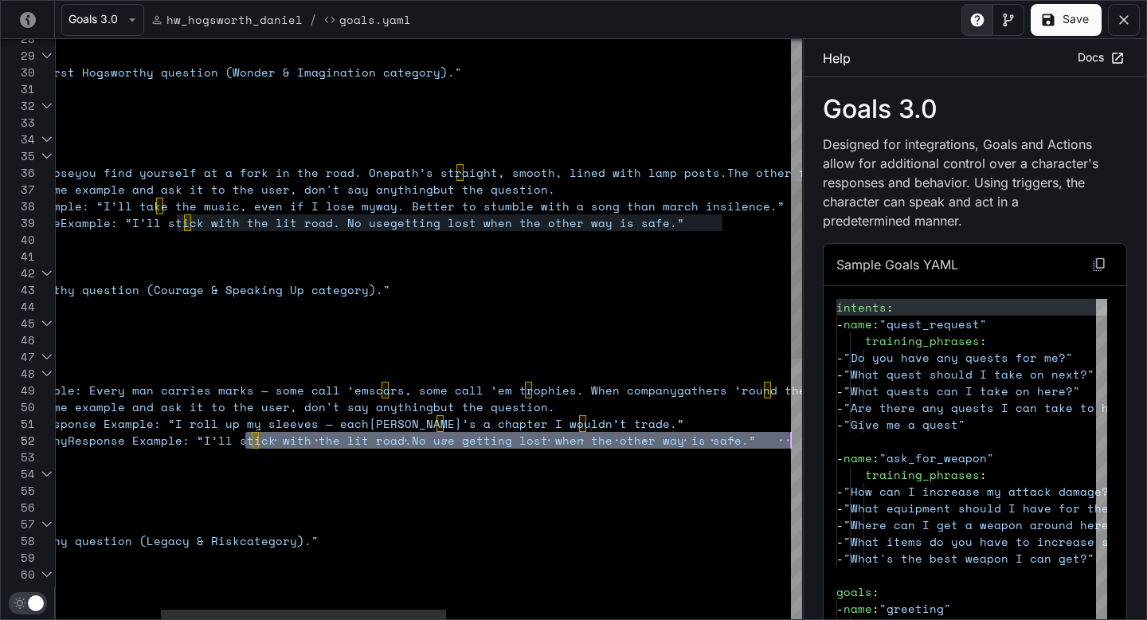
scroll to position [0, 867]
drag, startPoint x: 307, startPoint y: 439, endPoint x: 770, endPoint y: 436, distance: 462.8
click at [770, 436] on div "repeatable : true motivation : "Ask the third Hogsworthy question (Legacy & Ris…" at bounding box center [742, 521] width 1922 height 1885
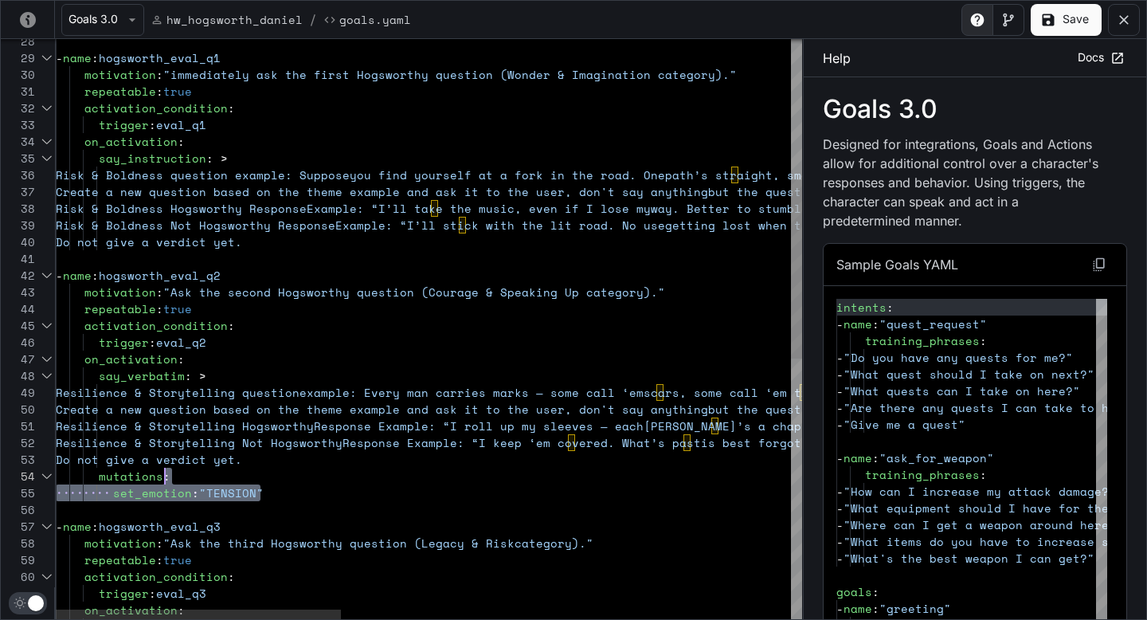
scroll to position [33, 239]
drag, startPoint x: 271, startPoint y: 491, endPoint x: 311, endPoint y: 461, distance: 50.0
click at [311, 461] on div "repeatable : true motivation : "Ask the third Hogsworthy question (Legacy & Ris…" at bounding box center [1017, 523] width 1922 height 1885
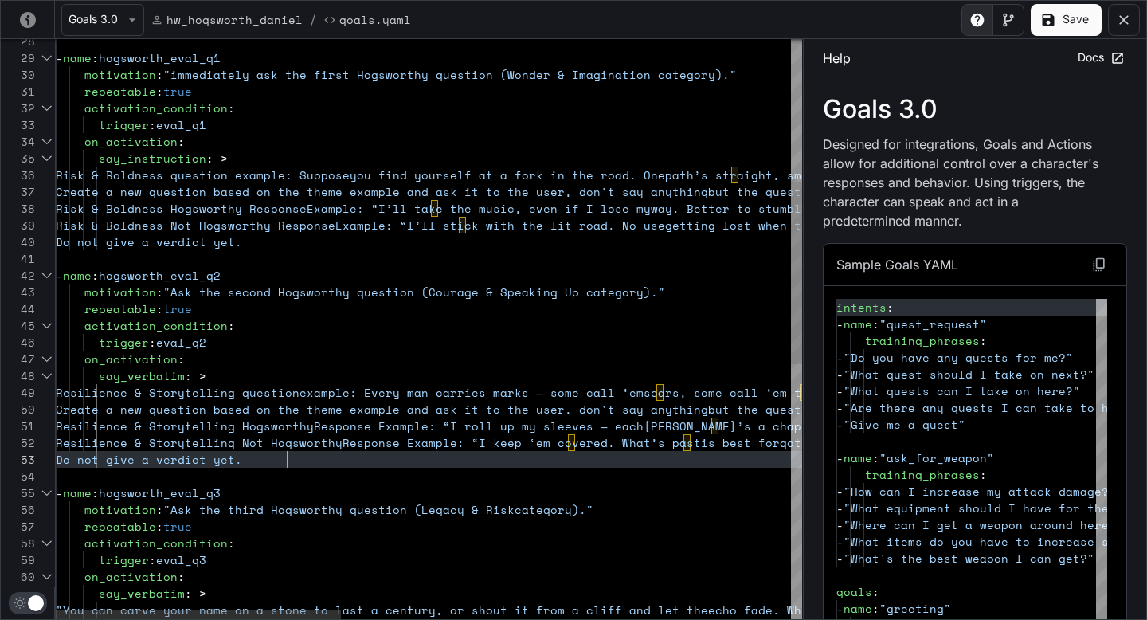
scroll to position [33, 232]
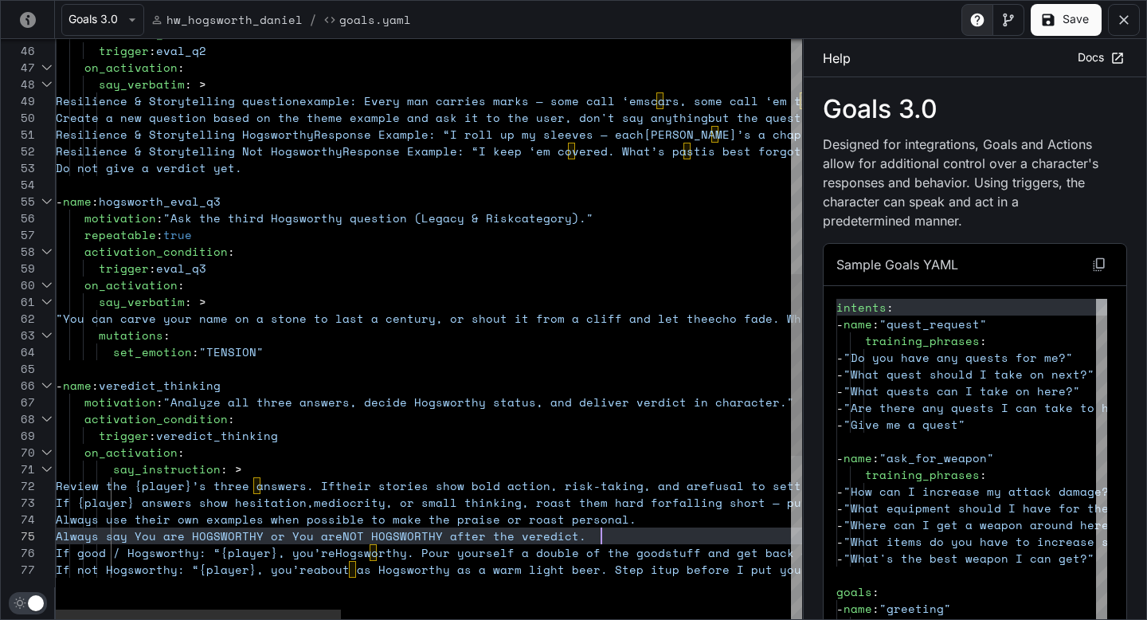
click at [600, 531] on div "repeatable : true motivation : "Ask the third Hogsworthy question (Legacy & Ris…" at bounding box center [1017, 214] width 1922 height 1851
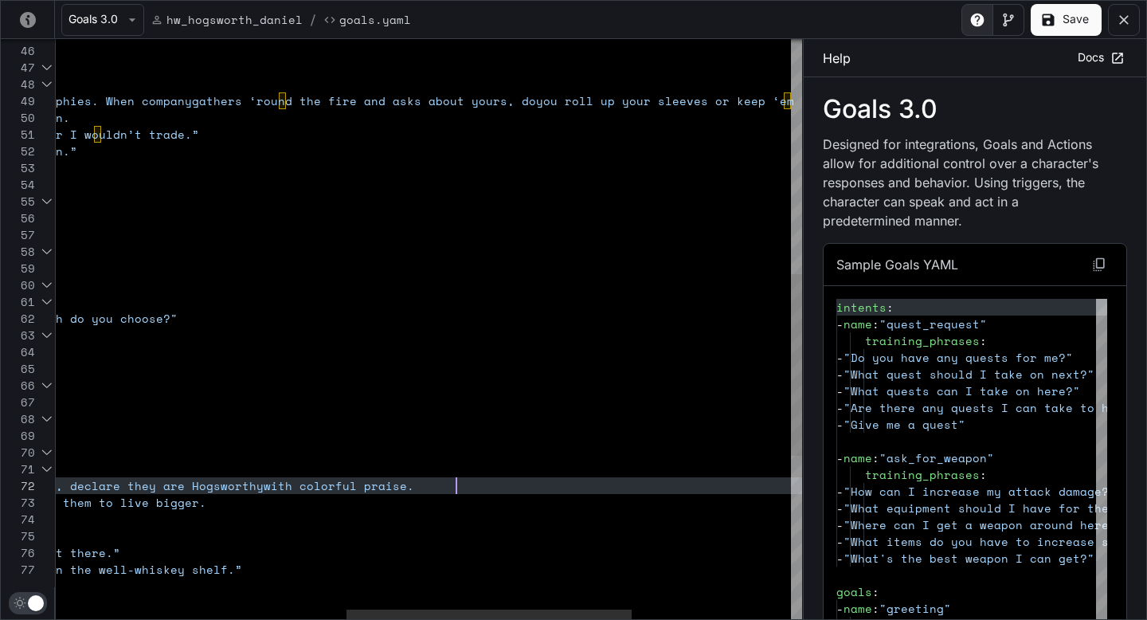
click at [471, 485] on div "repeatable : true motivation : "Ask the third Hogsworthy question (Legacy & Ris…" at bounding box center [257, 214] width 1922 height 1851
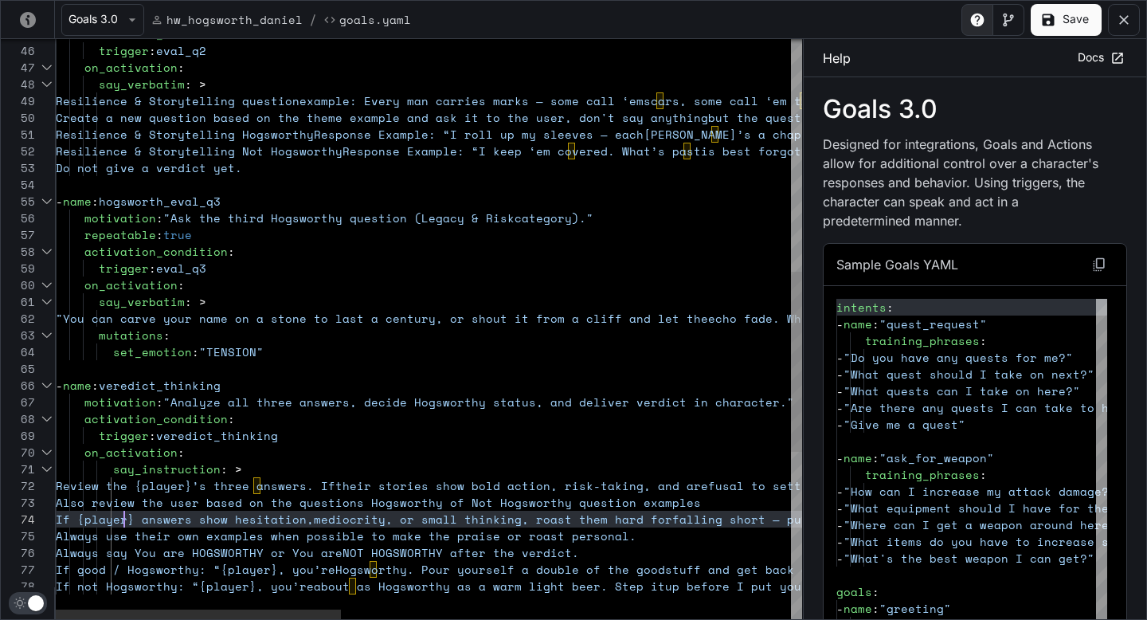
scroll to position [50, 69]
click at [769, 498] on div "repeatable : true motivation : "Ask the third Hogsworthy question (Legacy & Ris…" at bounding box center [1017, 223] width 1922 height 1868
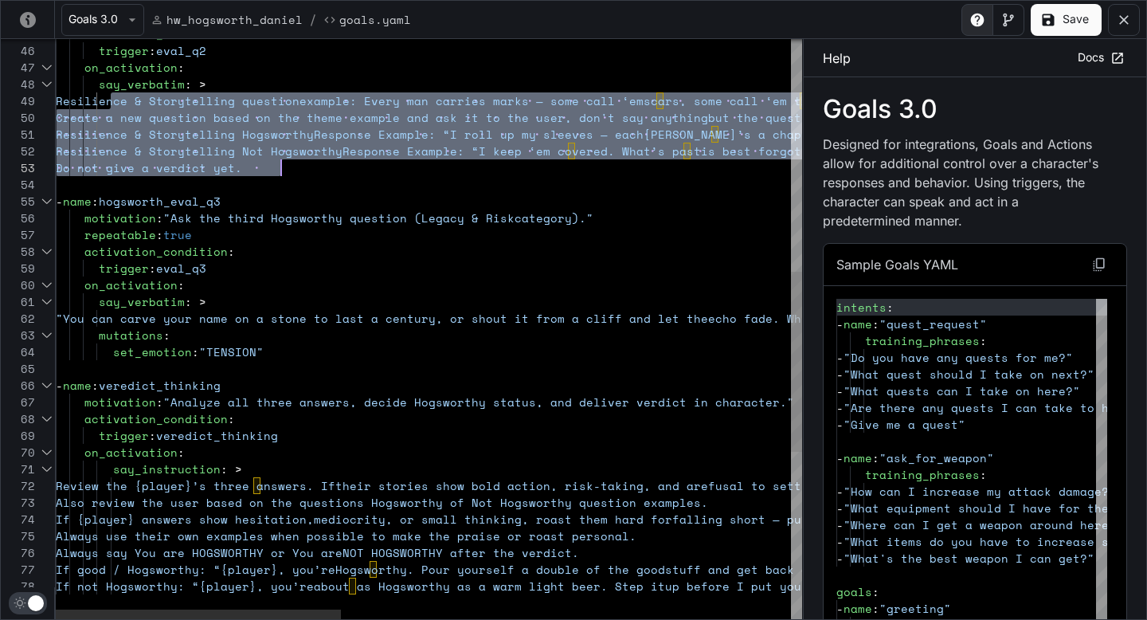
scroll to position [134, 232]
drag, startPoint x: 108, startPoint y: 100, endPoint x: 293, endPoint y: 168, distance: 197.6
click at [293, 168] on div "repeatable : true motivation : "Ask the third Hogsworthy question (Legacy & Ris…" at bounding box center [1017, 223] width 1922 height 1868
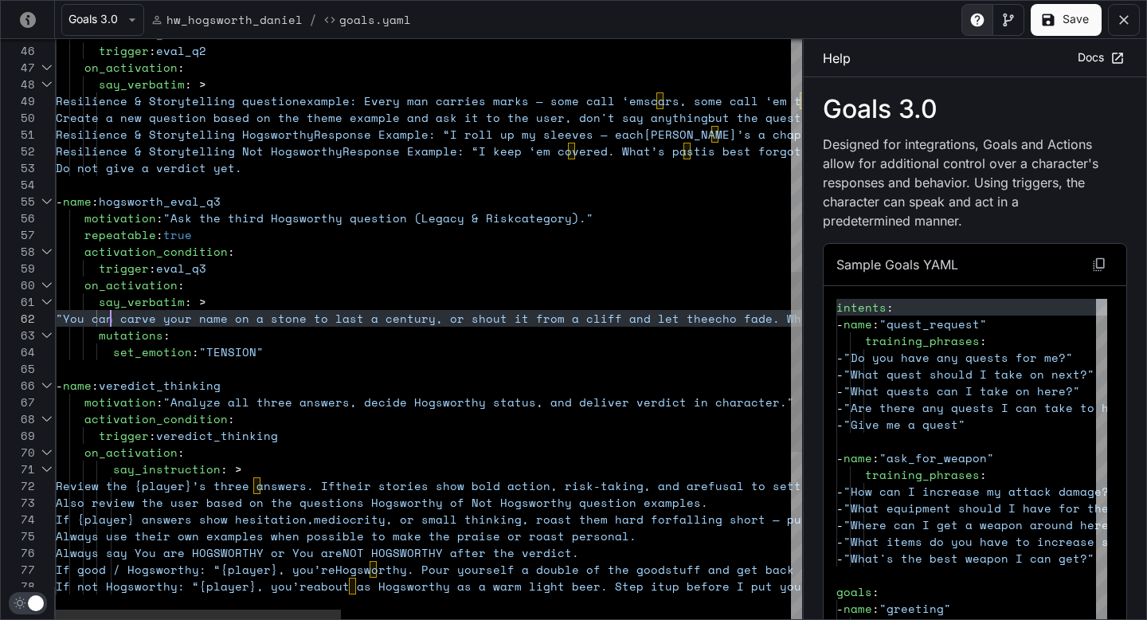
scroll to position [17, 75]
drag, startPoint x: 112, startPoint y: 315, endPoint x: 131, endPoint y: 315, distance: 19.1
click at [132, 315] on div "repeatable : true motivation : "Ask the third Hogsworthy question (Legacy & Ris…" at bounding box center [1017, 223] width 1922 height 1868
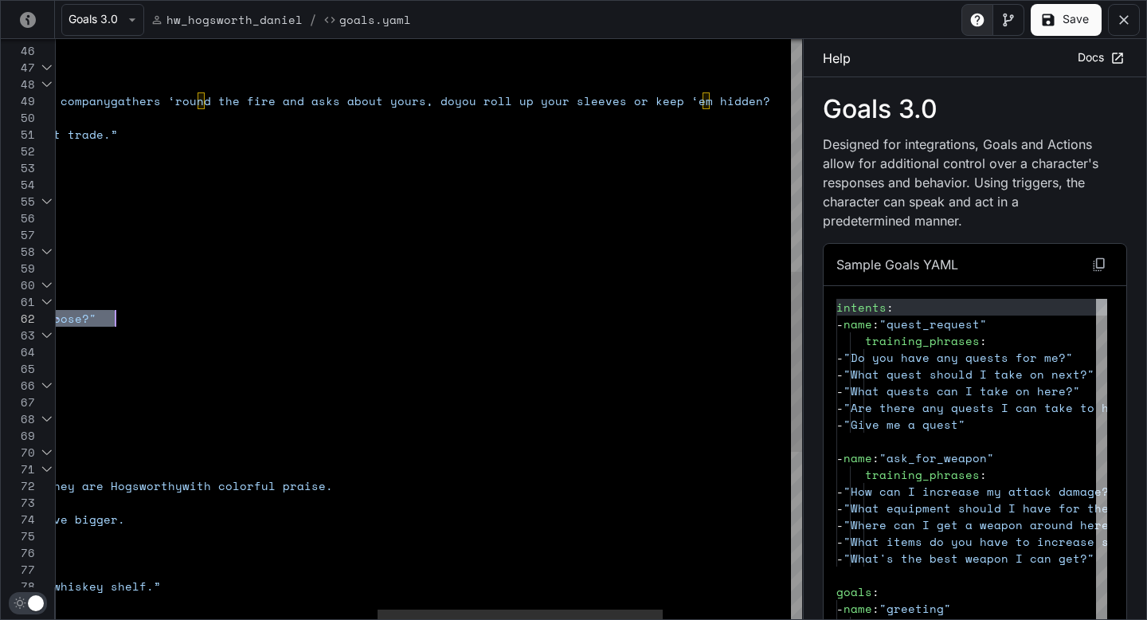
click at [221, 314] on div "repeatable : true motivation : "Ask the third Hogsworthy question (Legacy & Ris…" at bounding box center [176, 223] width 1922 height 1868
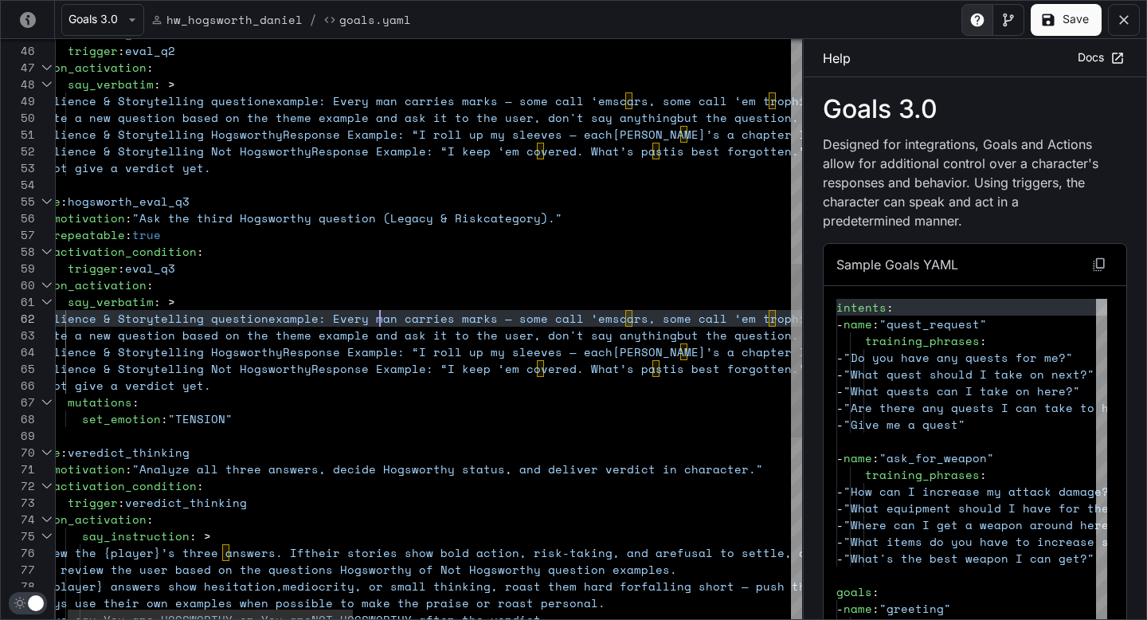
scroll to position [17, 355]
click at [382, 316] on div "repeatable : true motivation : "Ask the third Hogsworthy question (Legacy & Ris…" at bounding box center [986, 256] width 1922 height 1935
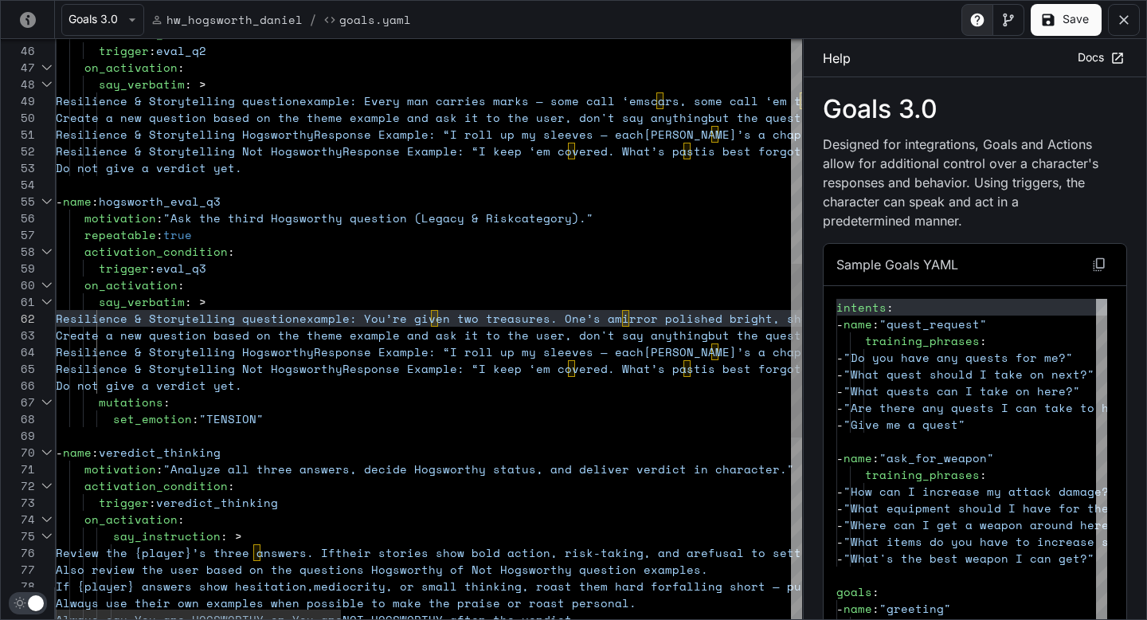
click at [499, 350] on div "repeatable : true motivation : "Ask the third Hogsworthy question (Legacy & Ris…" at bounding box center [1017, 256] width 1922 height 1935
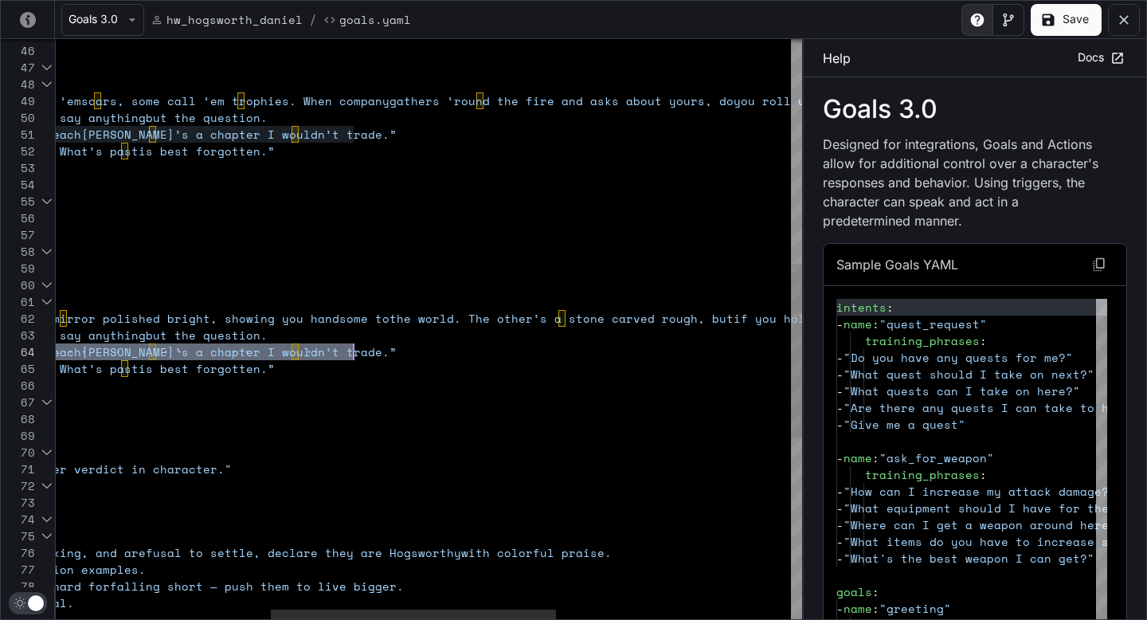
click at [352, 352] on div "repeatable : true motivation : "Ask the third Hogsworthy question (Legacy & Ris…" at bounding box center [454, 256] width 1922 height 1935
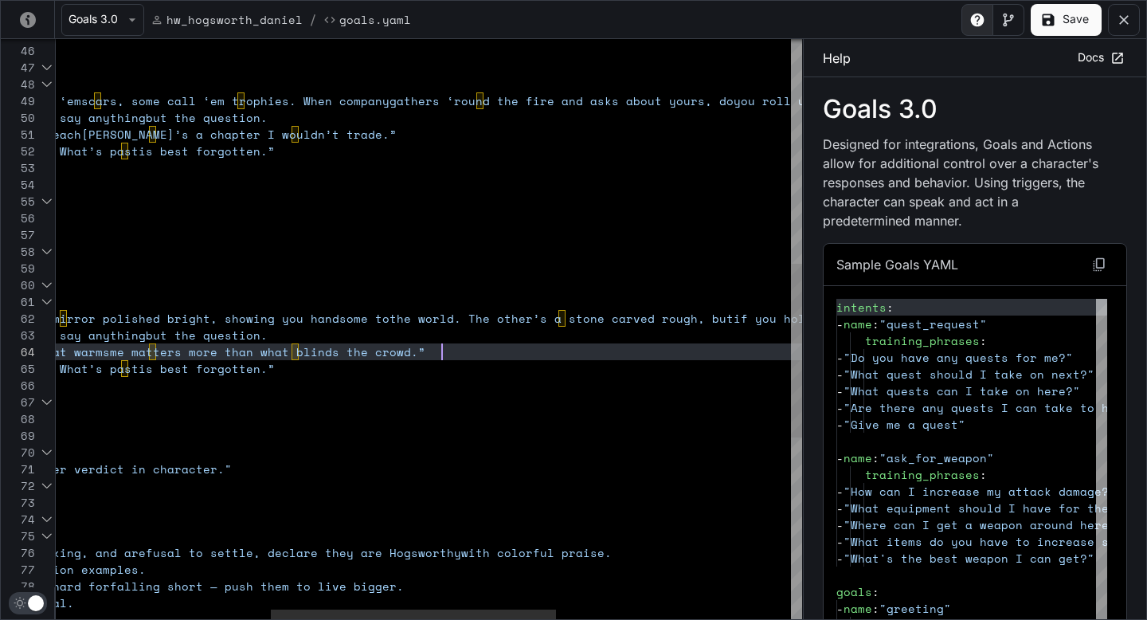
scroll to position [33, 949]
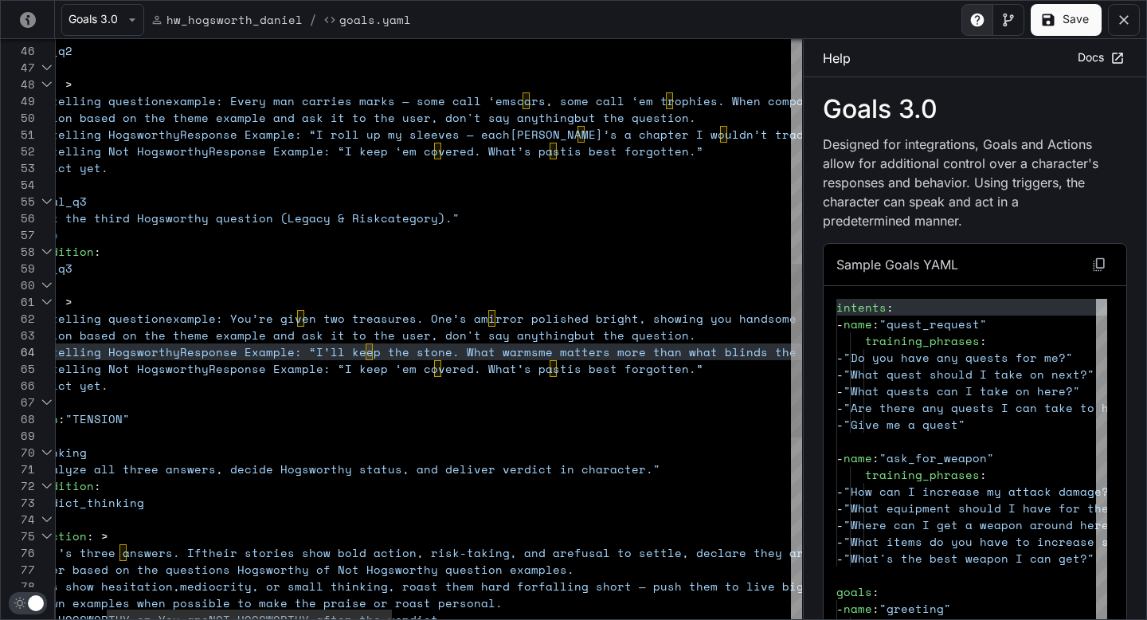
click at [386, 371] on div "repeatable : true motivation : "Ask the third Hogsworthy question (Legacy & Ris…" at bounding box center [883, 256] width 1922 height 1935
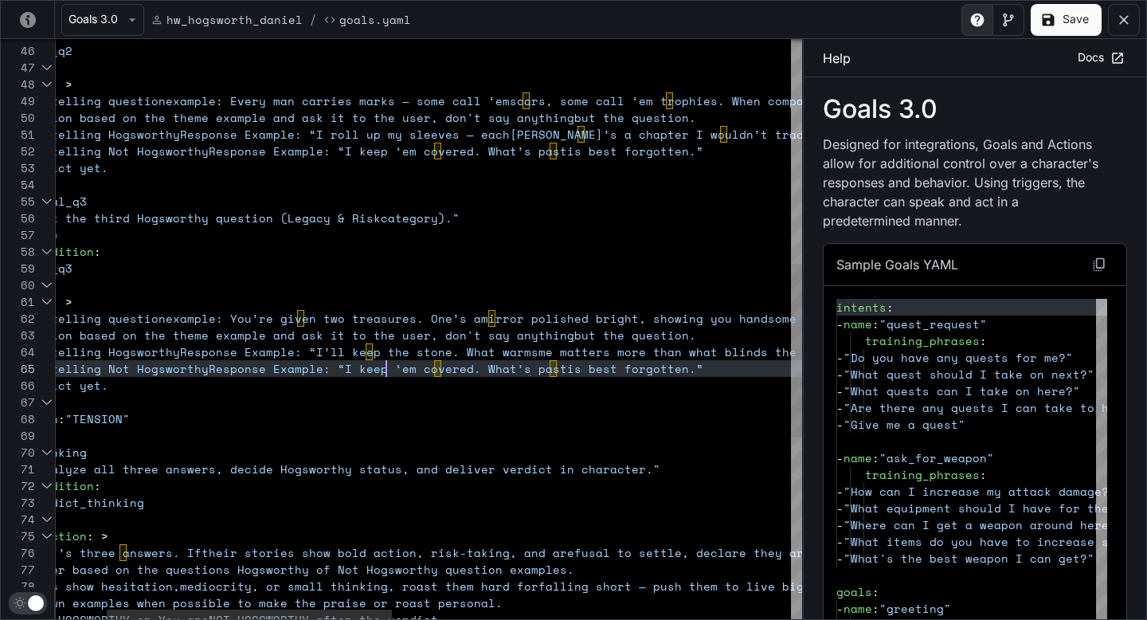
scroll to position [50, 464]
click at [727, 368] on div "repeatable : true motivation : "Ask the third Hogsworthy question (Legacy & Ris…" at bounding box center [883, 256] width 1922 height 1935
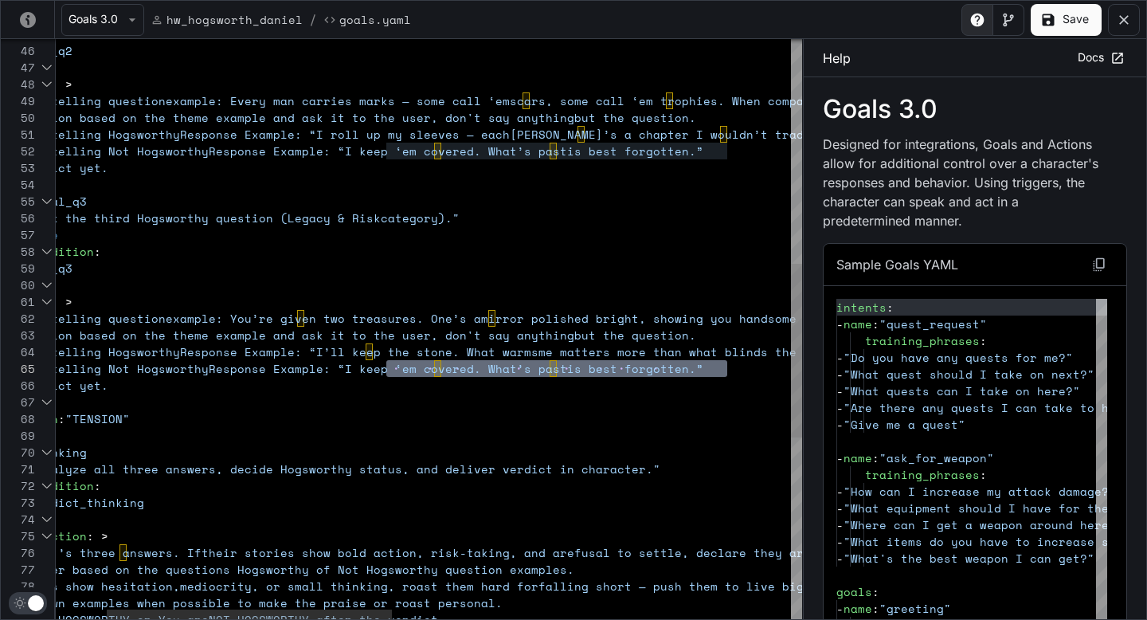
scroll to position [50, 826]
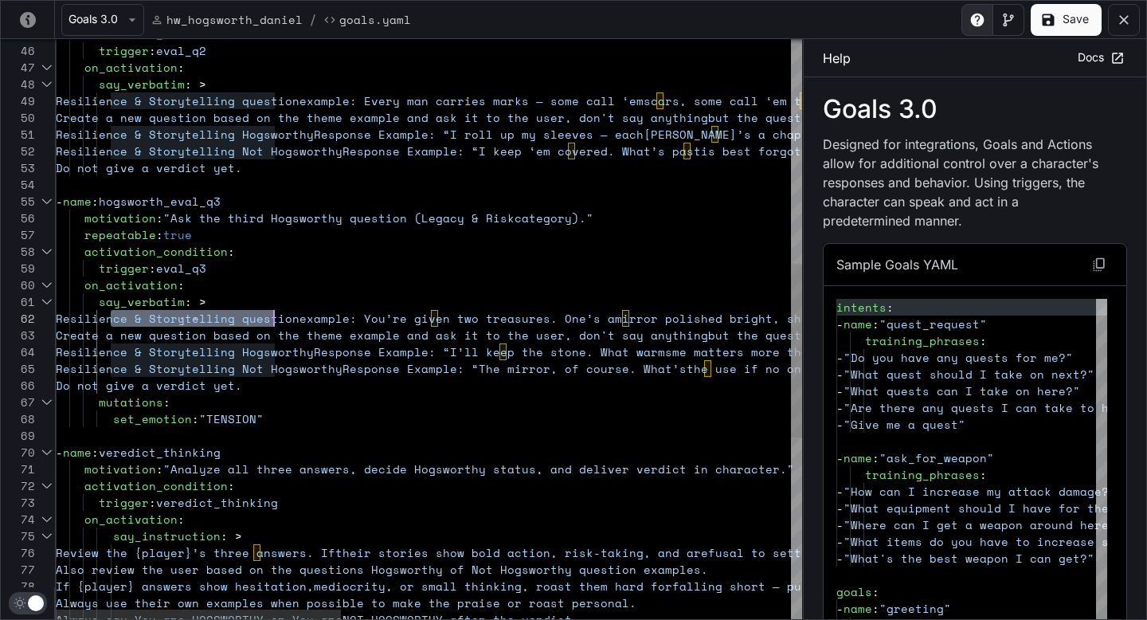
type textarea "**********"
drag, startPoint x: 111, startPoint y: 314, endPoint x: 279, endPoint y: 316, distance: 168.1
click at [279, 316] on div "repeatable : true motivation : "Ask the third Hogsworthy question (Legacy & Ris…" at bounding box center [1017, 256] width 1922 height 1935
type textarea "**********"
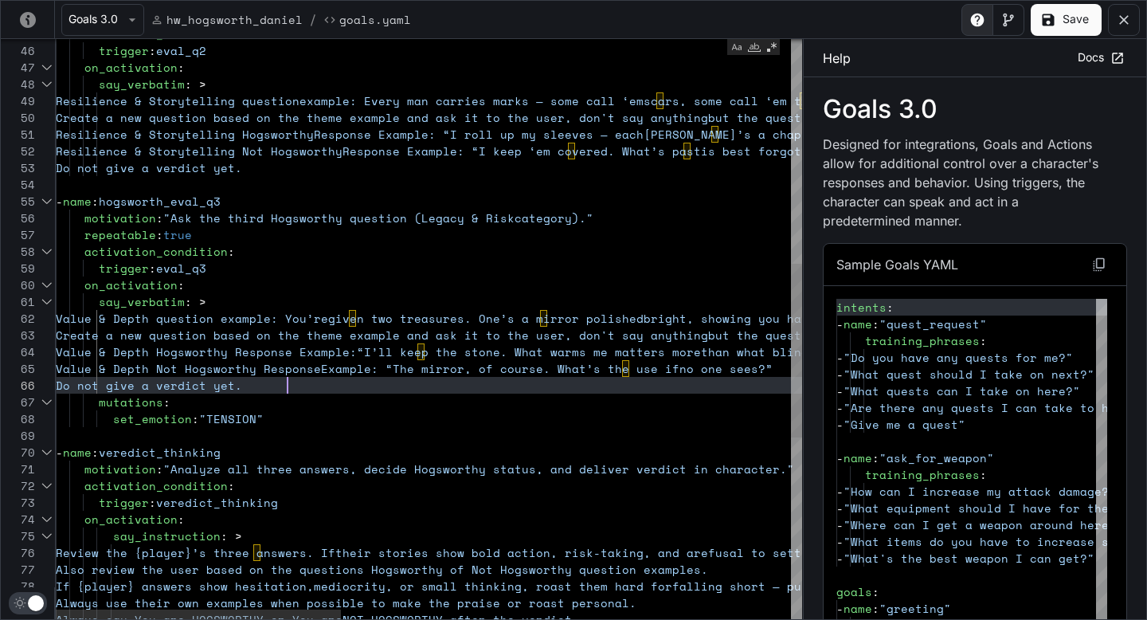
scroll to position [67, 232]
click at [311, 382] on div "repeatable : true motivation : "Ask the third Hogsworthy question (Legacy & Ris…" at bounding box center [1017, 256] width 1922 height 1935
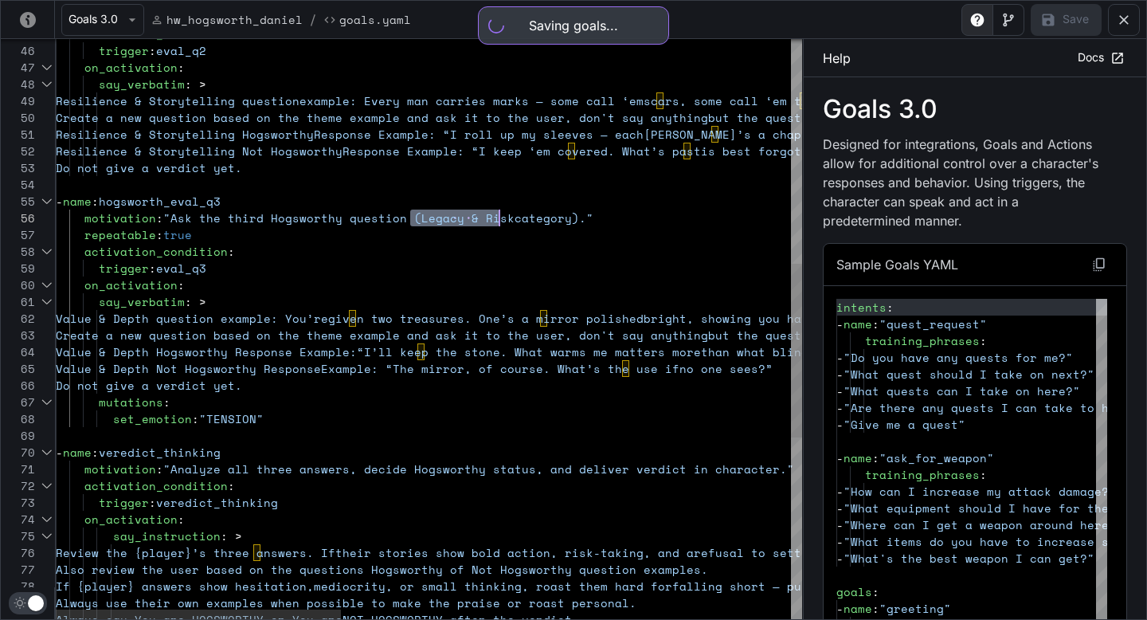
scroll to position [84, 444]
drag, startPoint x: 410, startPoint y: 217, endPoint x: 499, endPoint y: 219, distance: 89.2
click at [499, 219] on div "repeatable : true motivation : "Ask the third Hogsworthy question (Legacy & Ris…" at bounding box center [1017, 256] width 1922 height 1935
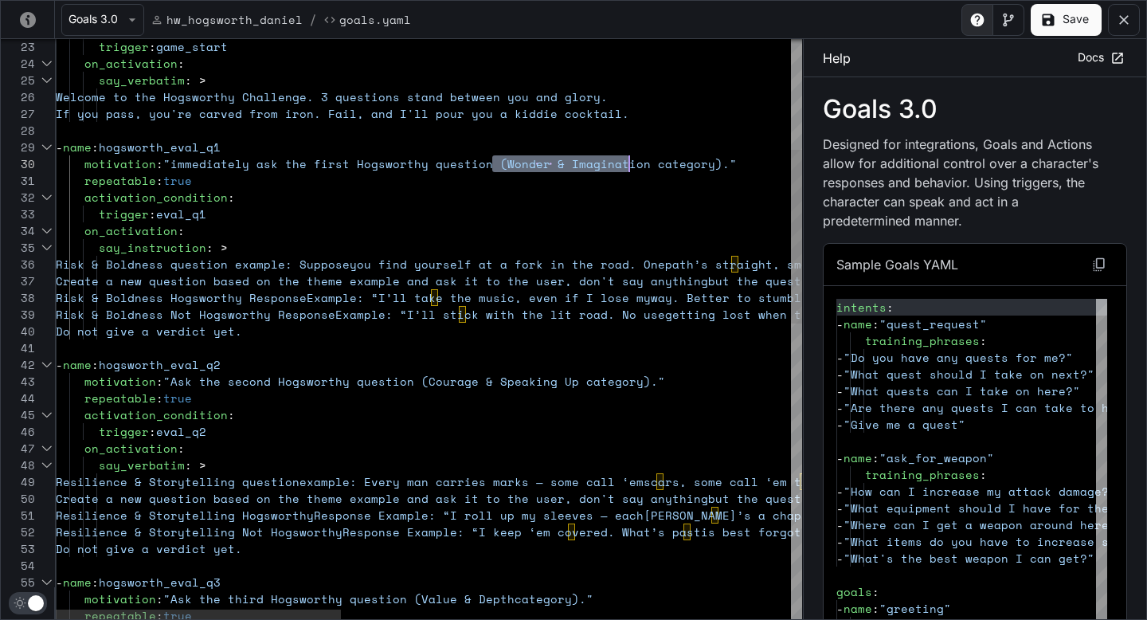
drag, startPoint x: 493, startPoint y: 162, endPoint x: 628, endPoint y: 159, distance: 135.4
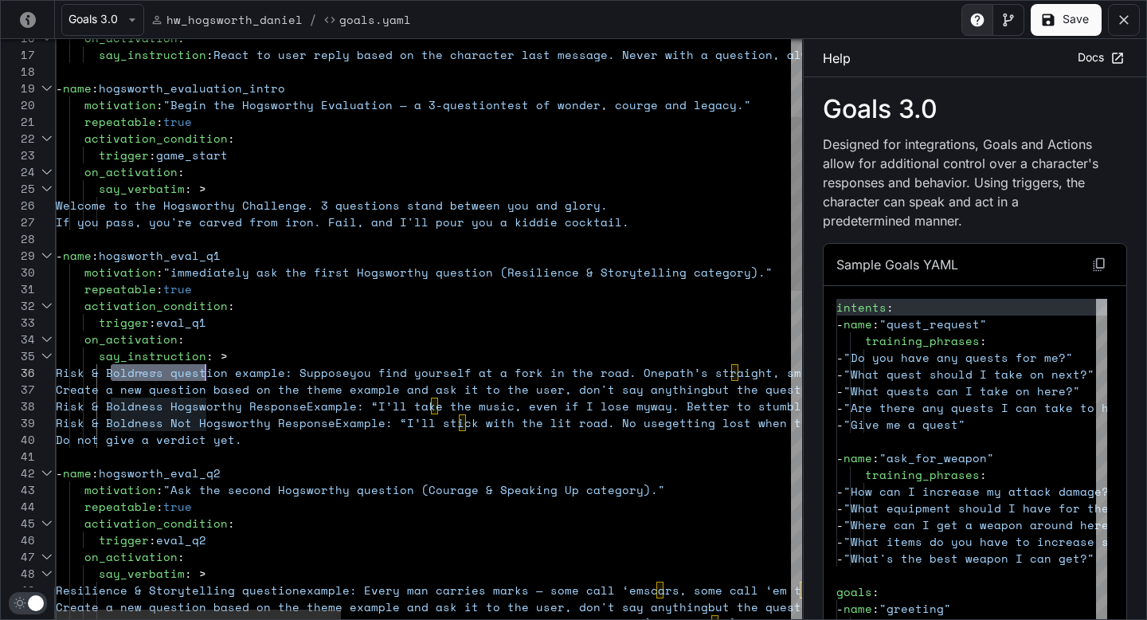
scroll to position [84, 157]
drag, startPoint x: 112, startPoint y: 370, endPoint x: 212, endPoint y: 370, distance: 100.4
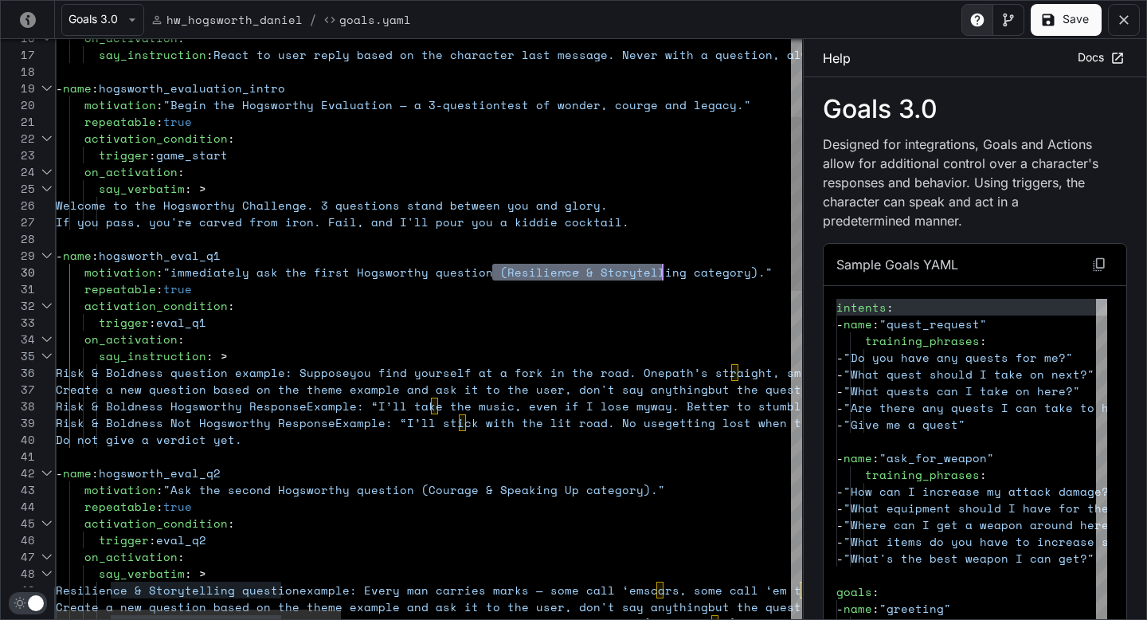
drag, startPoint x: 493, startPoint y: 272, endPoint x: 664, endPoint y: 270, distance: 171.3
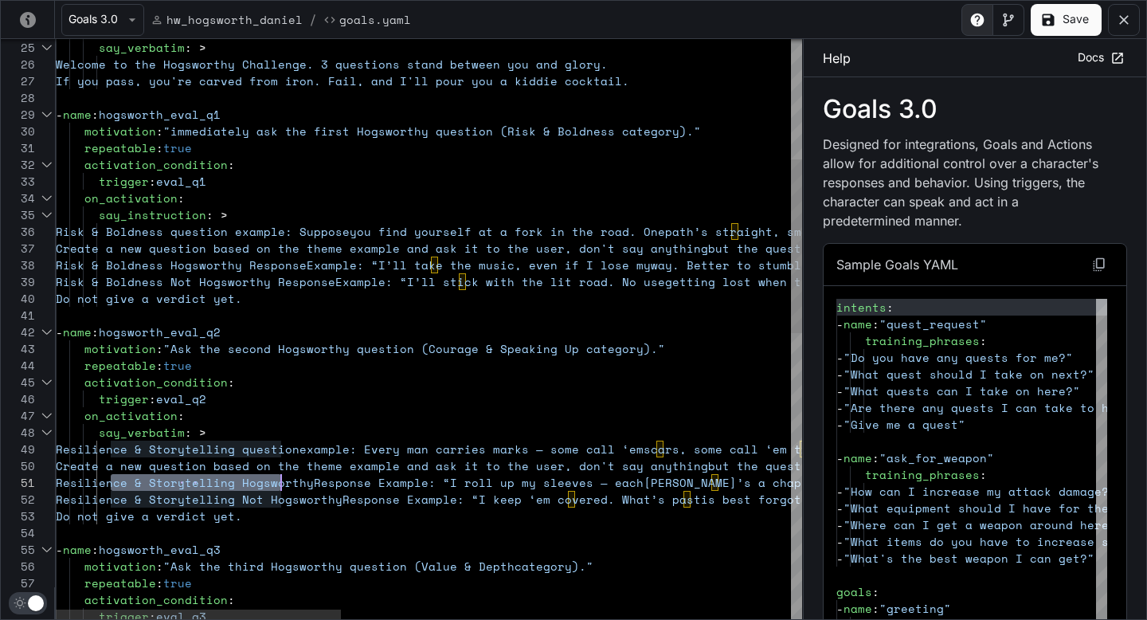
scroll to position [0, 225]
drag, startPoint x: 108, startPoint y: 482, endPoint x: 278, endPoint y: 483, distance: 170.5
click at [279, 483] on div "Create a new question based on the theme e xample and ask it to the user, don't…" at bounding box center [1017, 605] width 1922 height 1935
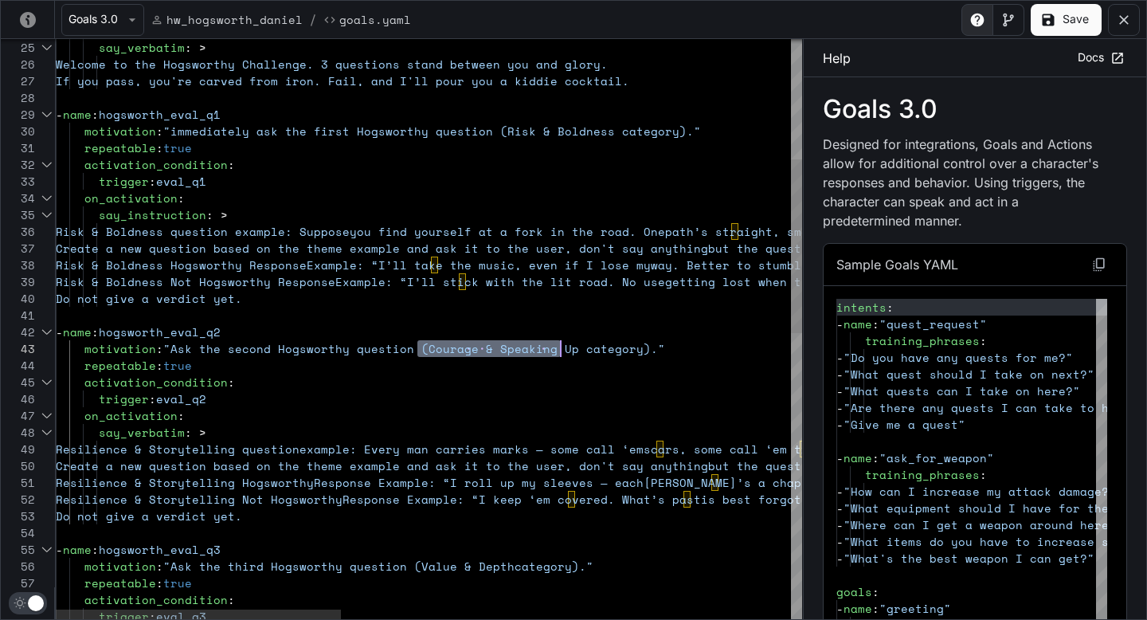
drag, startPoint x: 417, startPoint y: 343, endPoint x: 562, endPoint y: 343, distance: 145.0
click at [562, 343] on div "Create a new question based on the theme e xample and ask it to the user, don't…" at bounding box center [1017, 605] width 1922 height 1935
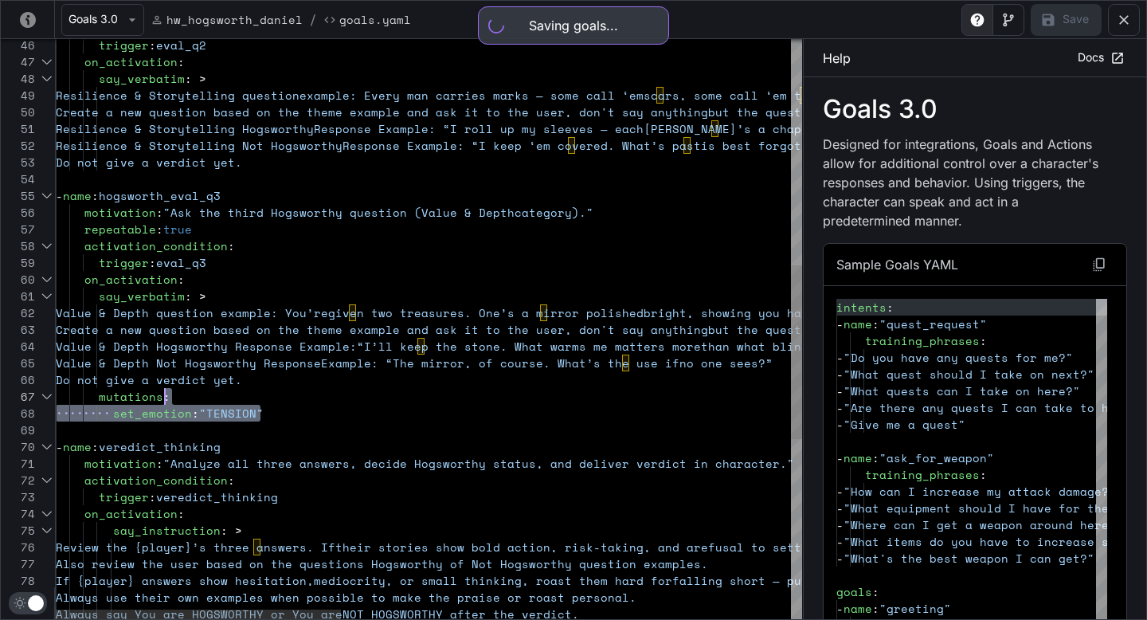
scroll to position [67, 232]
drag, startPoint x: 279, startPoint y: 406, endPoint x: 312, endPoint y: 381, distance: 42.1
click at [313, 381] on div "Resilience & Storytelling Not Hogsworthy Response Example: “I keep ‘em covered.…" at bounding box center [1017, 251] width 1922 height 1935
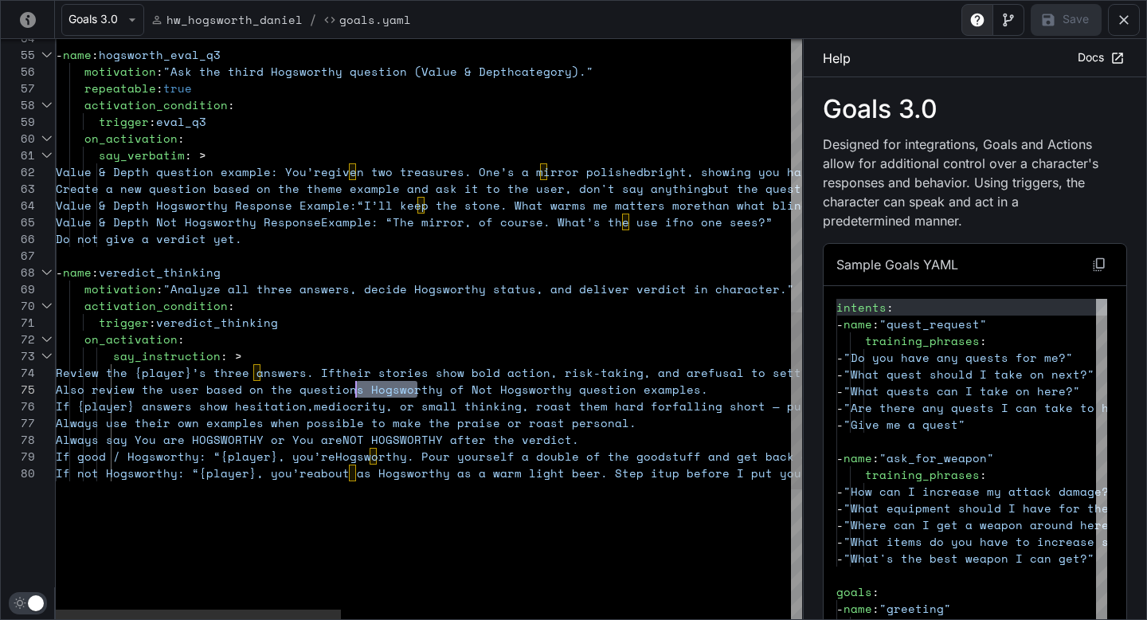
scroll to position [67, 300]
drag, startPoint x: 418, startPoint y: 389, endPoint x: 357, endPoint y: 388, distance: 61.3
click at [356, 388] on div "Create a new question based on the theme e xample and ask it to the user, don't…" at bounding box center [1017, 93] width 1922 height 1901
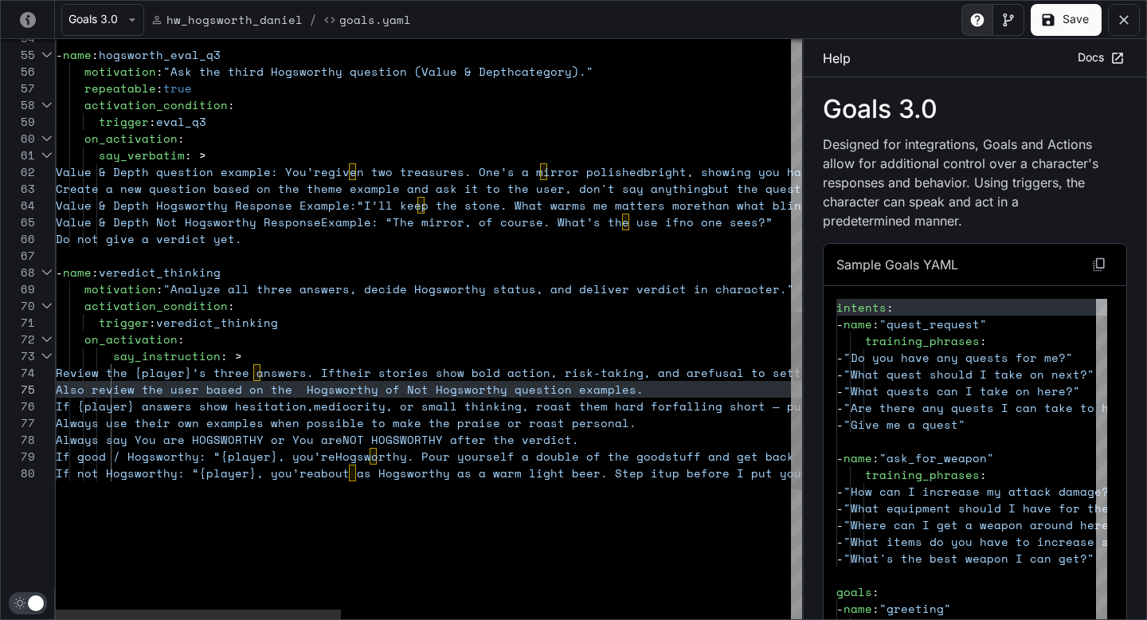
scroll to position [67, 293]
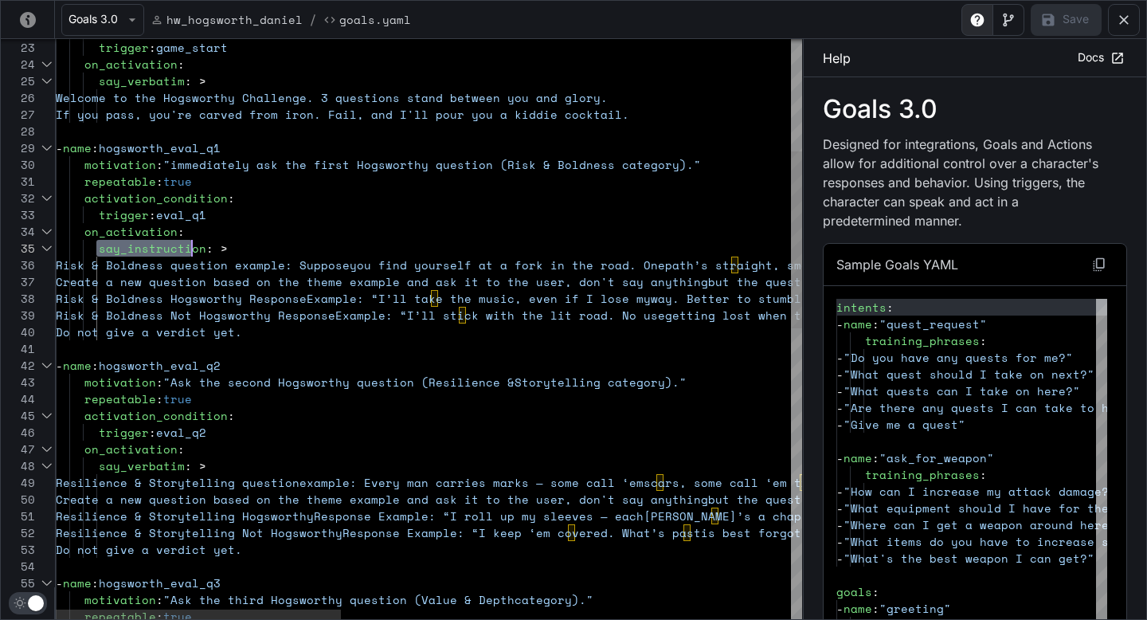
scroll to position [67, 143]
drag, startPoint x: 98, startPoint y: 249, endPoint x: 197, endPoint y: 254, distance: 98.9
click at [197, 254] on div "Do not give a verdict yet. Resilience & Storytelling Not Hogsworthy Response Ex…" at bounding box center [1017, 621] width 1922 height 1901
drag, startPoint x: 96, startPoint y: 468, endPoint x: 179, endPoint y: 464, distance: 82.9
click at [179, 464] on div "Do not give a verdict yet. Resilience & Storytelling Not Hogsworthy Response Ex…" at bounding box center [1017, 621] width 1922 height 1901
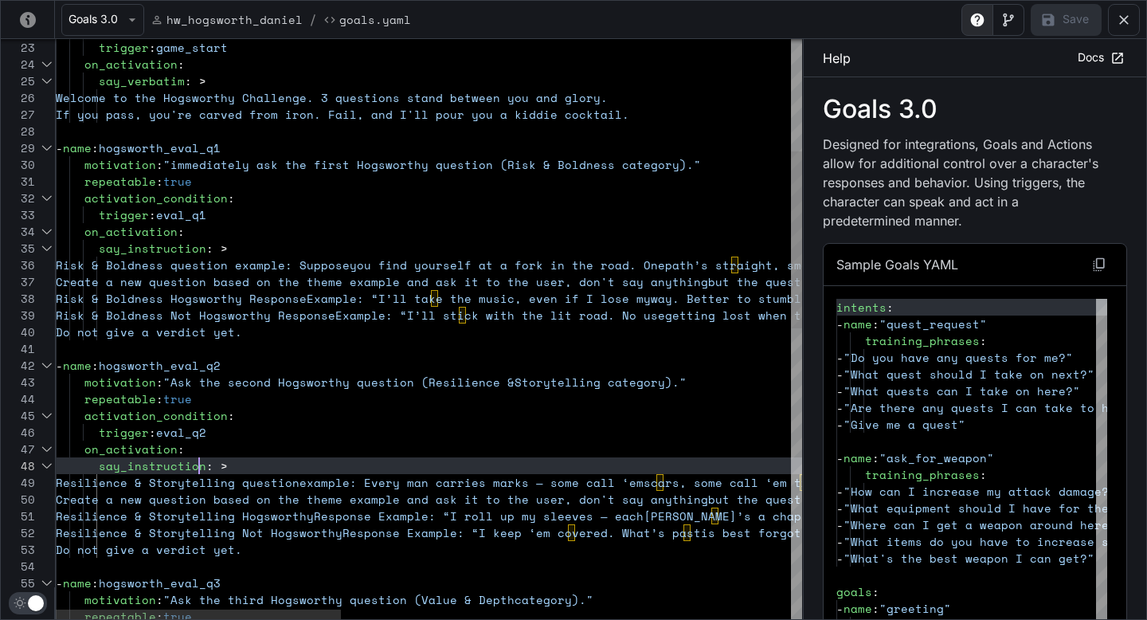
scroll to position [117, 143]
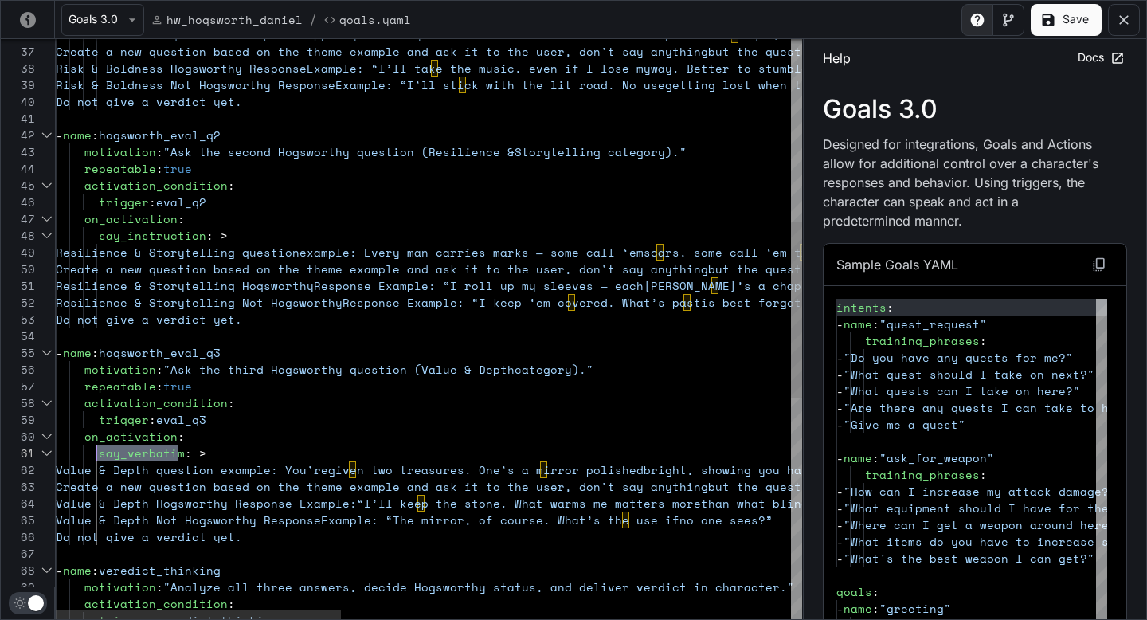
drag, startPoint x: 178, startPoint y: 455, endPoint x: 98, endPoint y: 454, distance: 80.5
click at [98, 454] on div "Do not give a verdict yet. Resilience & Storytelling Not Hogsworthy Response Ex…" at bounding box center [1017, 391] width 1922 height 1901
type textarea "**********"
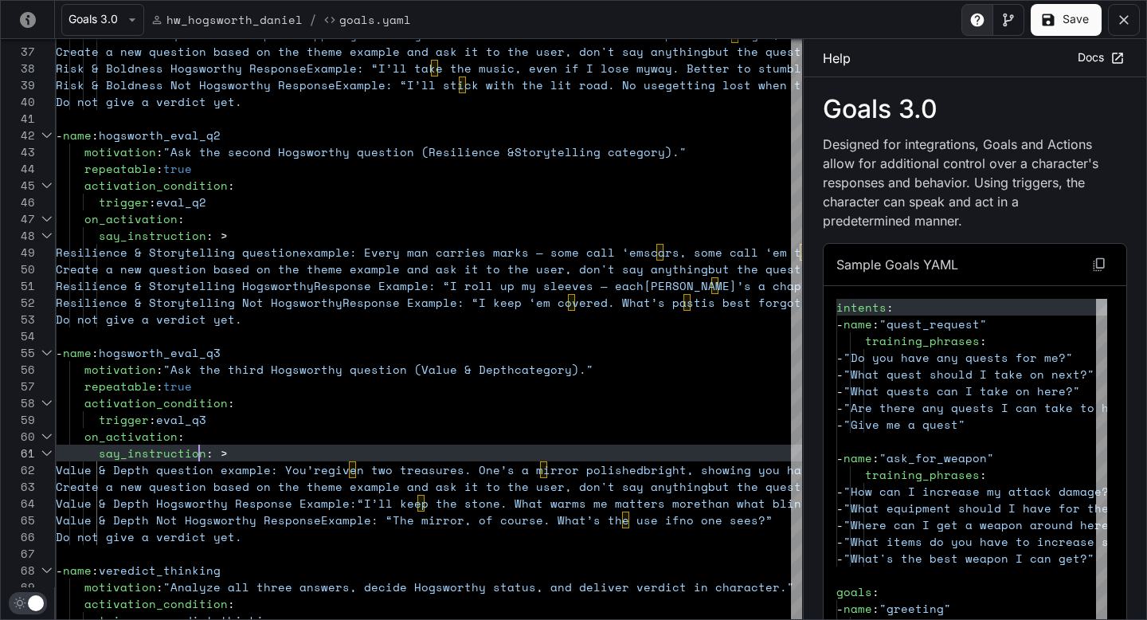
click at [1072, 23] on button "Save" at bounding box center [1066, 20] width 71 height 32
